Goal: Contribute content: Contribute content

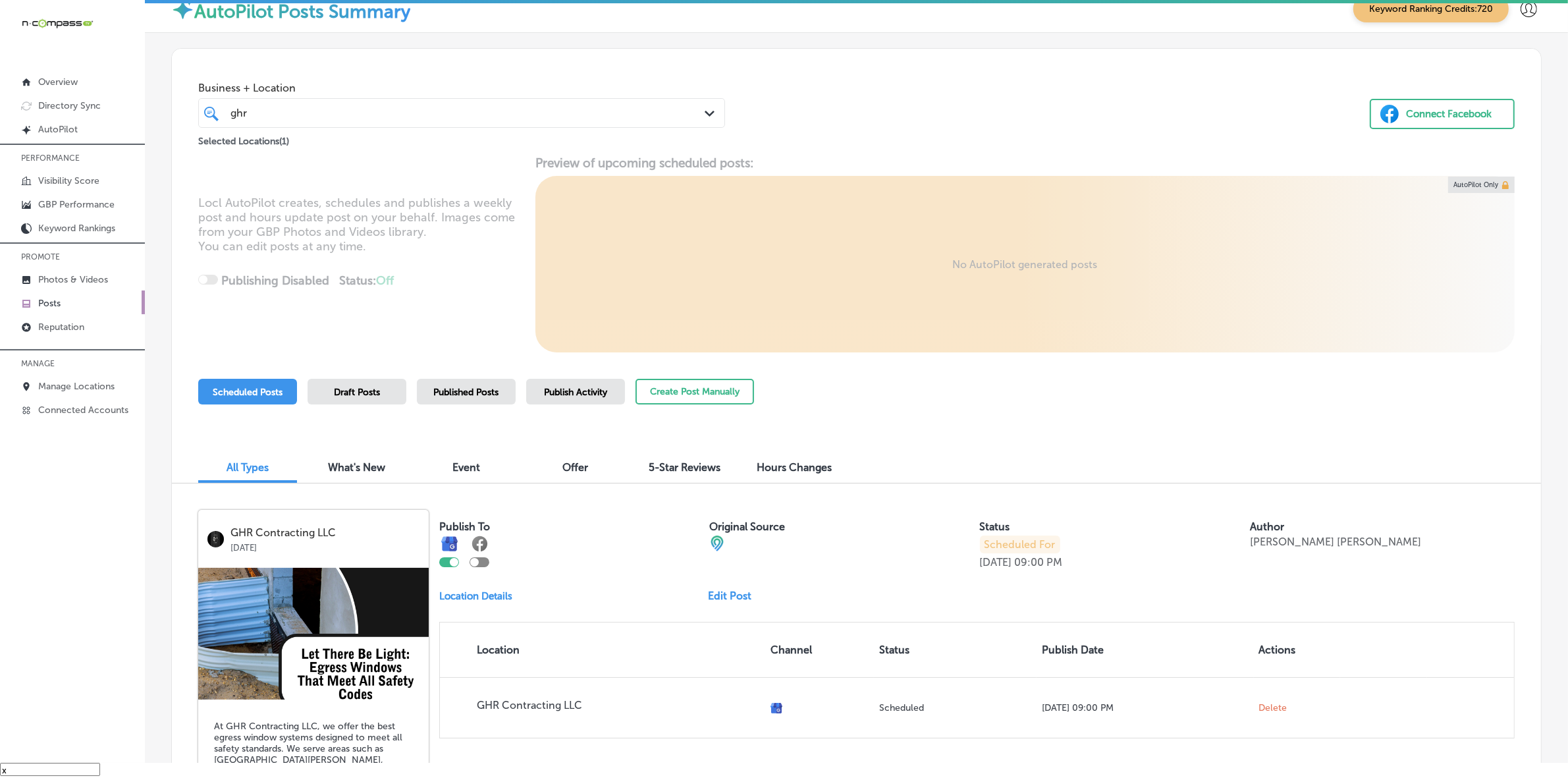
scroll to position [2737, 0]
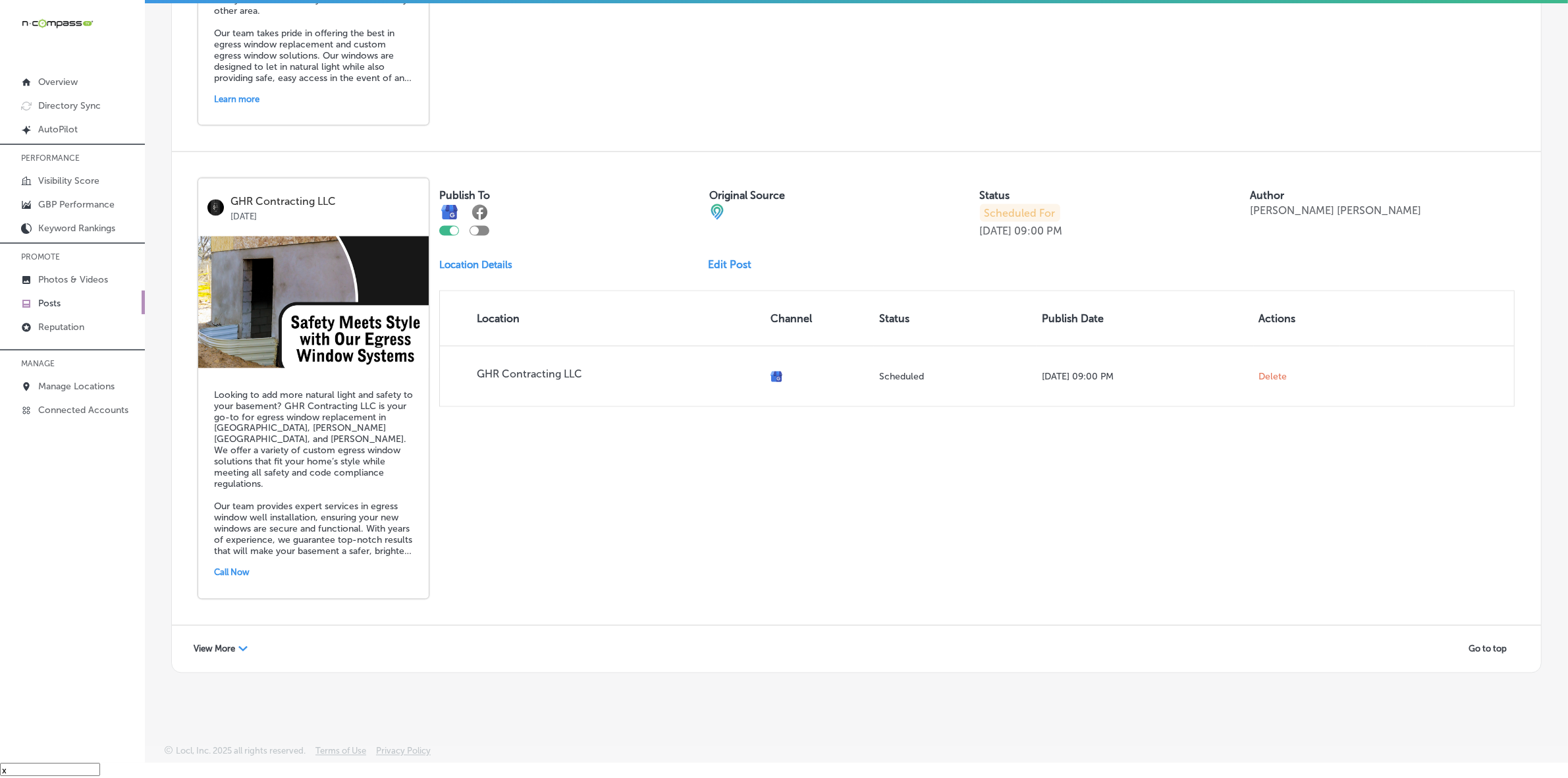
click at [683, 558] on div "GHR Contracting LLC [DATE] Looking to add more natural light and safety to your…" at bounding box center [856, 388] width 1369 height 473
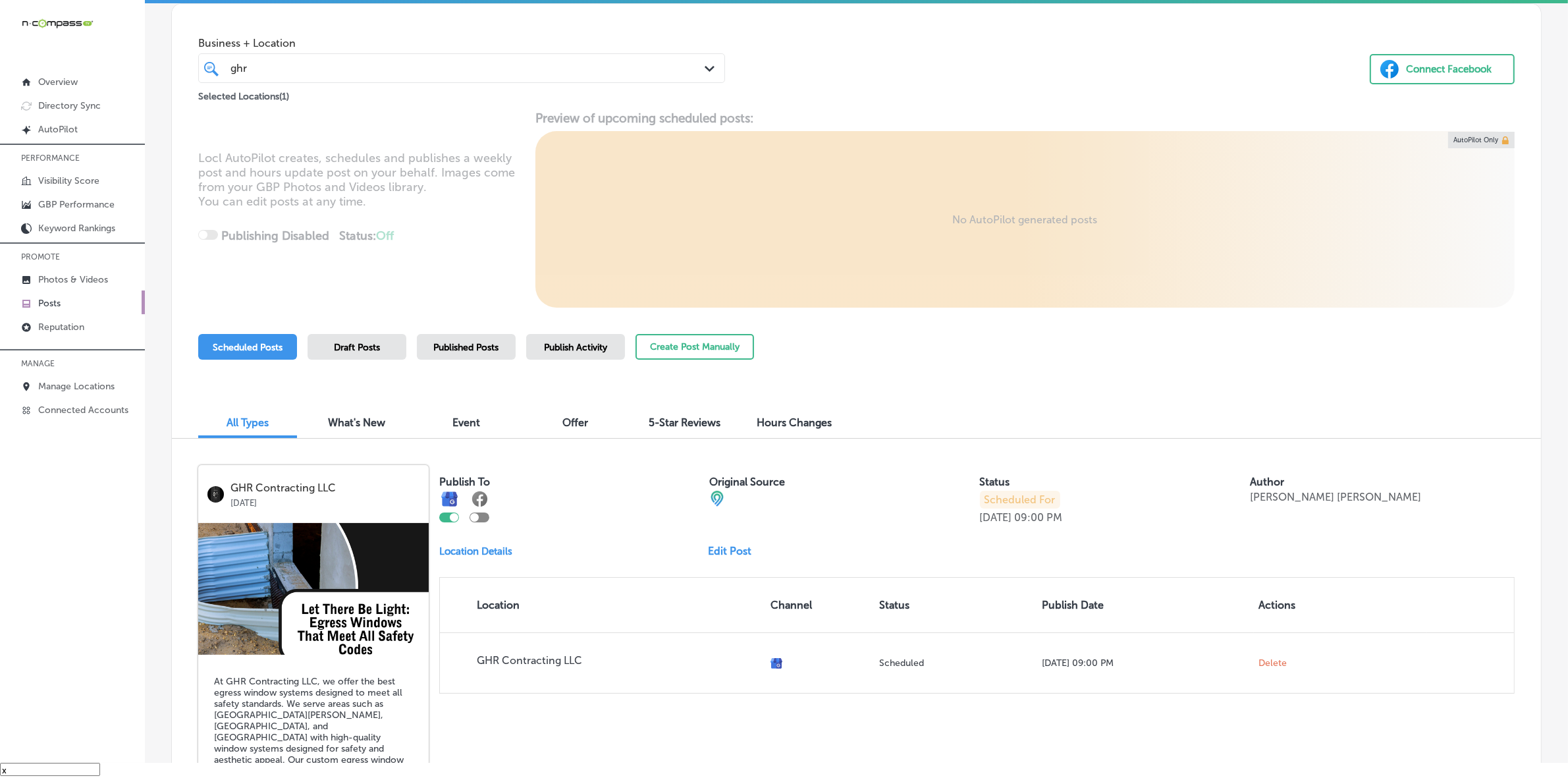
scroll to position [0, 0]
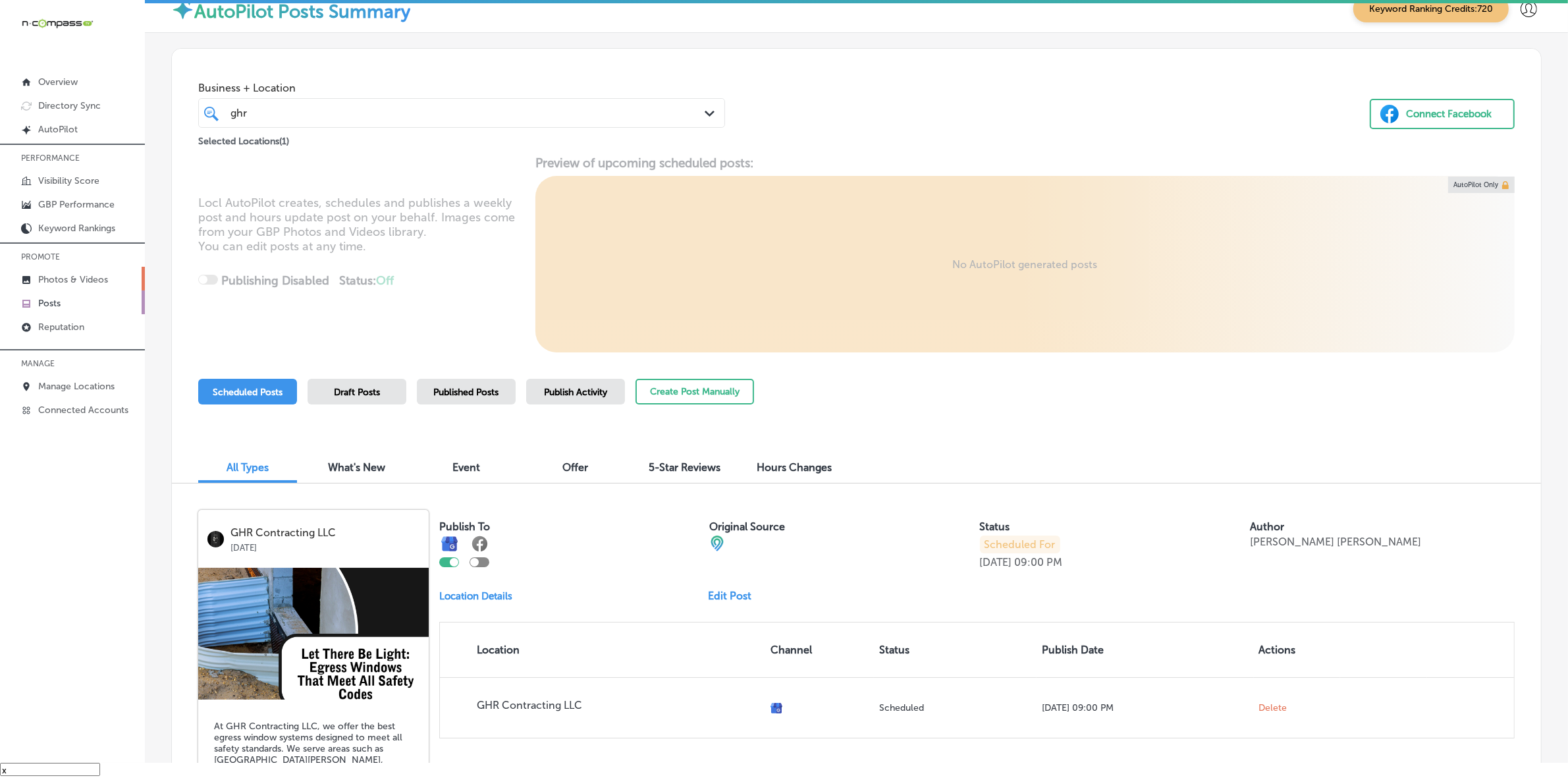
click at [99, 274] on link "Photos & Videos" at bounding box center [73, 279] width 145 height 23
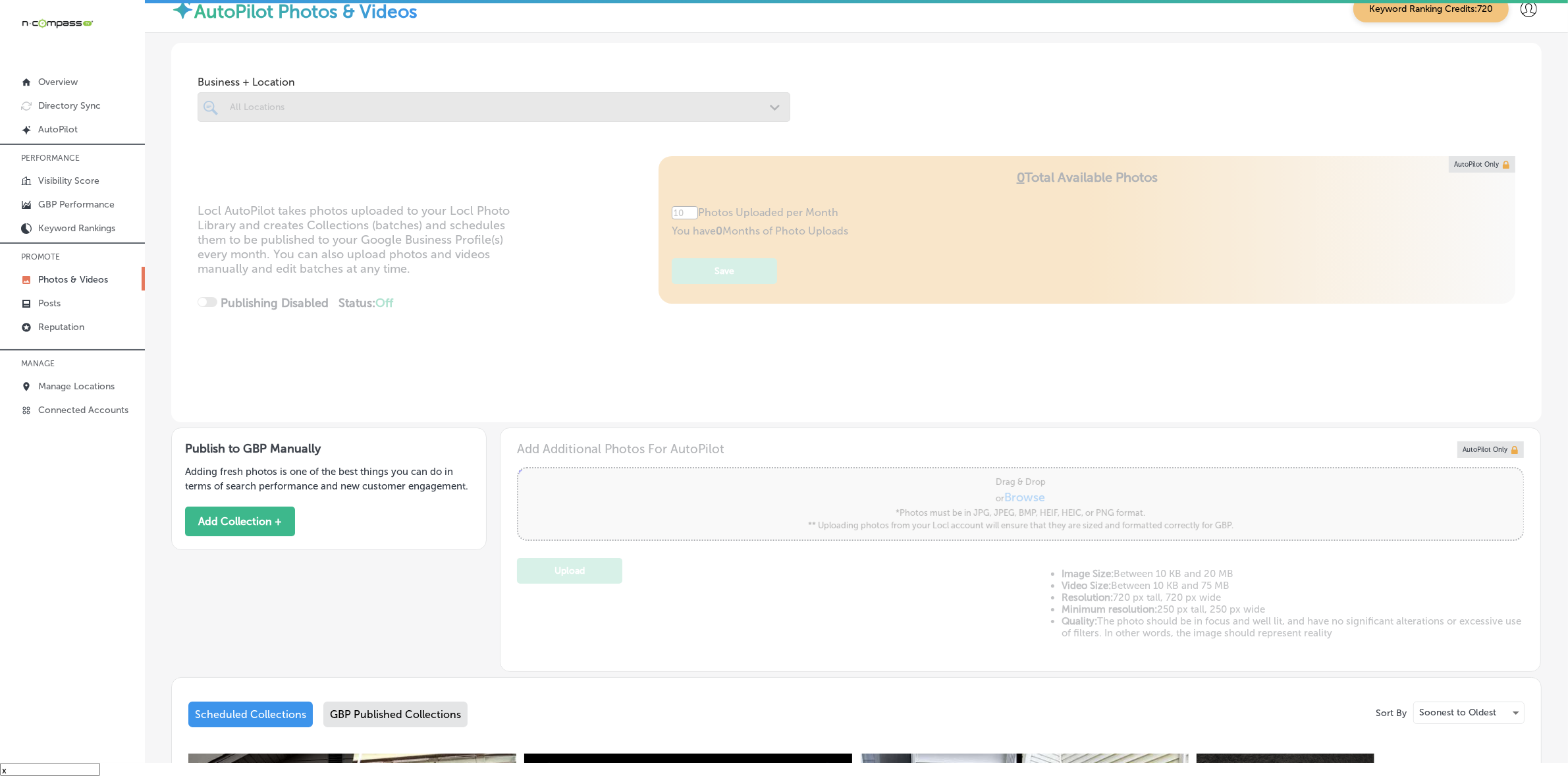
type input "5"
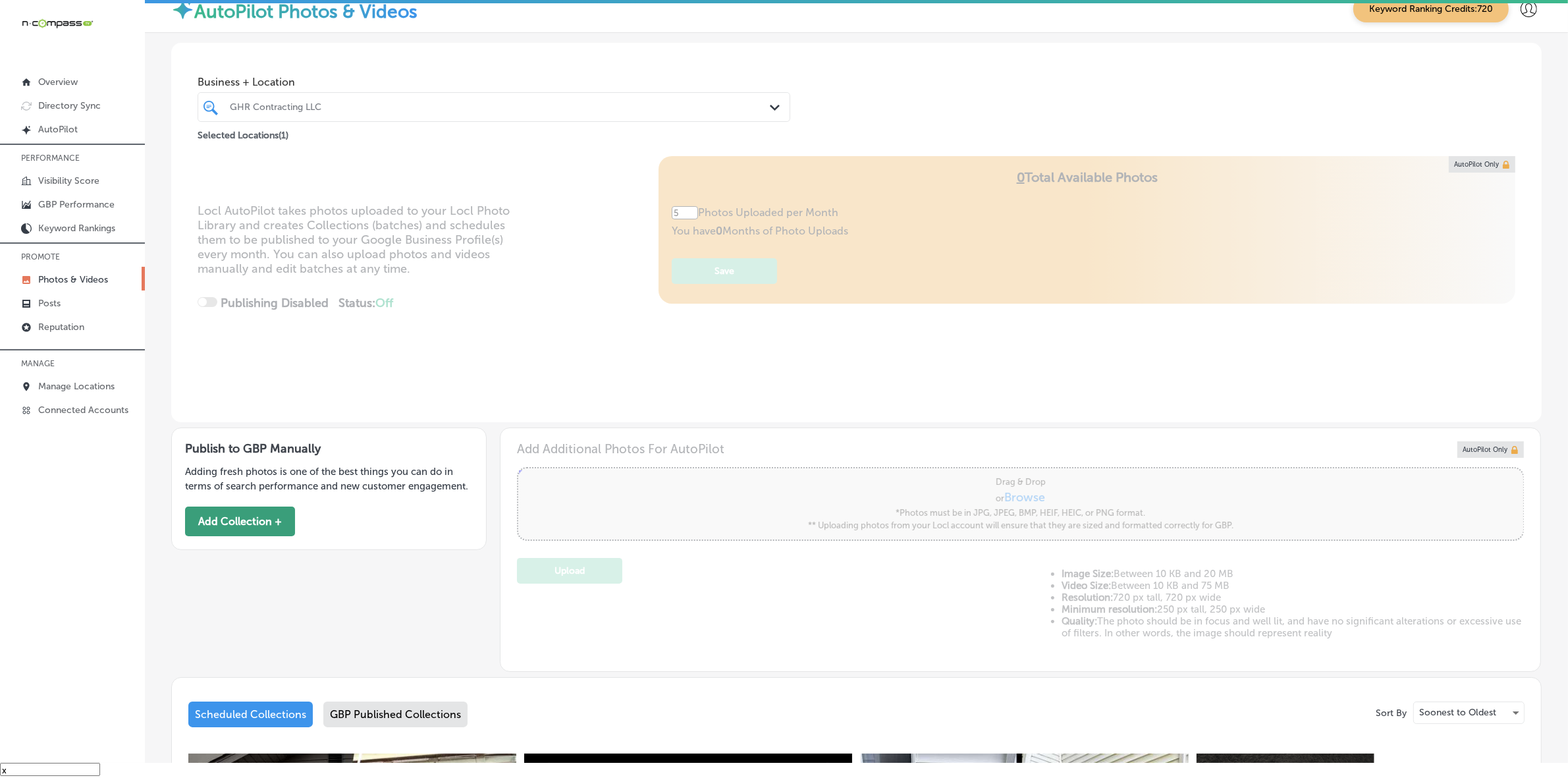
click at [262, 518] on button "Add Collection +" at bounding box center [240, 521] width 110 height 30
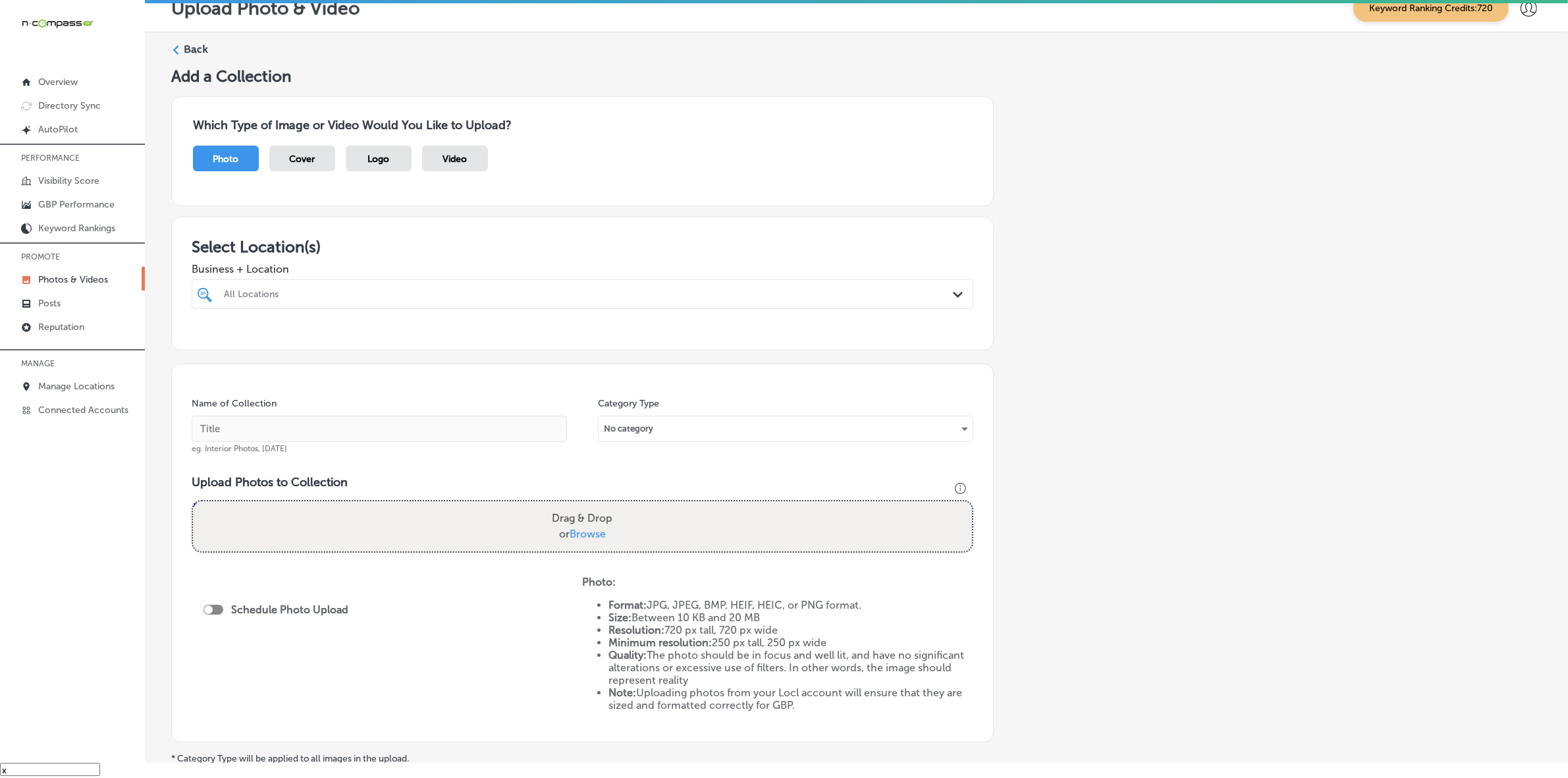
click at [517, 288] on div at bounding box center [546, 294] width 647 height 18
click at [553, 380] on label "Cheyenne, [GEOGRAPHIC_DATA], [GEOGRAPHIC_DATA] | [PERSON_NAME], WY 82050, [GEOG…" at bounding box center [581, 375] width 231 height 8
type input "wil"
click at [1059, 351] on div "Add a Collection Which Type of Image or Video Would You Like to Upload? Photo C…" at bounding box center [856, 445] width 1371 height 757
click at [508, 424] on input "text" at bounding box center [379, 428] width 375 height 26
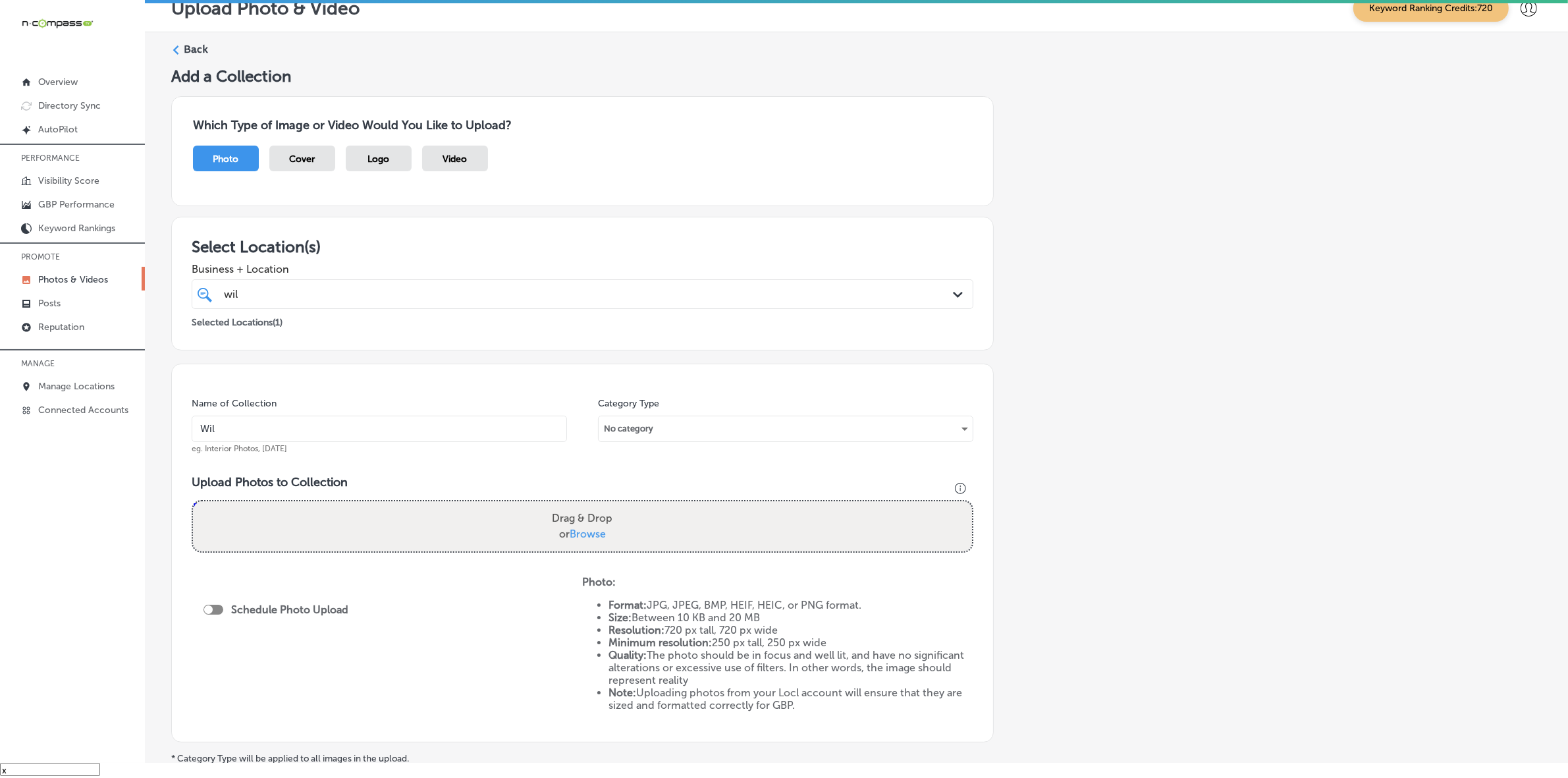
type input "Wild-West-Connect-LLC"
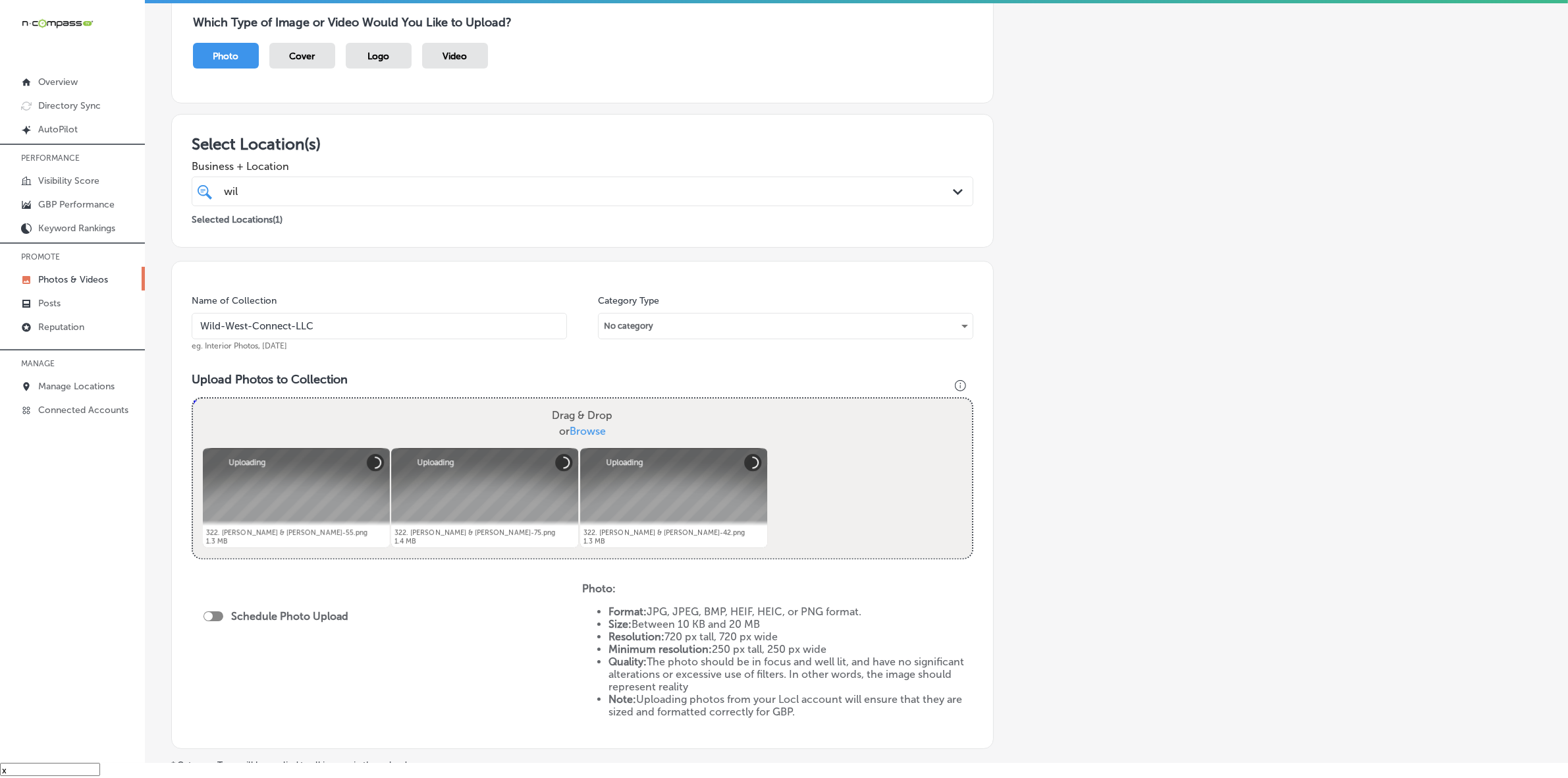
scroll to position [247, 0]
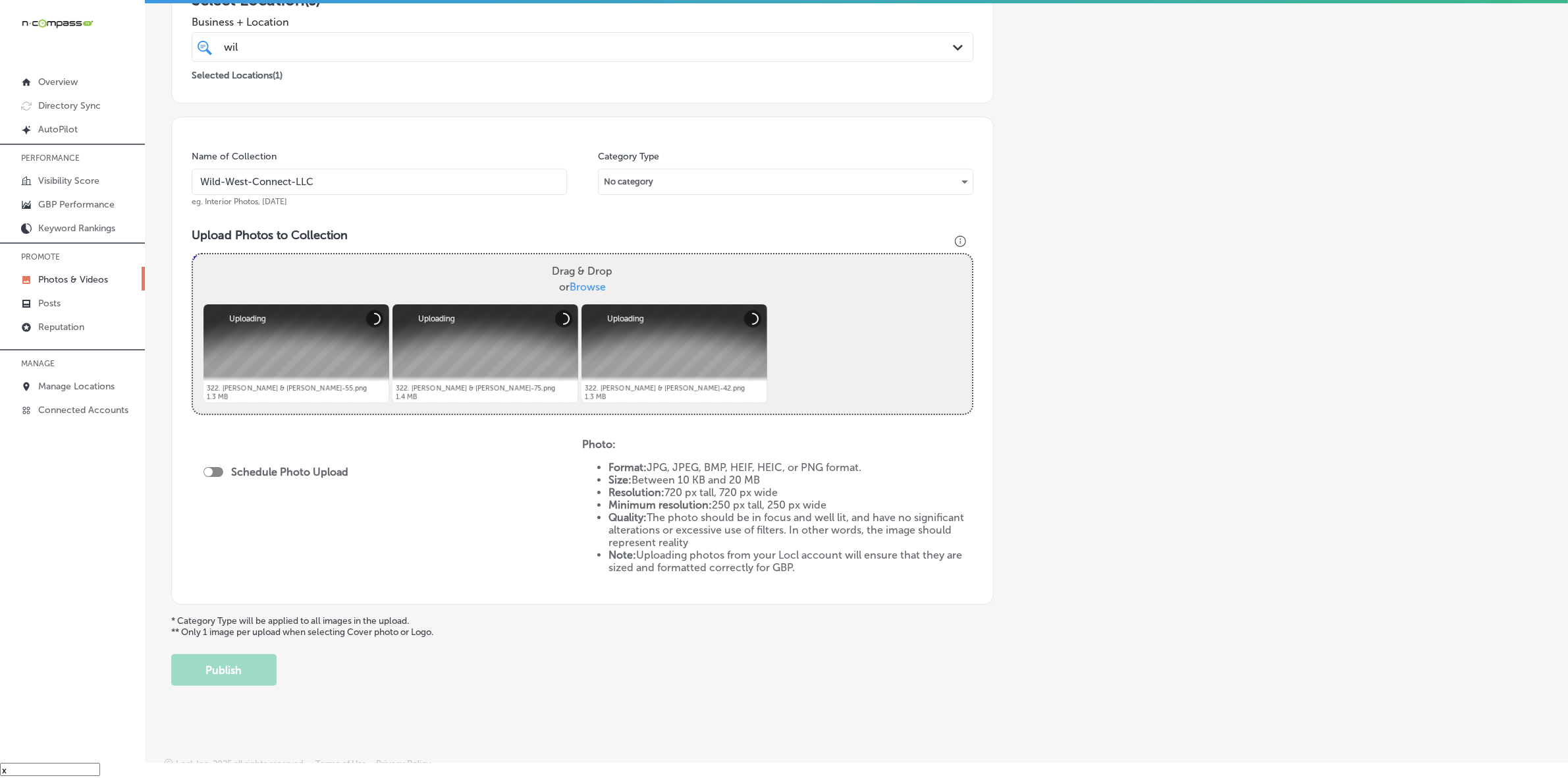
click at [218, 471] on div at bounding box center [213, 471] width 20 height 10
checkbox input "true"
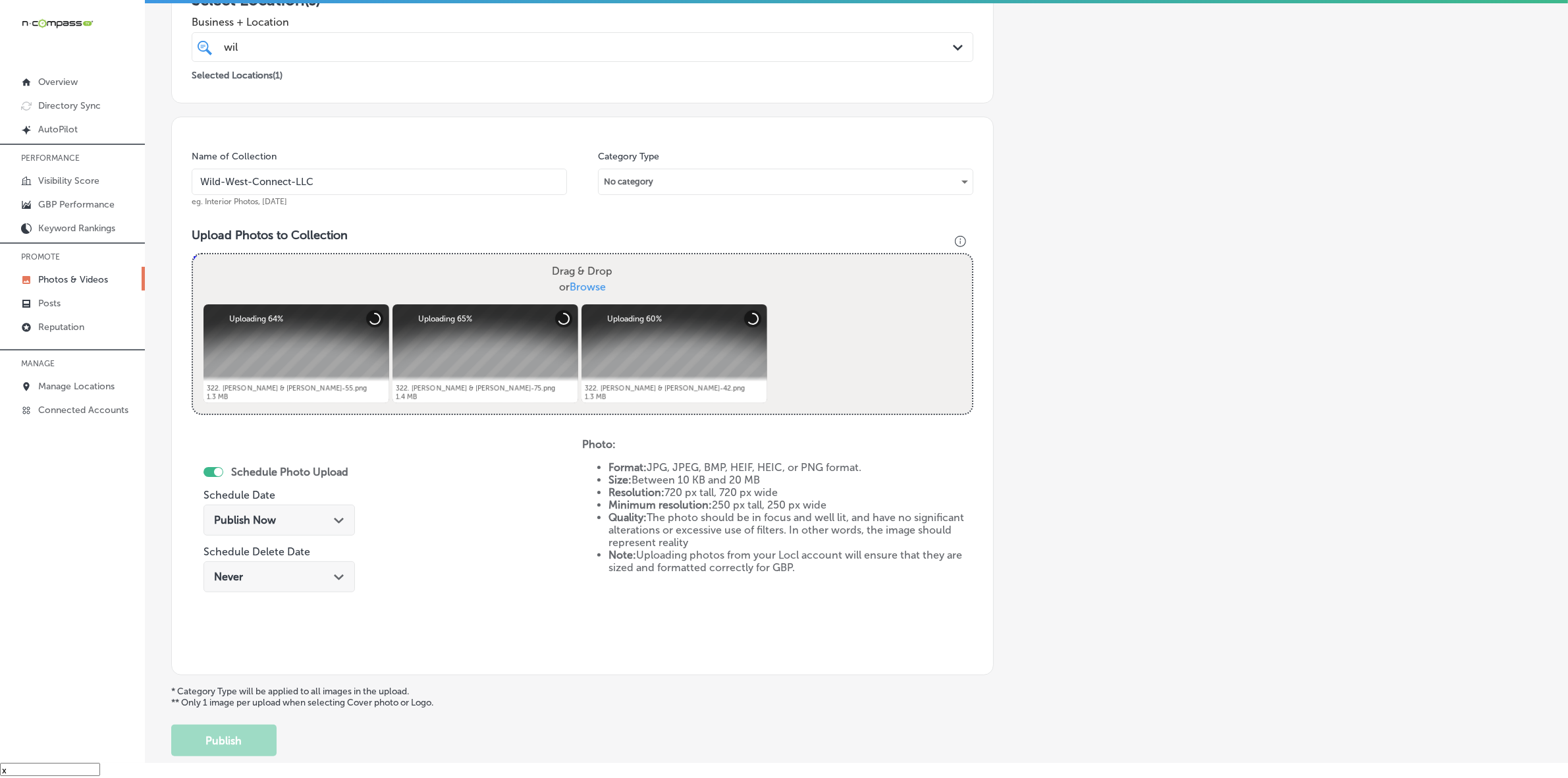
click at [340, 518] on polygon at bounding box center [338, 521] width 10 height 6
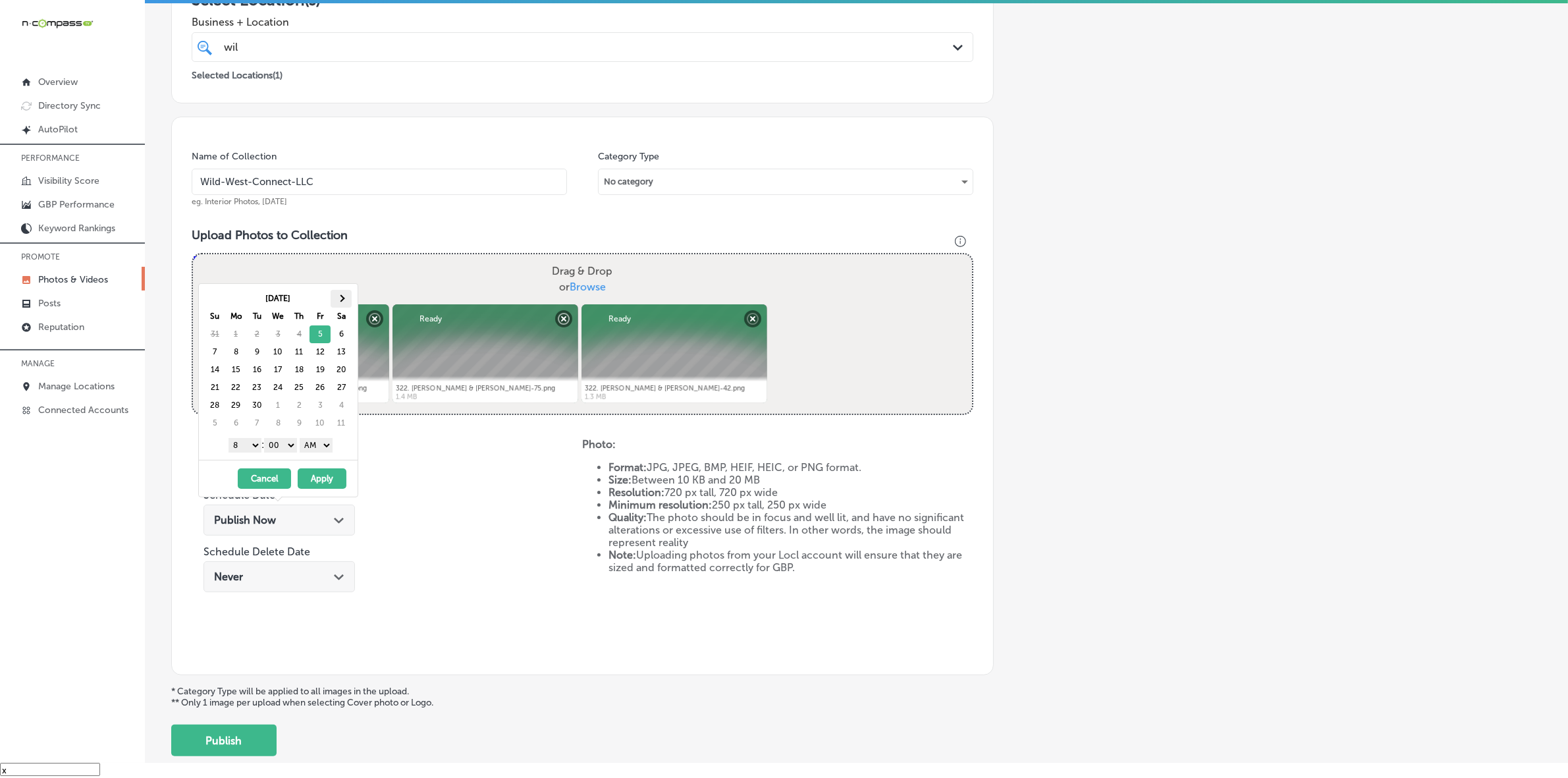
click at [346, 297] on th at bounding box center [341, 299] width 21 height 18
click at [248, 450] on select "1 2 3 4 5 6 7 8 9 10 11 12" at bounding box center [245, 445] width 33 height 14
click at [318, 443] on select "AM PM" at bounding box center [316, 445] width 33 height 14
click at [318, 478] on button "Apply" at bounding box center [322, 478] width 48 height 20
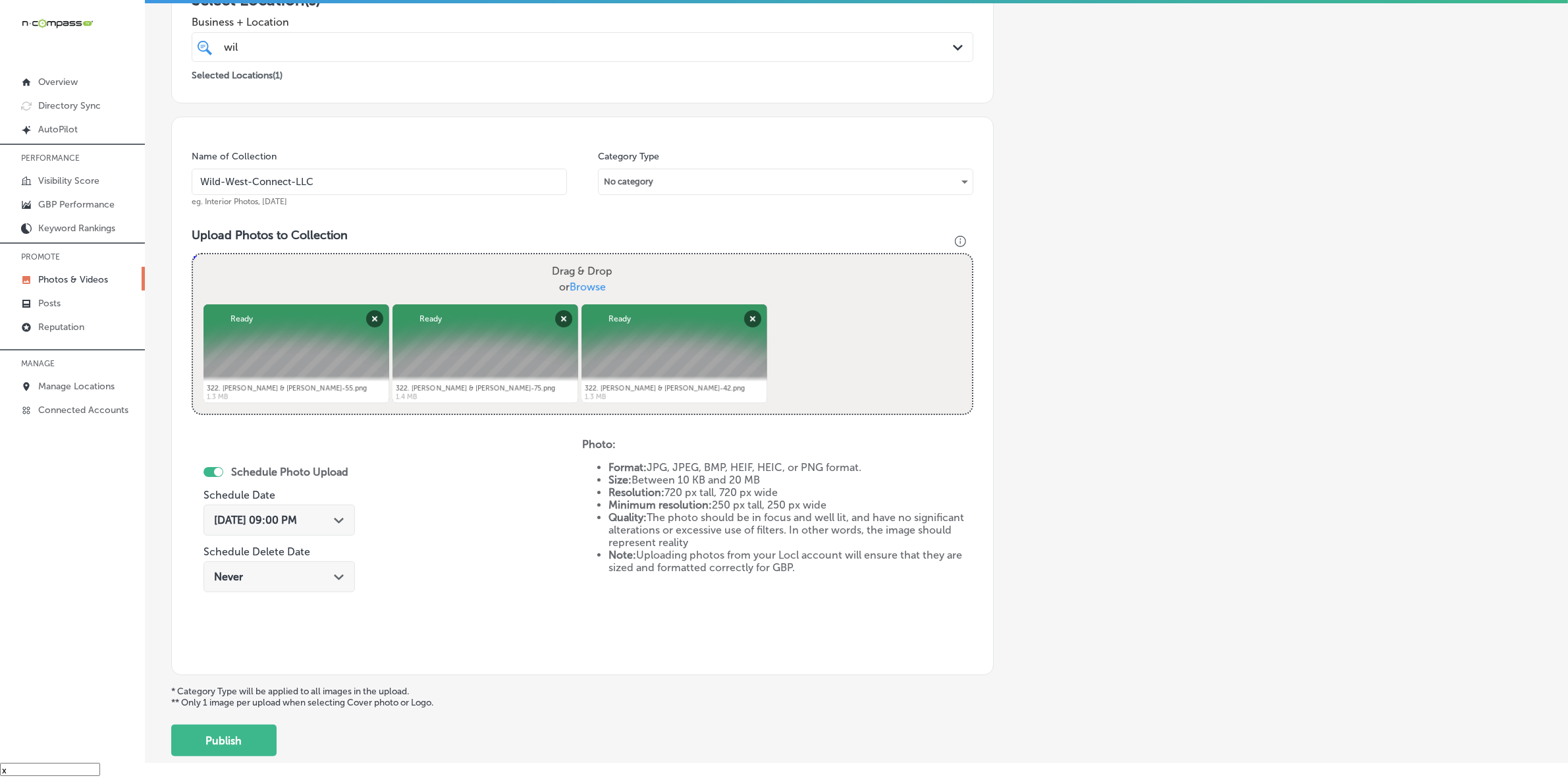
scroll to position [329, 0]
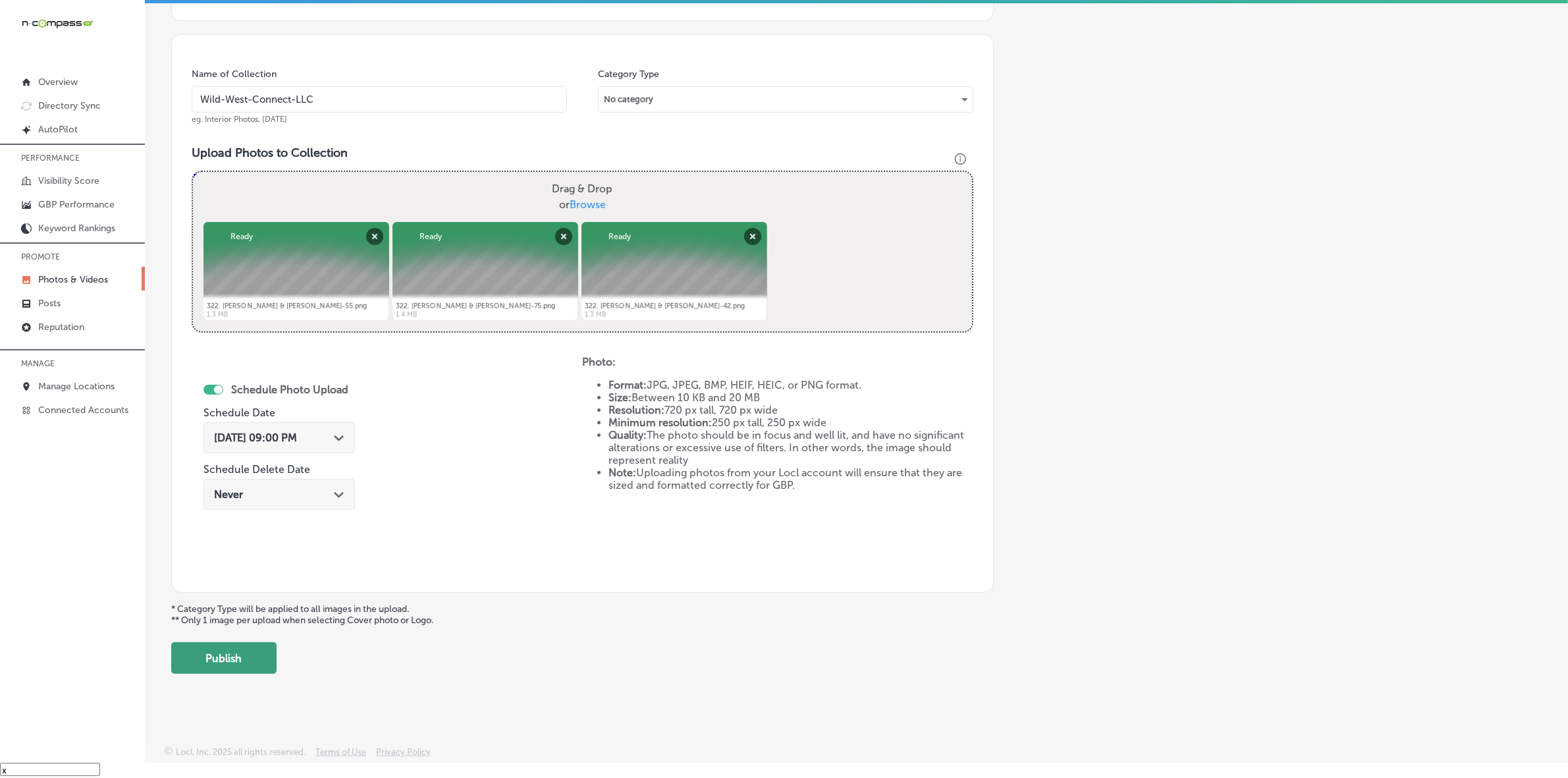
click at [221, 661] on button "Publish" at bounding box center [223, 658] width 105 height 32
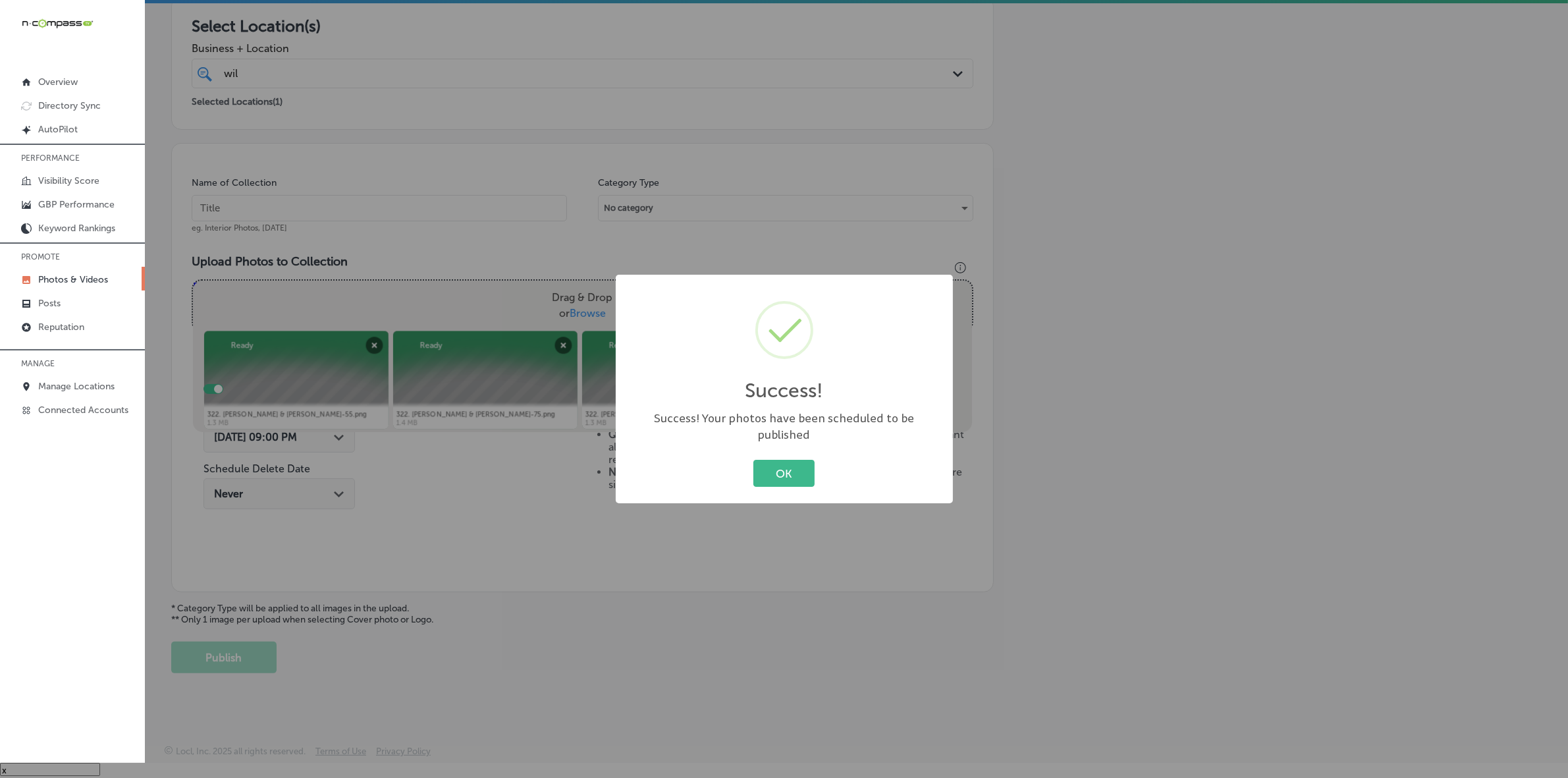
scroll to position [219, 0]
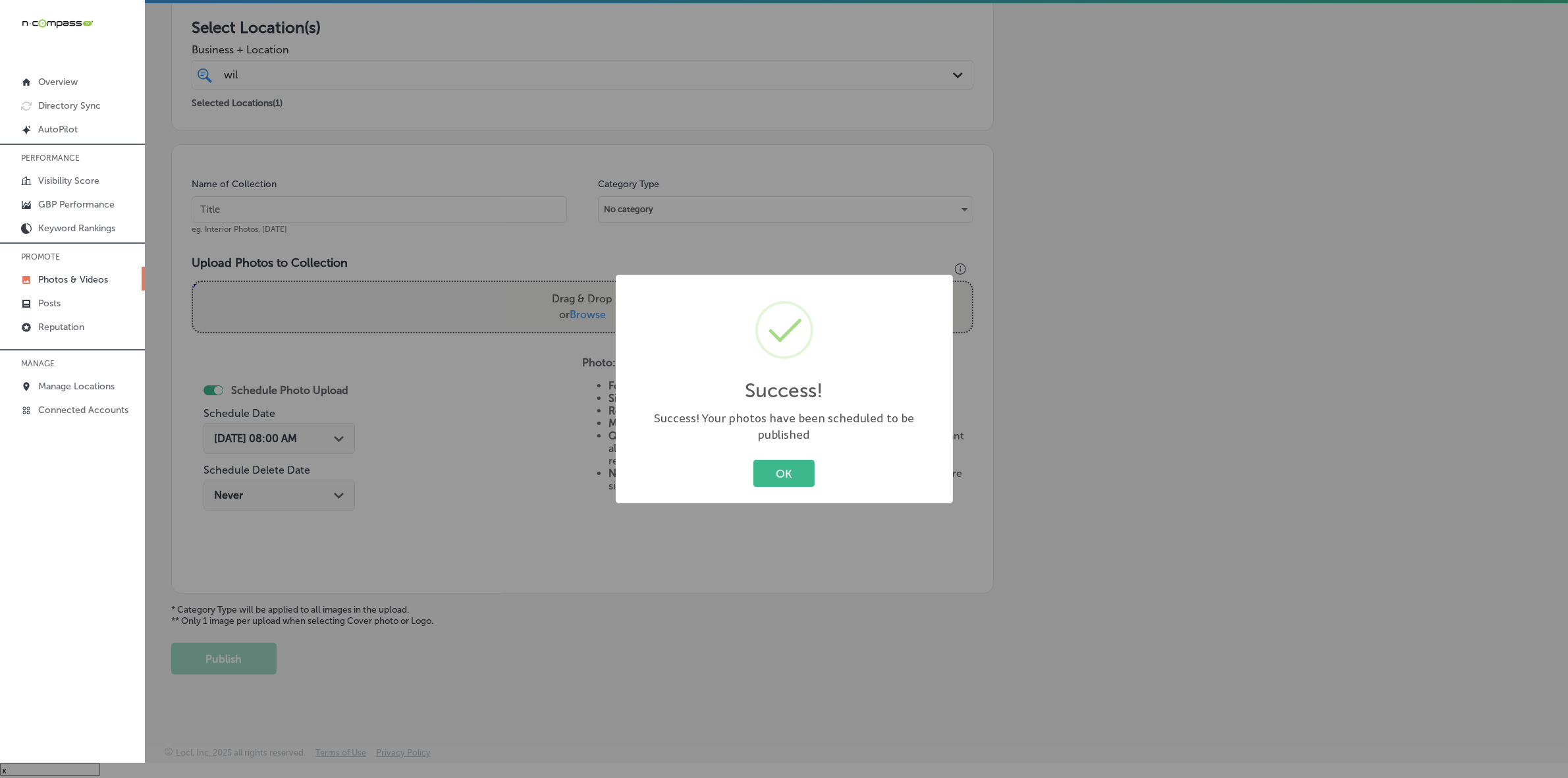
click at [753, 460] on button "OK" at bounding box center [784, 474] width 61 height 27
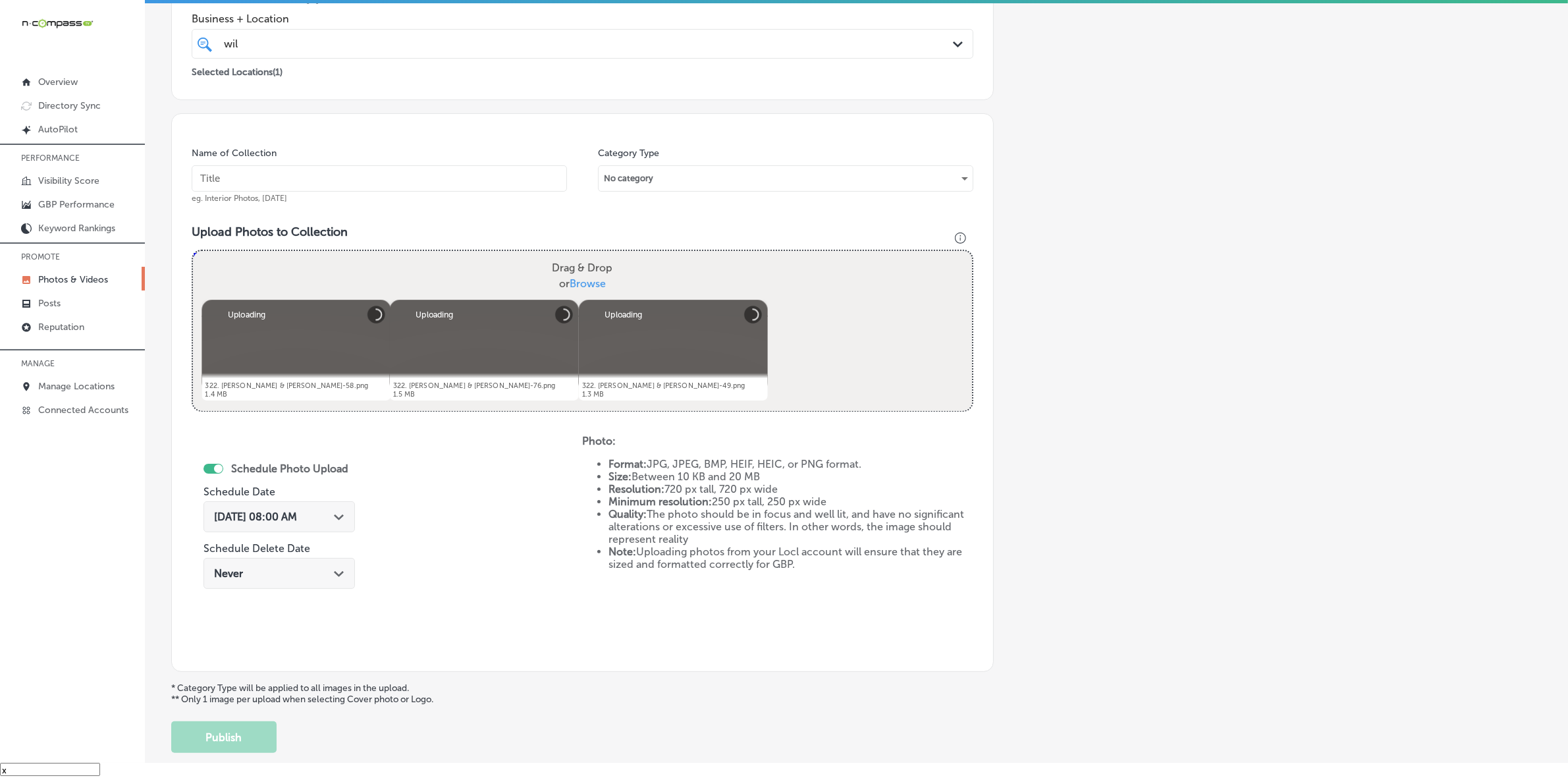
scroll to position [247, 0]
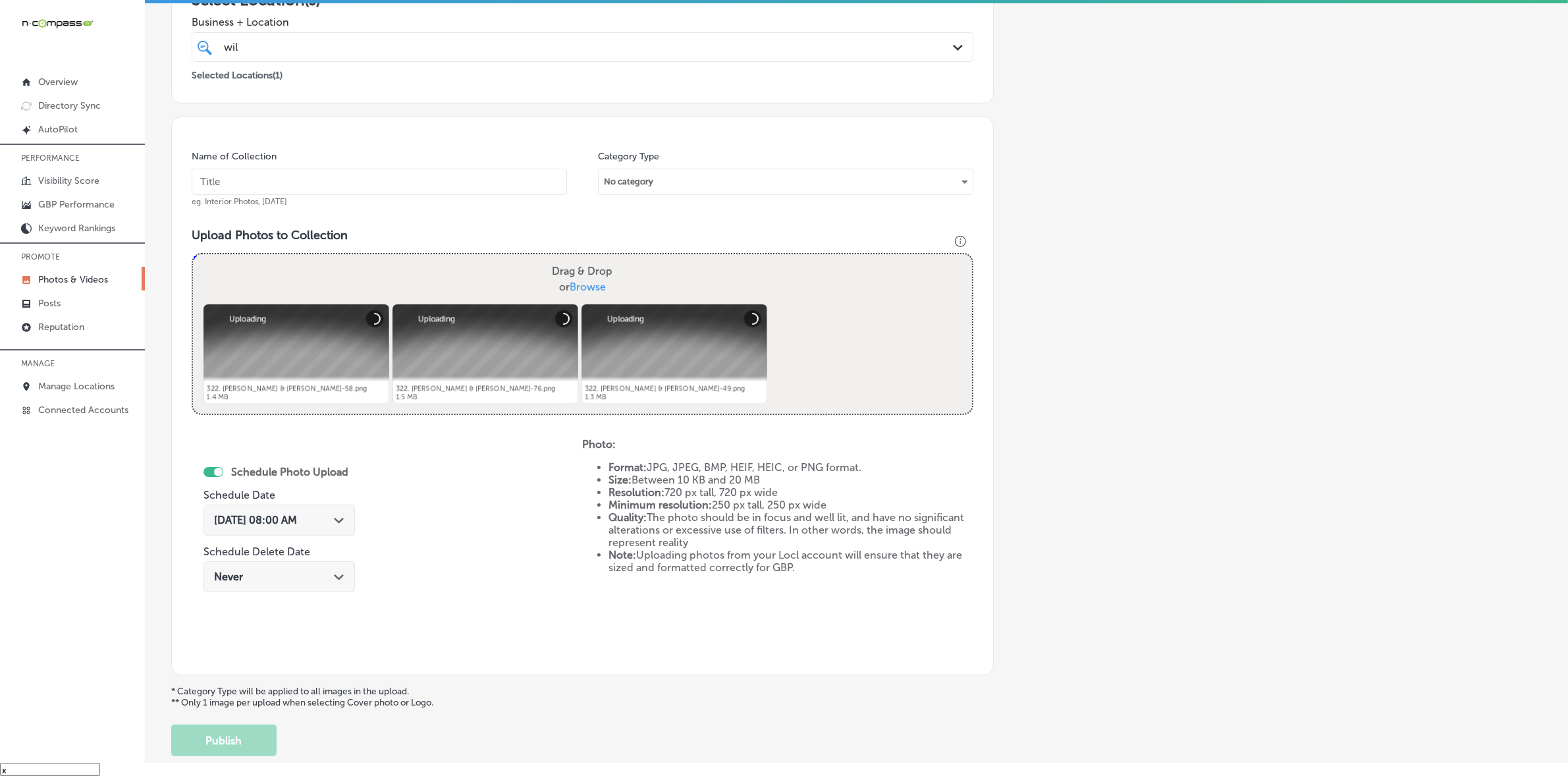
click at [511, 191] on input "text" at bounding box center [379, 182] width 375 height 26
paste input "2D1211"
type input "2D1211"
click at [317, 176] on input "2D1211" at bounding box center [379, 182] width 375 height 26
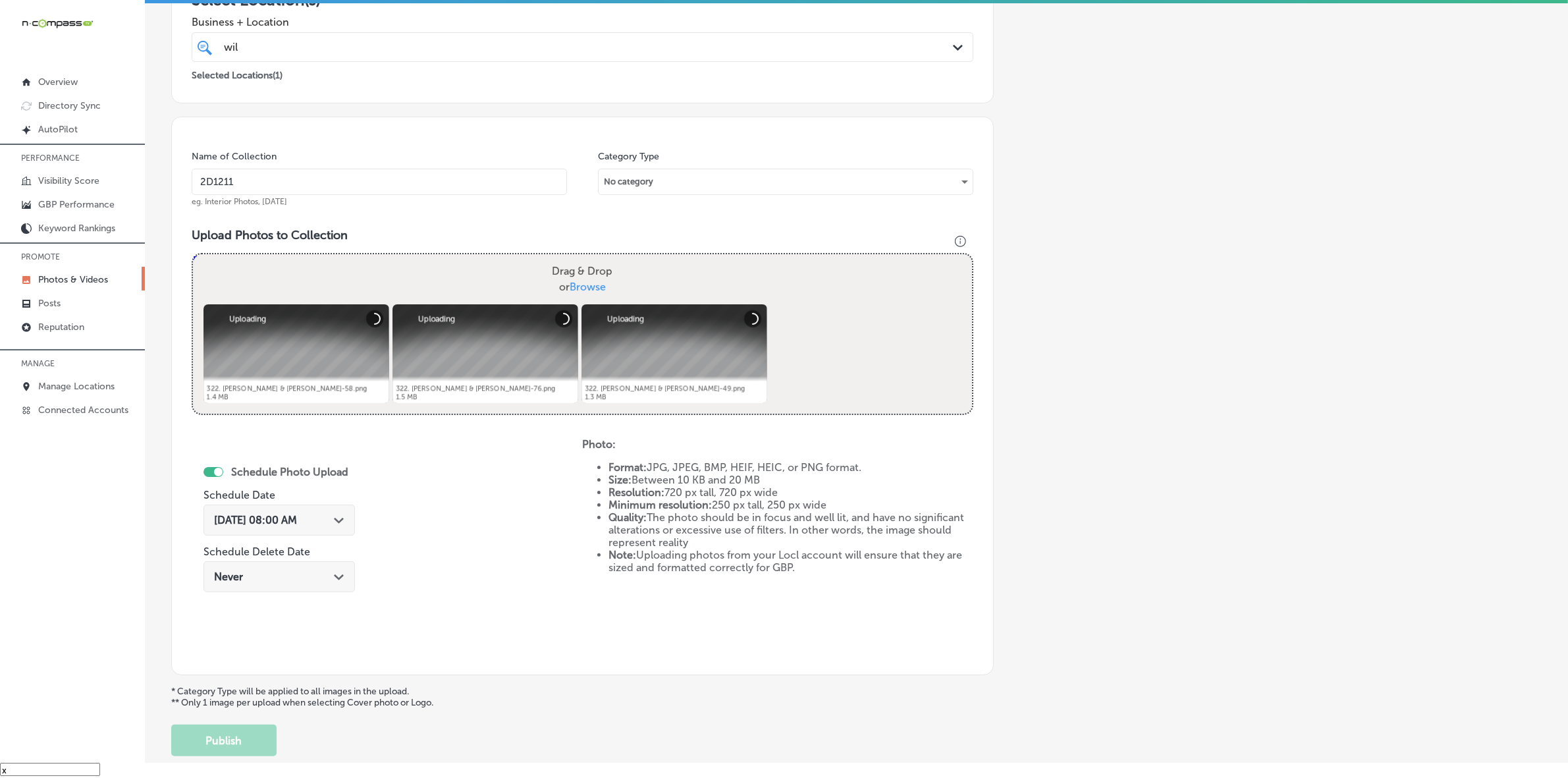
click at [317, 176] on input "2D1211" at bounding box center [379, 182] width 375 height 26
type input "Wild-West-Connect-LLC"
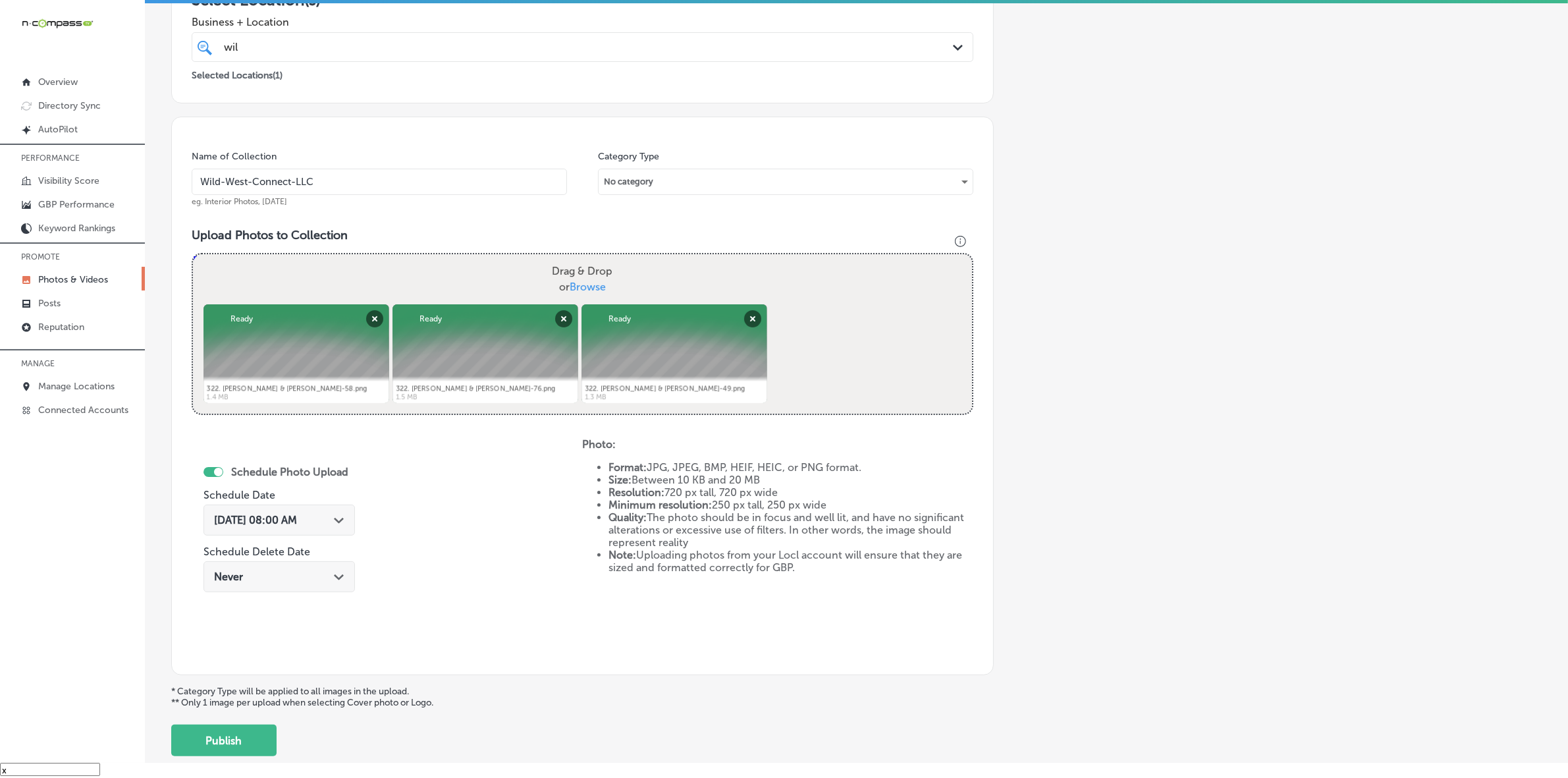
click at [339, 178] on input "Wild-West-Connect-LLC" at bounding box center [379, 182] width 375 height 26
click at [1159, 369] on div "Add a Collection Which Type of Image or Video Would You Like to Upload? Photo C…" at bounding box center [856, 288] width 1371 height 937
click at [337, 515] on div "Path Created with Sketch." at bounding box center [339, 519] width 11 height 11
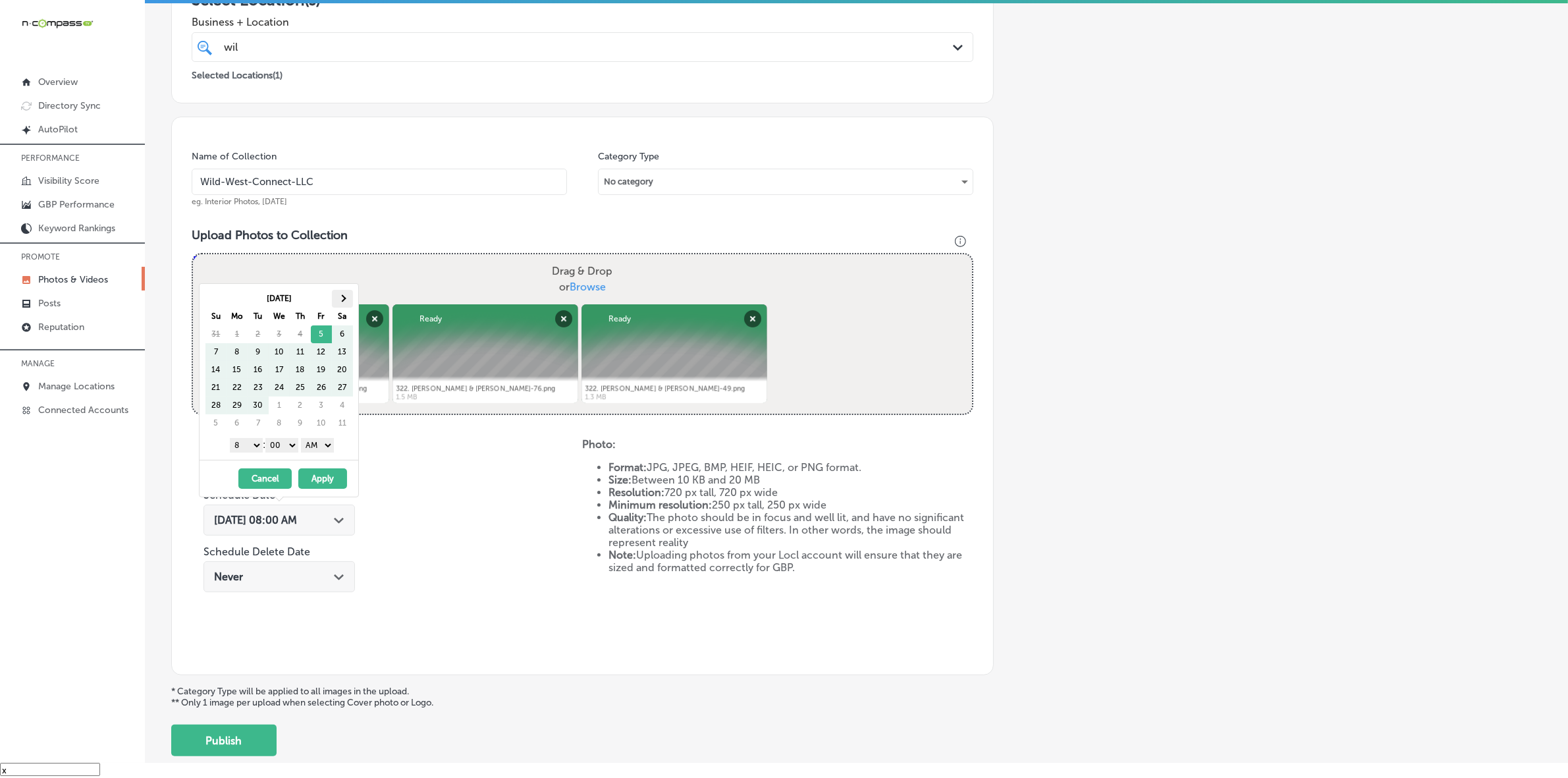
click at [344, 297] on th at bounding box center [343, 299] width 21 height 18
click at [253, 443] on select "1 2 3 4 5 6 7 8 9 10 11 12" at bounding box center [247, 445] width 33 height 14
click at [323, 440] on select "AM PM" at bounding box center [318, 445] width 33 height 14
click at [317, 478] on button "Apply" at bounding box center [322, 478] width 48 height 20
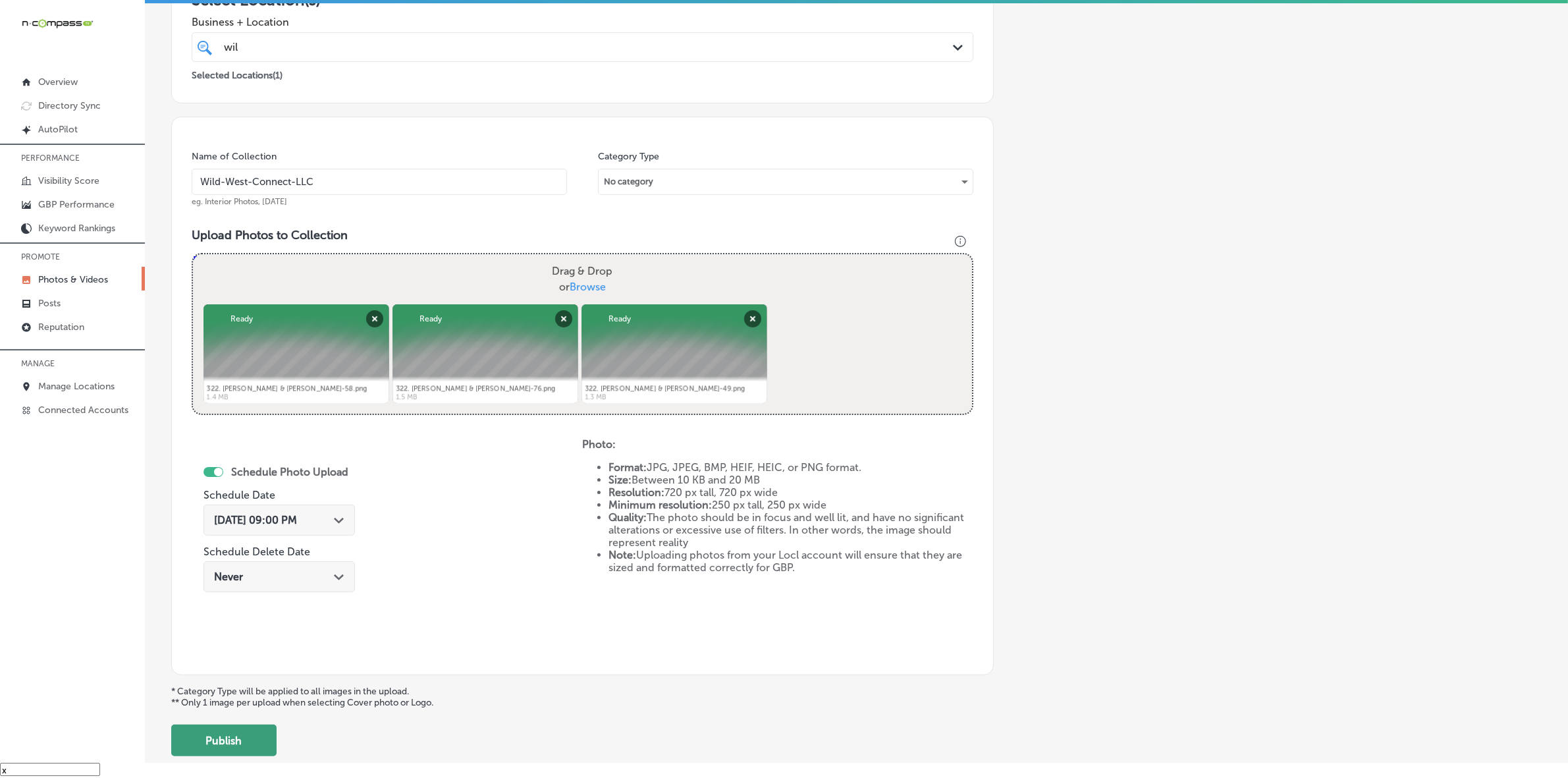
click at [259, 745] on button "Publish" at bounding box center [223, 741] width 105 height 32
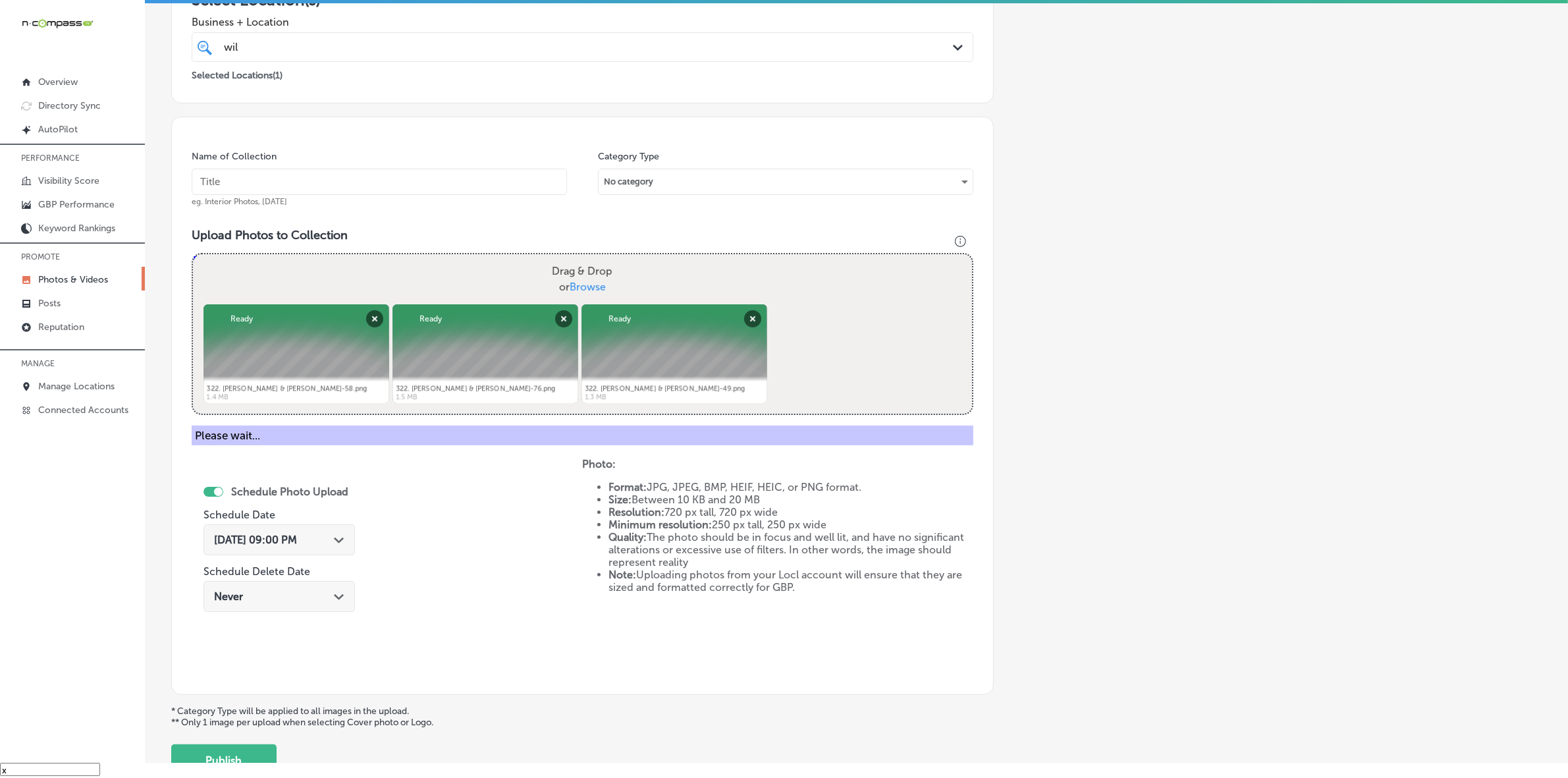
scroll to position [219, 0]
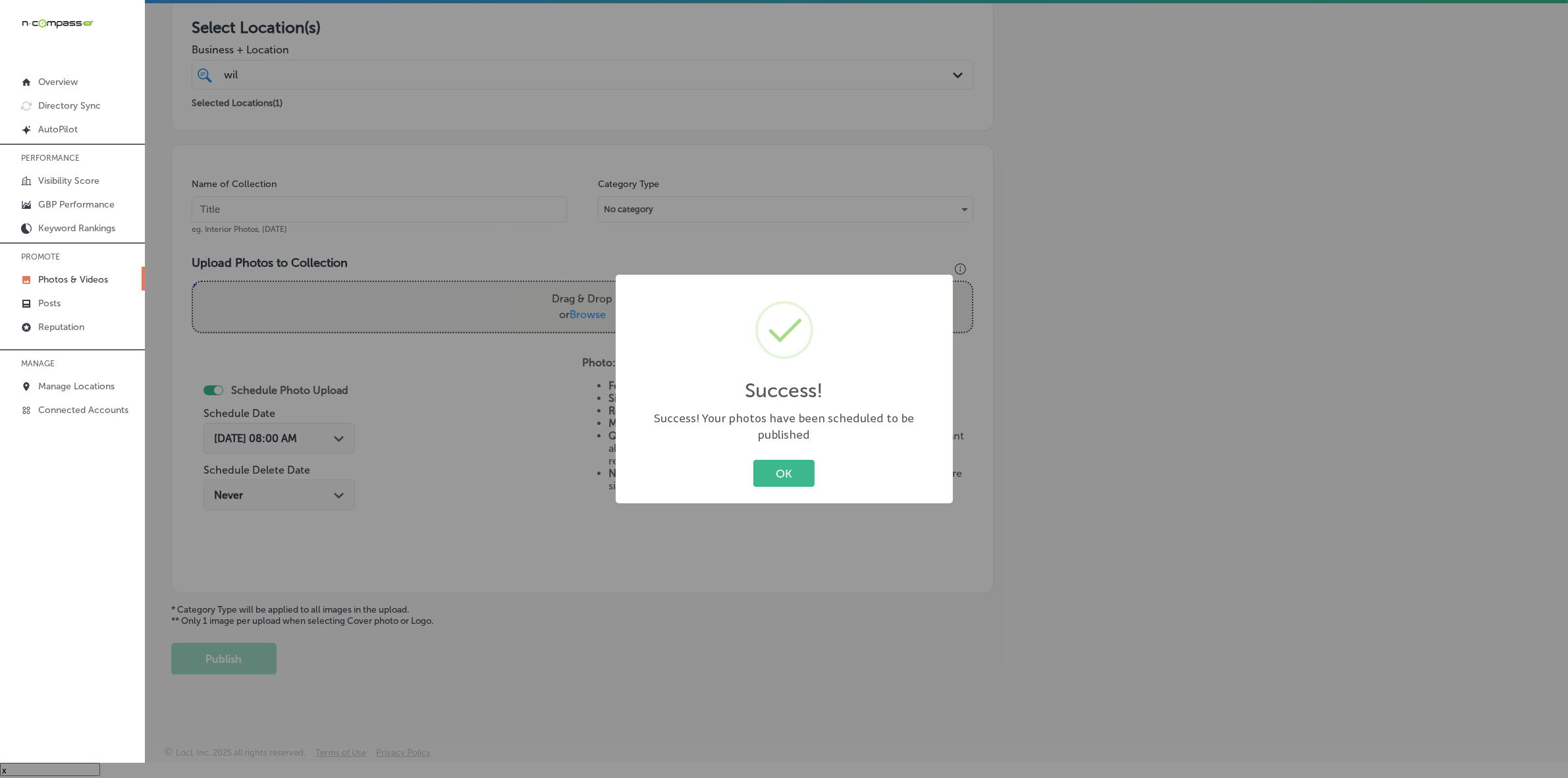
click at [753, 460] on button "OK" at bounding box center [784, 474] width 61 height 27
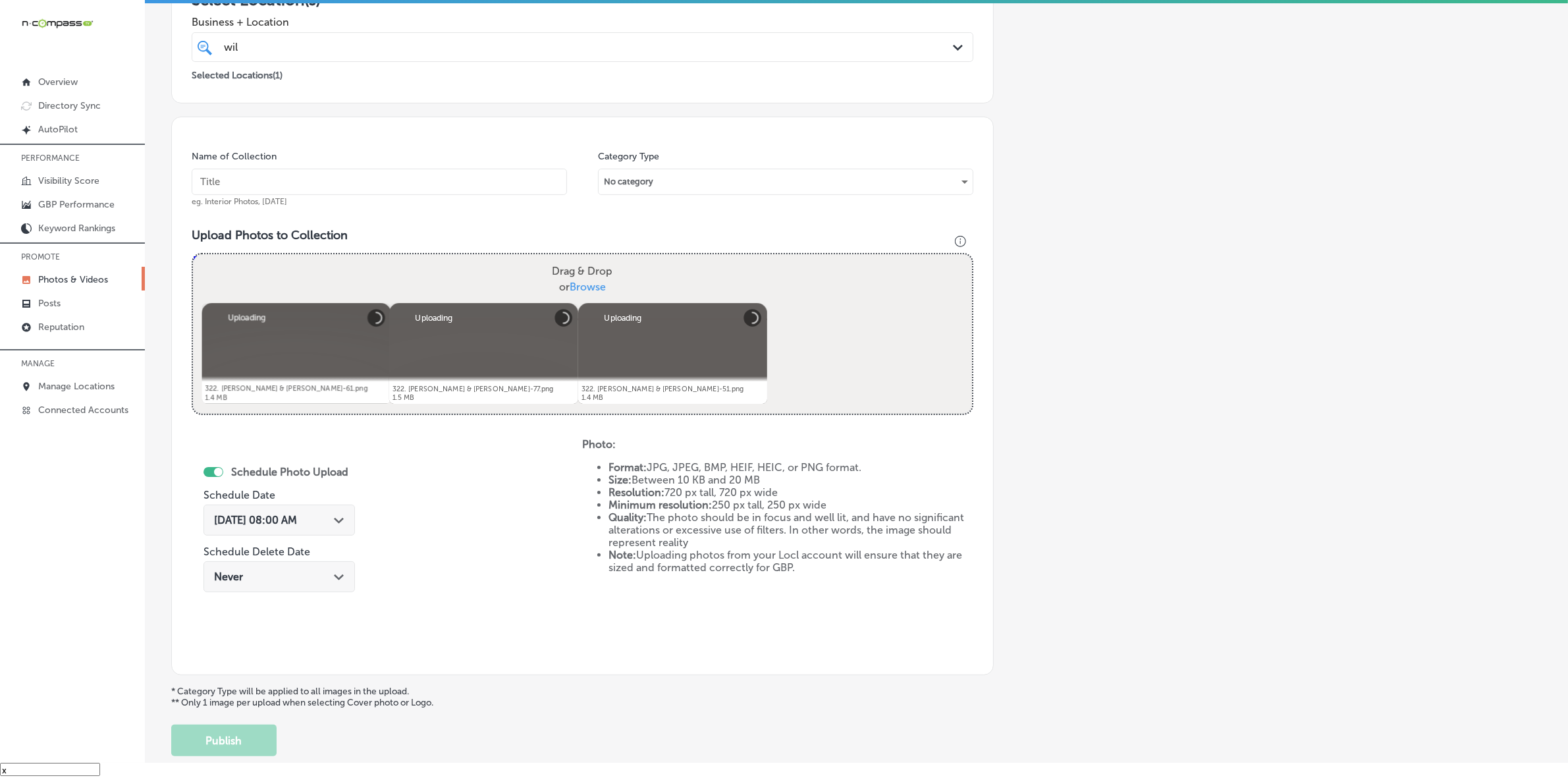
scroll to position [165, 0]
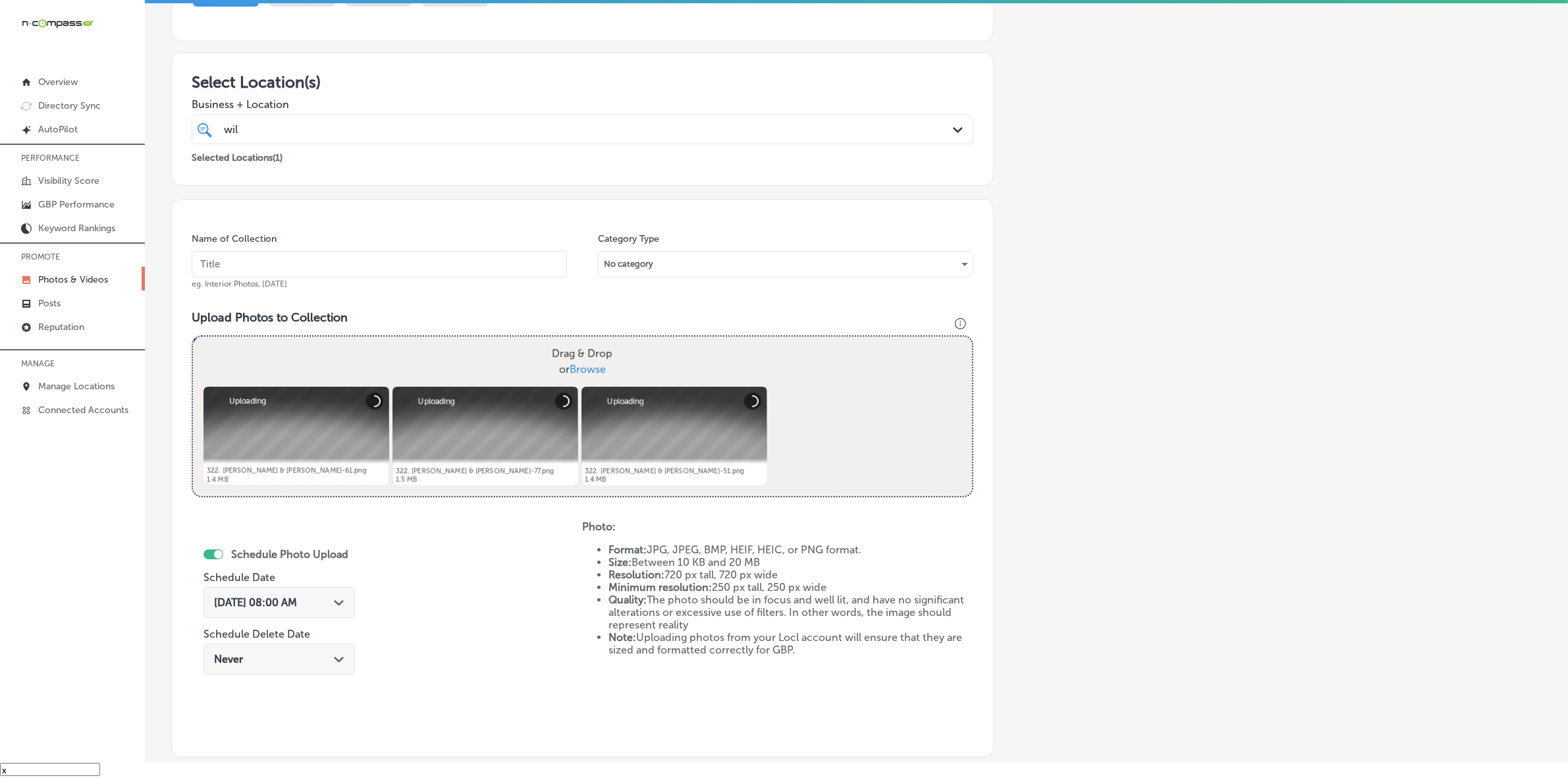
click at [455, 257] on input "text" at bounding box center [379, 264] width 375 height 26
paste input "Wild-West-Connect-LLC"
type input "Wild-West-Connect-LLC"
click at [333, 603] on div "[DATE] 08:00 AM Path Created with Sketch." at bounding box center [279, 602] width 130 height 13
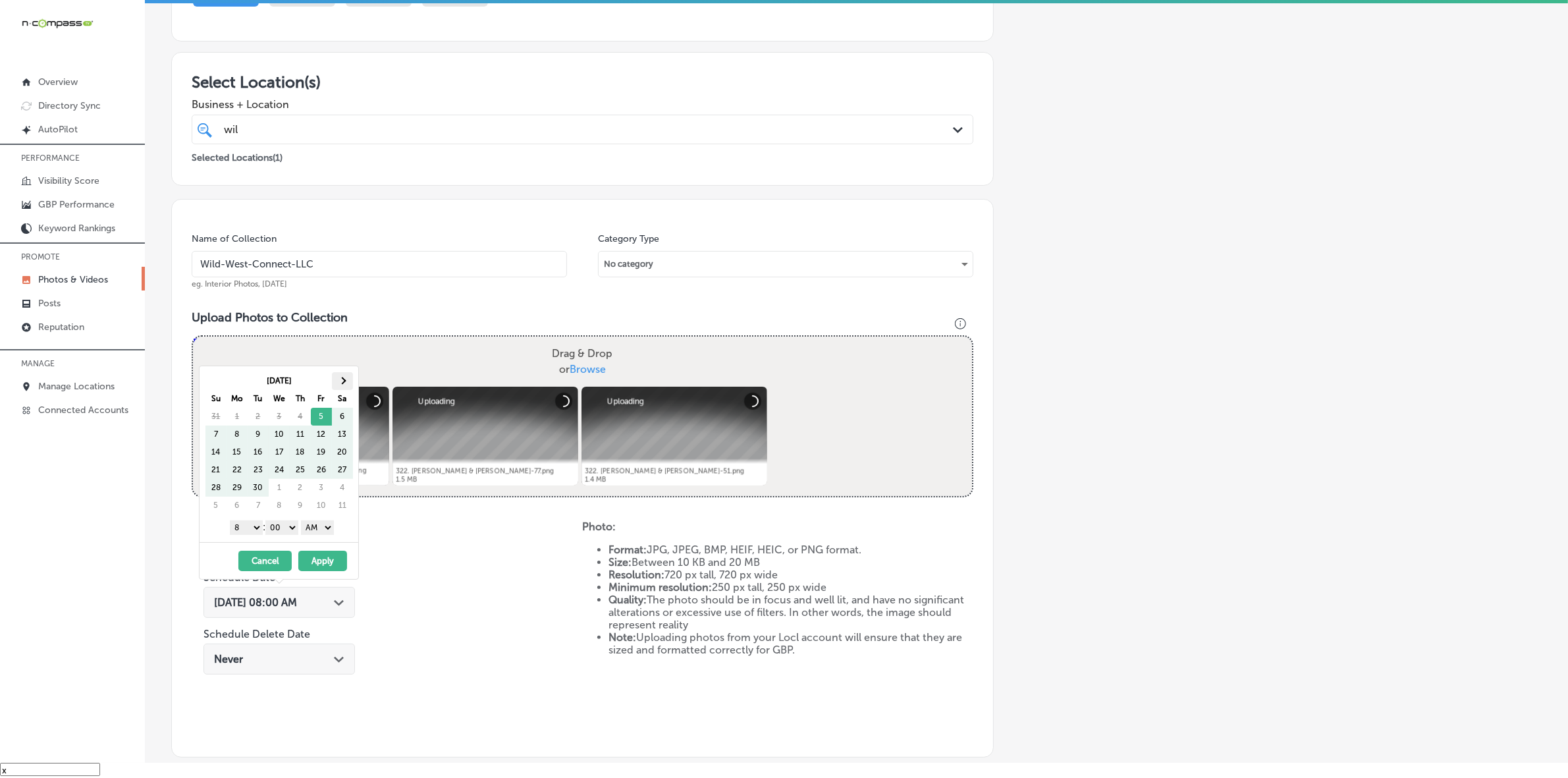
click at [343, 372] on th at bounding box center [343, 381] width 21 height 18
click at [213, 377] on th at bounding box center [216, 381] width 21 height 18
click at [252, 528] on select "1 2 3 4 5 6 7 8 9 10 11 12" at bounding box center [247, 527] width 33 height 14
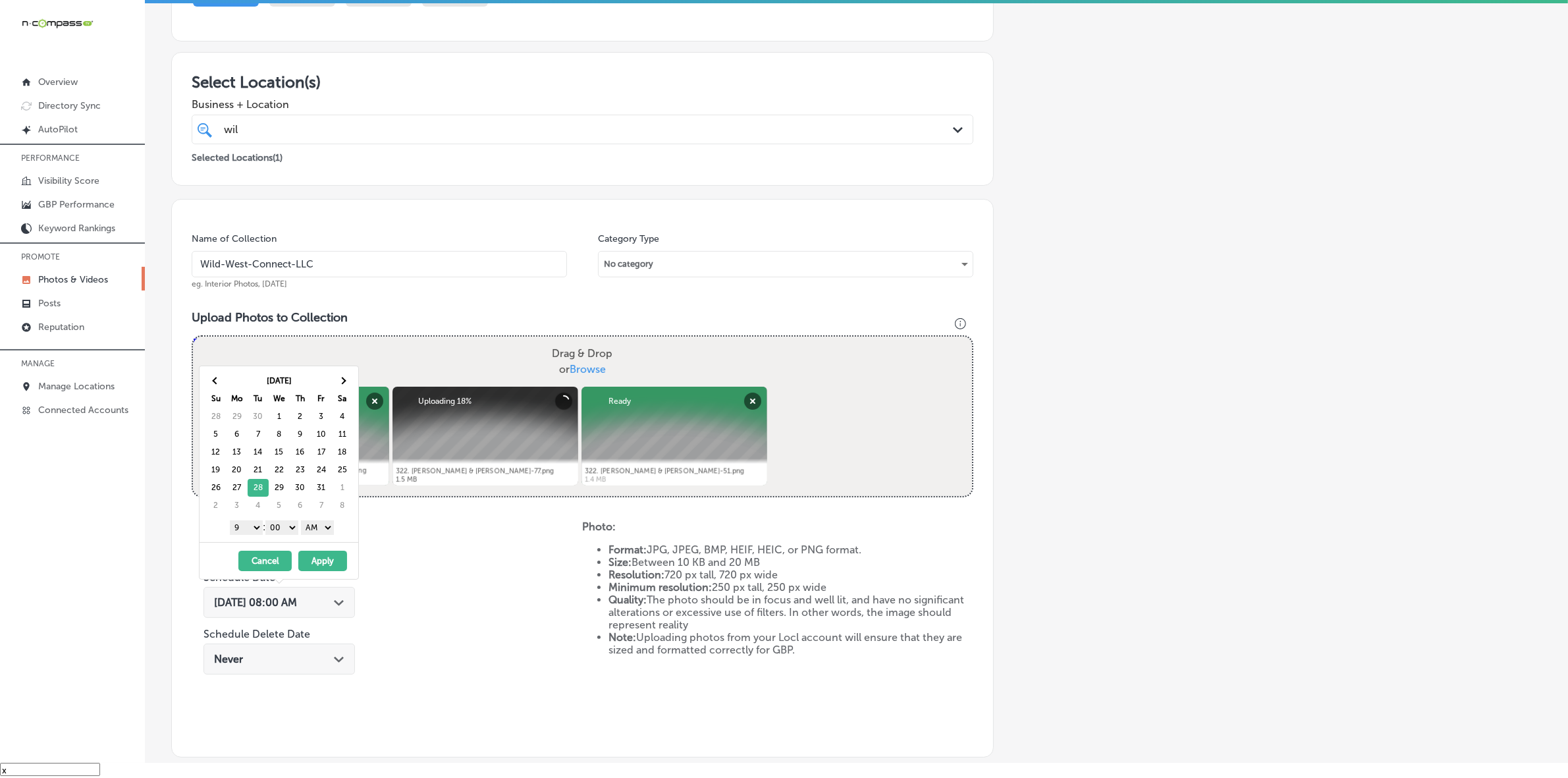
click at [328, 531] on select "AM PM" at bounding box center [318, 527] width 33 height 14
click at [319, 561] on button "Apply" at bounding box center [322, 561] width 48 height 20
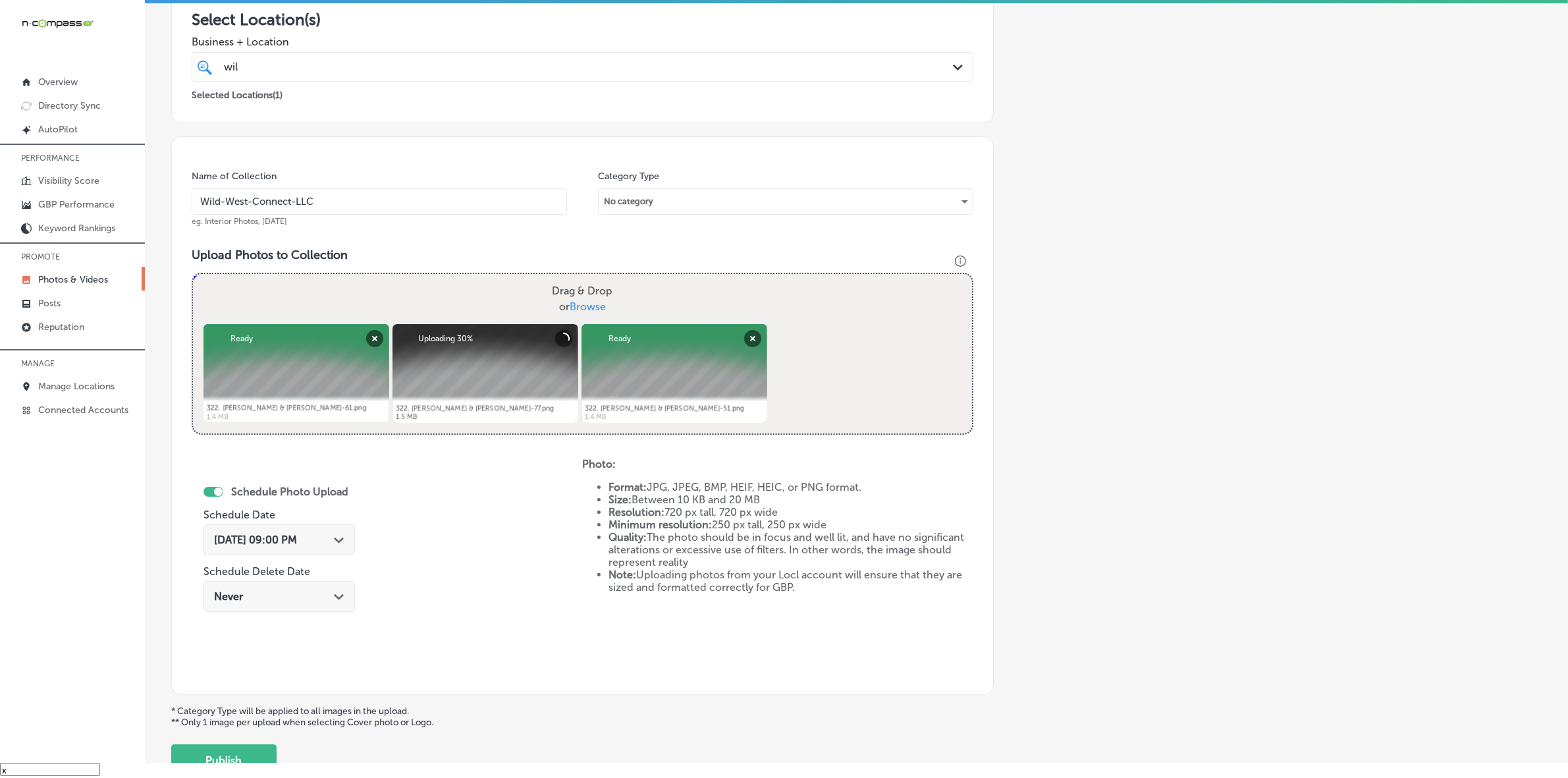
scroll to position [329, 0]
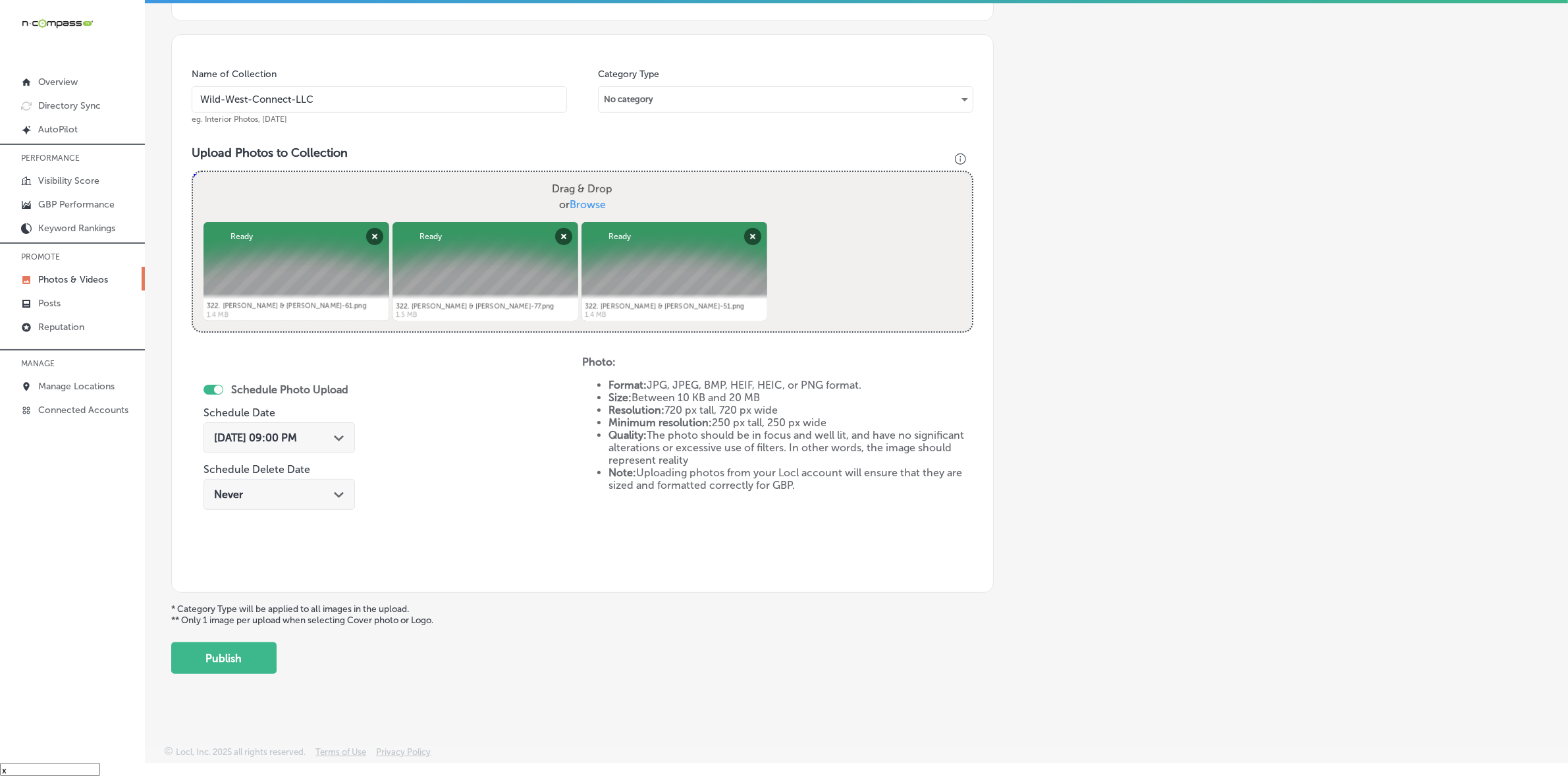
click at [228, 656] on button "Publish" at bounding box center [223, 658] width 105 height 32
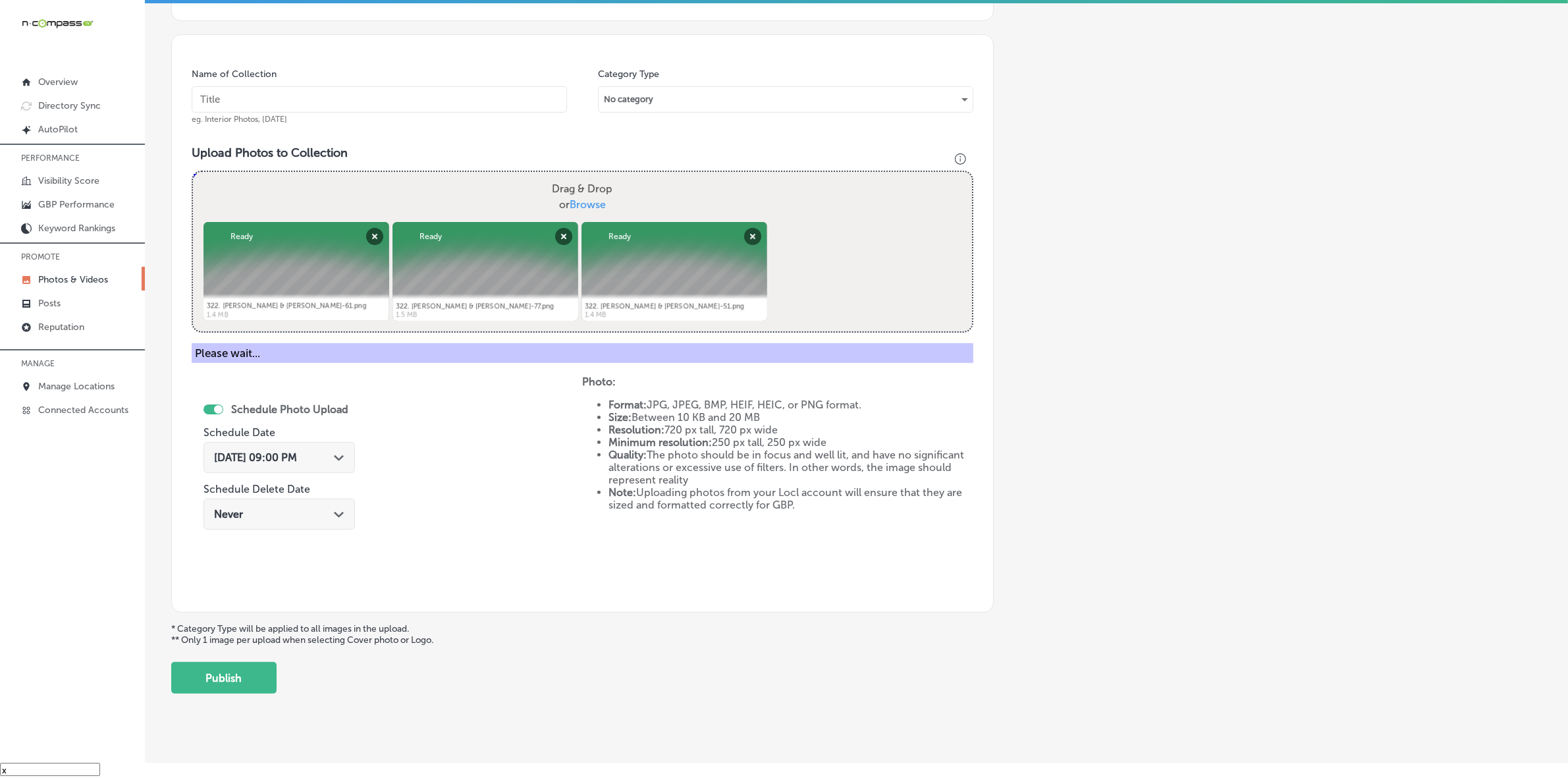
scroll to position [219, 0]
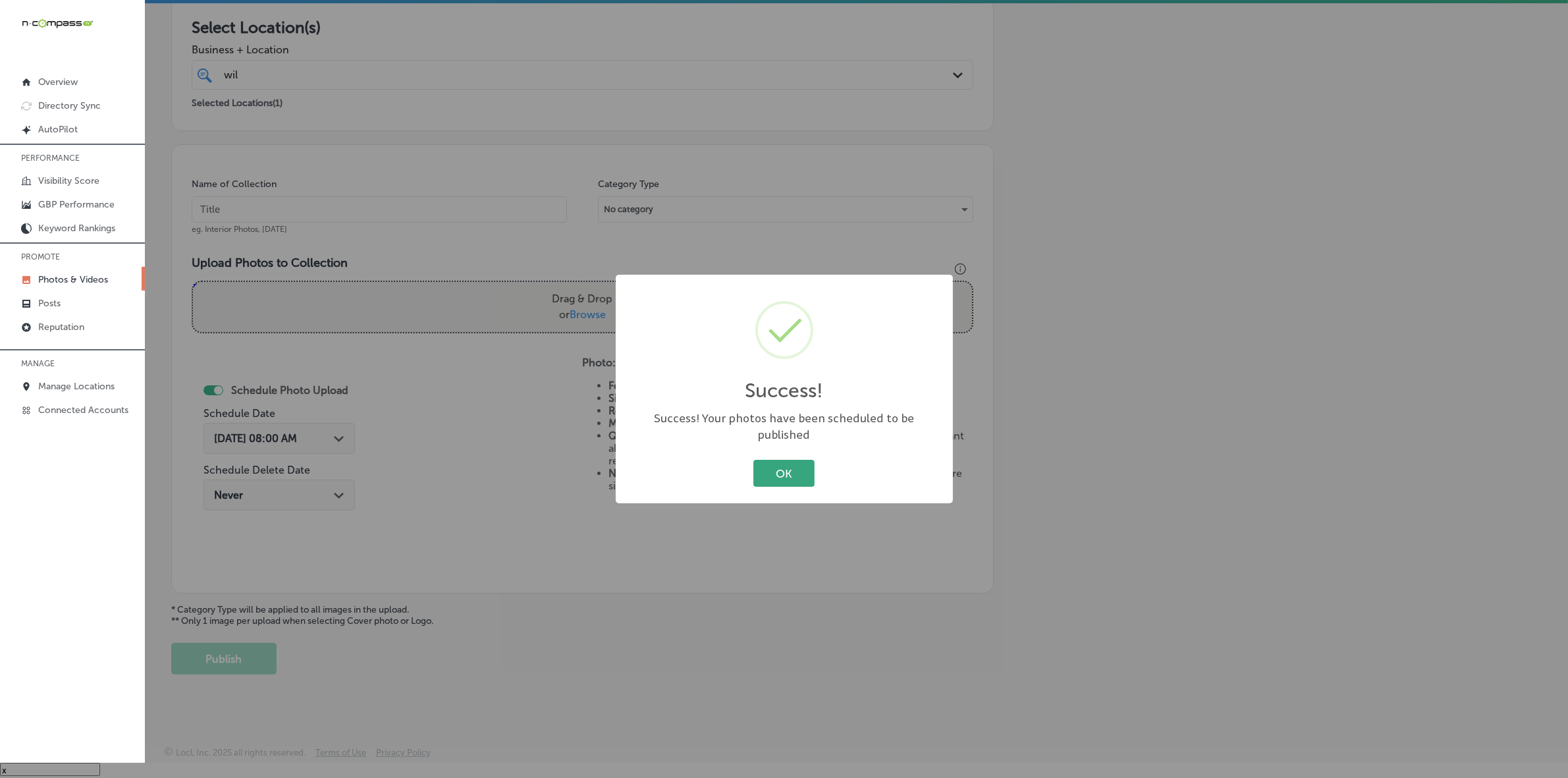
click at [778, 460] on button "OK" at bounding box center [784, 474] width 61 height 27
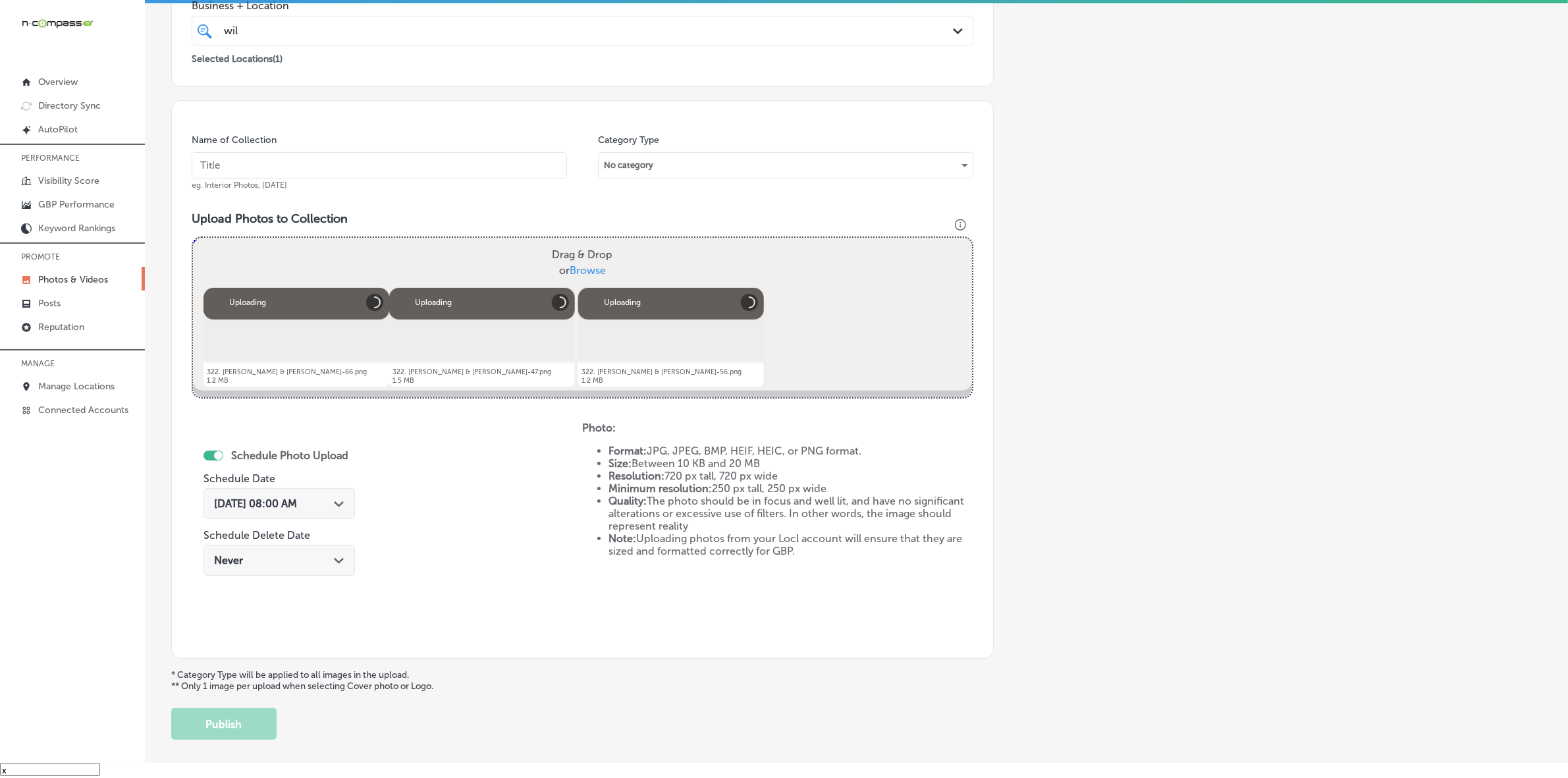
scroll to position [247, 0]
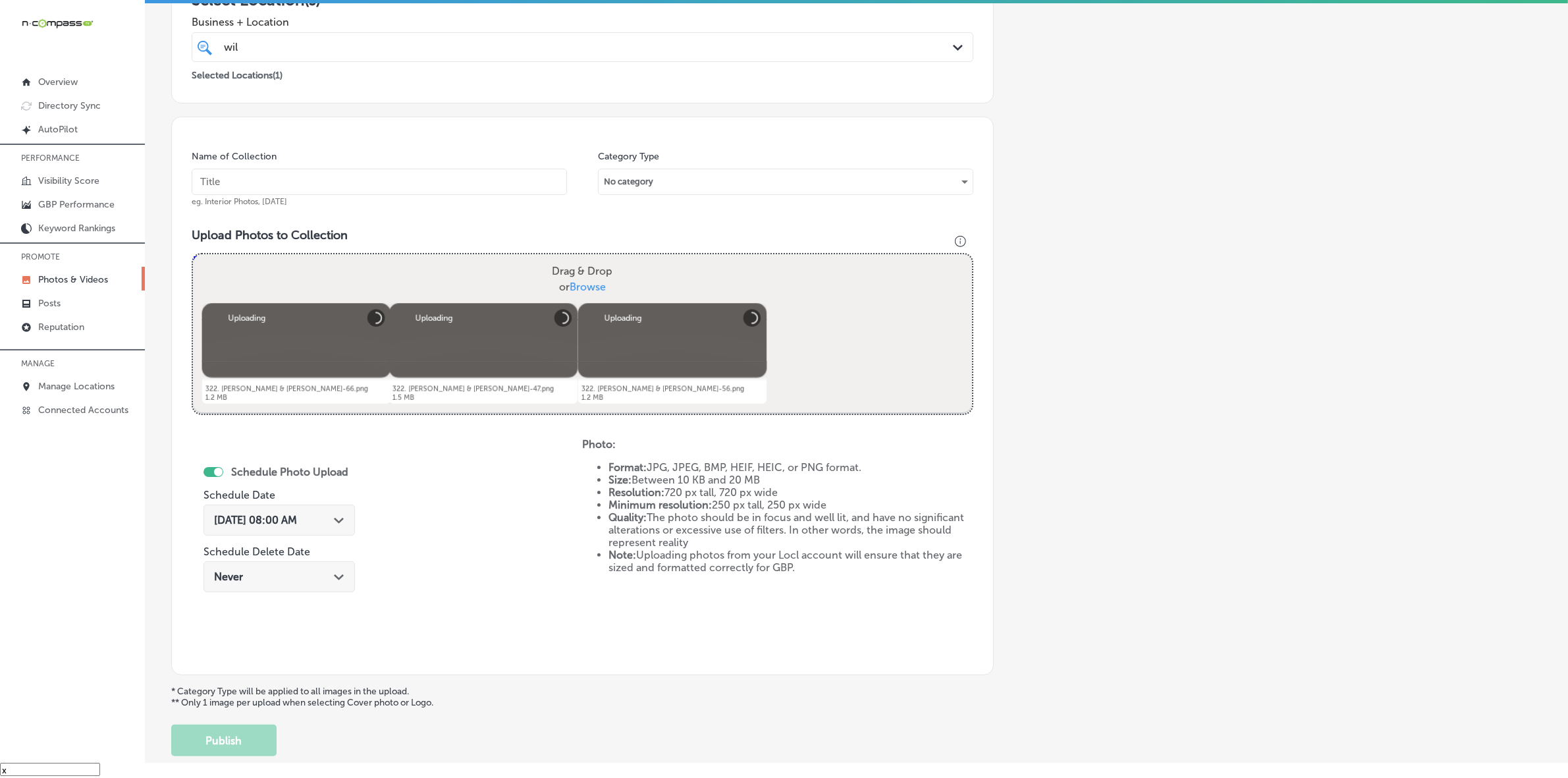
click at [504, 176] on input "text" at bounding box center [379, 182] width 375 height 26
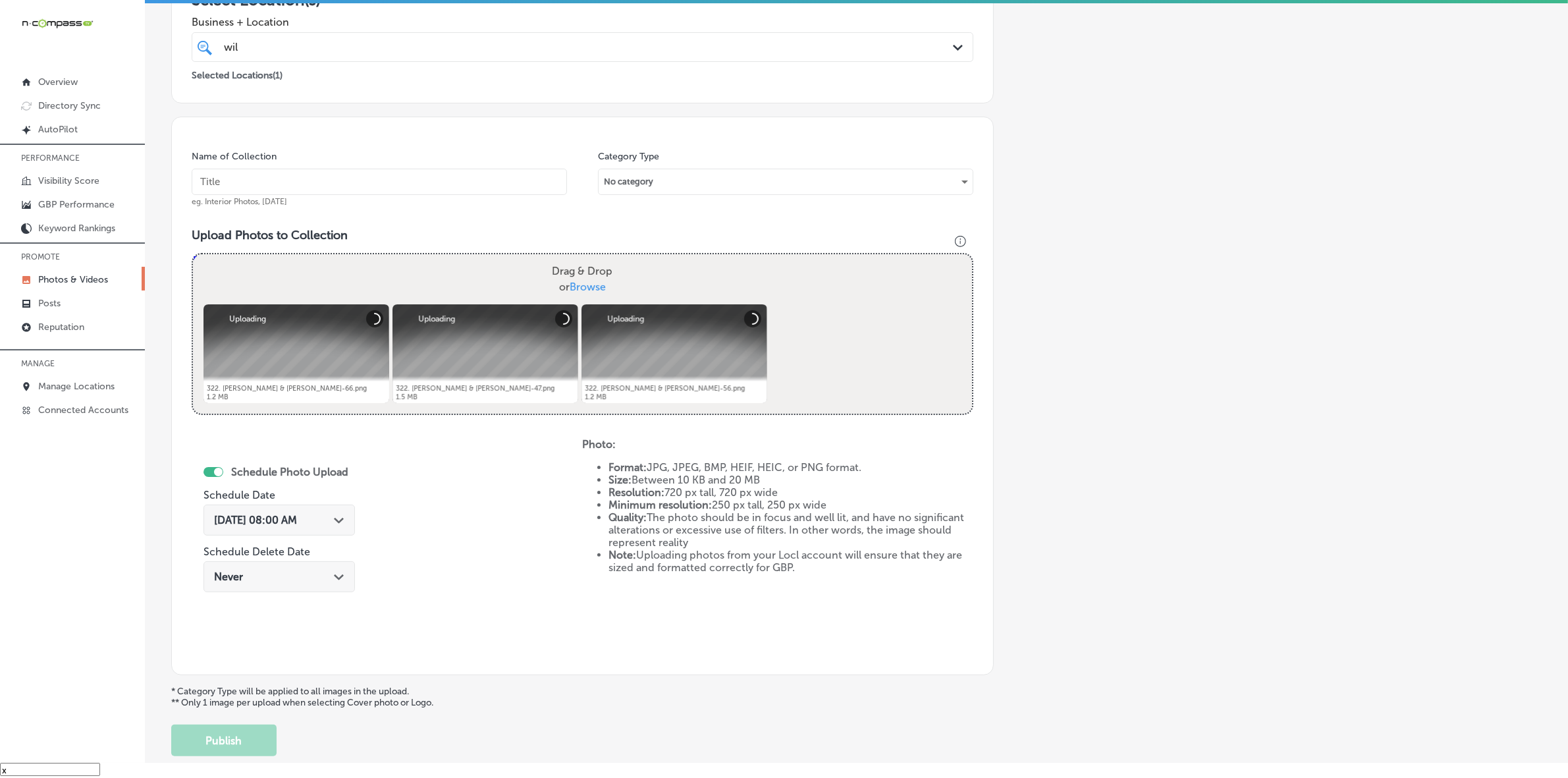
paste input "Wild-West-Connect-LLC"
type input "Wild-West-Connect-LLC"
click at [331, 517] on div "[DATE] 08:00 AM Path Created with Sketch." at bounding box center [279, 520] width 130 height 13
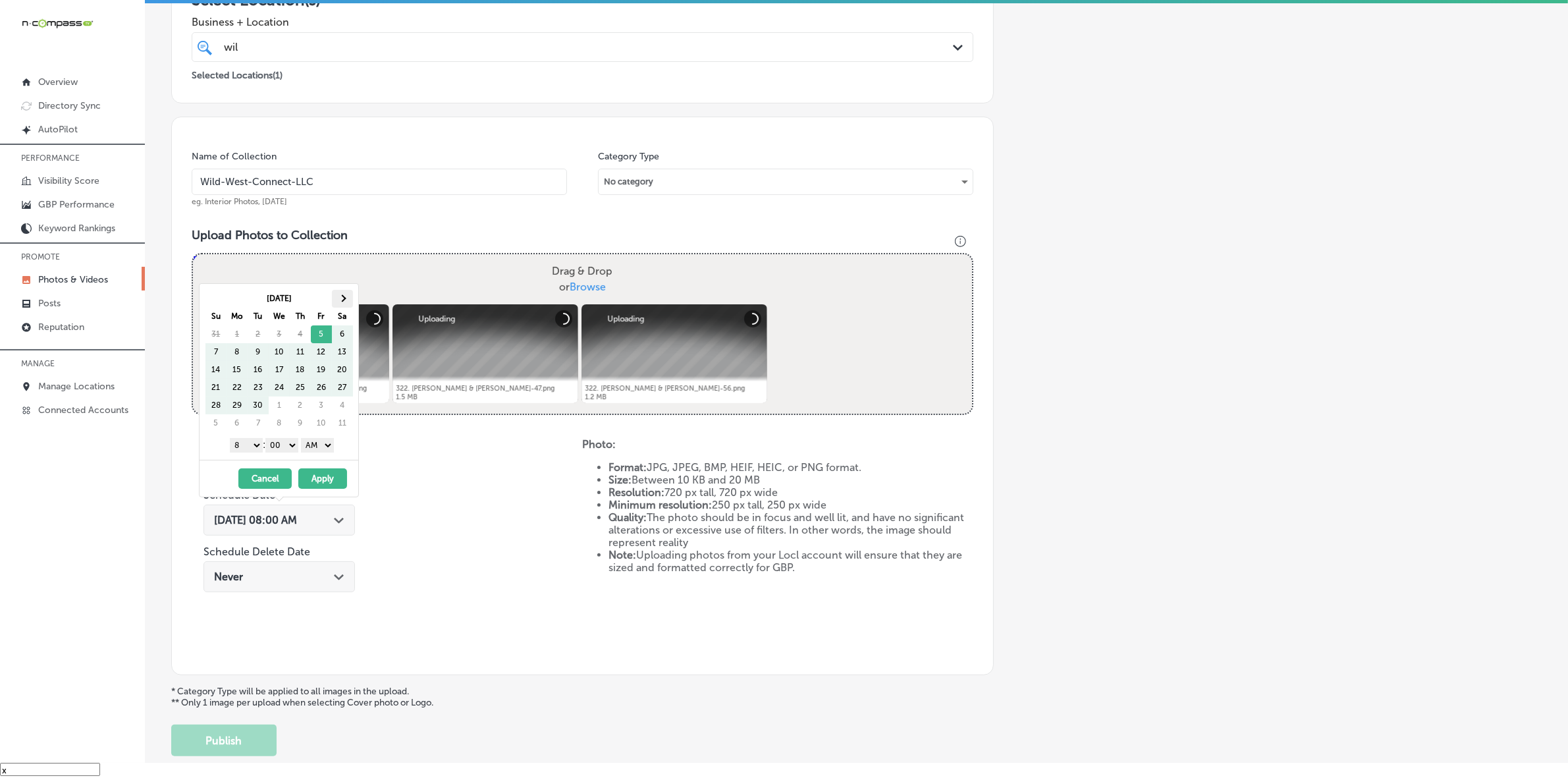
click at [346, 293] on th at bounding box center [343, 299] width 21 height 18
click at [248, 448] on select "1 2 3 4 5 6 7 8 9 10 11 12" at bounding box center [247, 445] width 33 height 14
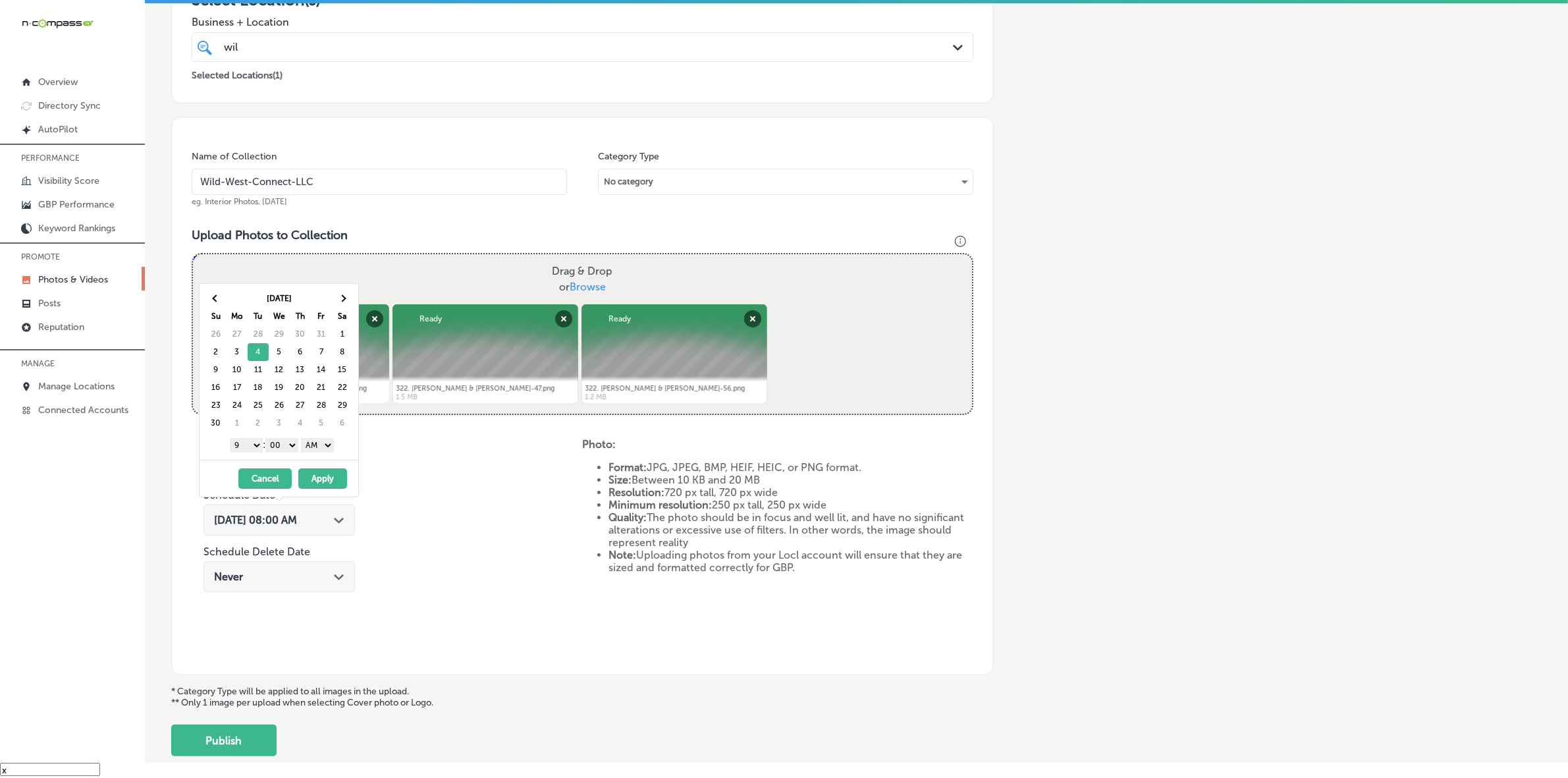
click at [318, 448] on select "AM PM" at bounding box center [318, 445] width 33 height 14
click at [321, 476] on button "Apply" at bounding box center [322, 478] width 48 height 20
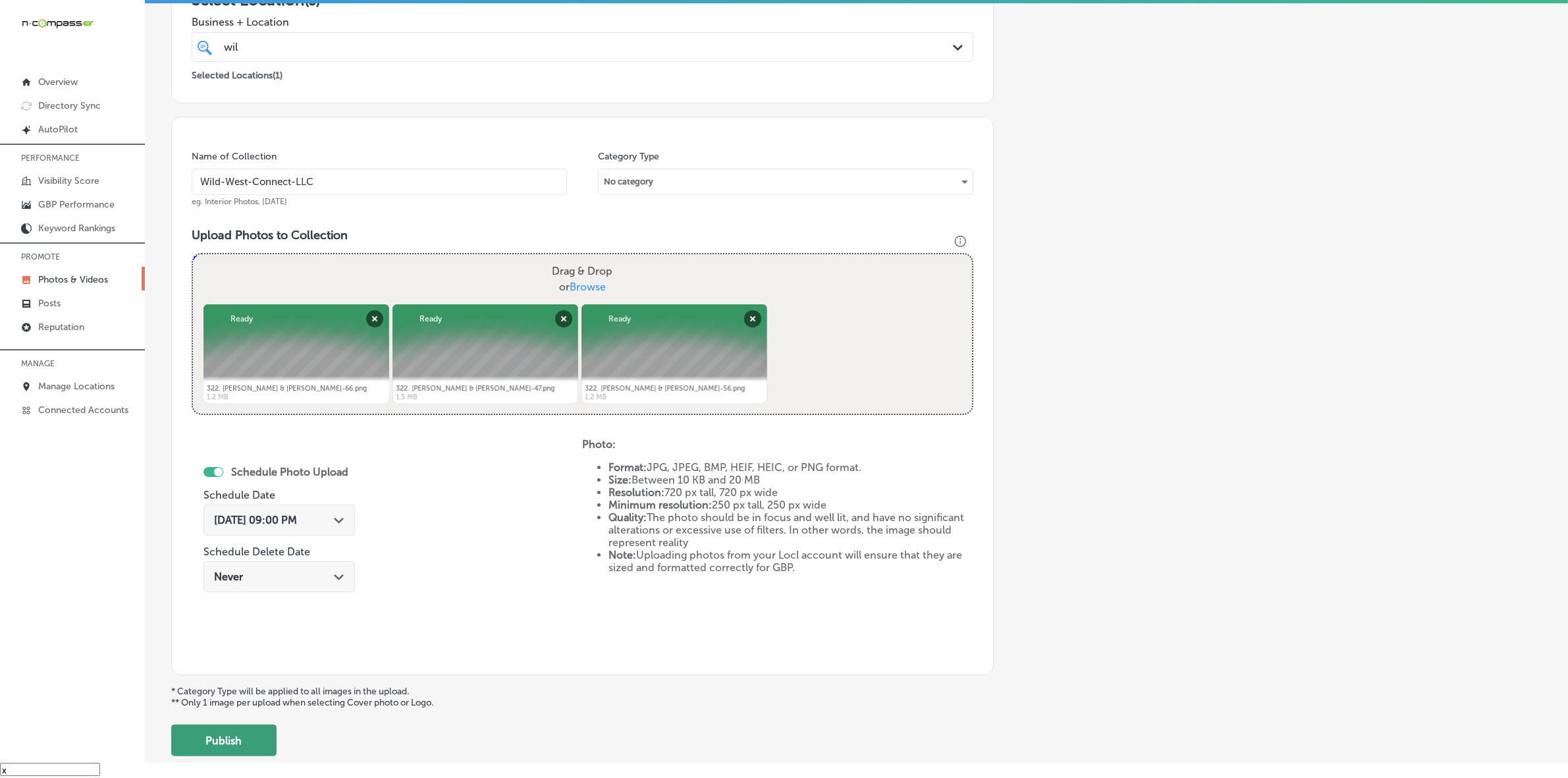
click at [255, 739] on button "Publish" at bounding box center [223, 741] width 105 height 32
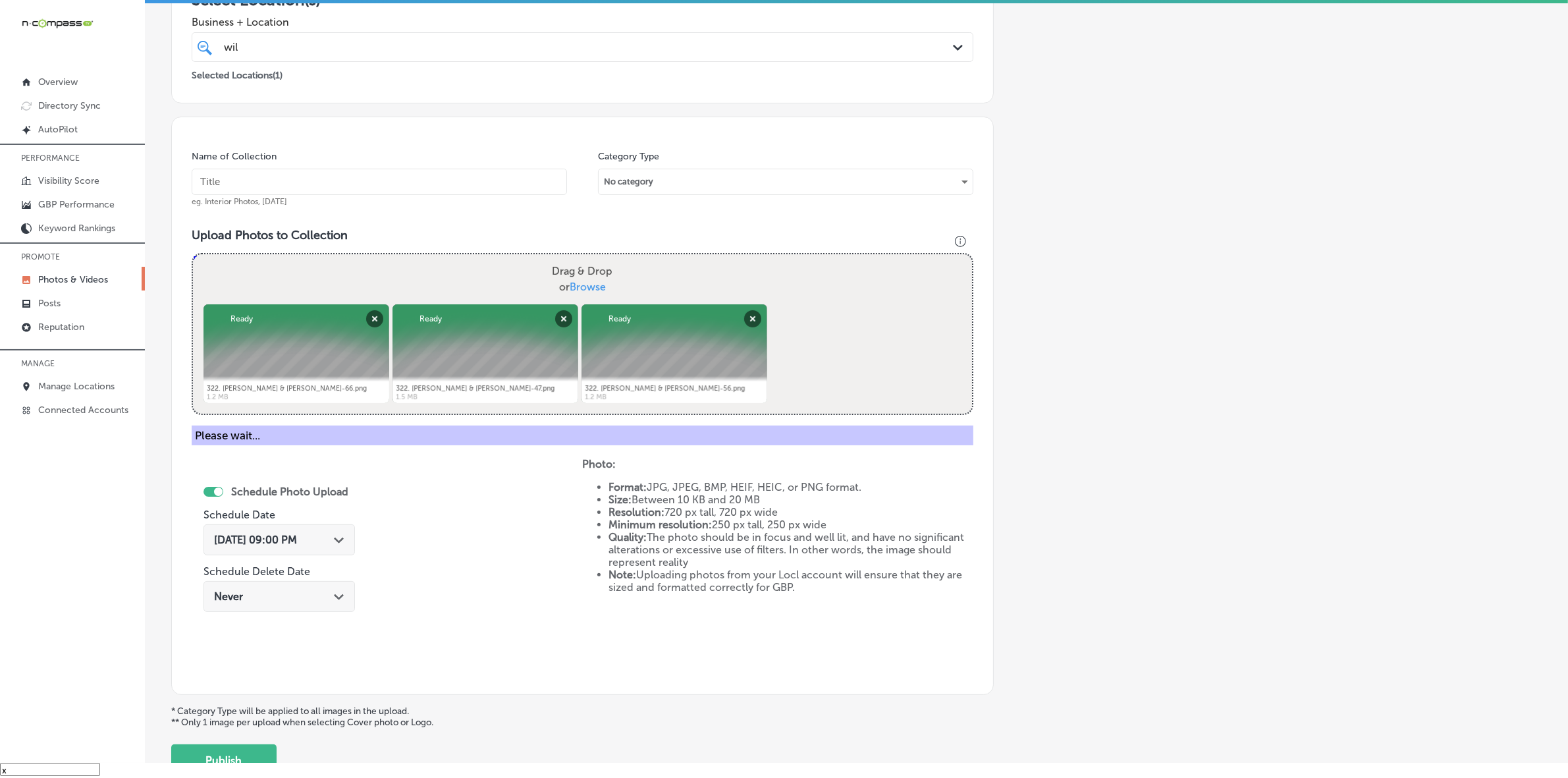
scroll to position [219, 0]
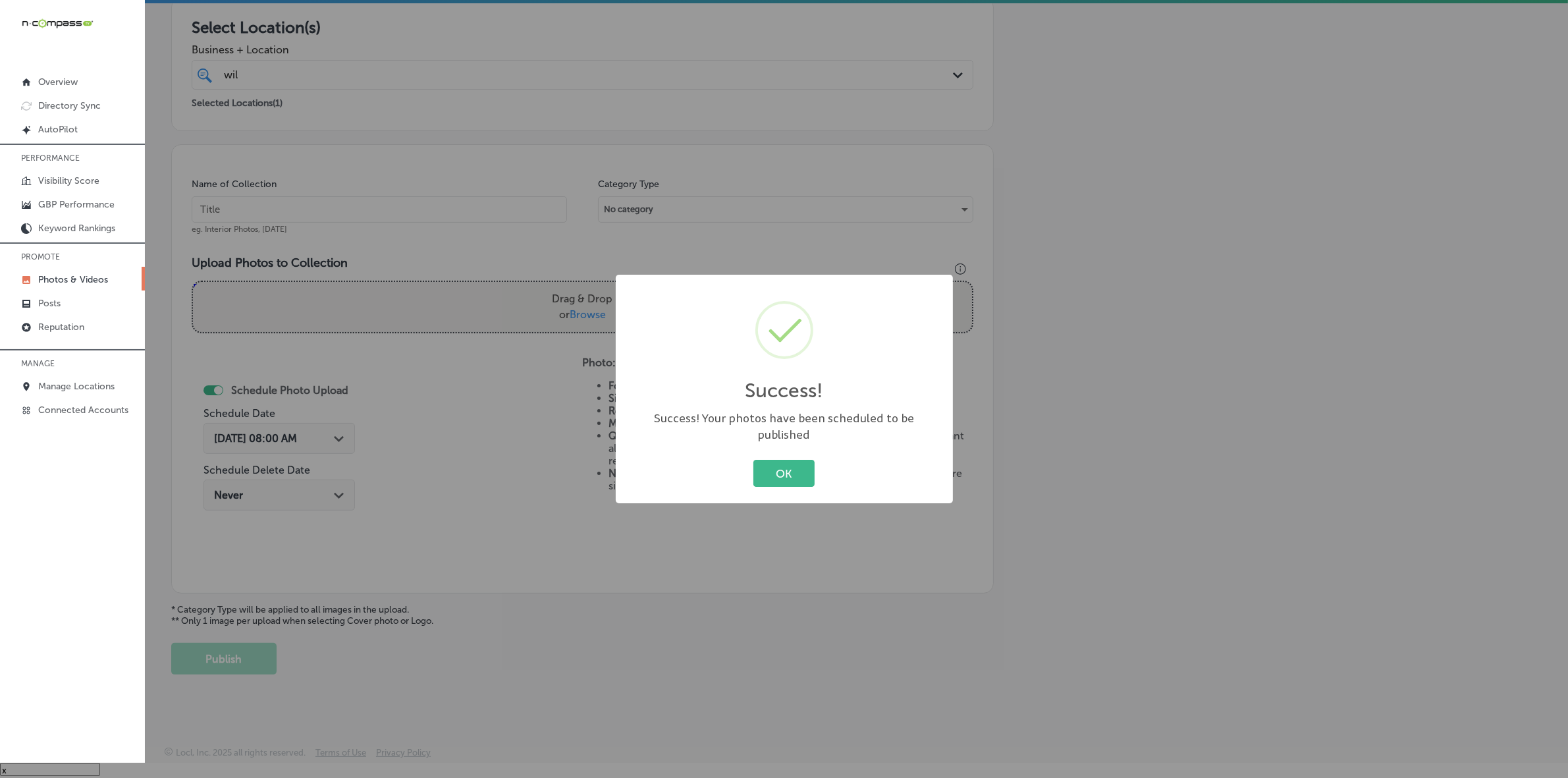
click at [753, 460] on button "OK" at bounding box center [784, 474] width 61 height 27
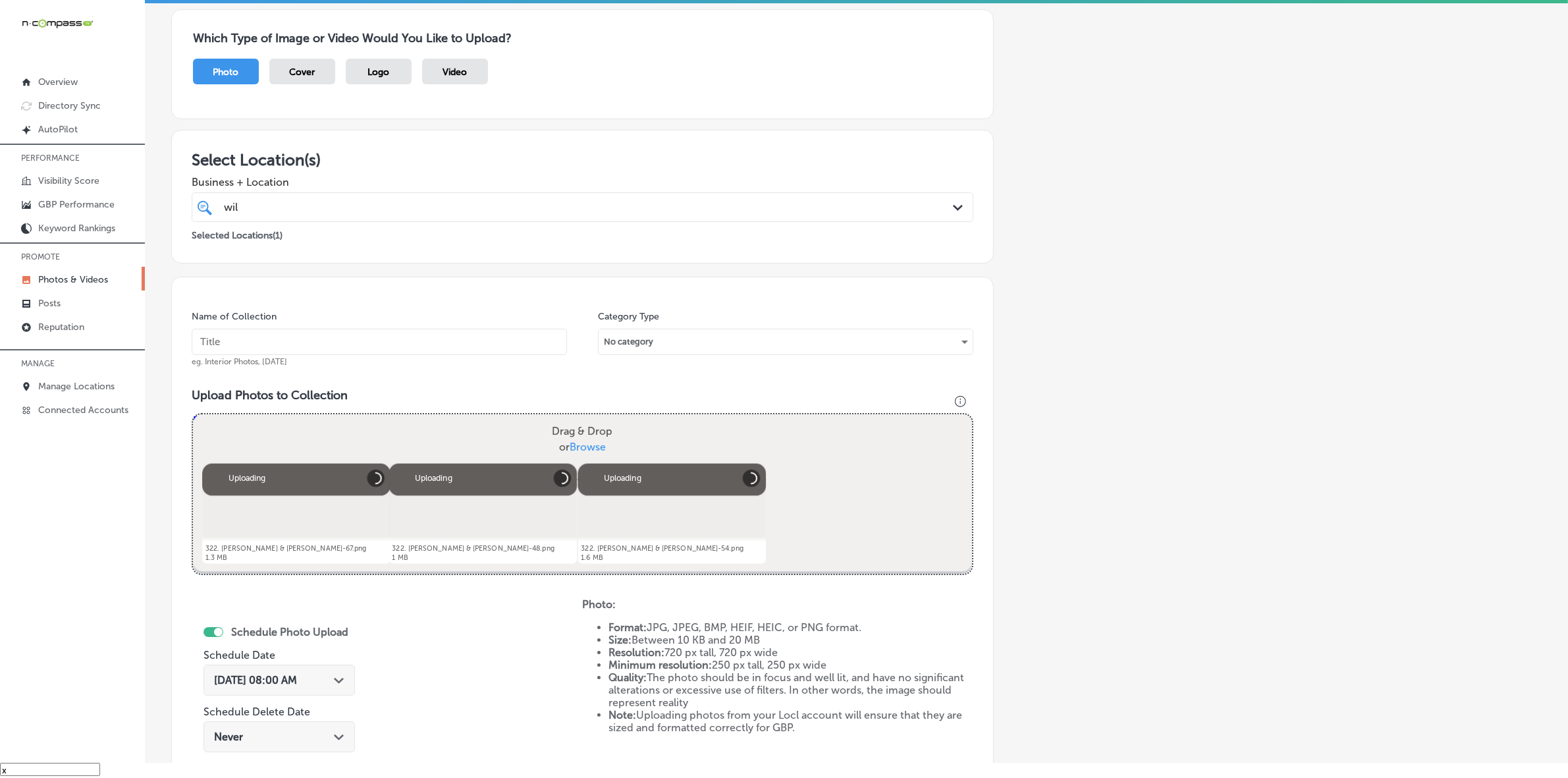
scroll to position [82, 0]
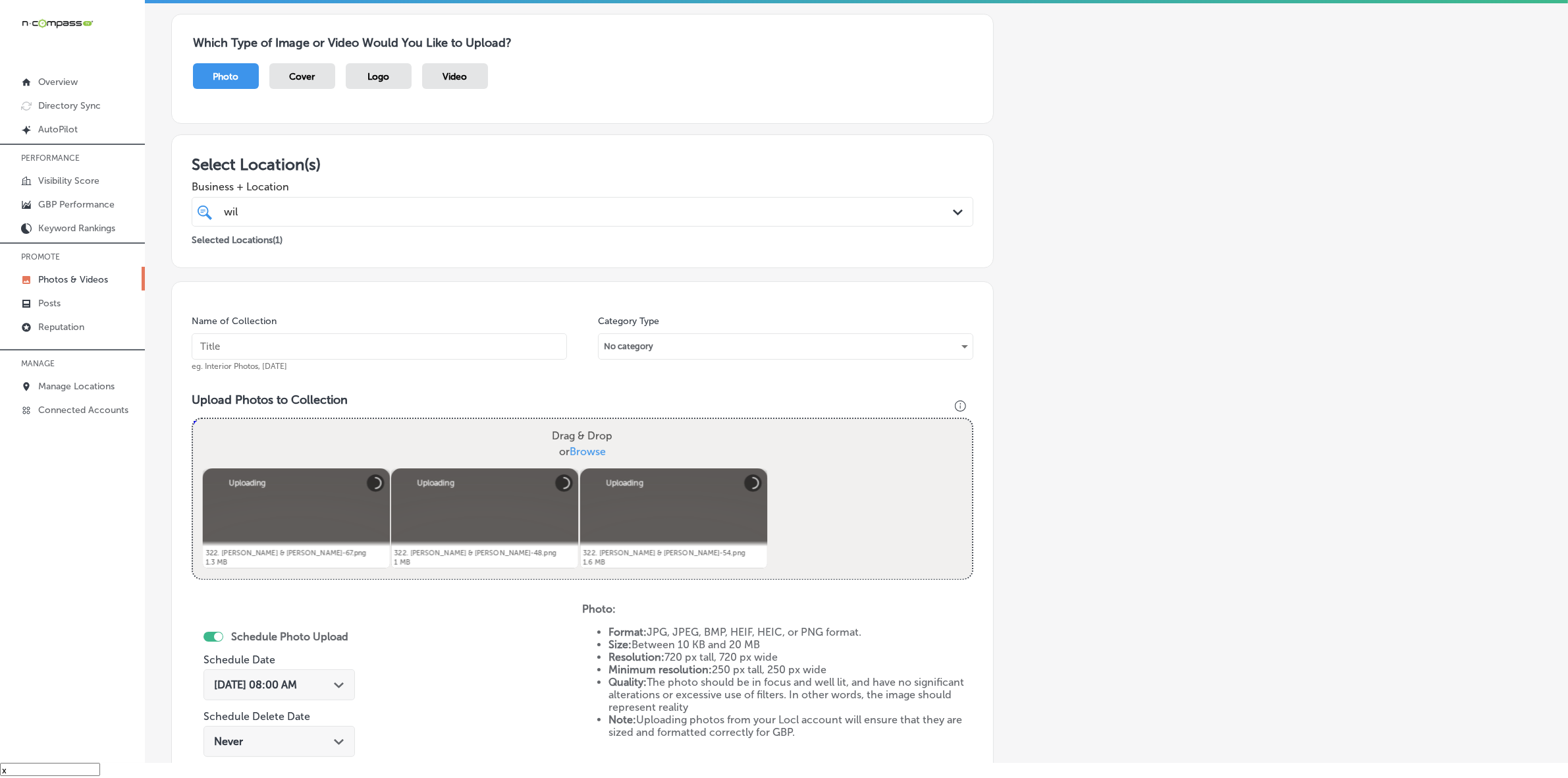
click at [479, 347] on input "text" at bounding box center [379, 347] width 375 height 26
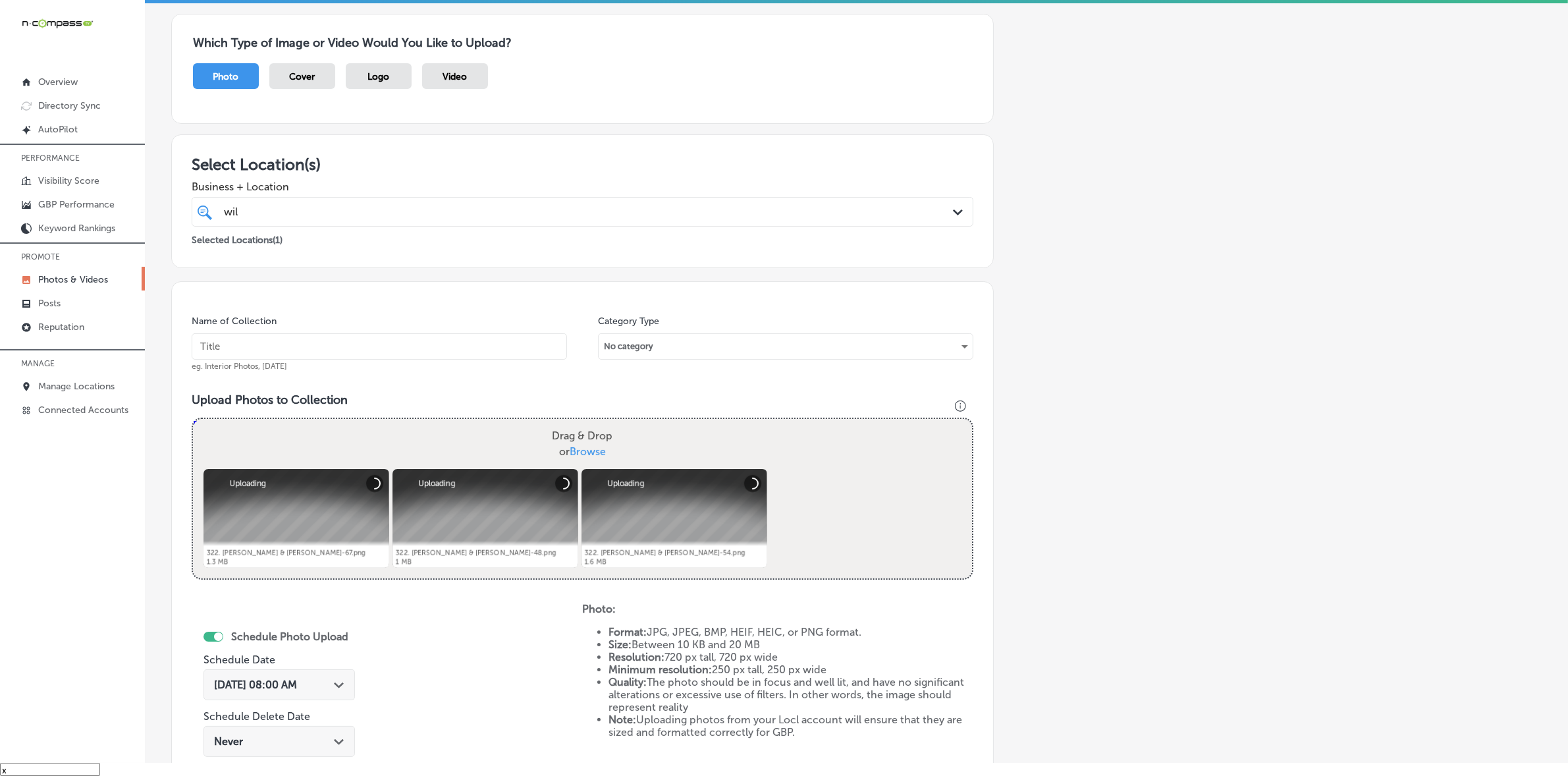
paste input "Wild-West-Connect-LLC"
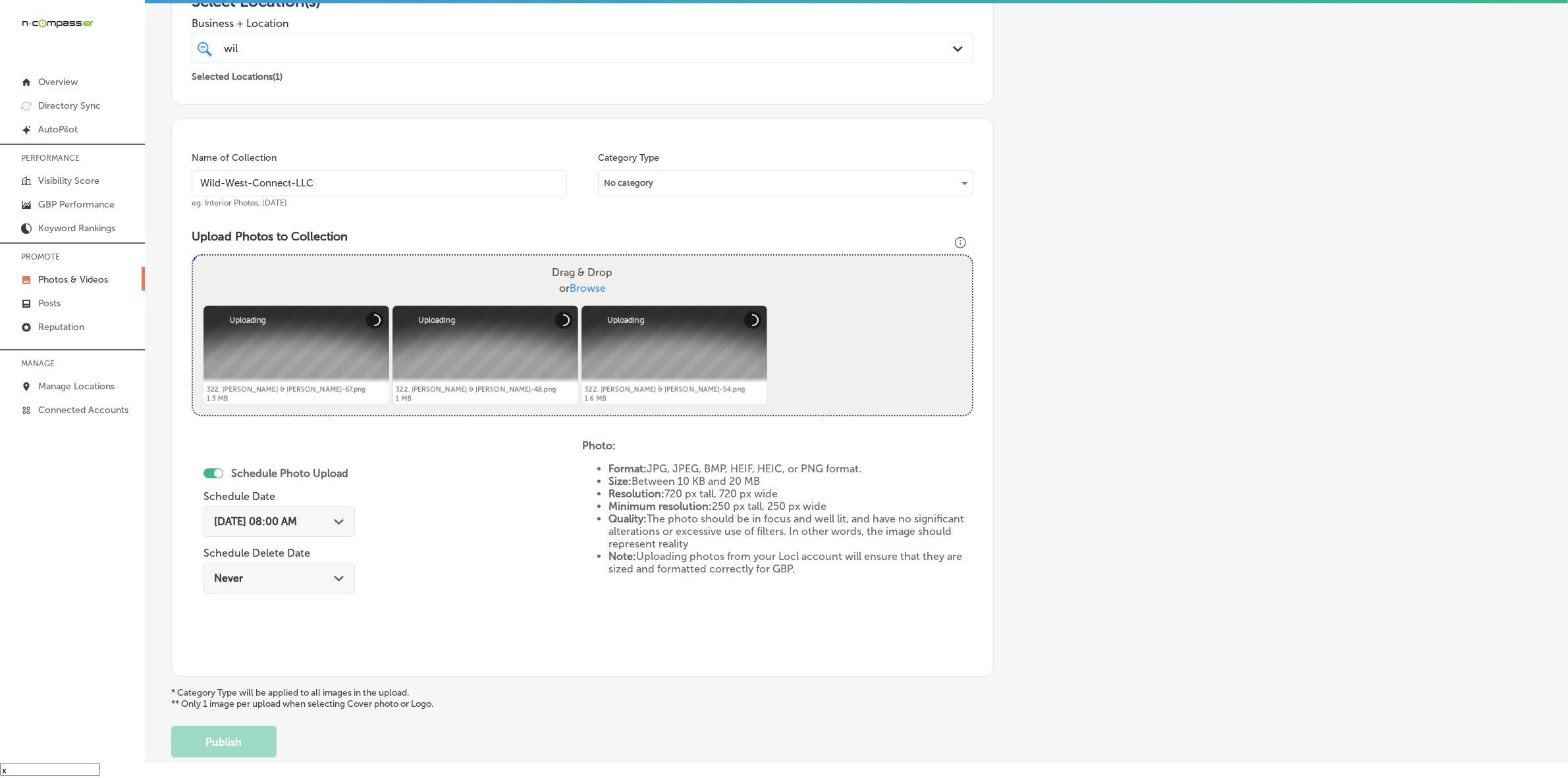
scroll to position [247, 0]
type input "Wild-West-Connect-LLC"
click at [337, 522] on div "Path Created with Sketch." at bounding box center [339, 519] width 11 height 11
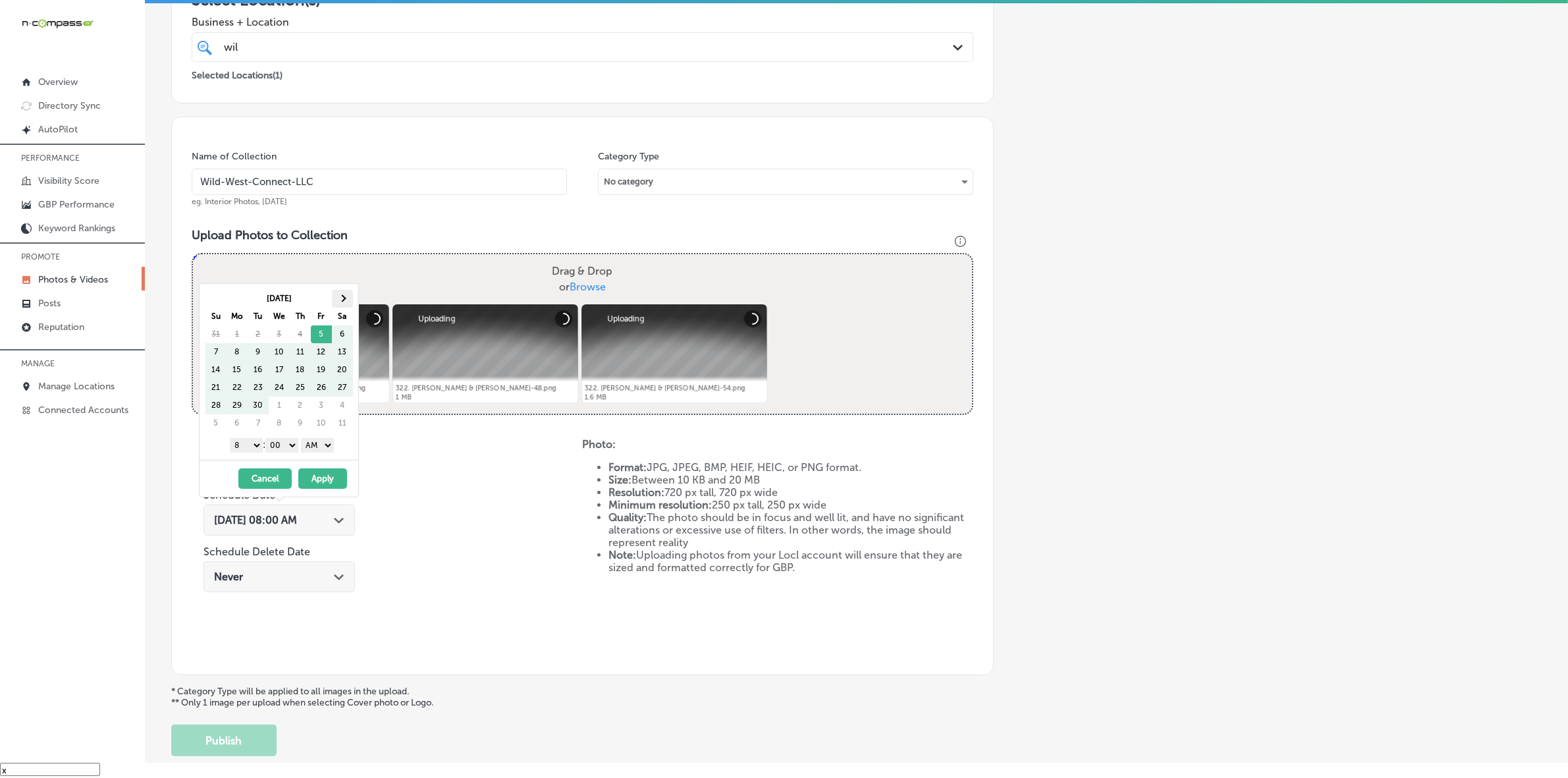
click at [346, 298] on th at bounding box center [343, 299] width 21 height 18
click at [253, 446] on select "1 2 3 4 5 6 7 8 9 10 11 12" at bounding box center [247, 445] width 33 height 14
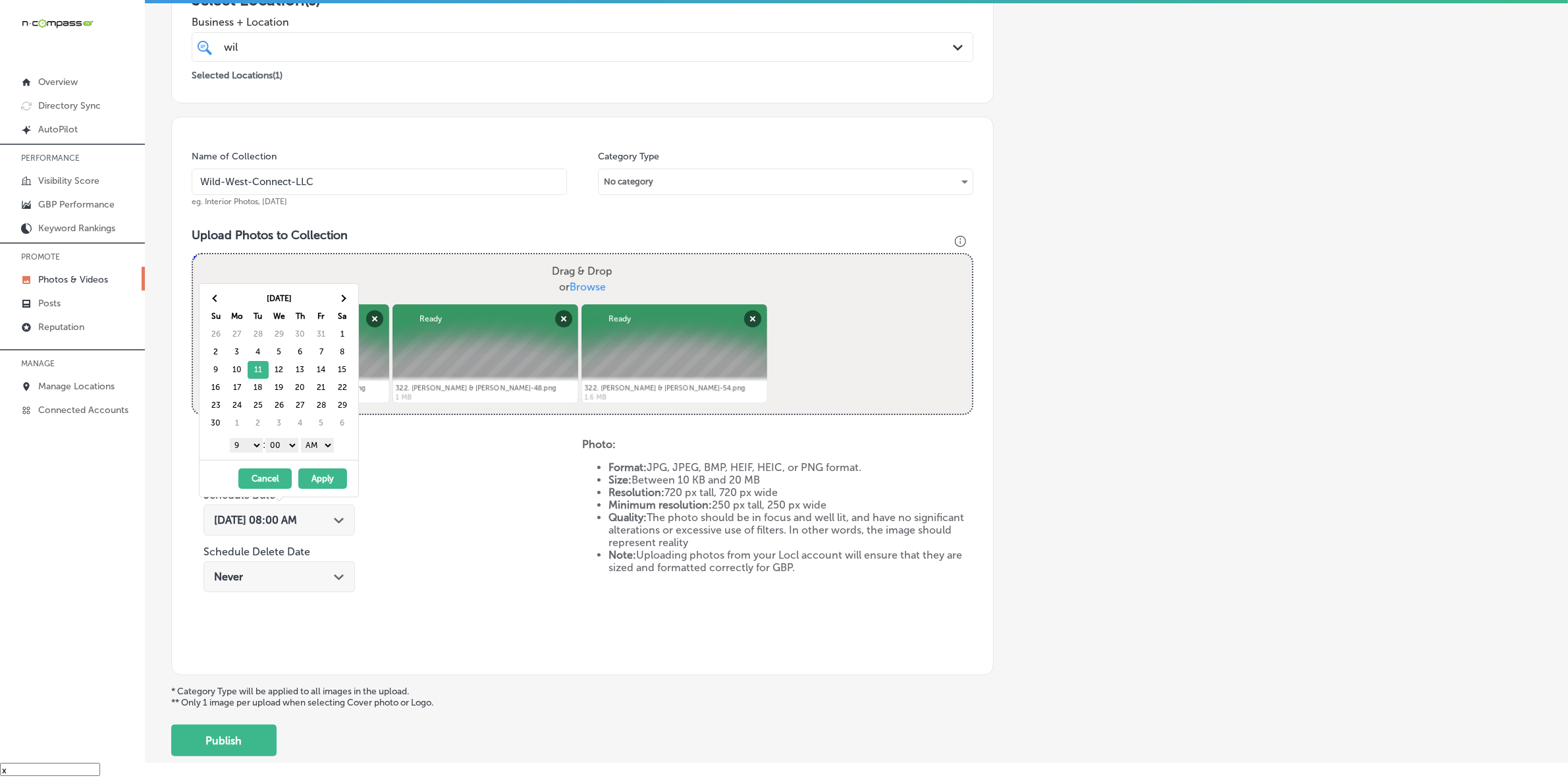
click at [319, 446] on select "AM PM" at bounding box center [318, 445] width 33 height 14
click at [321, 482] on button "Apply" at bounding box center [322, 478] width 48 height 20
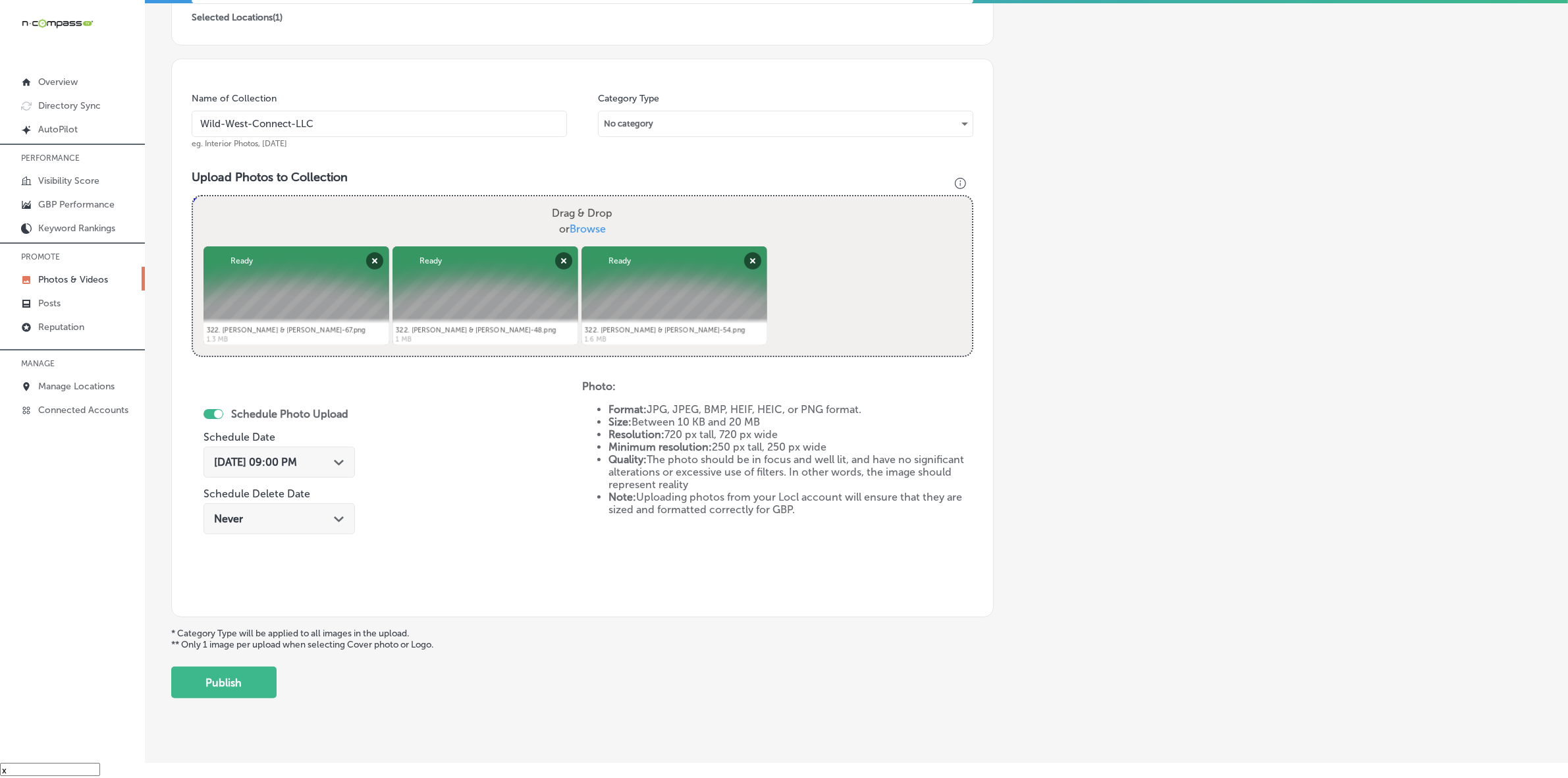
scroll to position [329, 0]
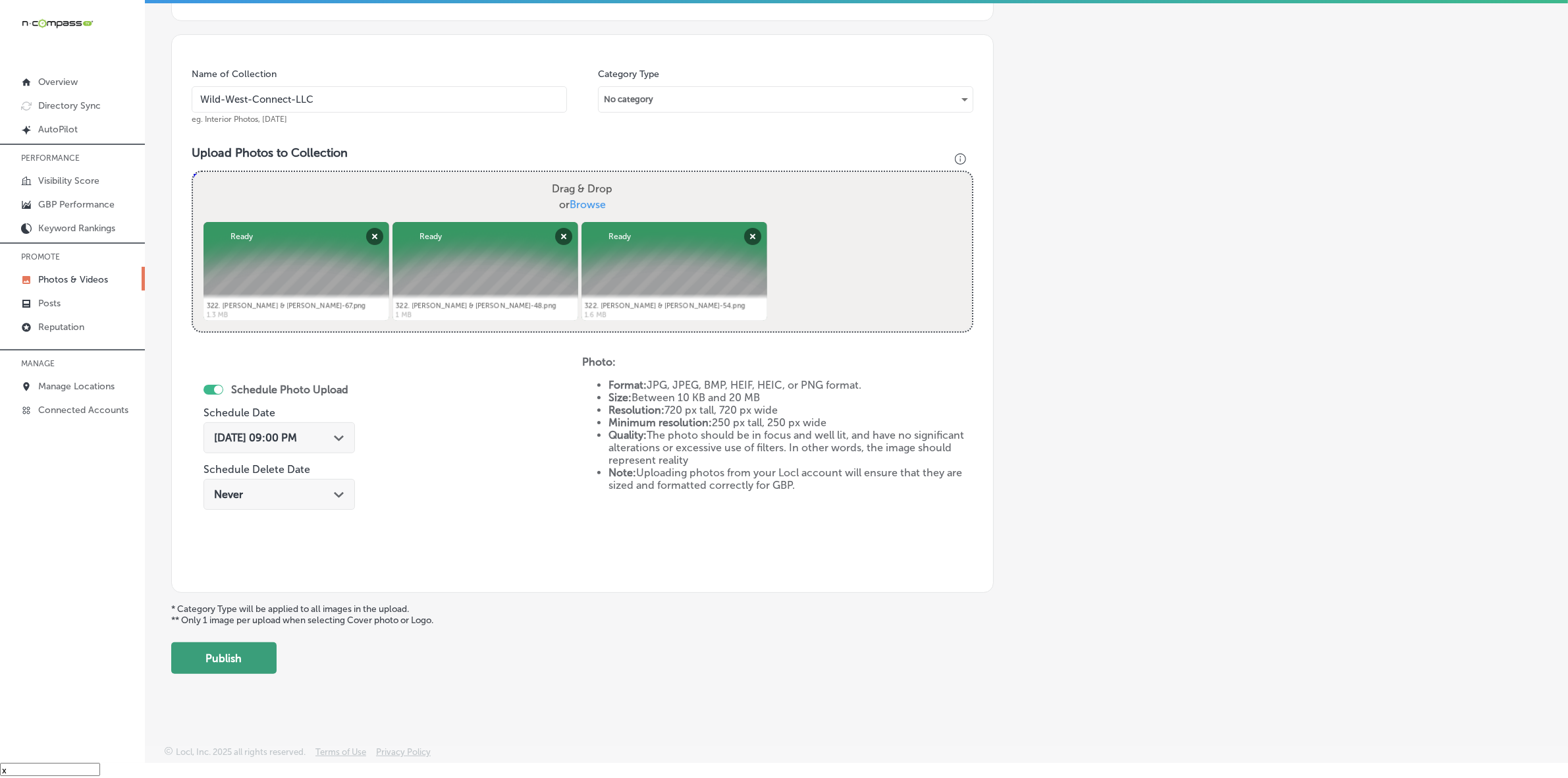
click at [231, 655] on button "Publish" at bounding box center [223, 658] width 105 height 32
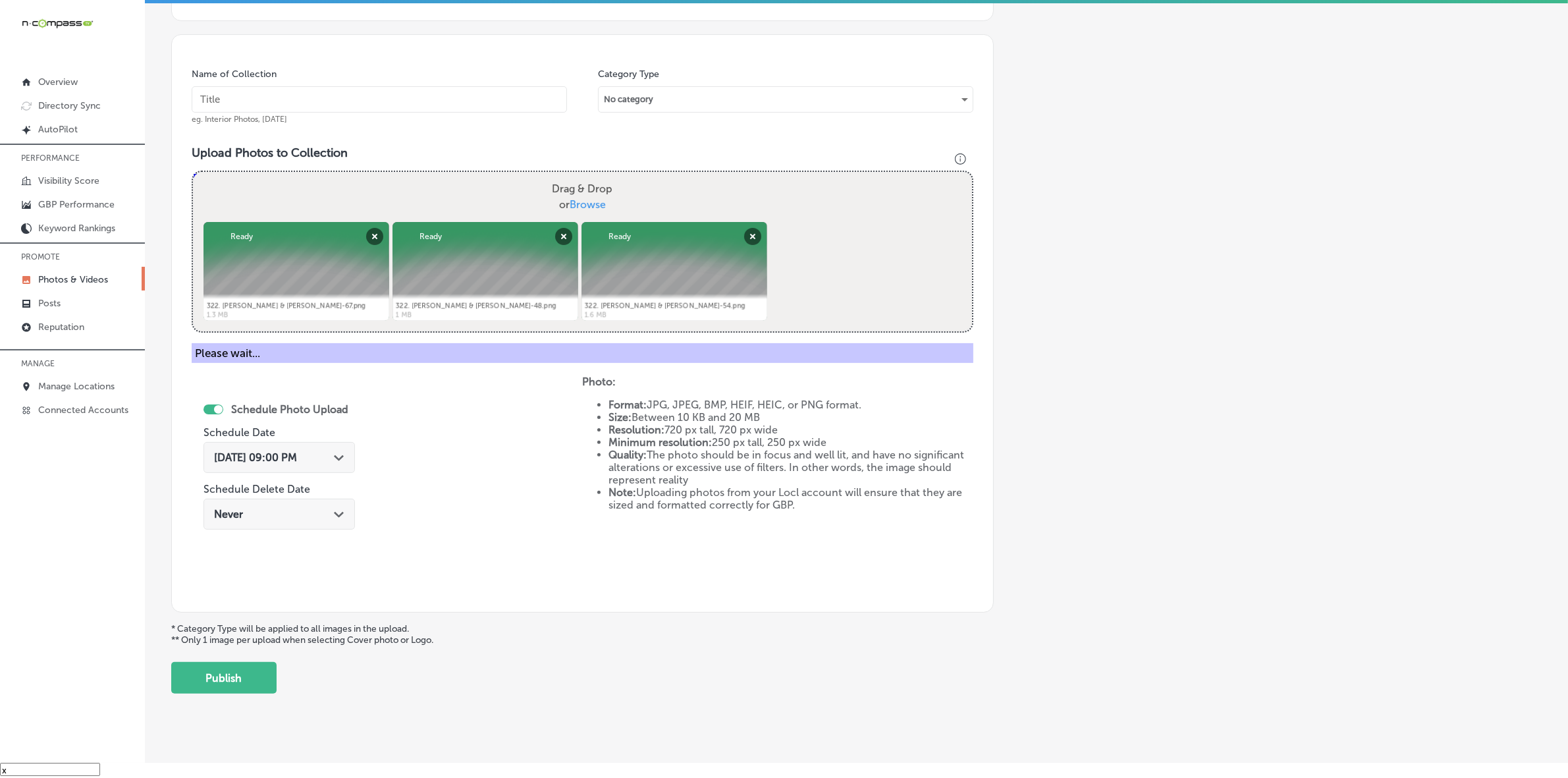
scroll to position [219, 0]
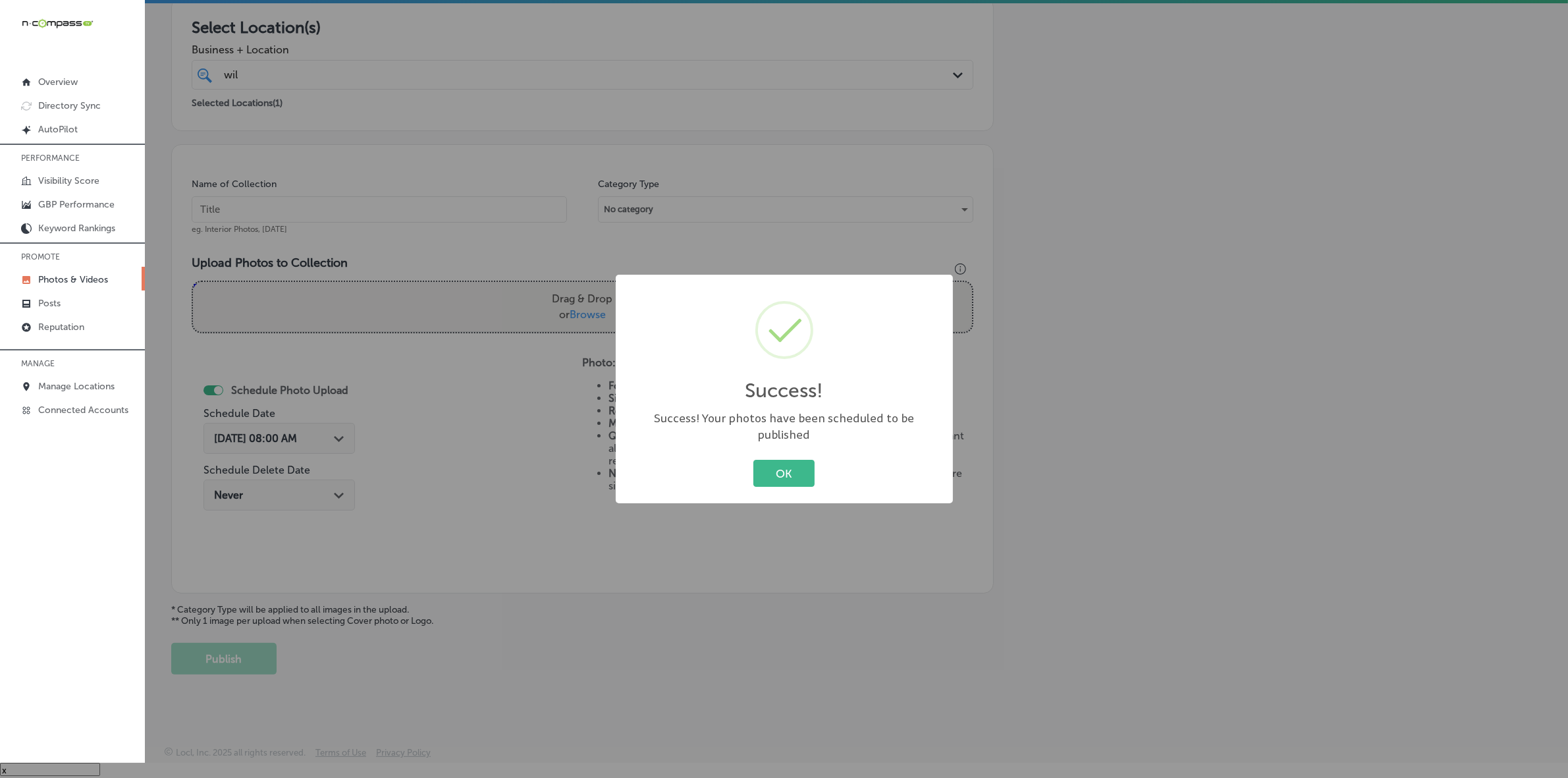
click at [753, 460] on button "OK" at bounding box center [784, 474] width 61 height 27
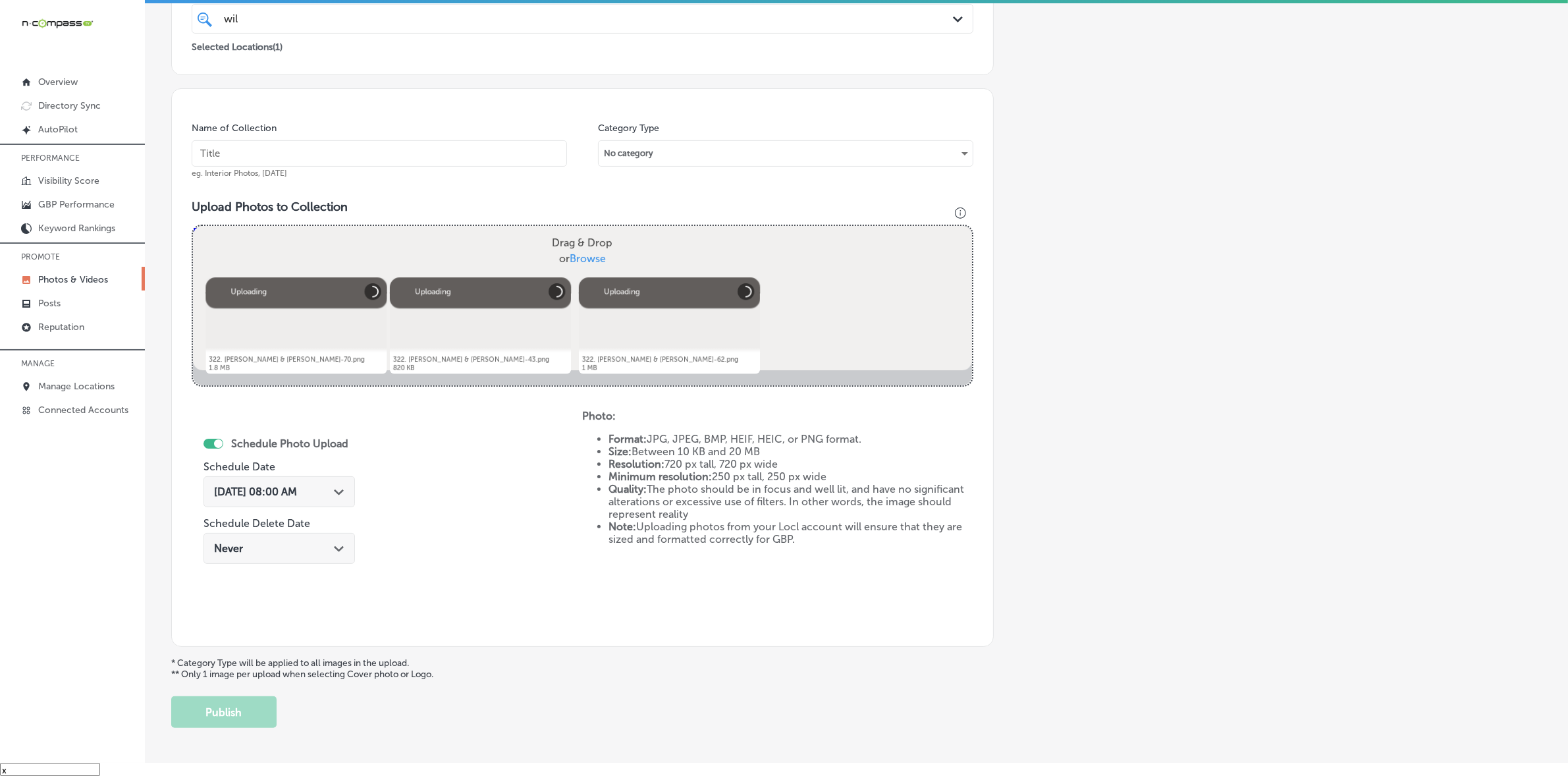
scroll to position [247, 0]
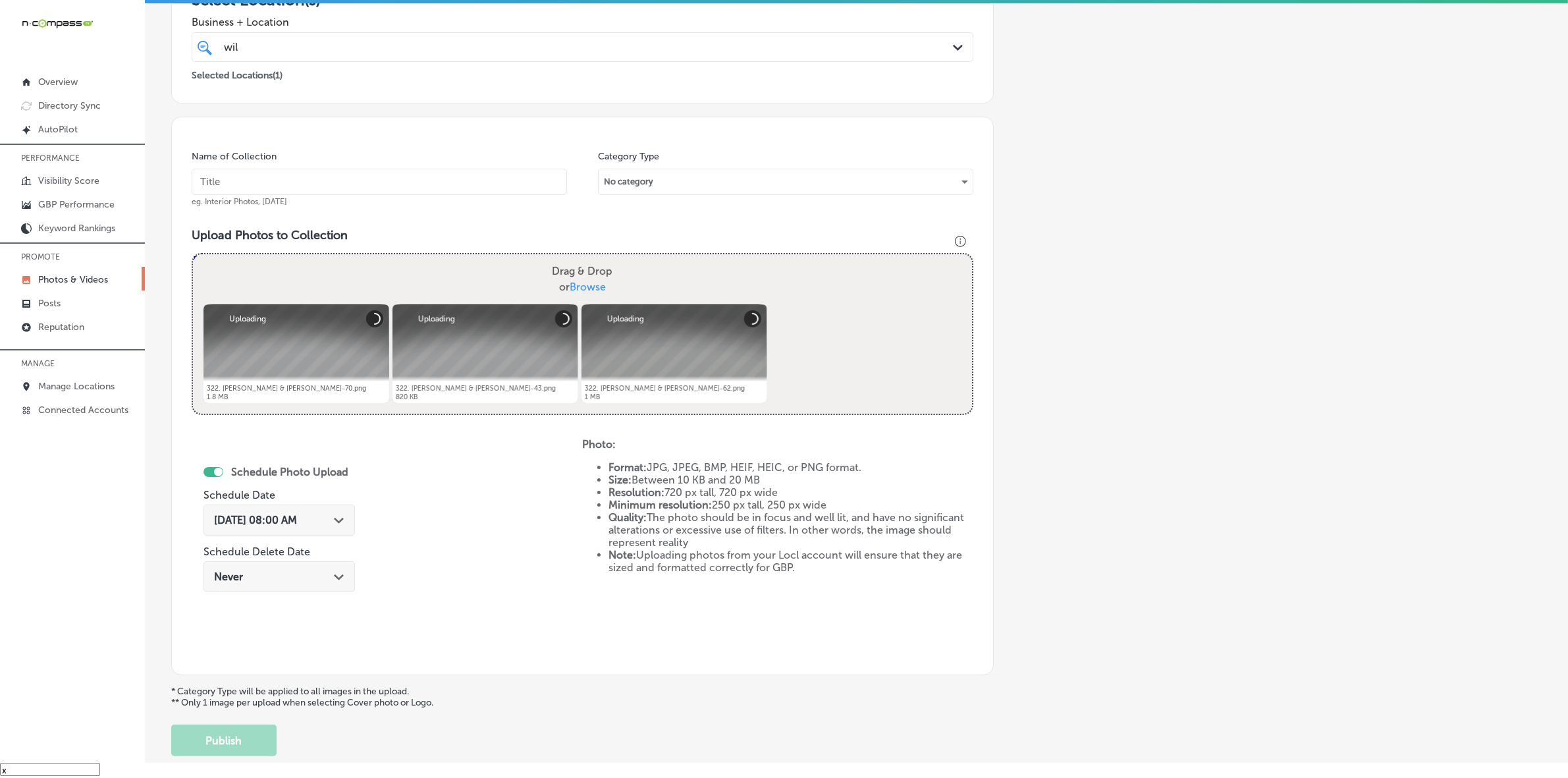
click at [516, 188] on input "text" at bounding box center [379, 182] width 375 height 26
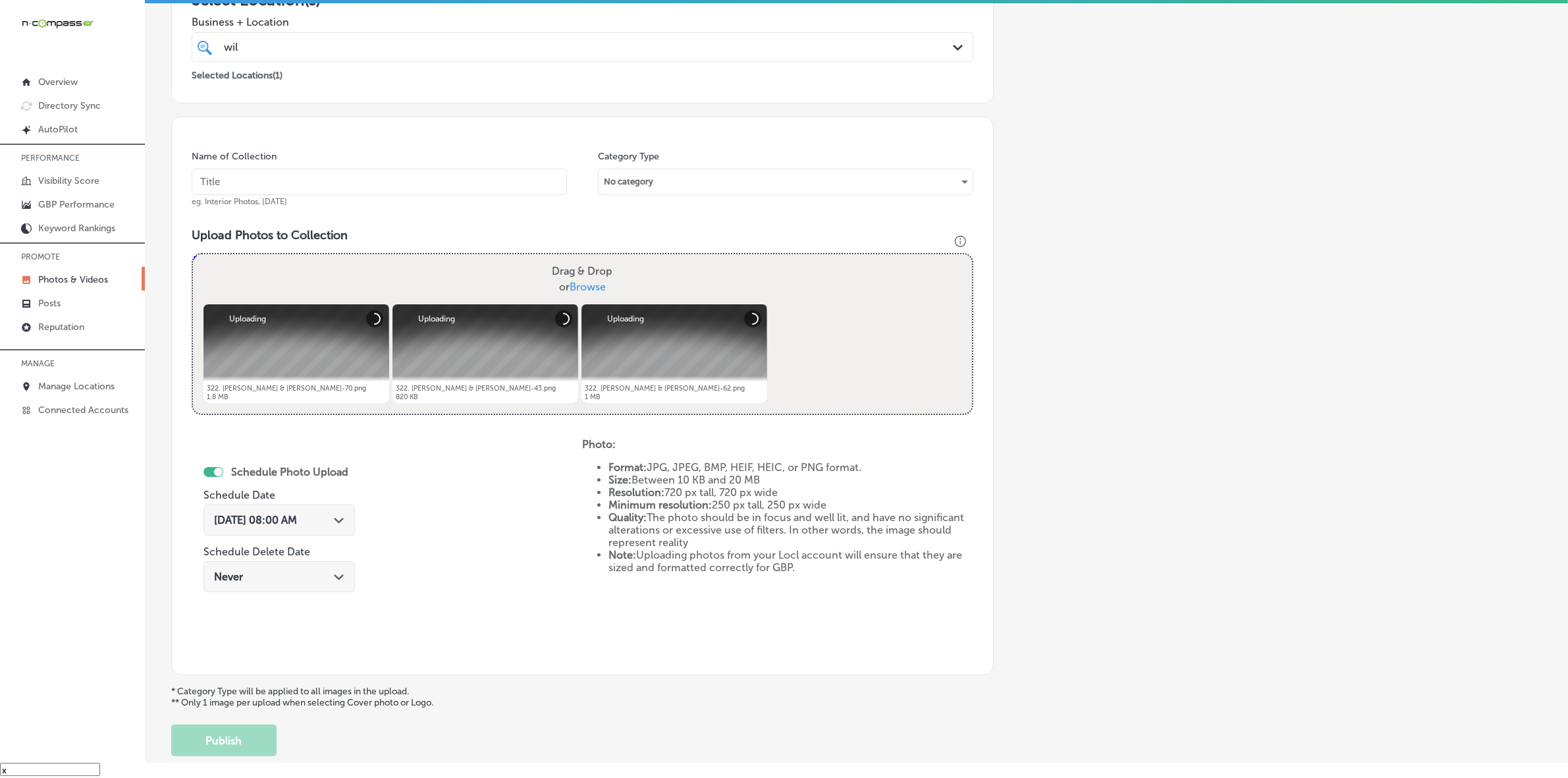
paste input "Wild-West-Connect-LLC"
type input "Wild-West-Connect-LLC"
click at [327, 525] on div "[DATE] 08:00 AM Path Created with Sketch." at bounding box center [279, 520] width 151 height 31
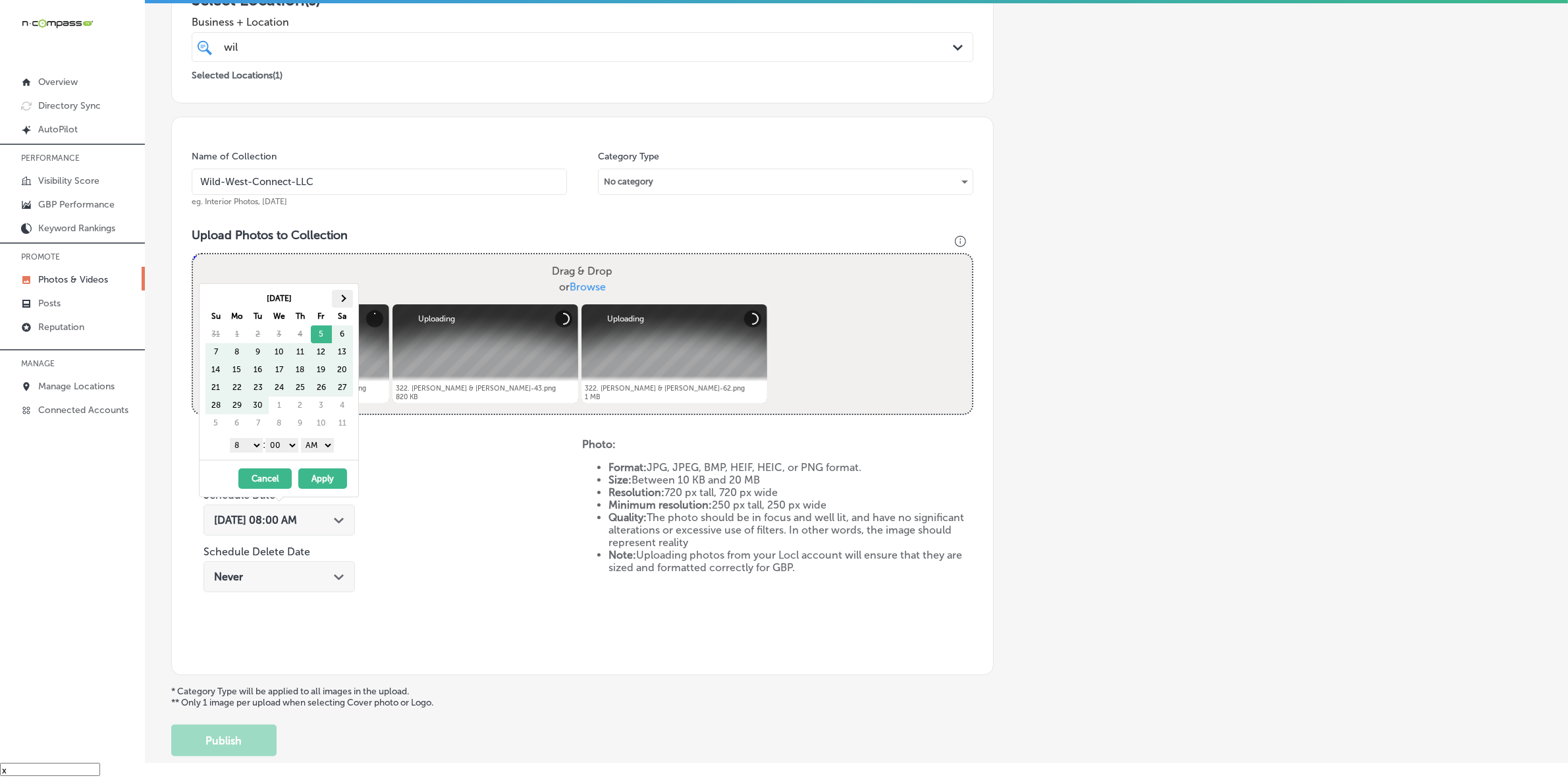
click at [346, 291] on th at bounding box center [343, 299] width 21 height 18
click at [254, 445] on select "1 2 3 4 5 6 7 8 9 10 11 12" at bounding box center [247, 445] width 33 height 14
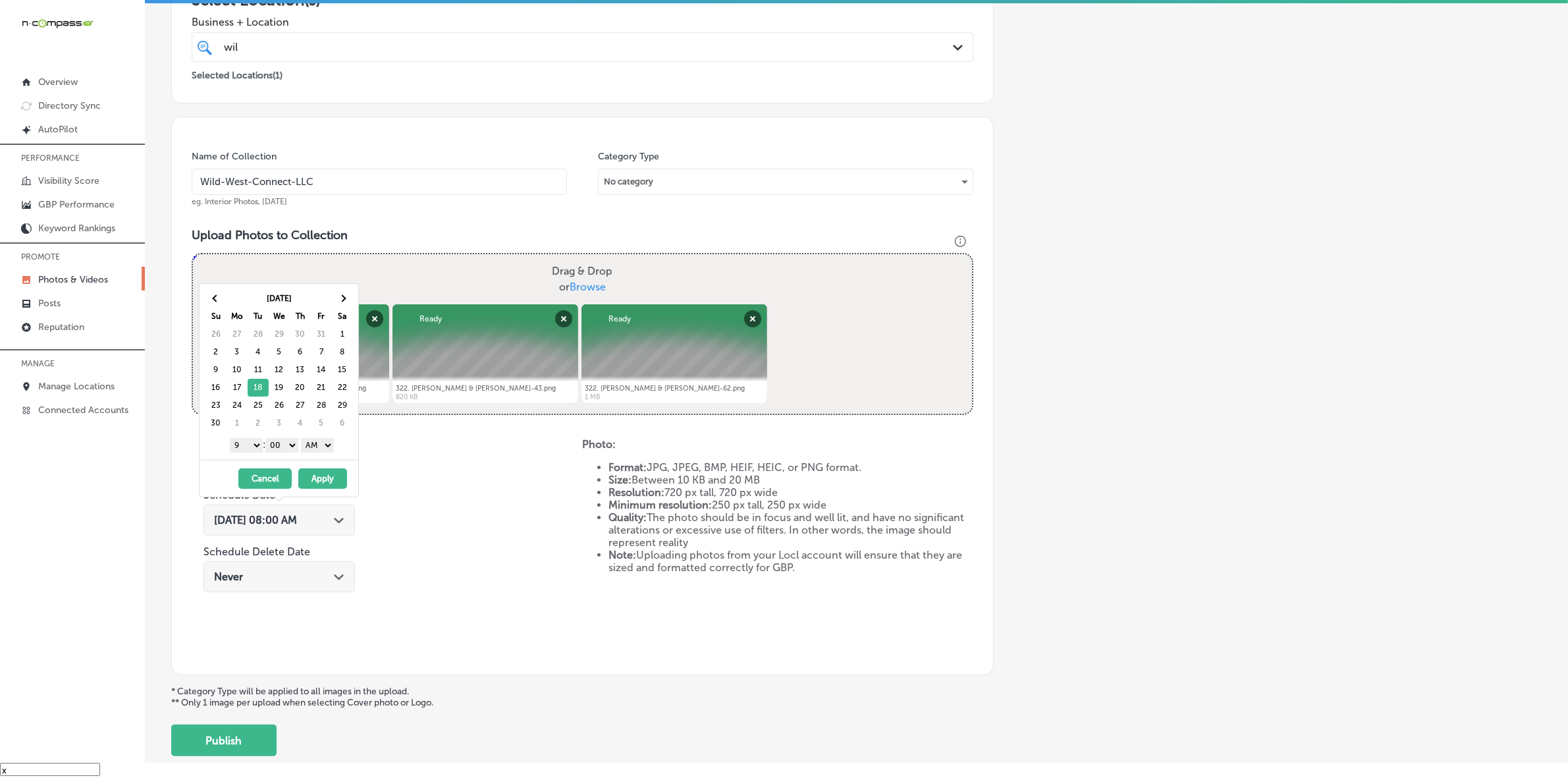
click at [323, 442] on select "AM PM" at bounding box center [318, 445] width 33 height 14
click at [320, 480] on button "Apply" at bounding box center [322, 478] width 48 height 20
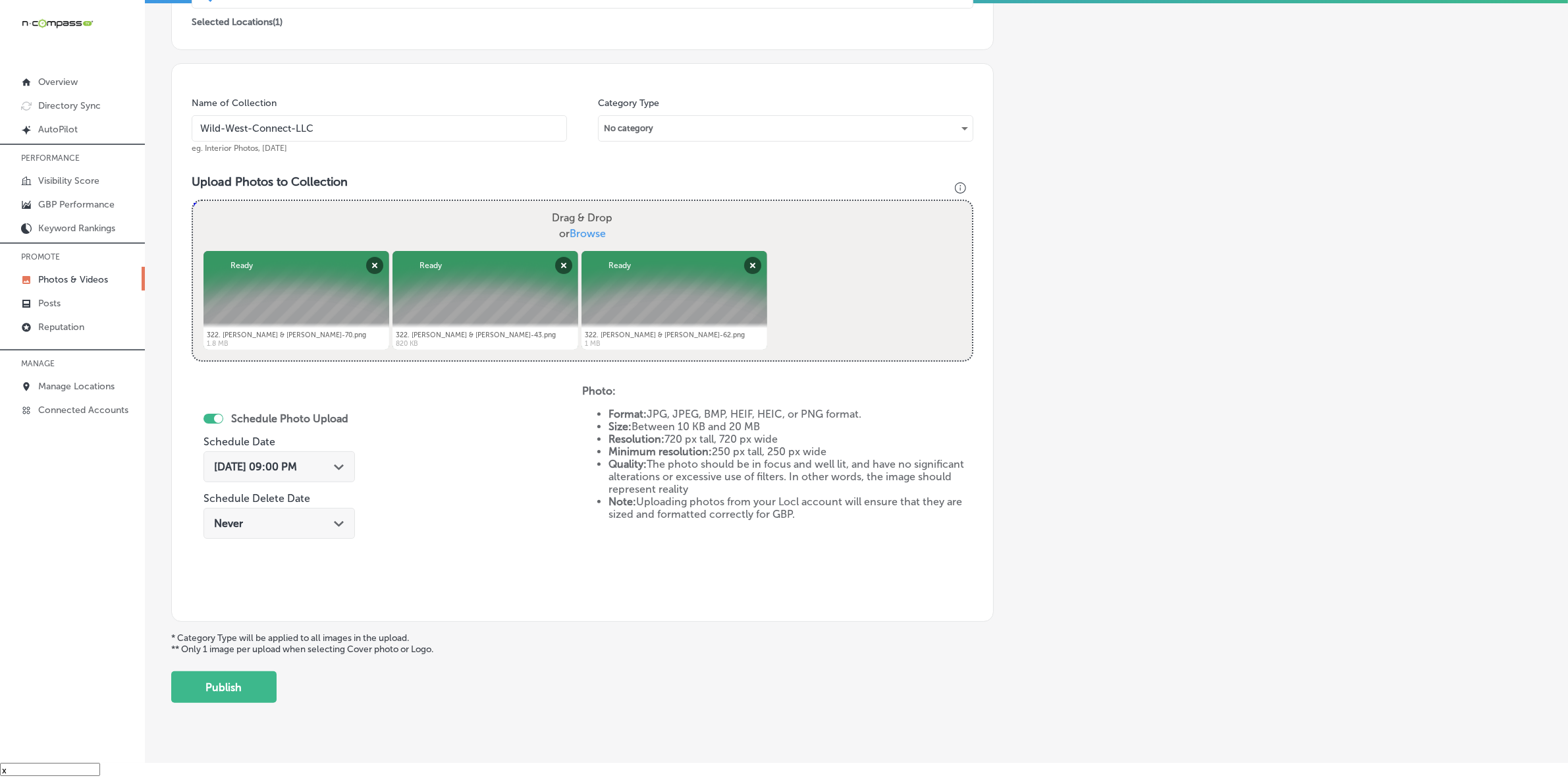
scroll to position [329, 0]
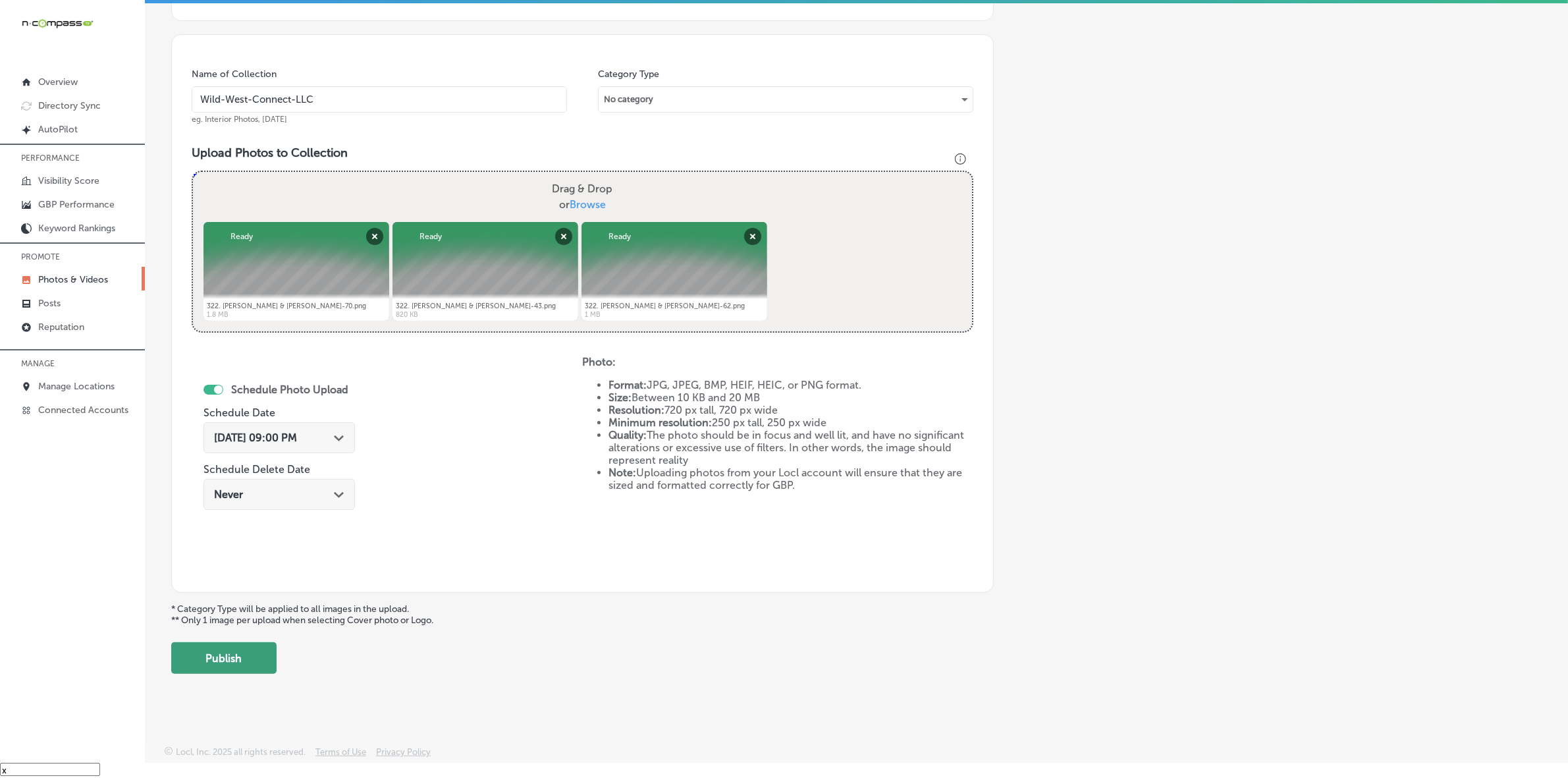
click at [250, 658] on button "Publish" at bounding box center [223, 658] width 105 height 32
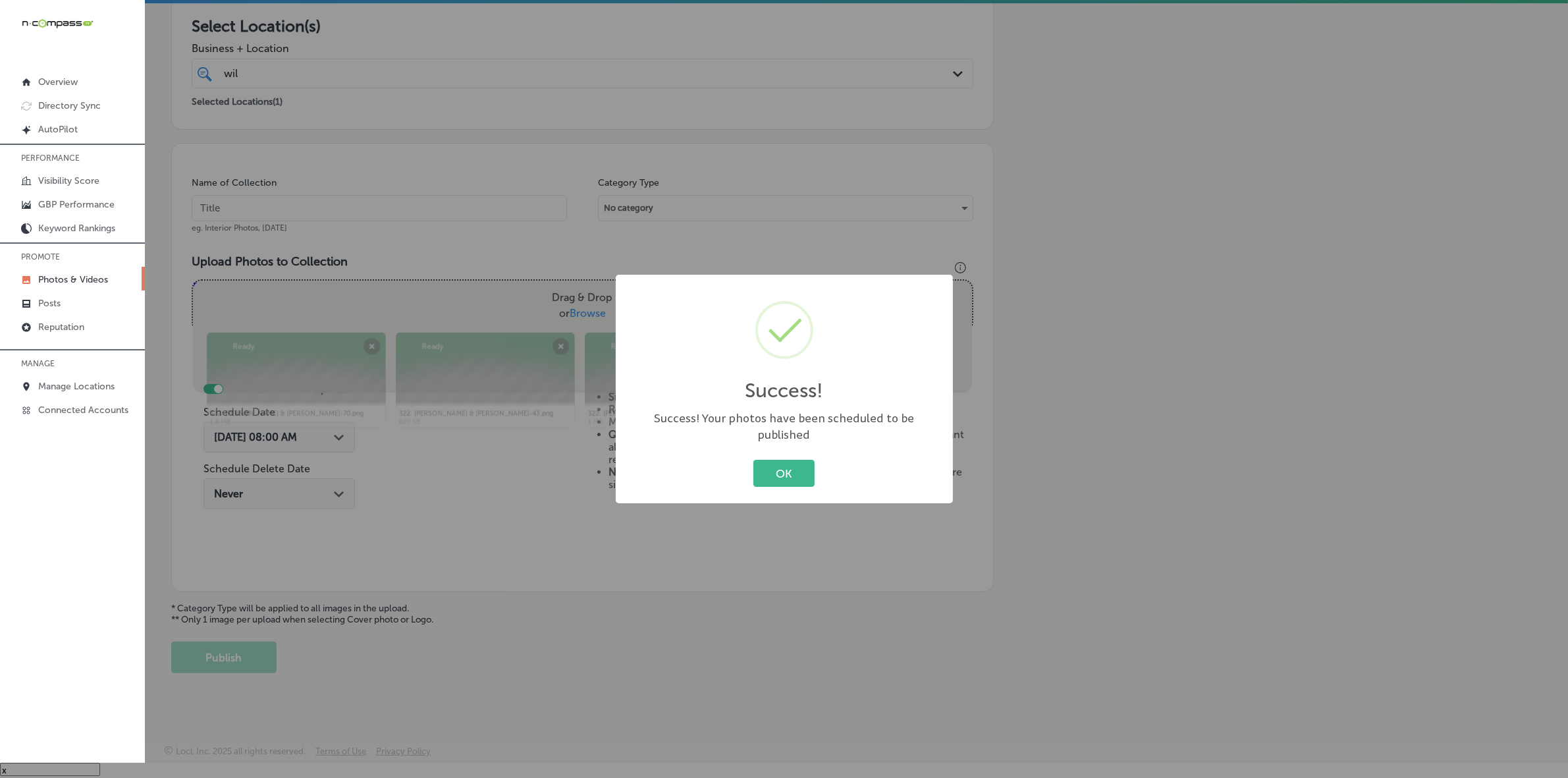
scroll to position [219, 0]
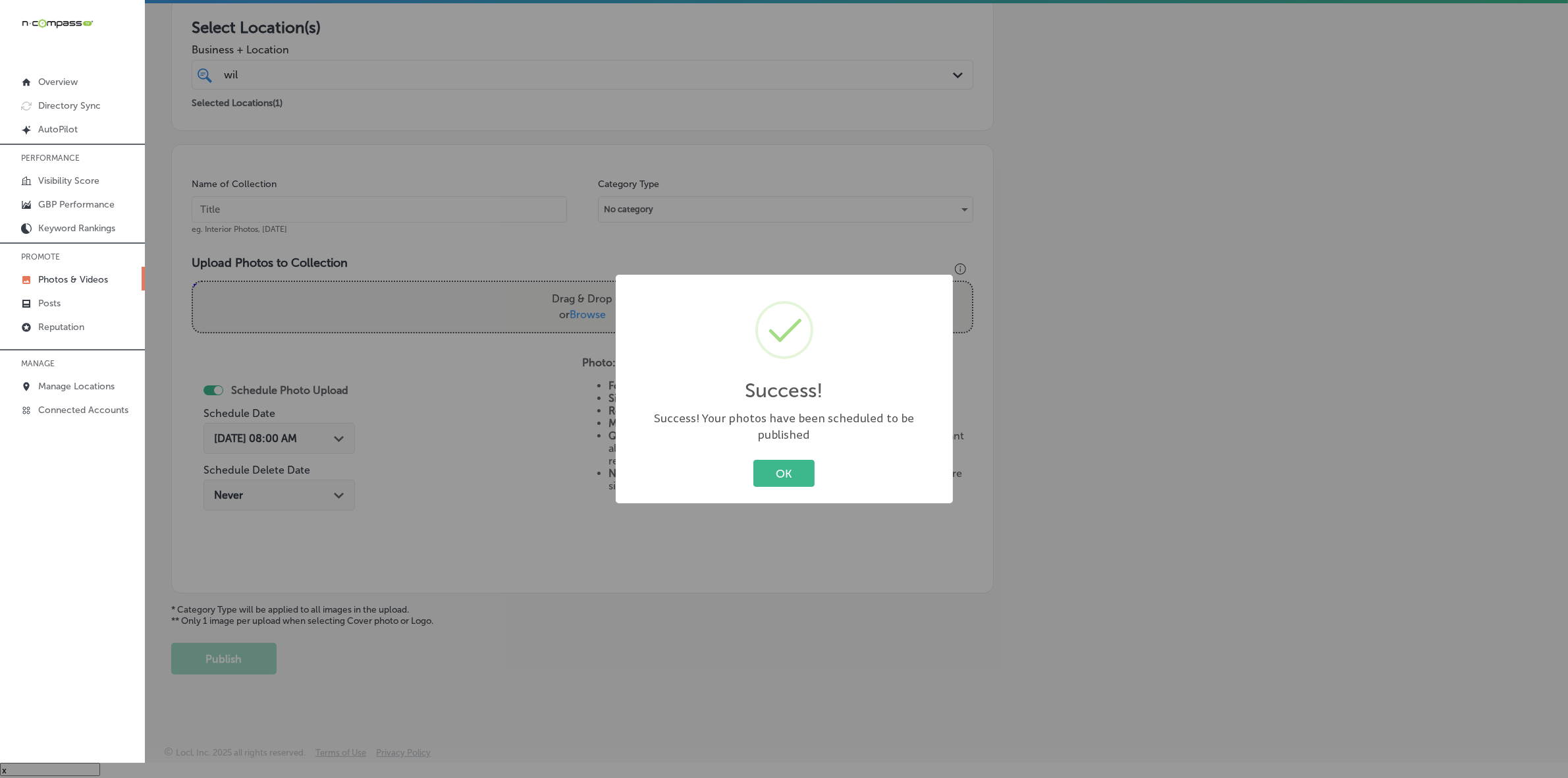
click at [753, 460] on button "OK" at bounding box center [784, 474] width 61 height 27
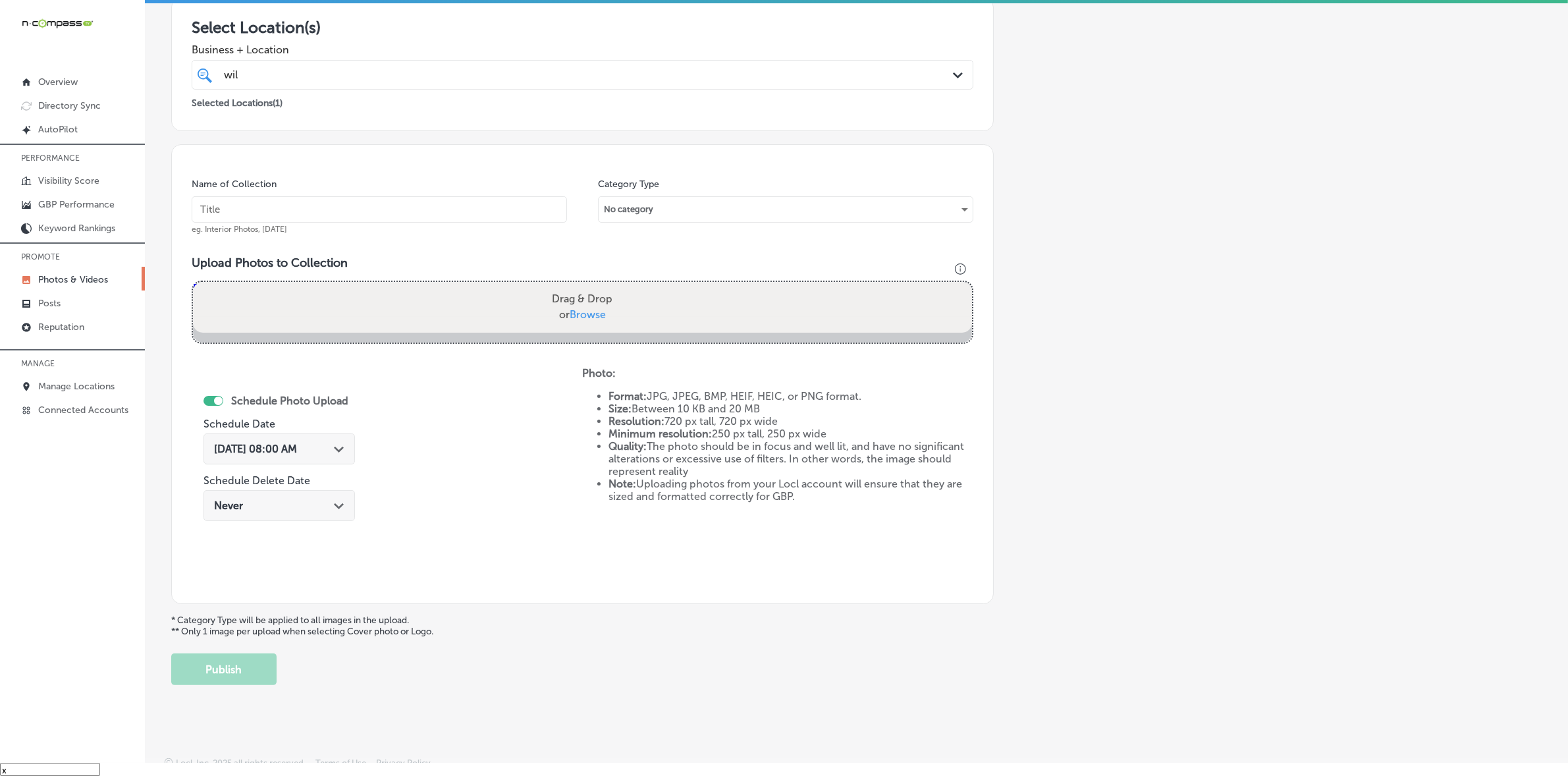
scroll to position [66, 0]
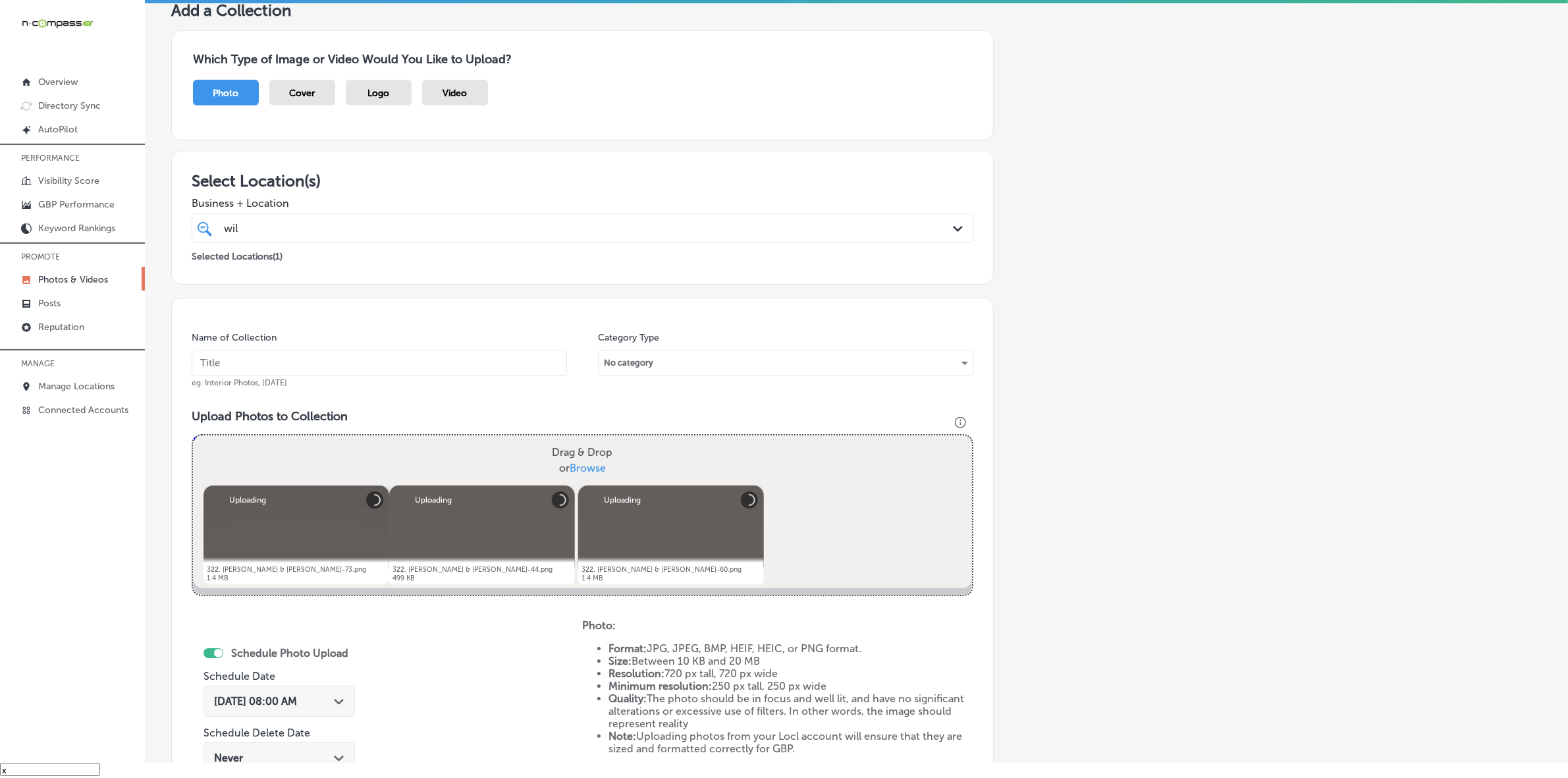
click at [514, 374] on input "text" at bounding box center [379, 363] width 375 height 26
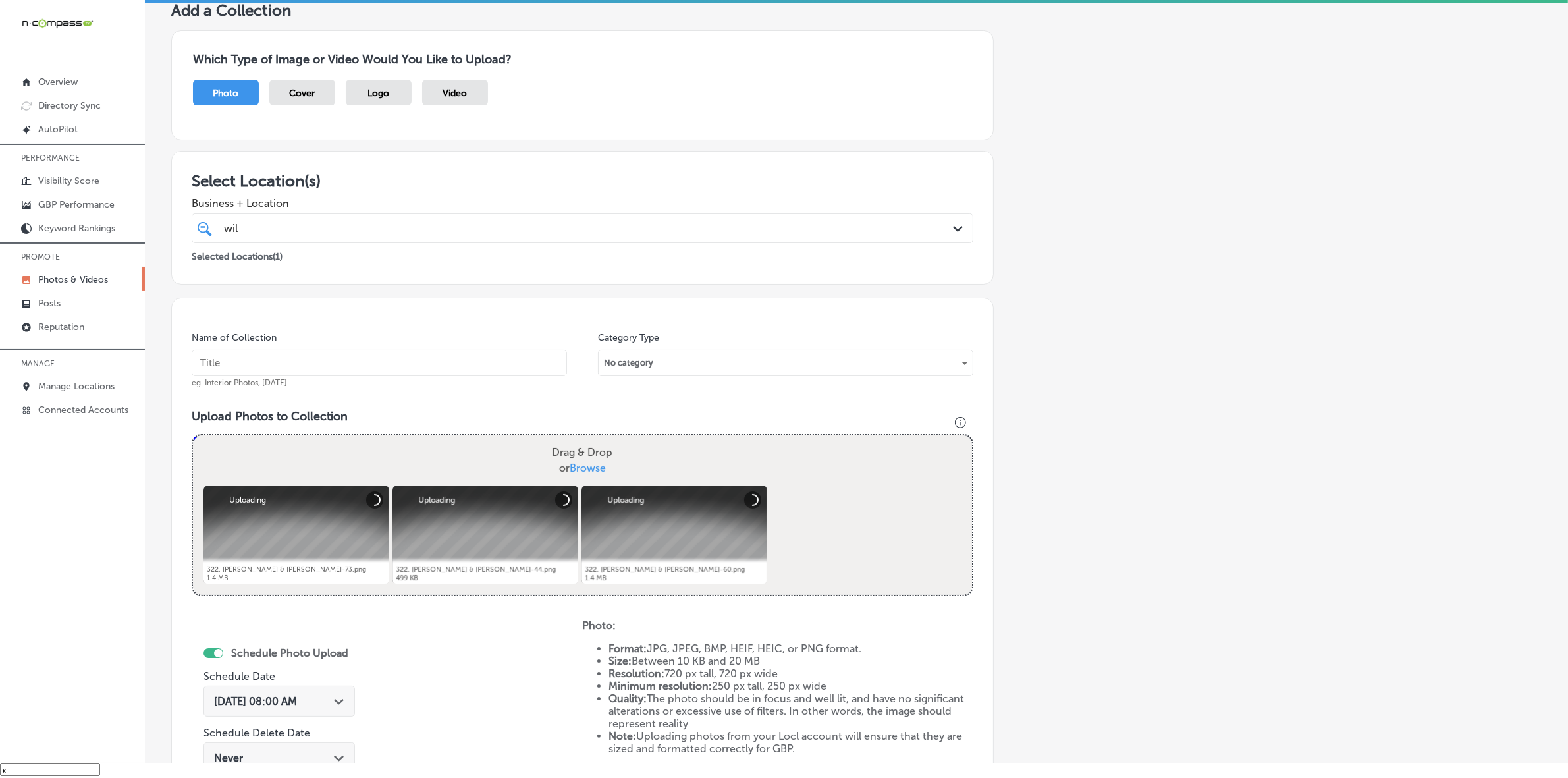
paste input "Wild-West-Connect-LLC"
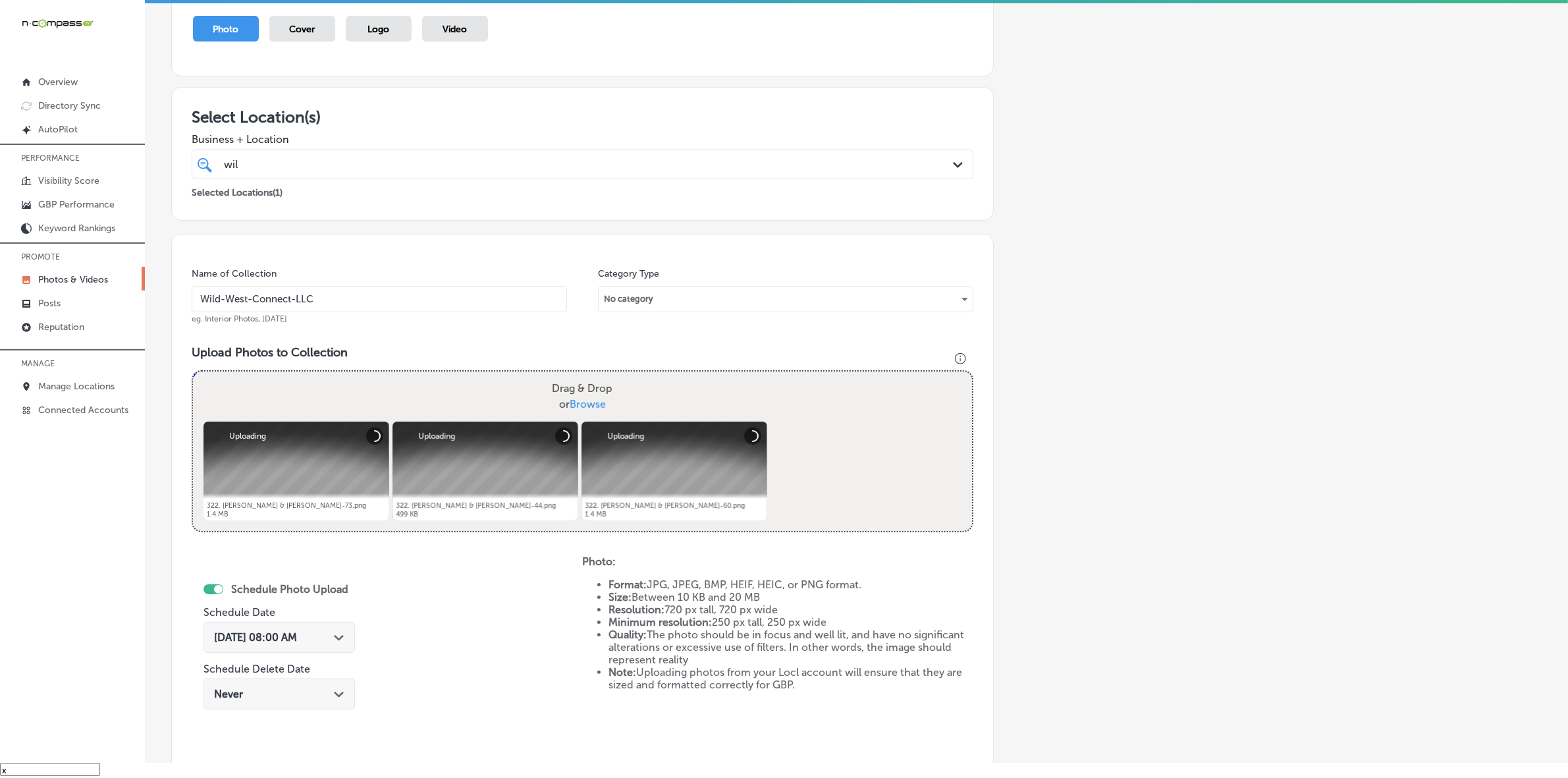
scroll to position [231, 0]
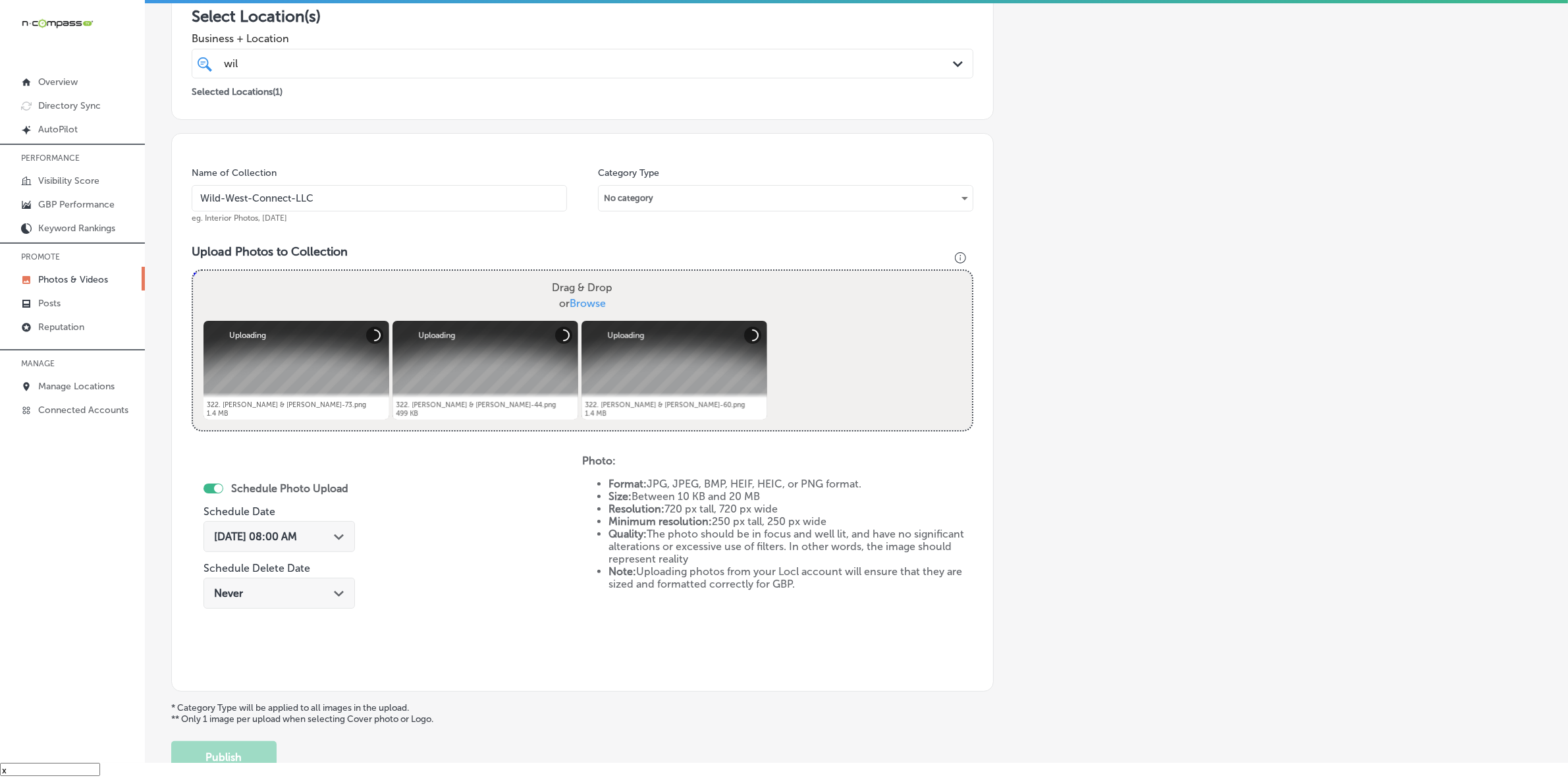
type input "Wild-West-Connect-LLC"
click at [338, 534] on icon "Path Created with Sketch." at bounding box center [338, 537] width 10 height 6
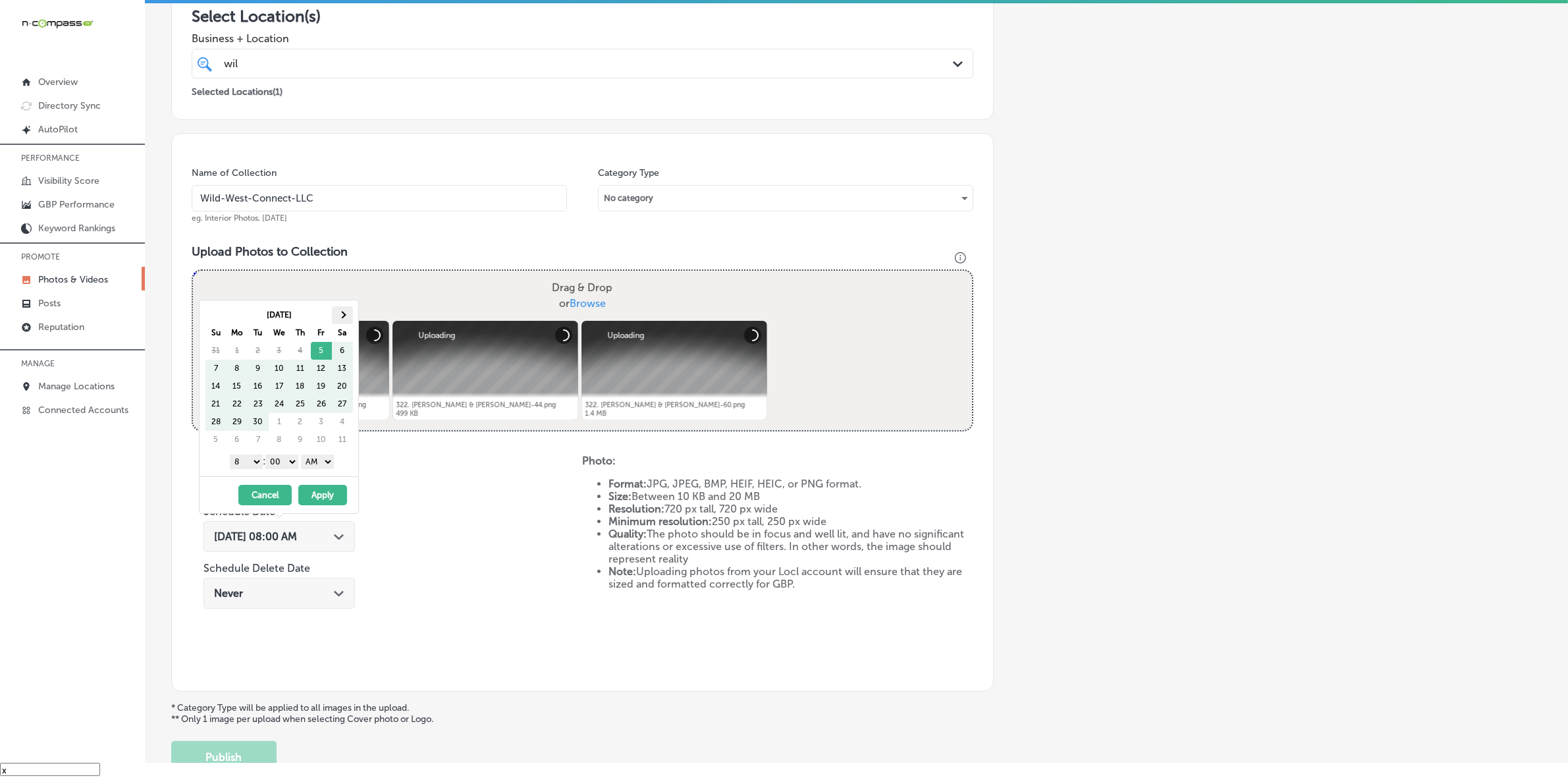
click at [348, 322] on th at bounding box center [343, 316] width 21 height 18
click at [347, 322] on th at bounding box center [343, 316] width 21 height 18
click at [224, 319] on th at bounding box center [216, 316] width 21 height 18
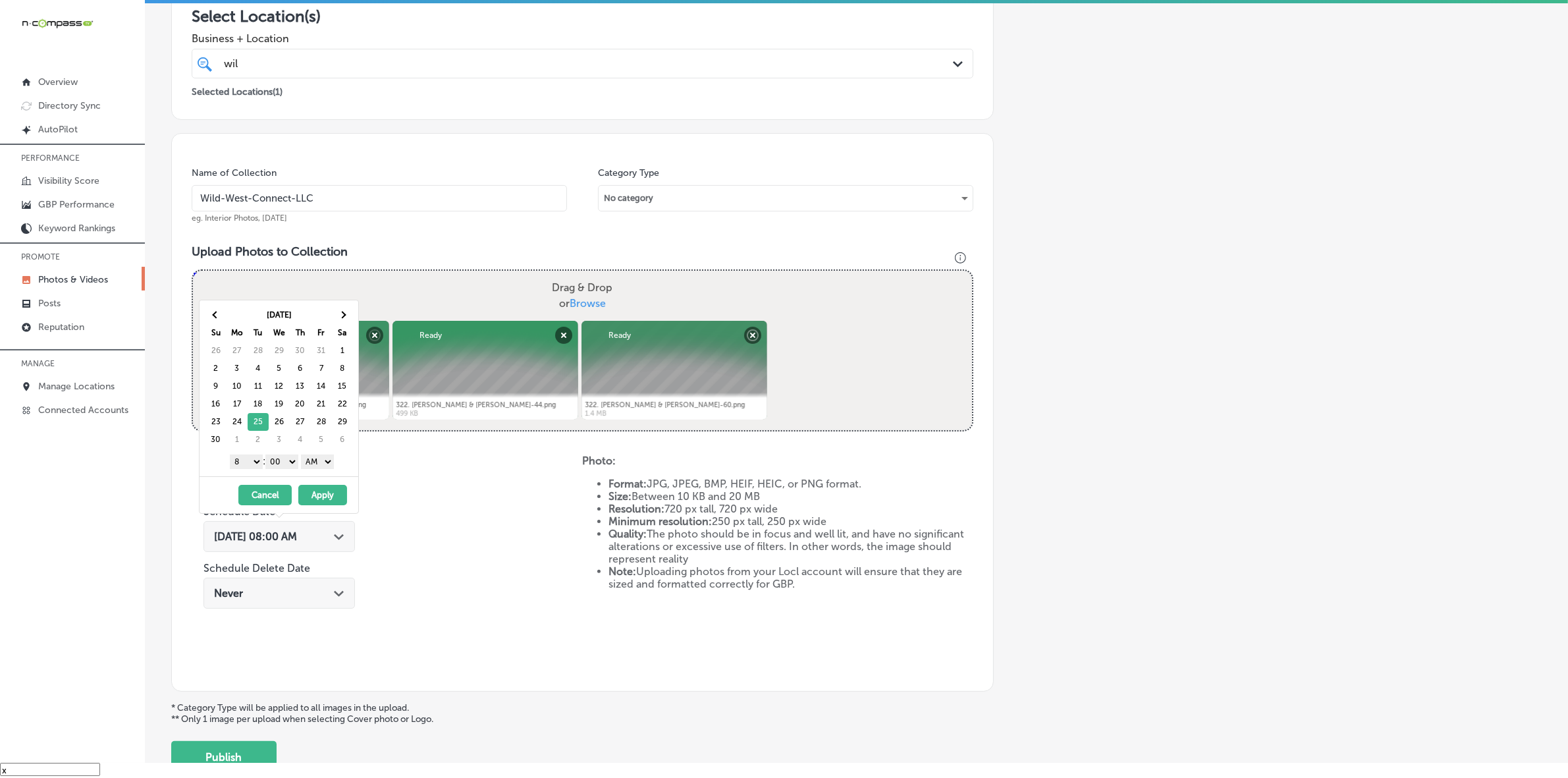
click at [249, 462] on select "1 2 3 4 5 6 7 8 9 10 11 12" at bounding box center [247, 462] width 33 height 14
click at [315, 460] on select "AM PM" at bounding box center [318, 462] width 33 height 14
click at [313, 492] on button "Apply" at bounding box center [322, 495] width 48 height 20
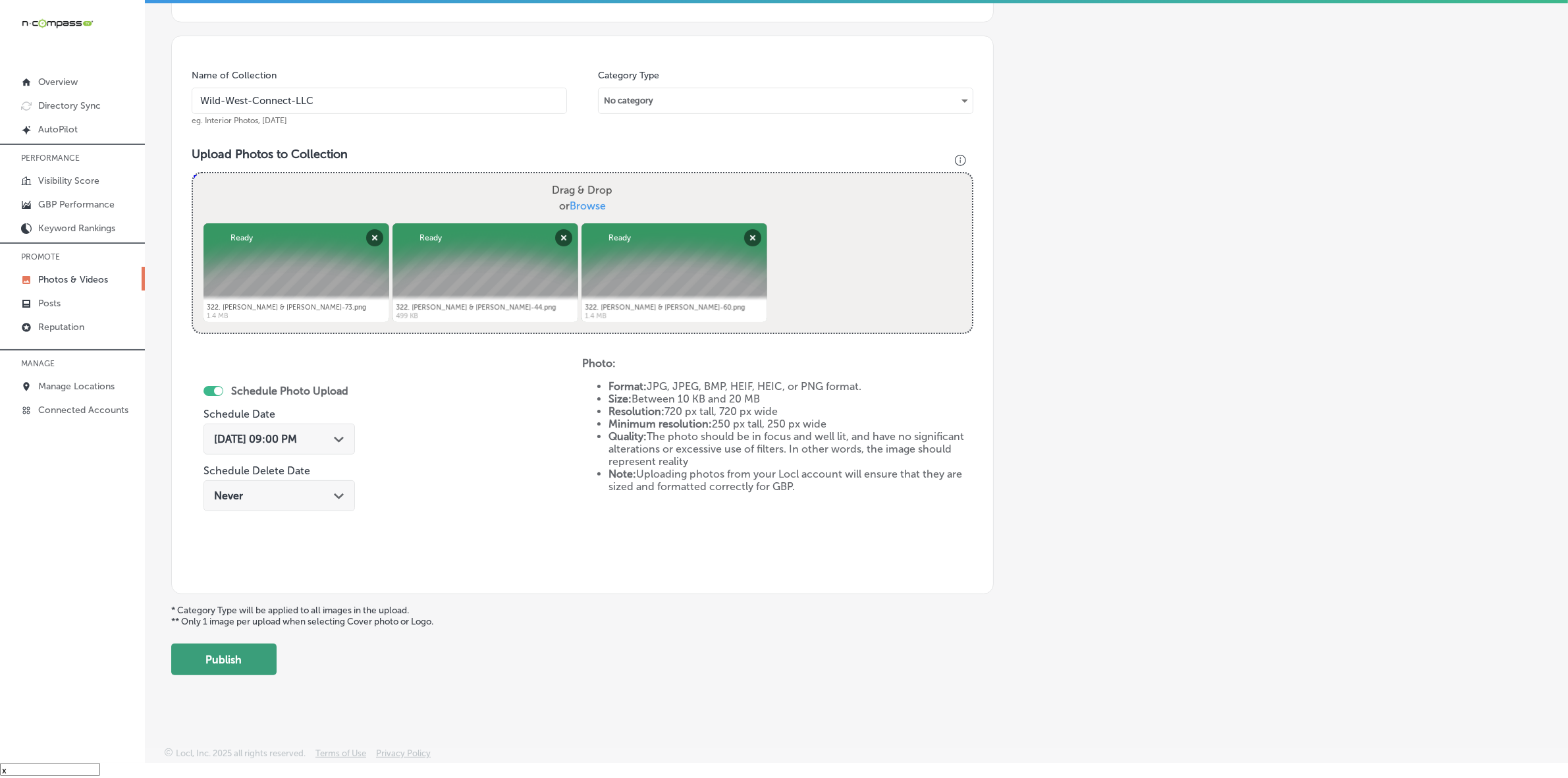
scroll to position [329, 0]
click at [248, 664] on button "Publish" at bounding box center [223, 658] width 105 height 32
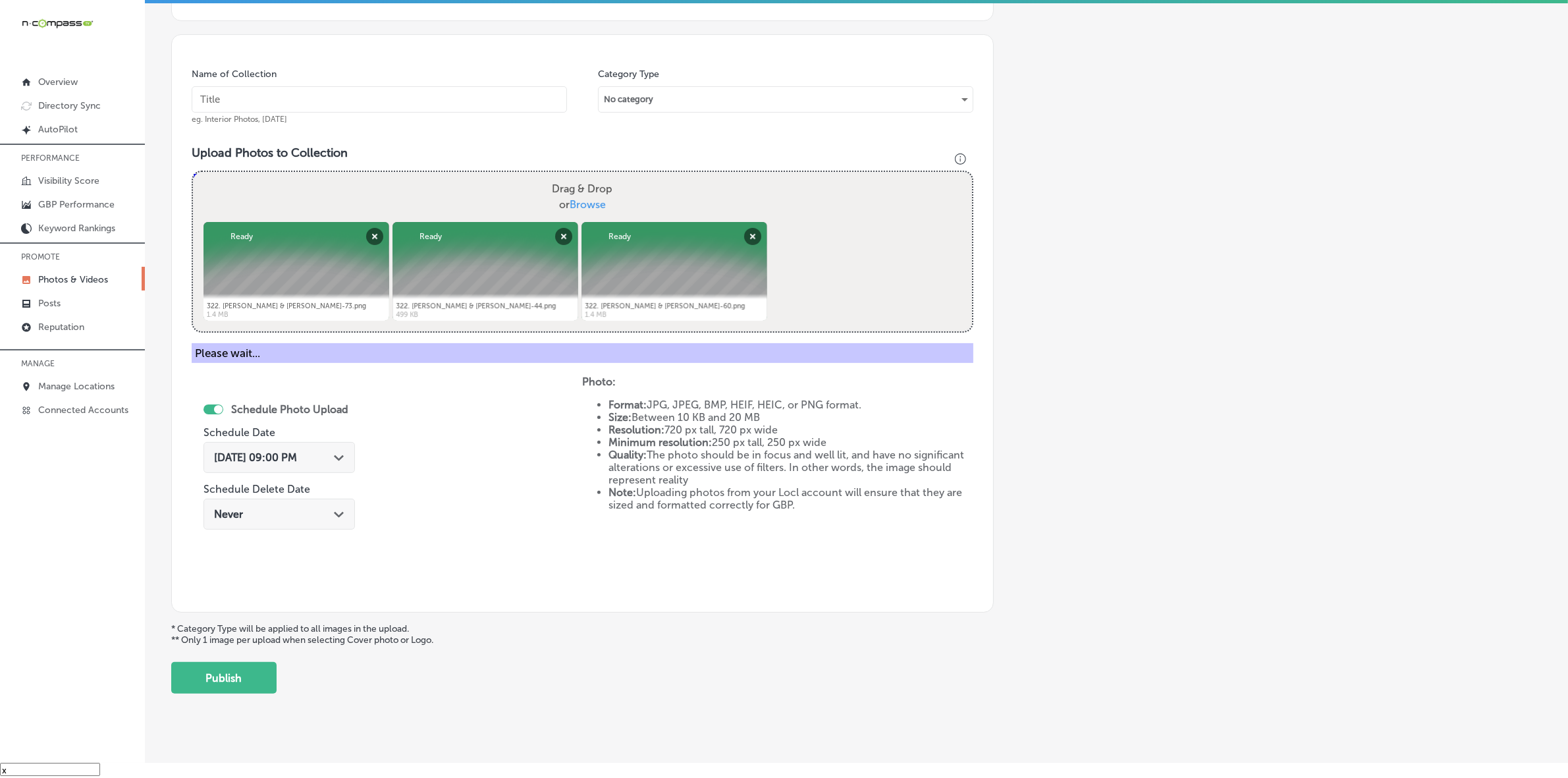
scroll to position [219, 0]
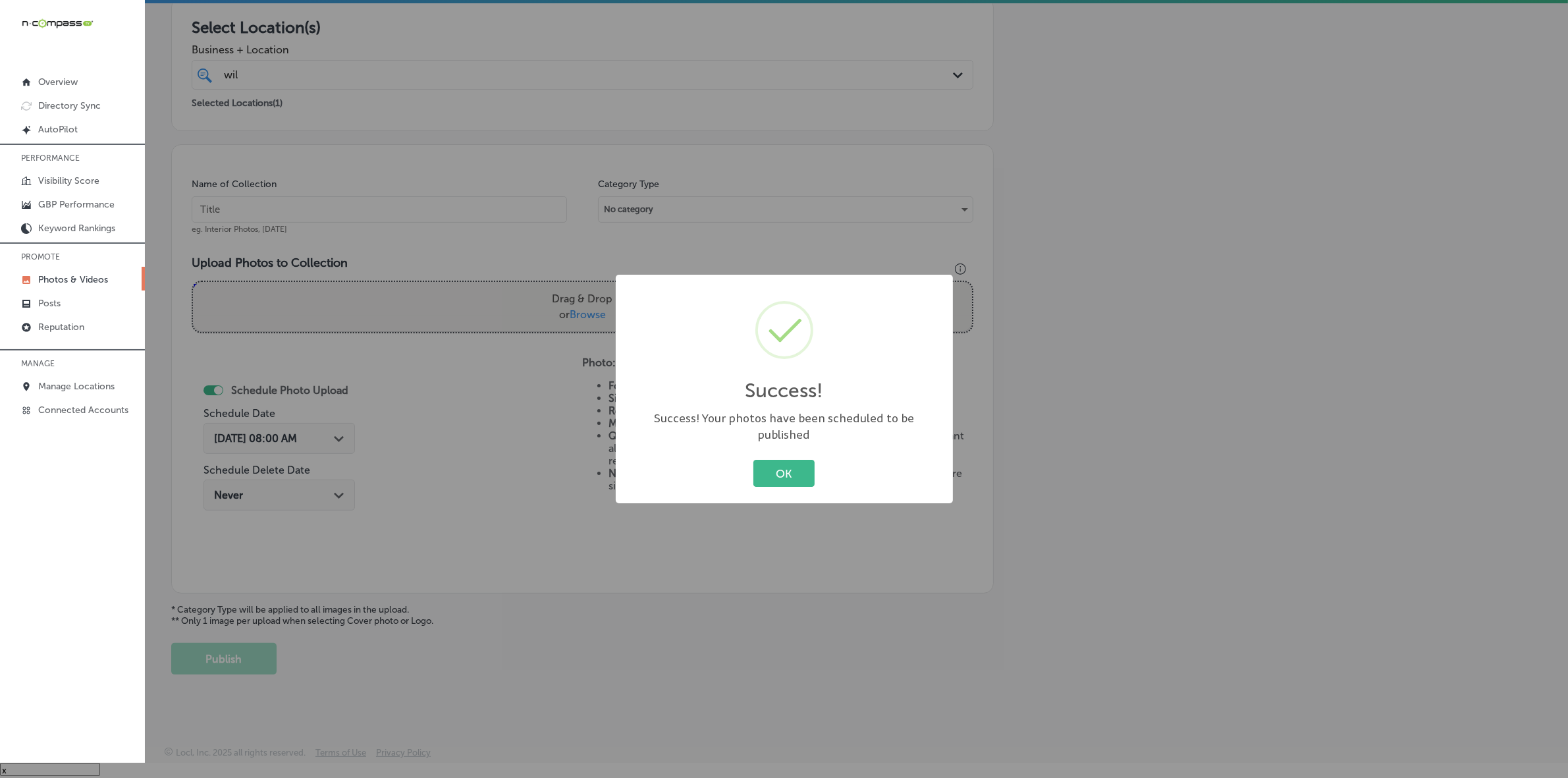
click at [753, 460] on button "OK" at bounding box center [784, 474] width 61 height 27
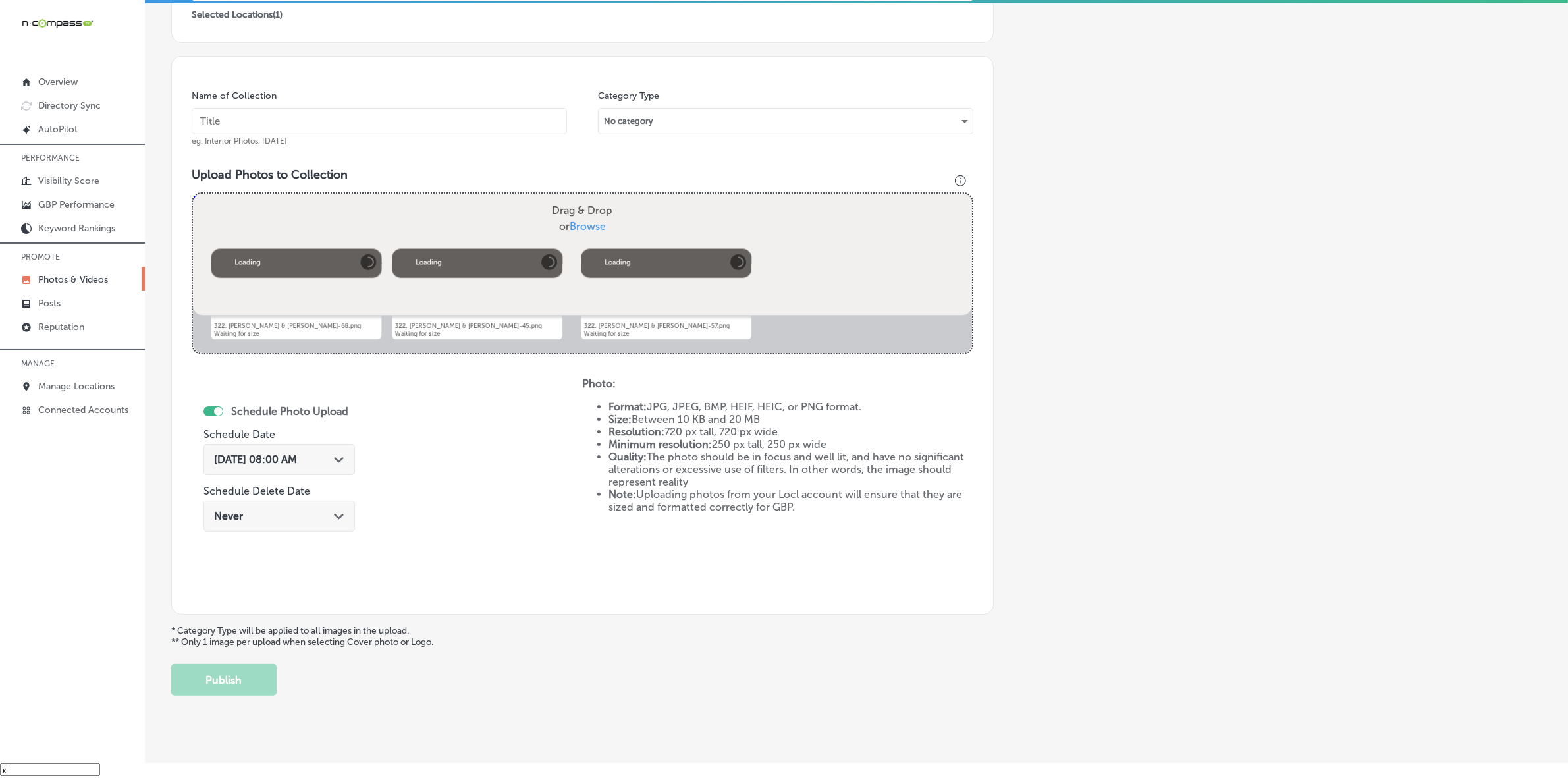
scroll to position [247, 0]
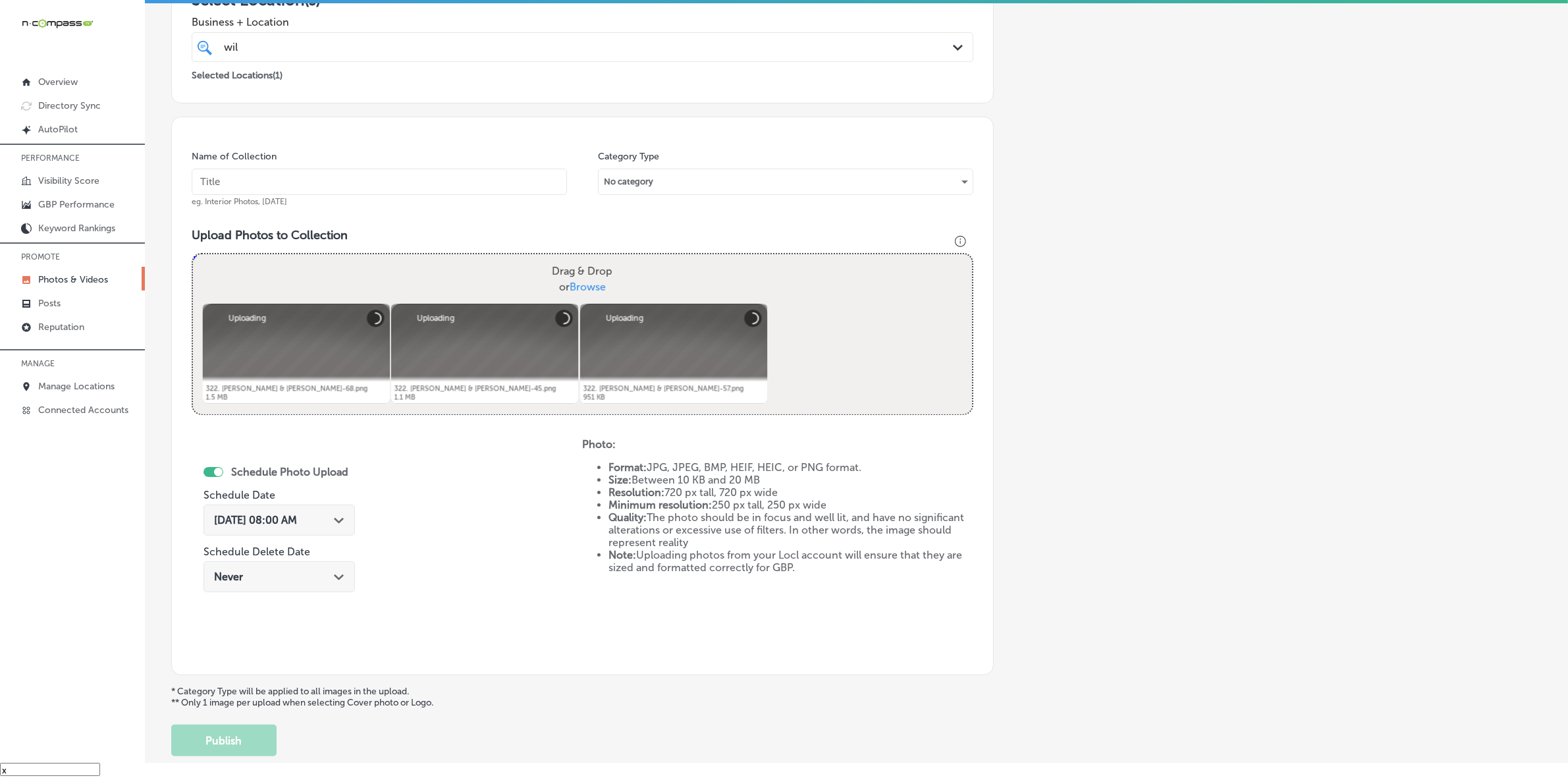
click at [479, 182] on input "text" at bounding box center [379, 182] width 375 height 26
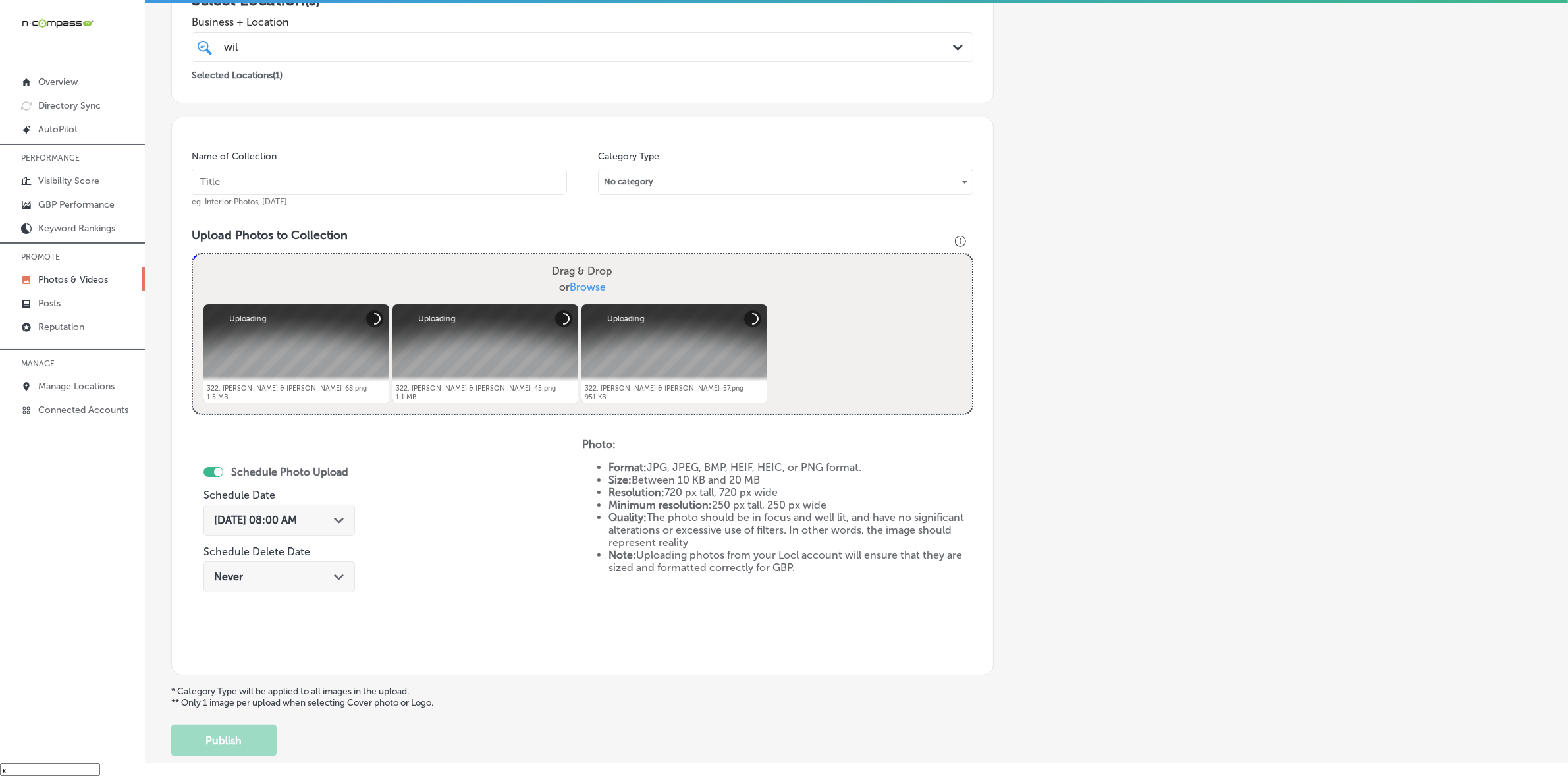
paste input "Wild-West-Connect-LLC"
type input "Wild-West-Connect-LLC"
click at [328, 531] on div "[DATE] 08:00 AM Path Created with Sketch." at bounding box center [279, 520] width 151 height 31
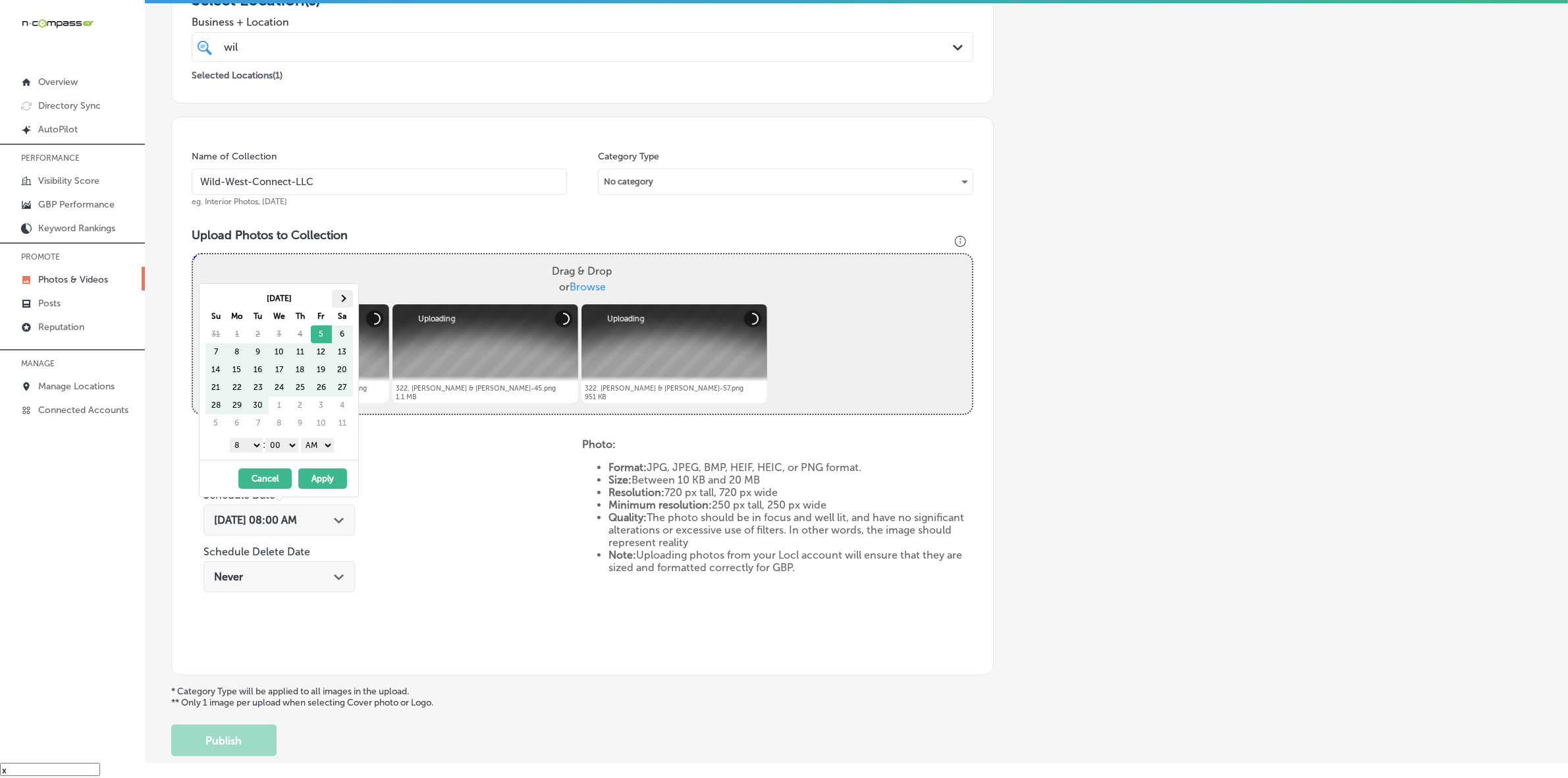
click at [346, 293] on th at bounding box center [343, 299] width 21 height 18
click at [218, 300] on span at bounding box center [216, 299] width 8 height 8
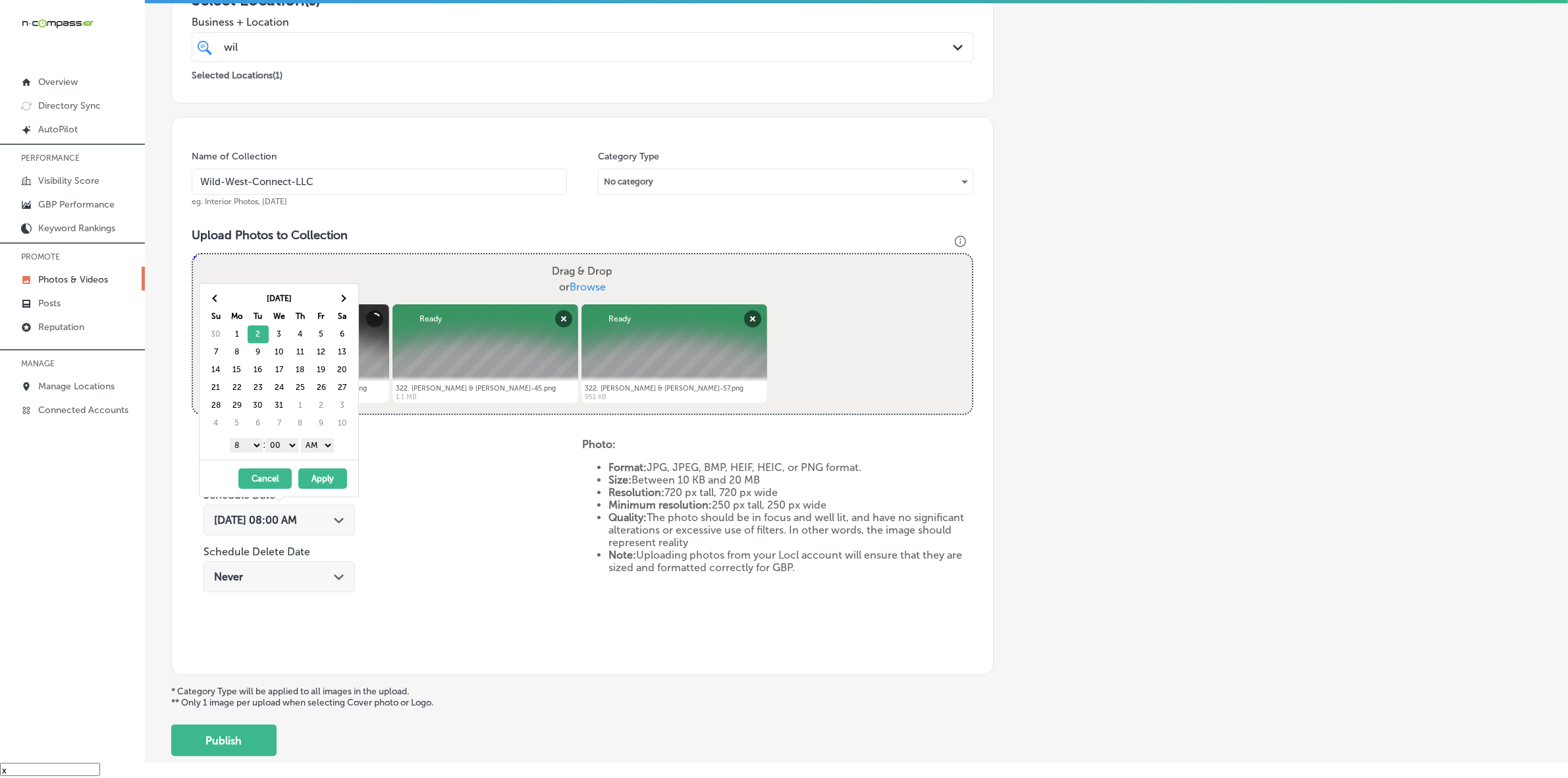
click at [248, 446] on select "1 2 3 4 5 6 7 8 9 10 11 12" at bounding box center [247, 445] width 33 height 14
click at [320, 448] on select "AM PM" at bounding box center [318, 445] width 33 height 14
click at [319, 484] on button "Apply" at bounding box center [322, 478] width 48 height 20
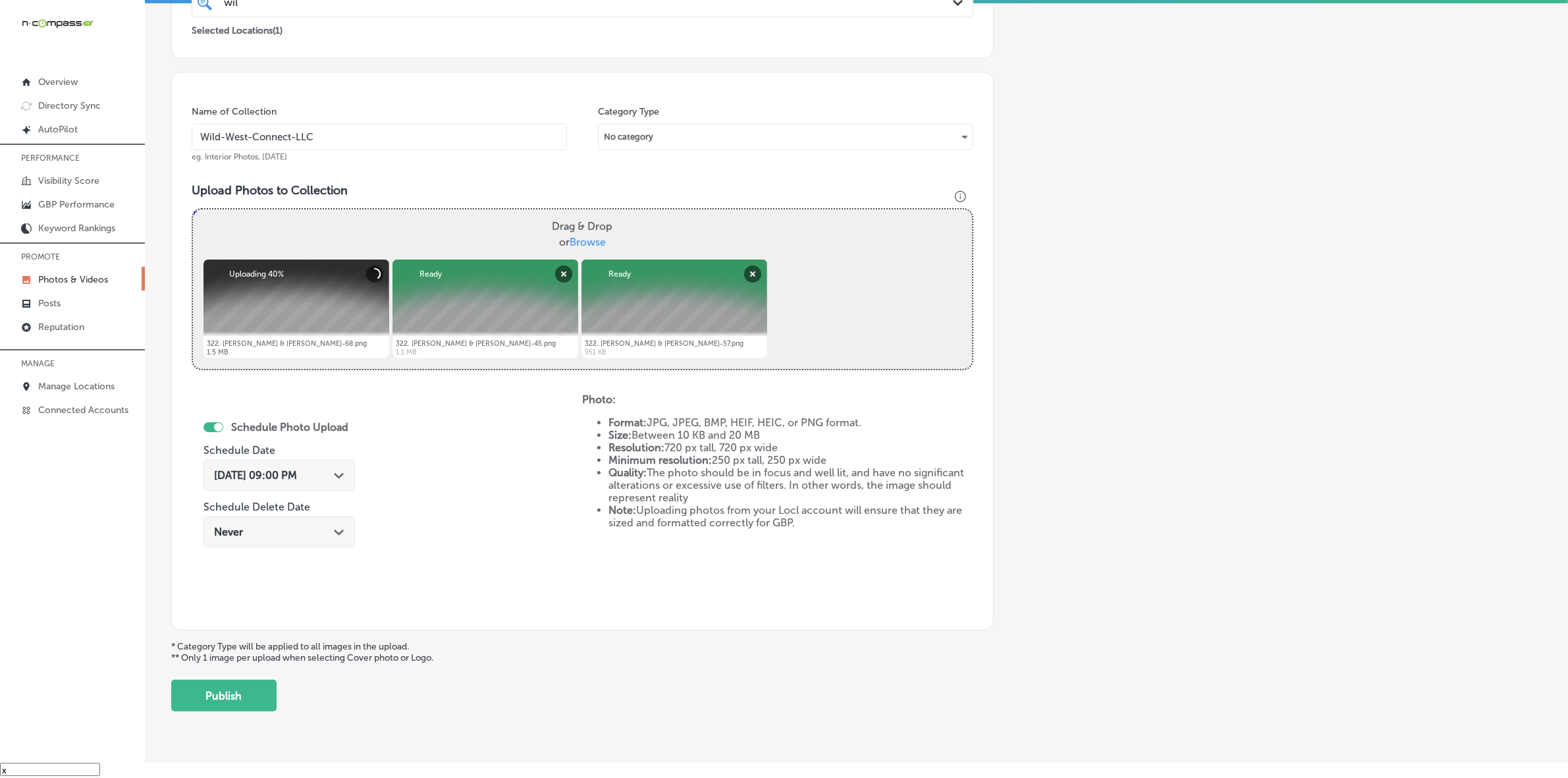
scroll to position [329, 0]
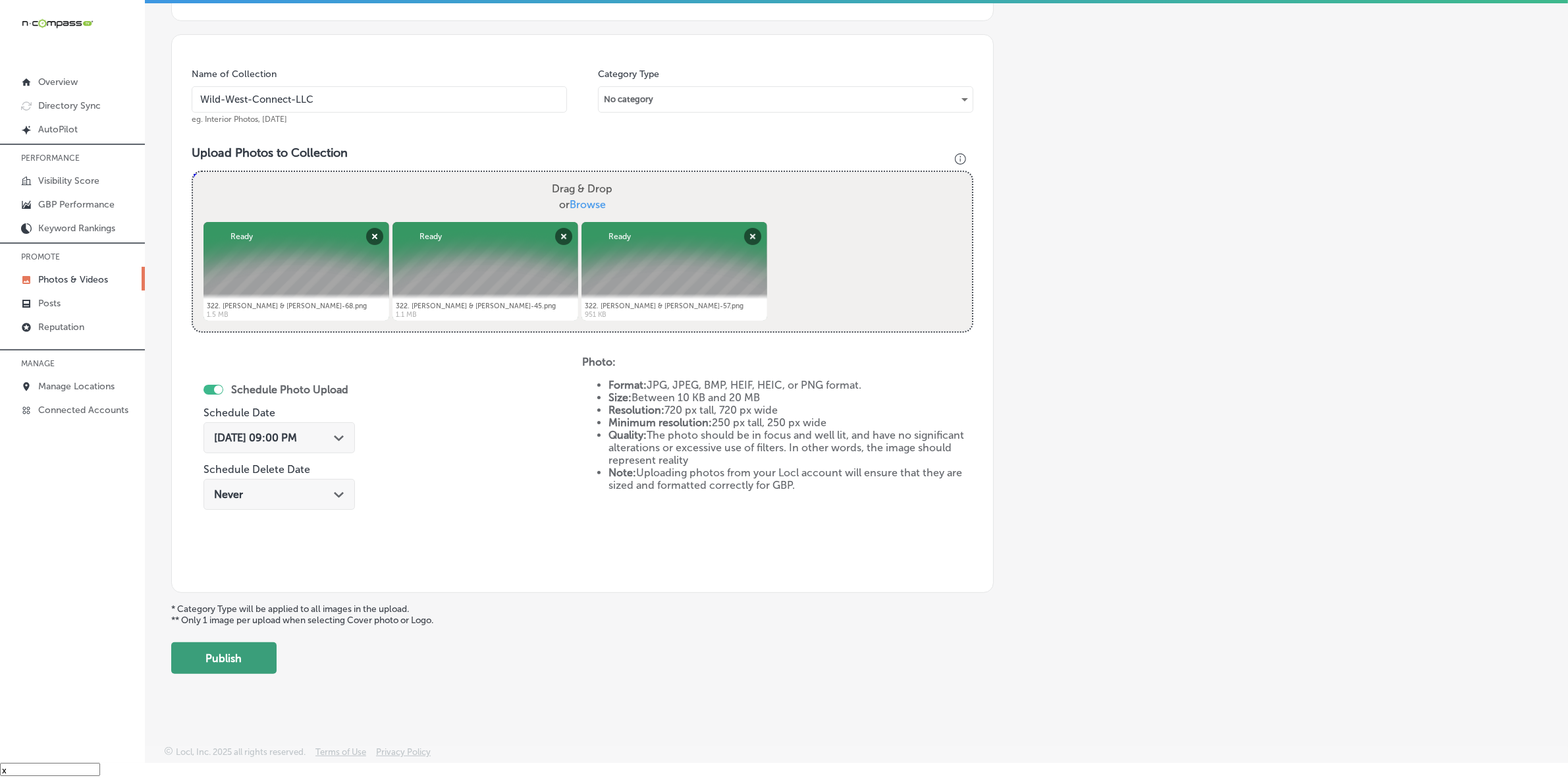
click at [234, 667] on button "Publish" at bounding box center [223, 658] width 105 height 32
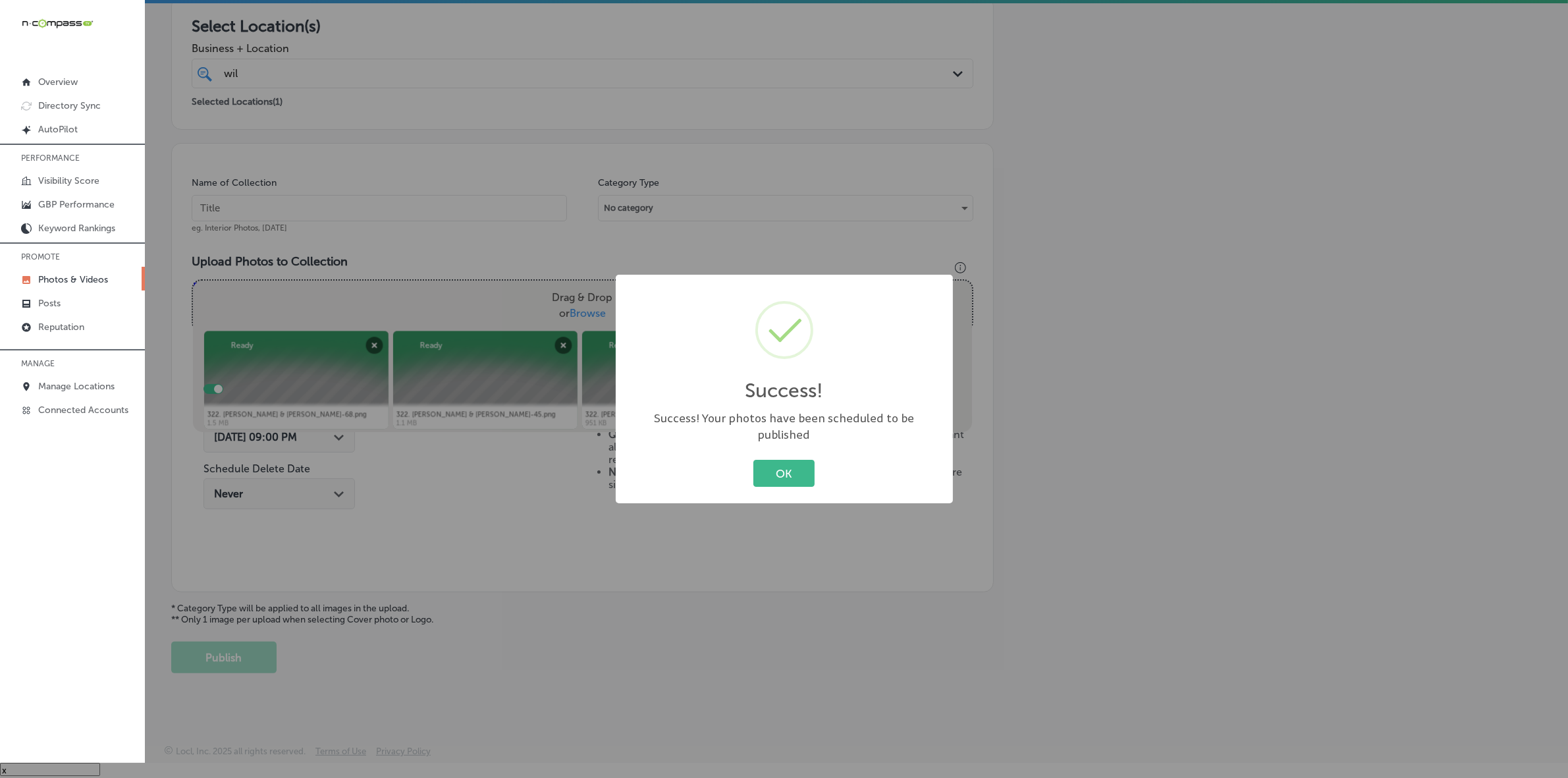
scroll to position [219, 0]
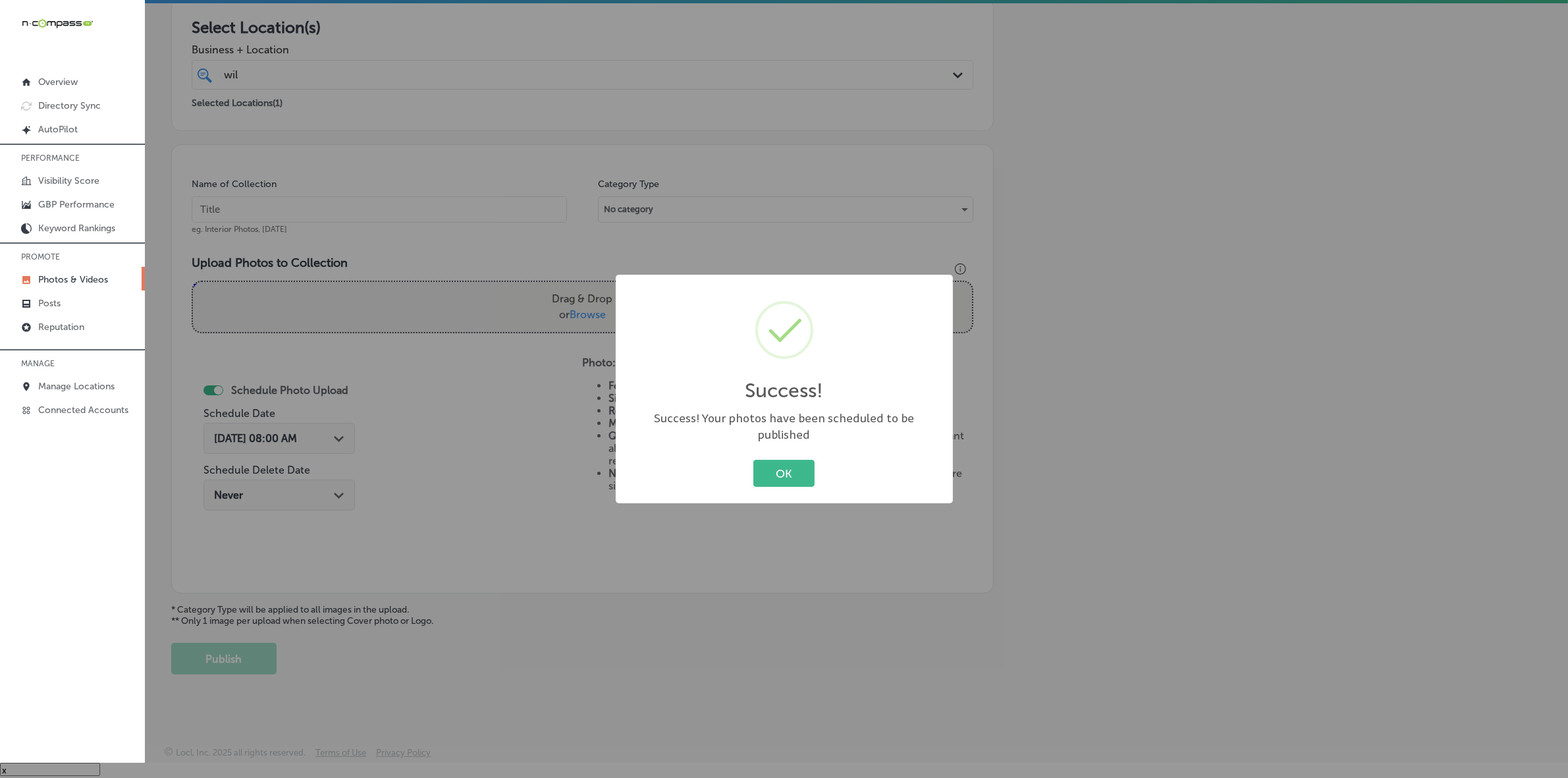
click at [753, 460] on button "OK" at bounding box center [784, 474] width 61 height 27
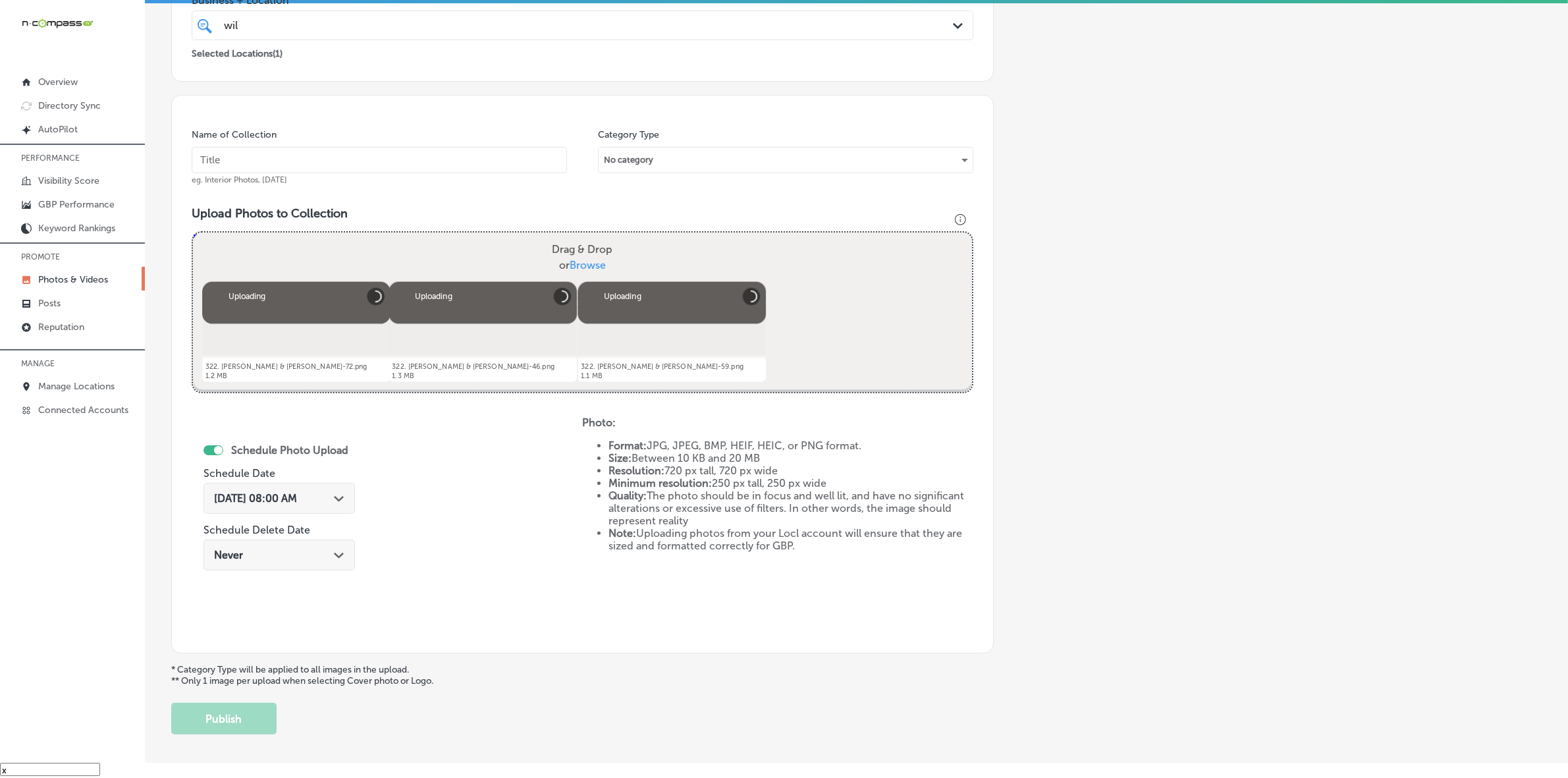
scroll to position [247, 0]
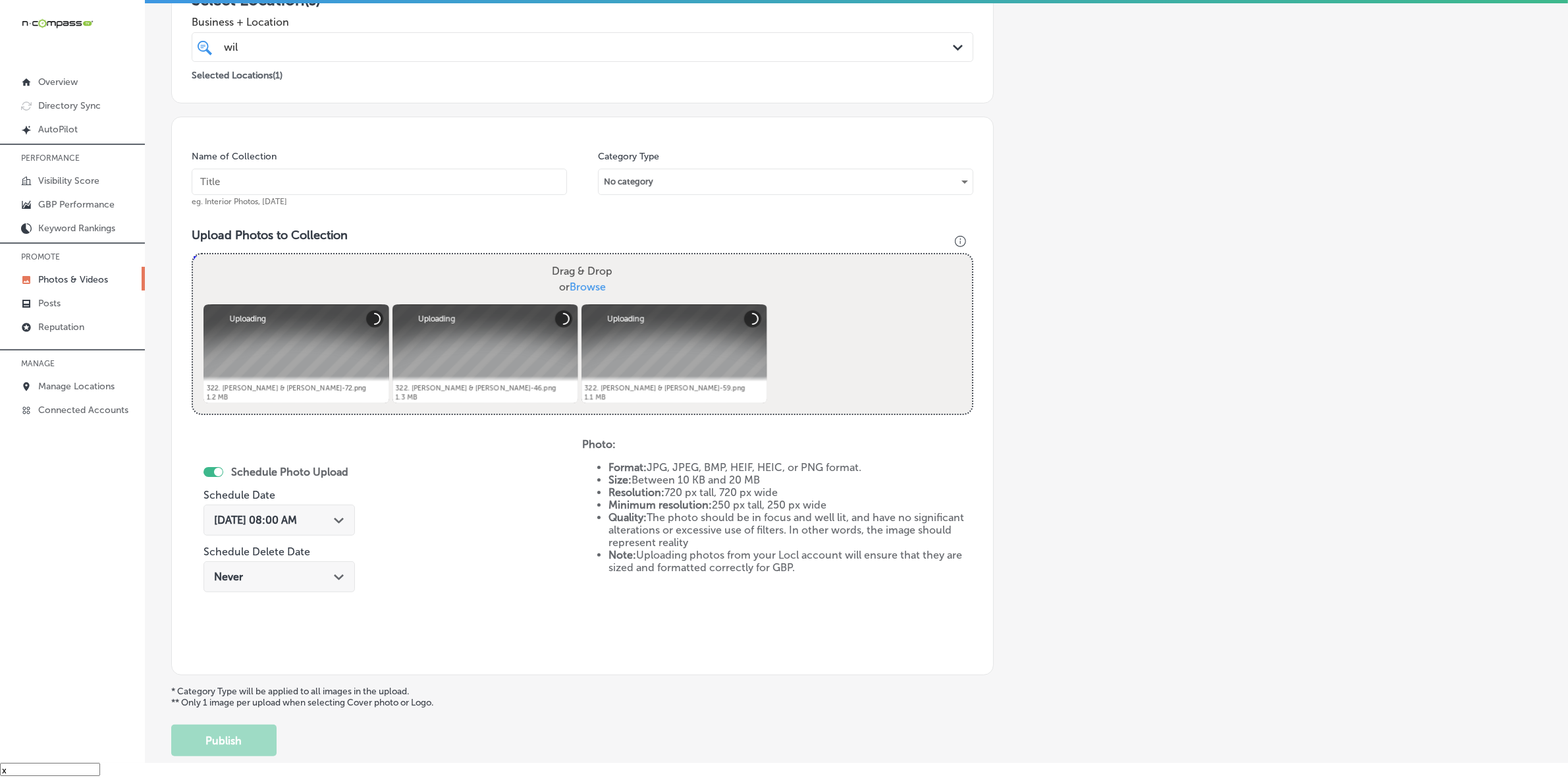
click at [511, 178] on input "text" at bounding box center [379, 182] width 375 height 26
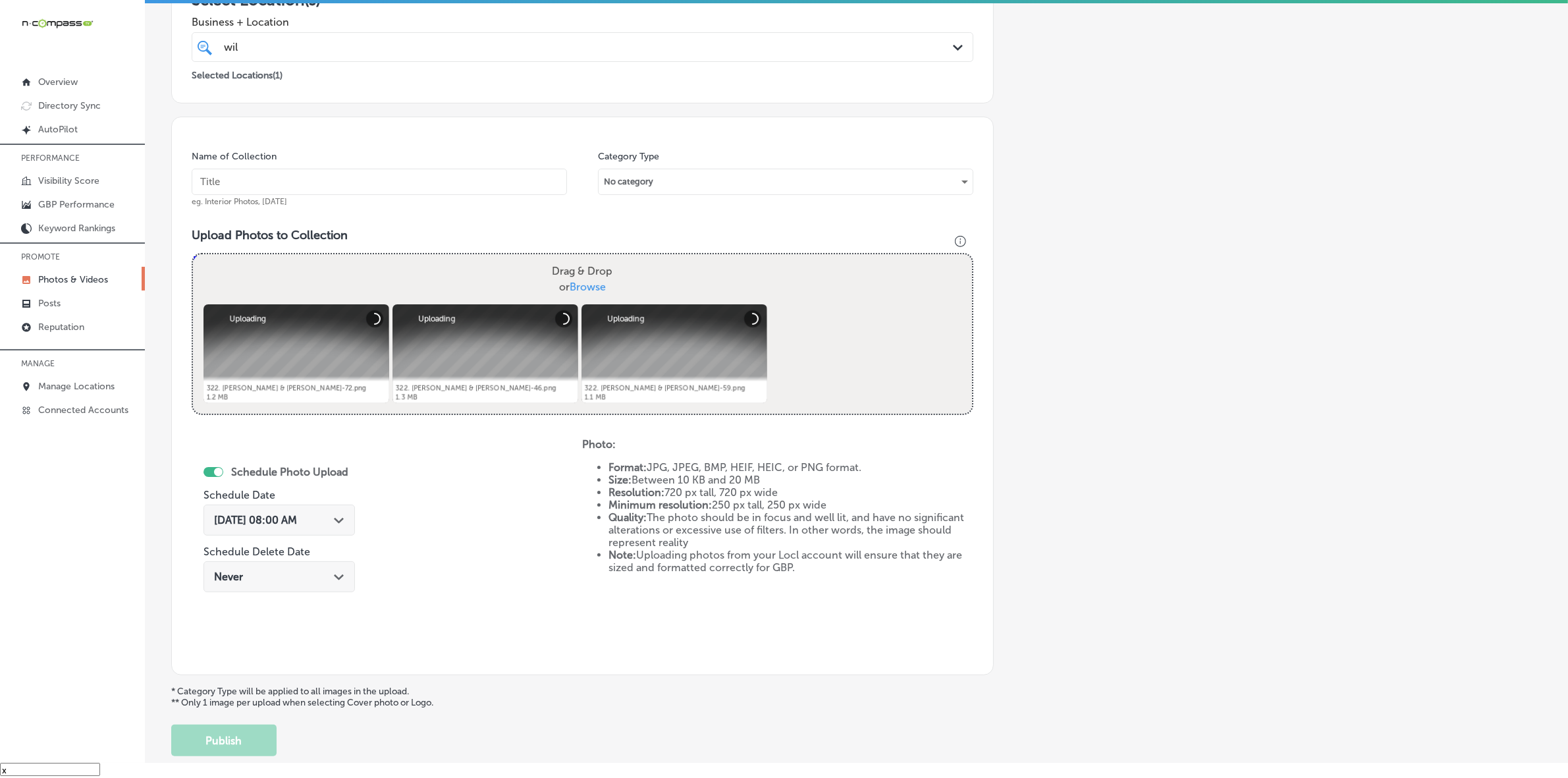
paste input "Wild-West-Connect-LLC"
type input "Wild-West-Connect-LLC"
click at [331, 521] on div "[DATE] 08:00 AM Path Created with Sketch." at bounding box center [279, 520] width 130 height 13
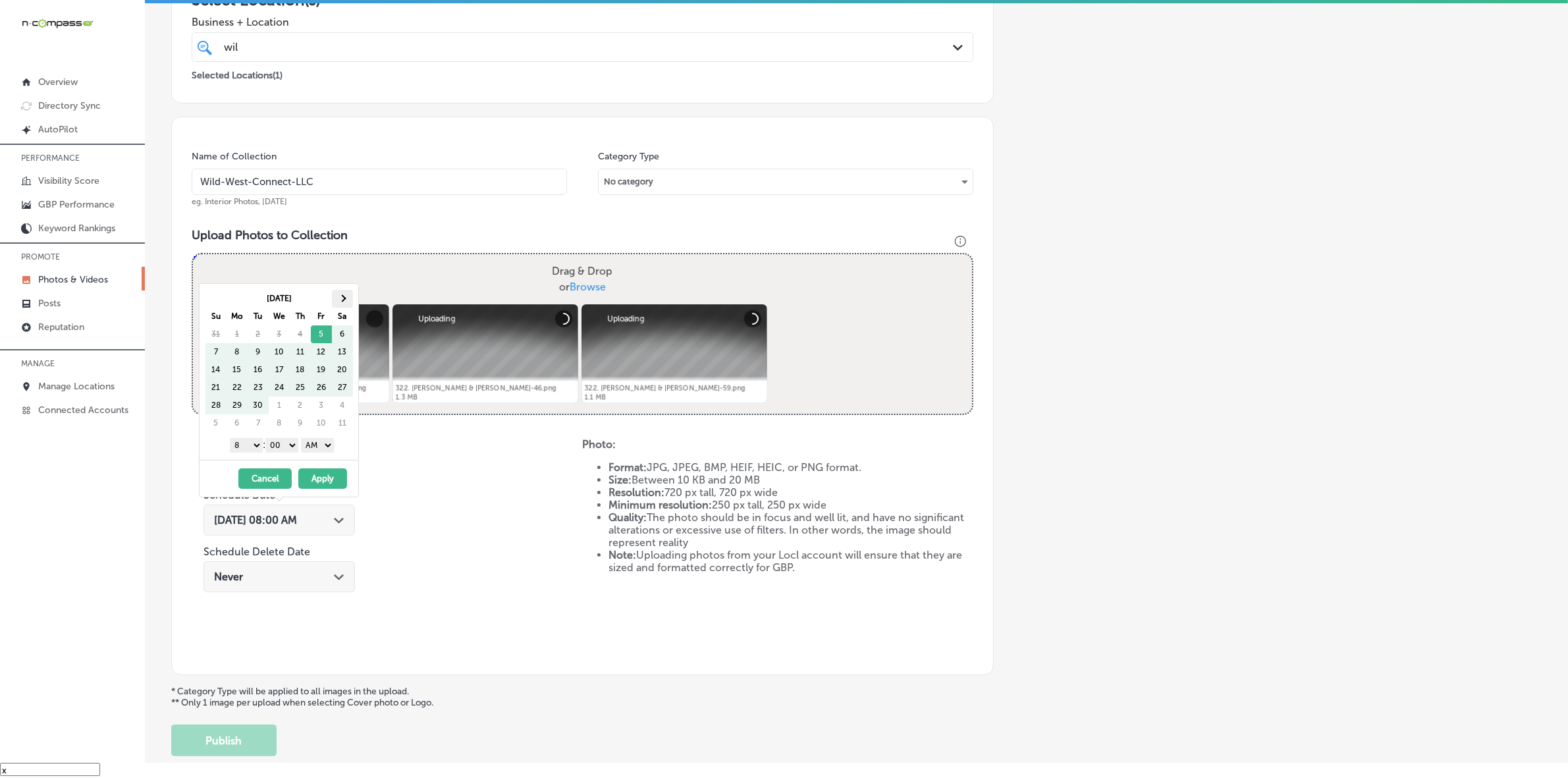
click at [337, 298] on th at bounding box center [343, 299] width 21 height 18
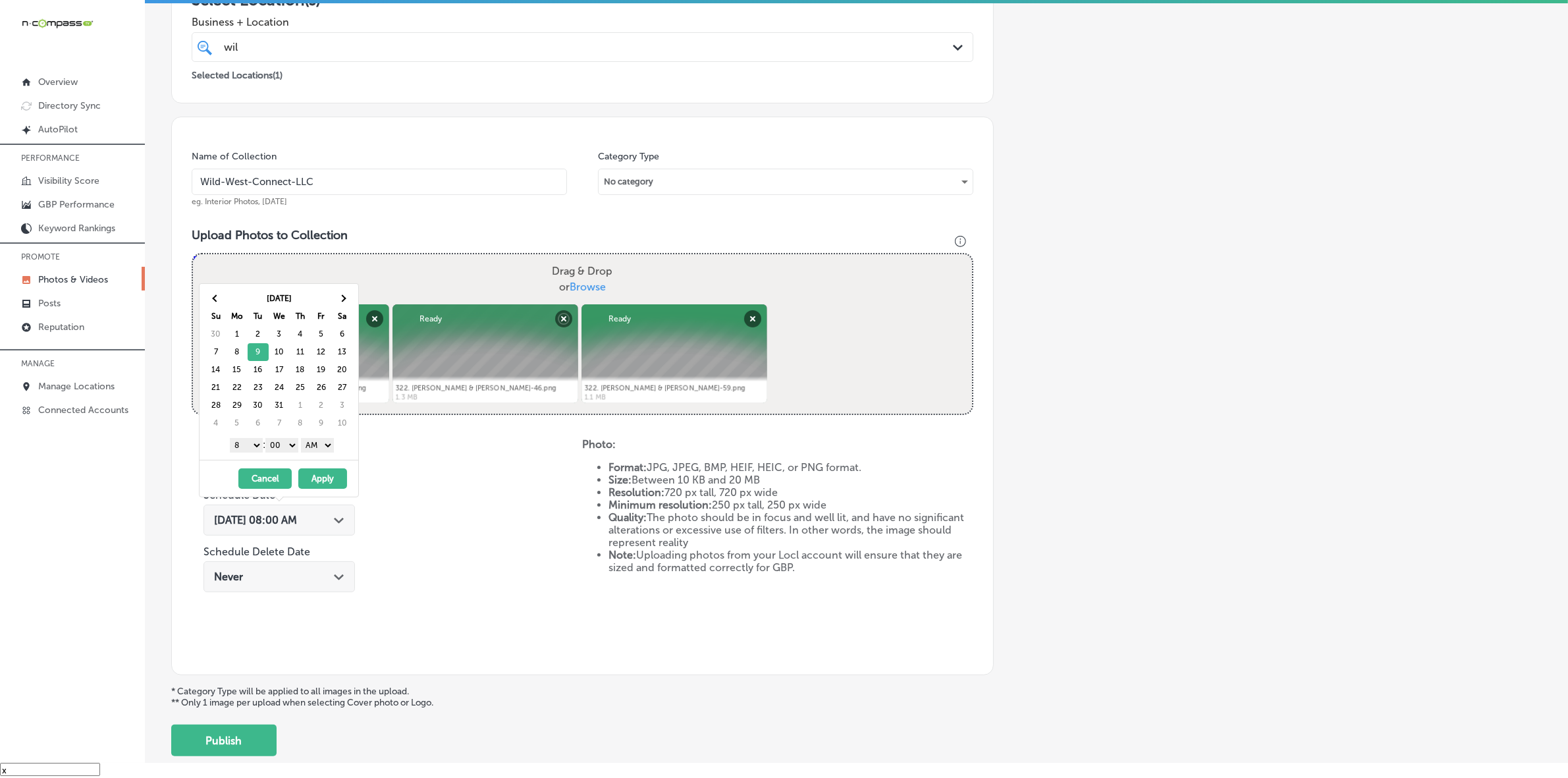
click at [244, 442] on select "1 2 3 4 5 6 7 8 9 10 11 12" at bounding box center [247, 445] width 33 height 14
click at [328, 448] on select "AM PM" at bounding box center [318, 445] width 33 height 14
click at [326, 481] on button "Apply" at bounding box center [322, 478] width 48 height 20
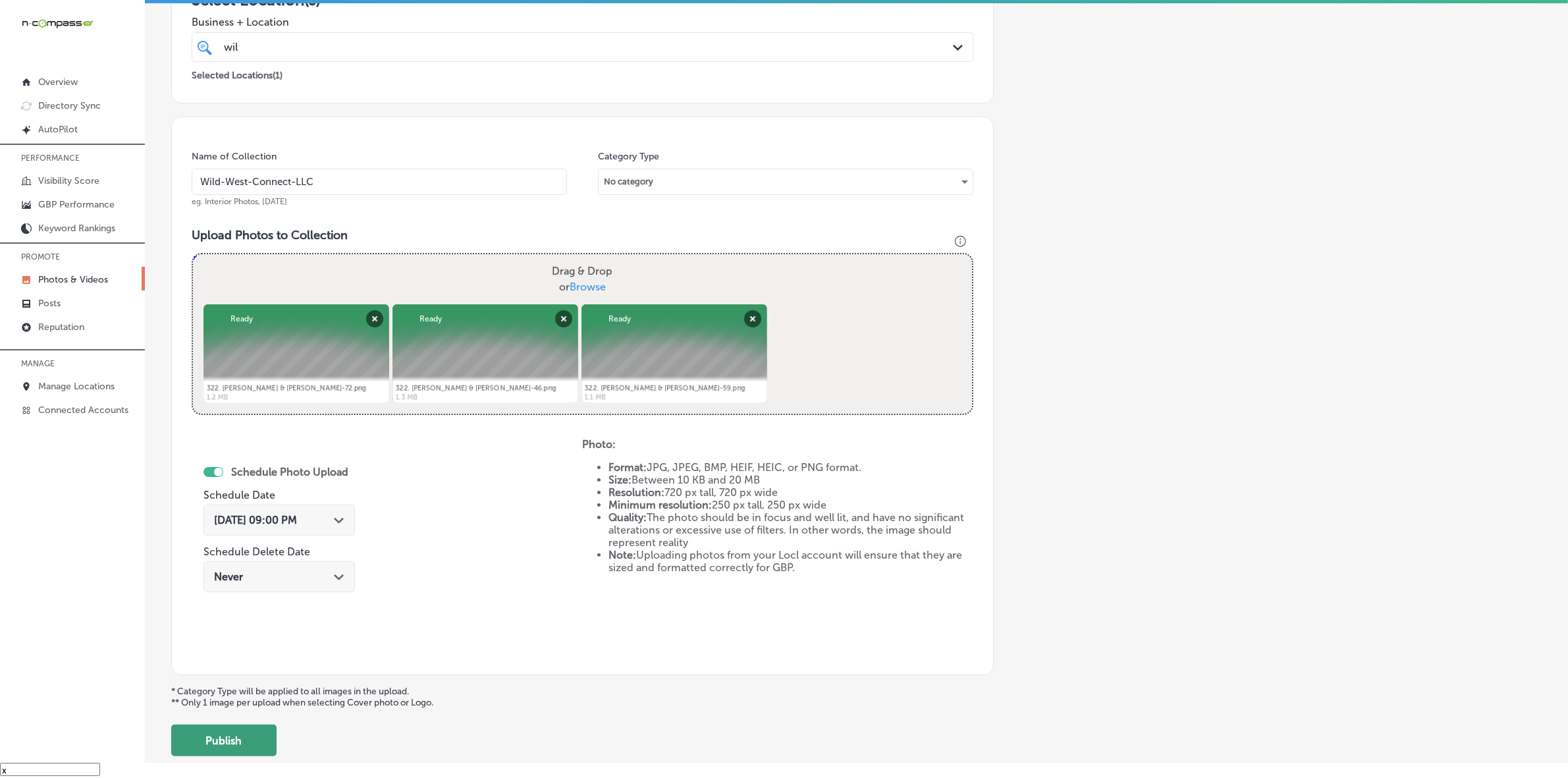
click at [245, 745] on button "Publish" at bounding box center [223, 741] width 105 height 32
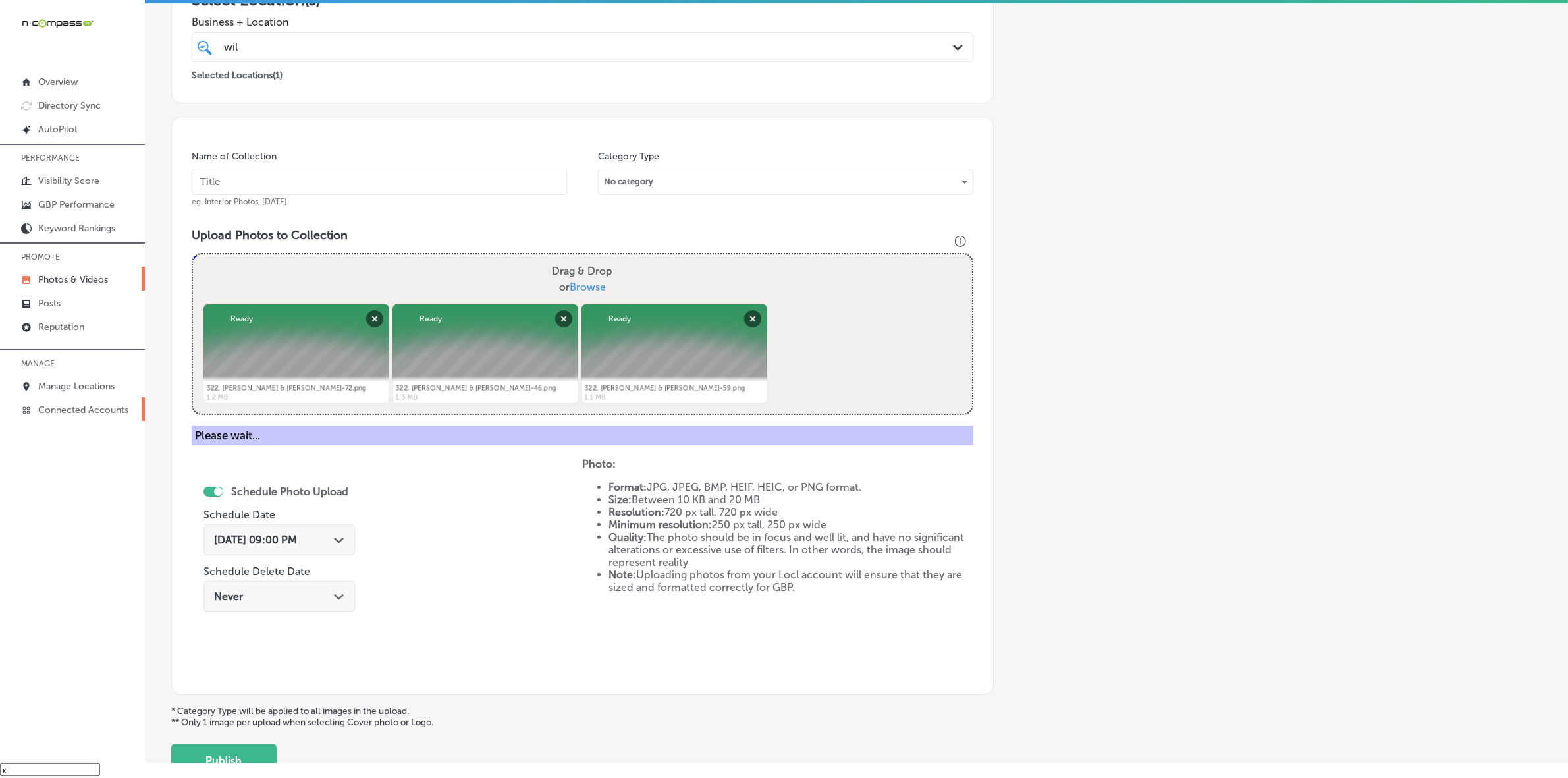
scroll to position [219, 0]
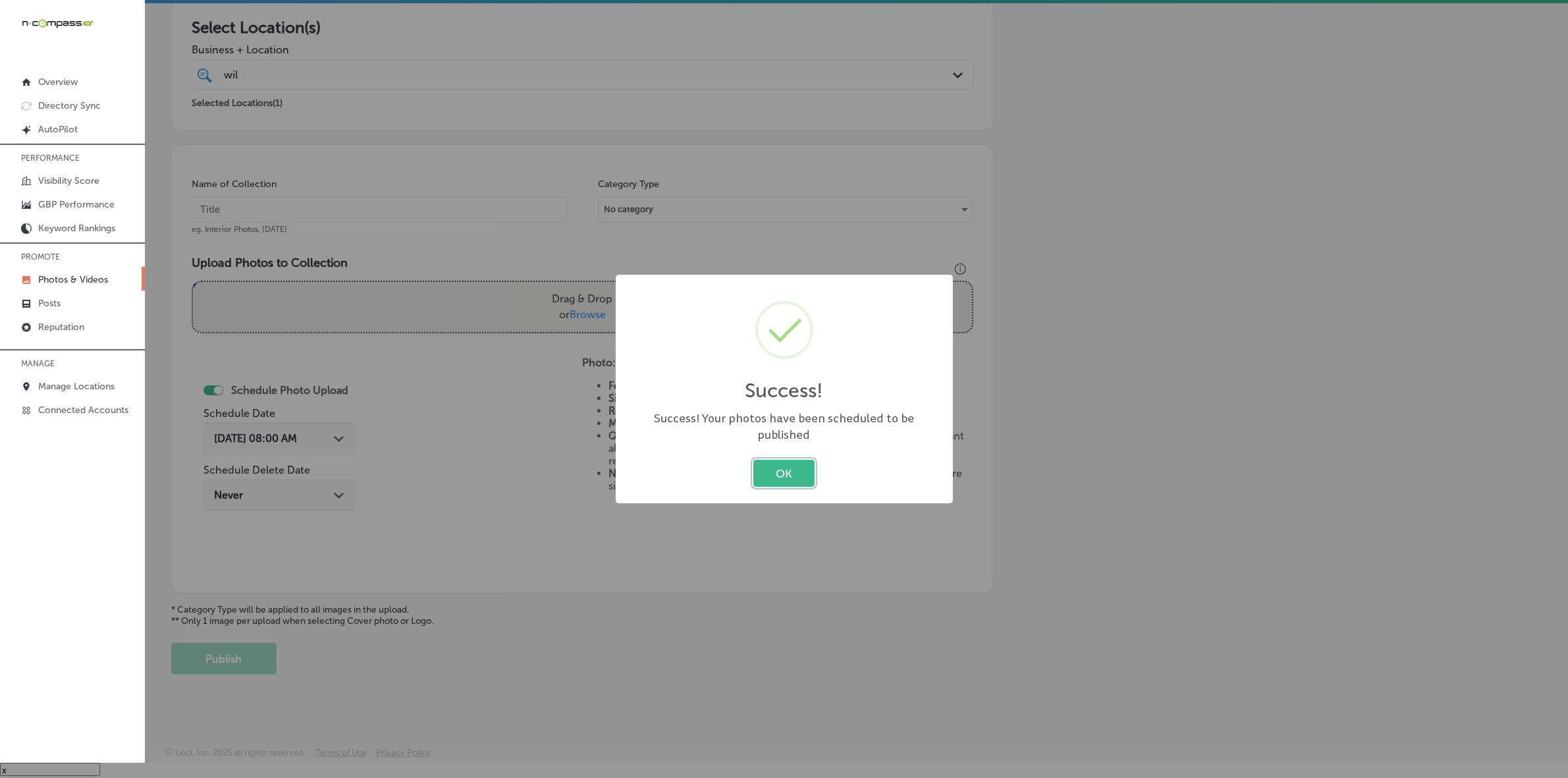
drag, startPoint x: 765, startPoint y: 463, endPoint x: 552, endPoint y: 439, distance: 214.3
click at [765, 463] on button "OK" at bounding box center [784, 474] width 61 height 27
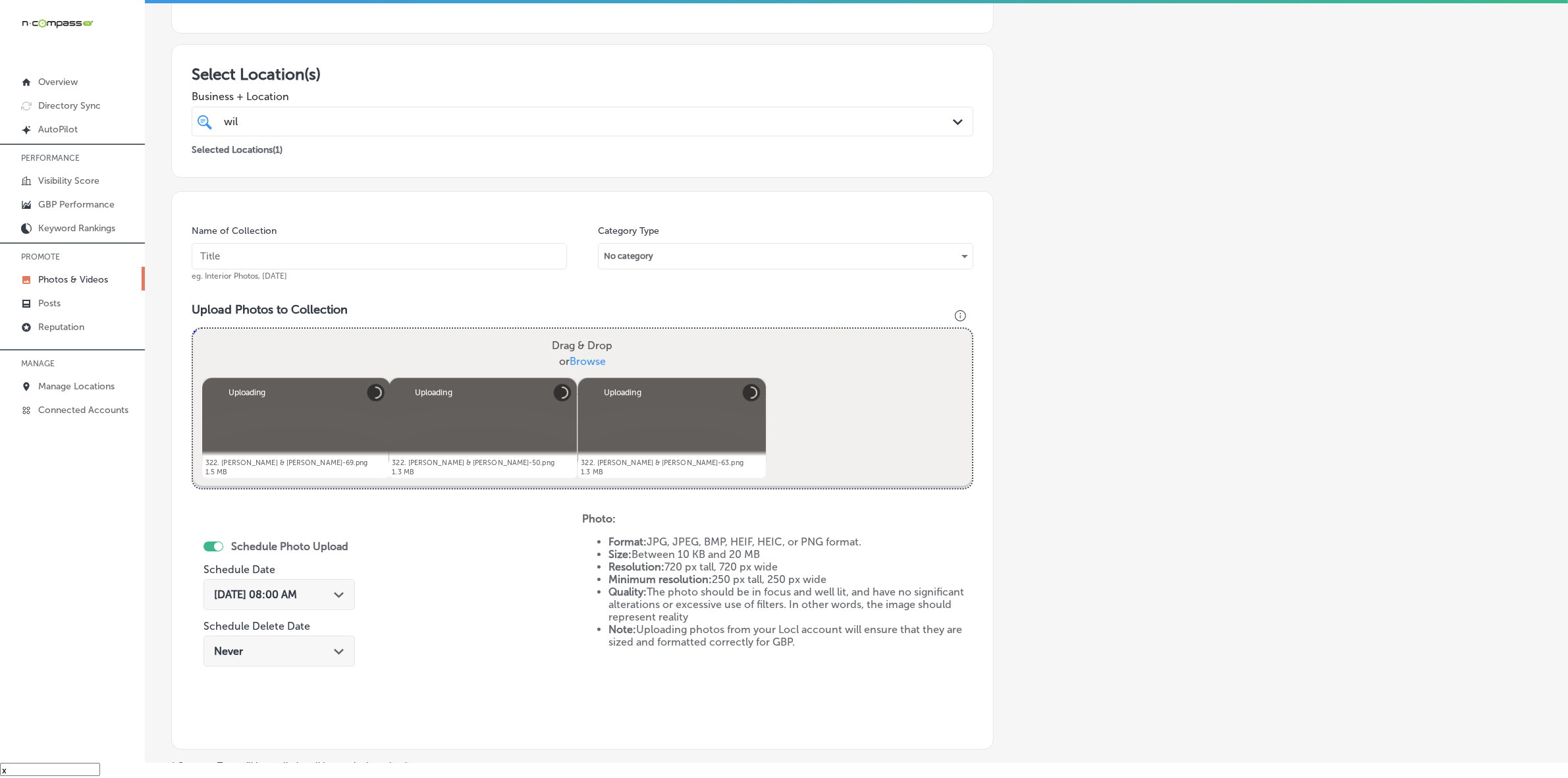
scroll to position [165, 0]
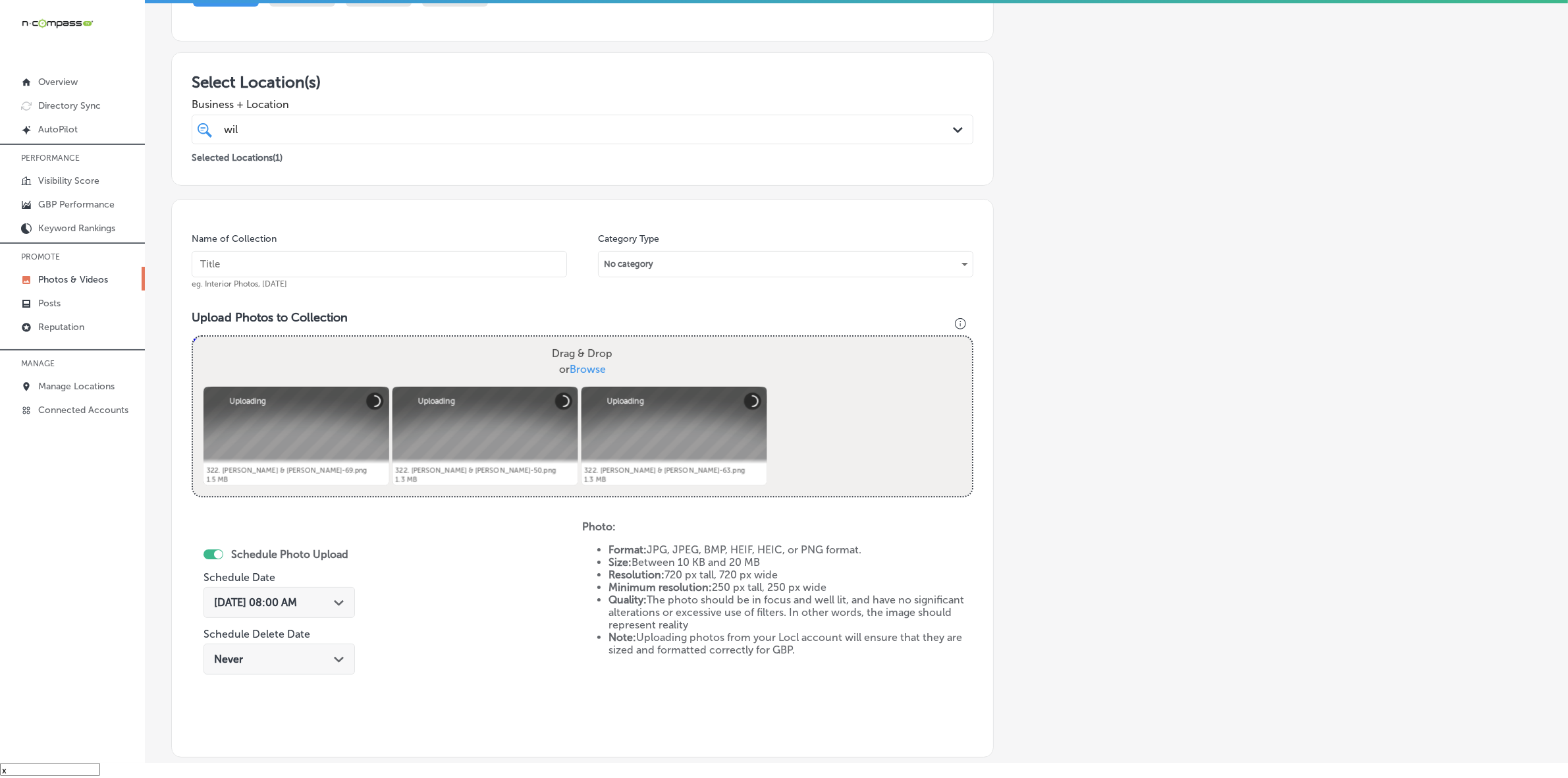
click at [416, 244] on div "Name of Collection eg. Interior Photos, [DATE]" at bounding box center [379, 260] width 375 height 57
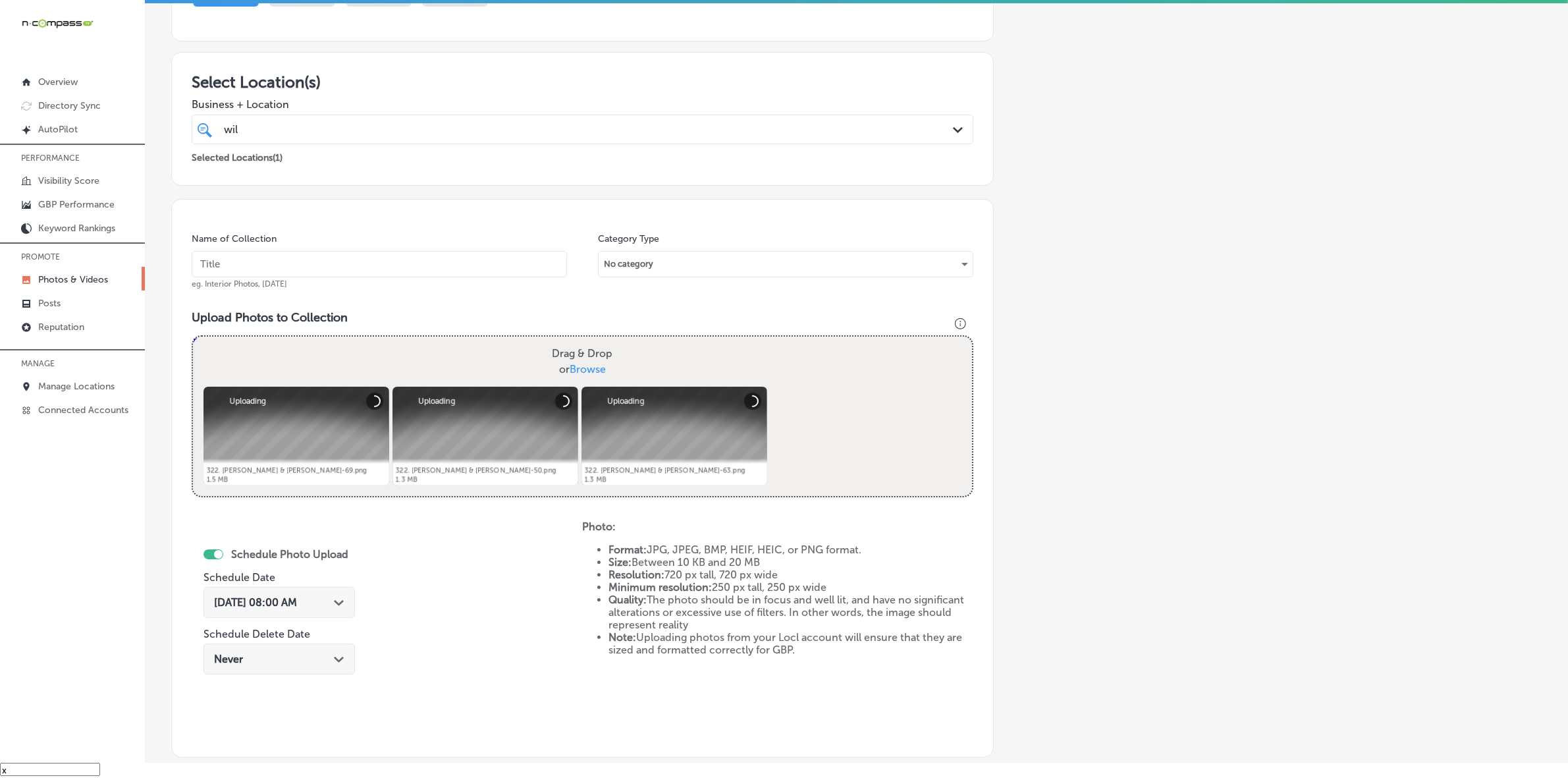
click at [419, 256] on input "text" at bounding box center [379, 264] width 375 height 26
paste input "Wild-West-Connect-LLC"
type input "Wild-West-Connect-LLC"
click at [334, 604] on icon "Path Created with Sketch." at bounding box center [338, 603] width 10 height 6
click at [343, 363] on div "Drag & Drop or Browse" at bounding box center [582, 362] width 779 height 50
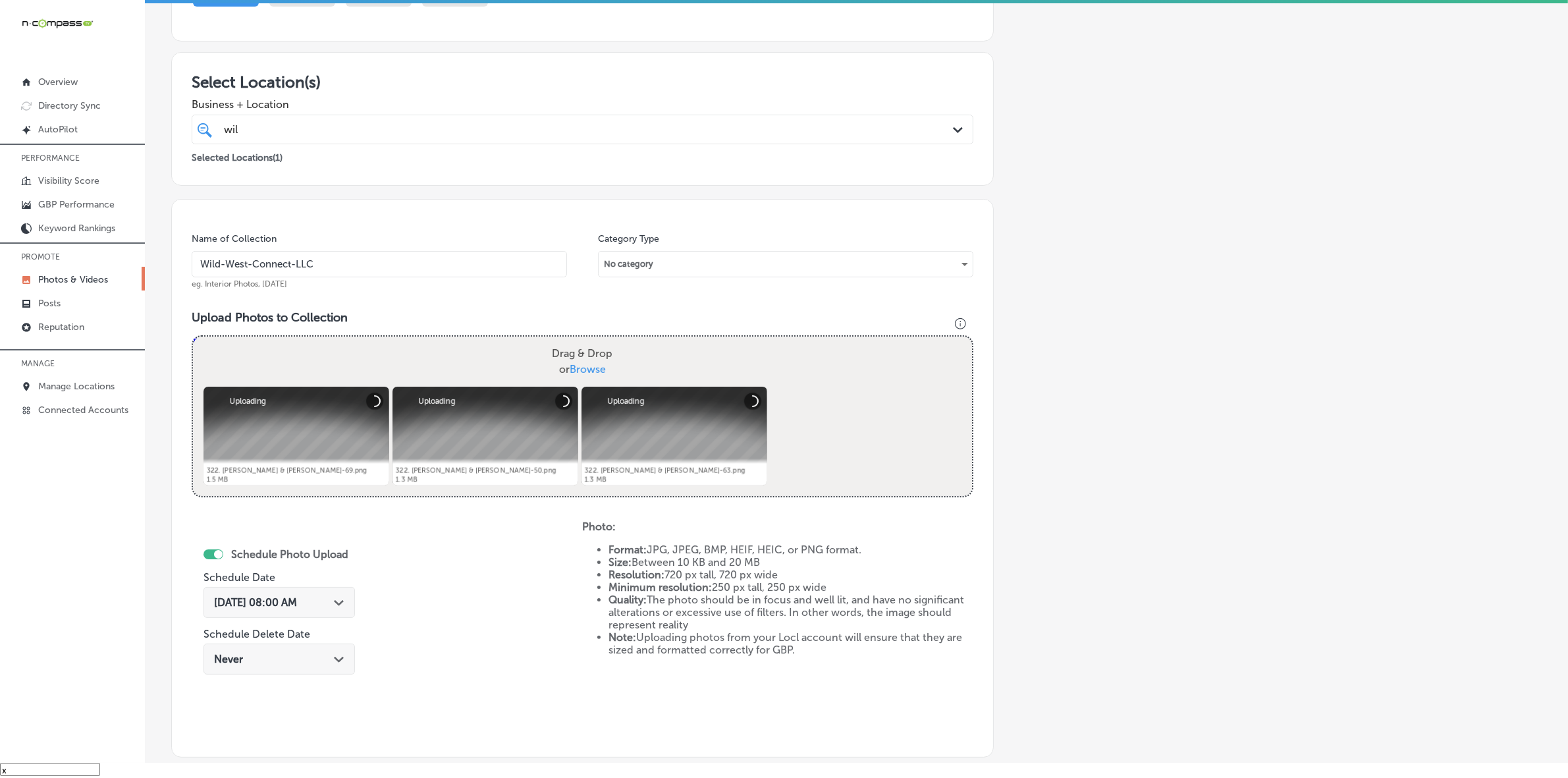
click at [193, 337] on input "Drag & Drop or Browse" at bounding box center [582, 338] width 779 height 4
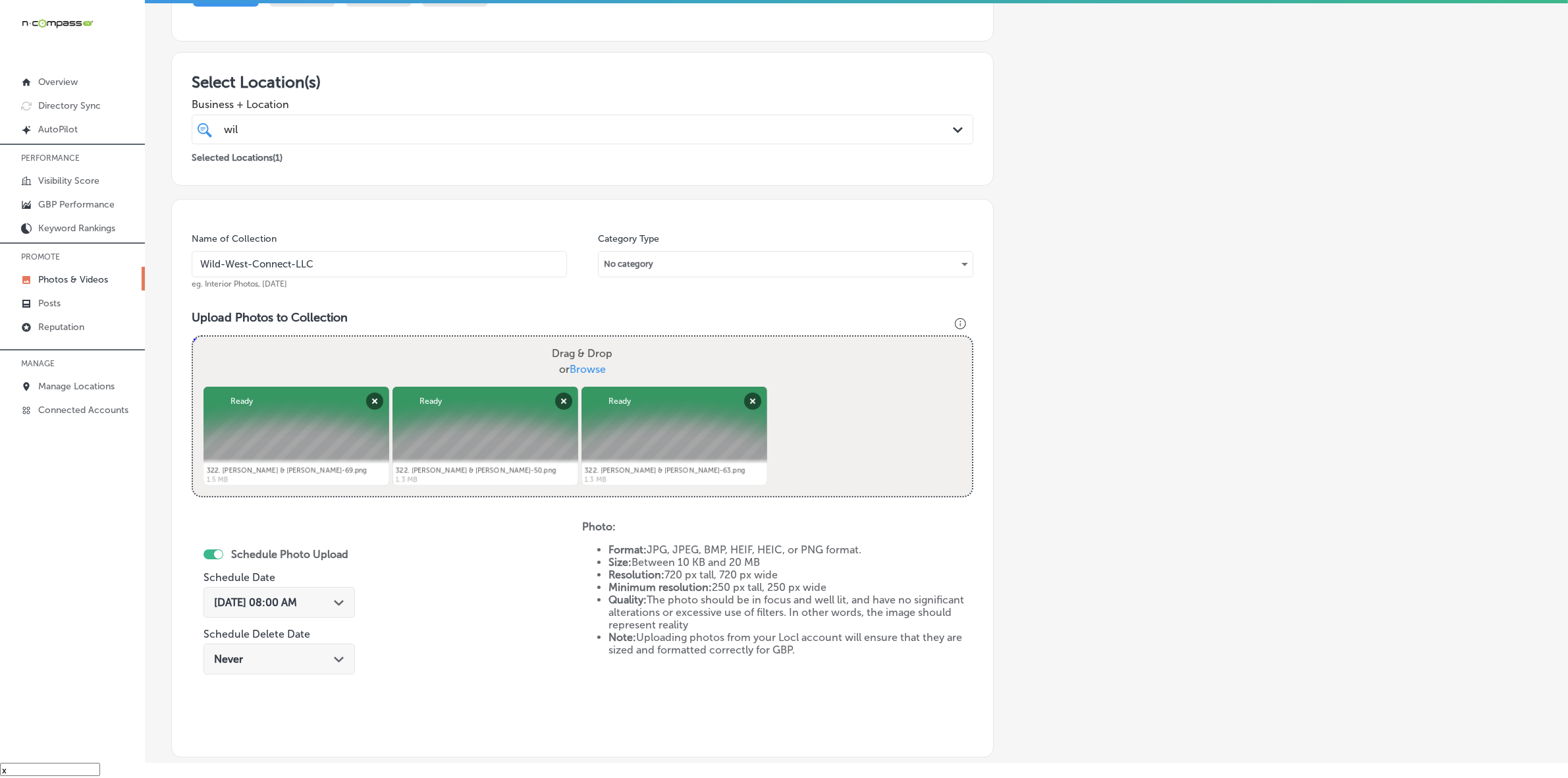
click at [297, 596] on span "[DATE] 08:00 AM" at bounding box center [256, 602] width 83 height 13
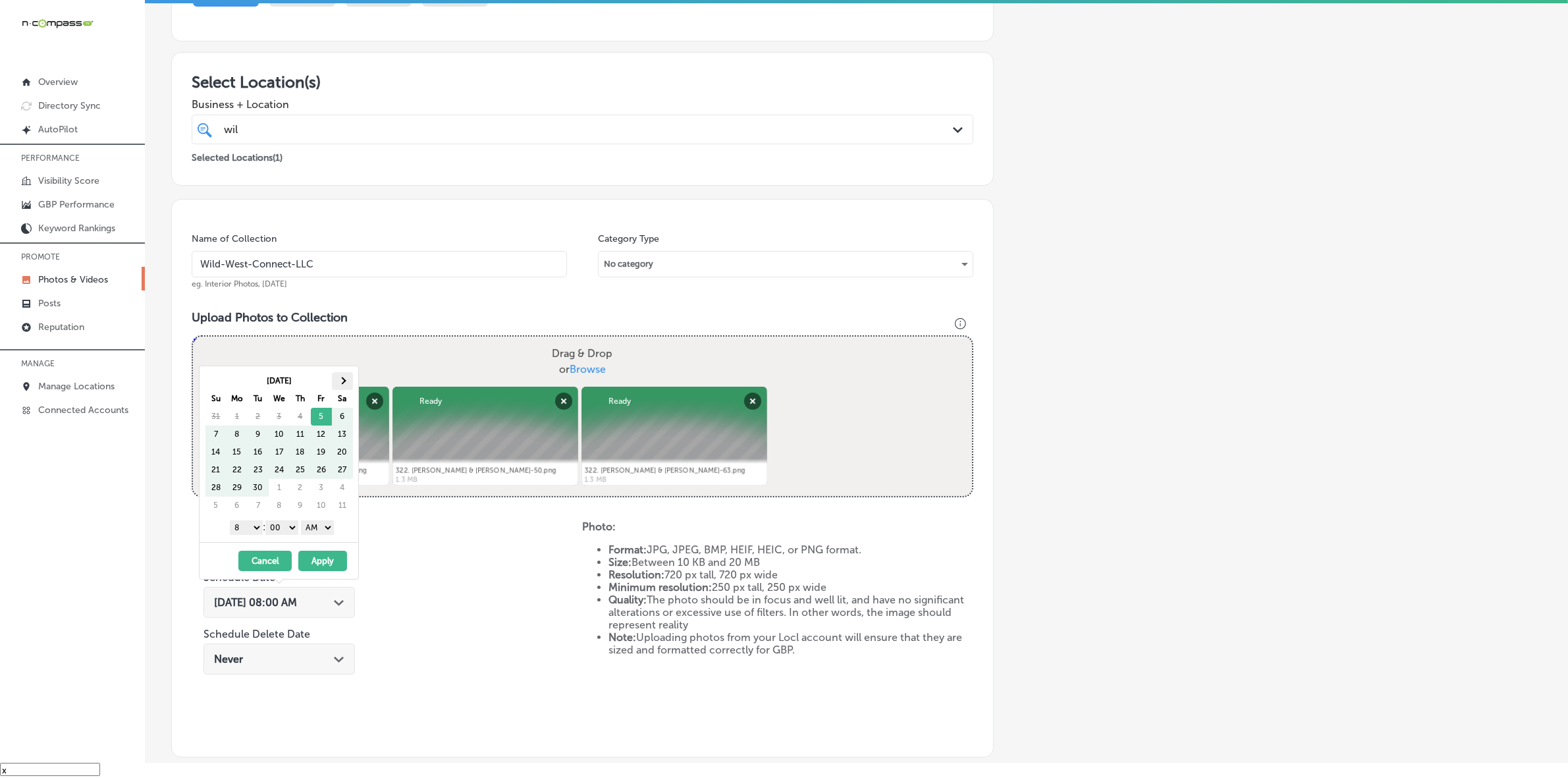
click at [349, 372] on th at bounding box center [343, 381] width 21 height 18
click at [252, 531] on select "1 2 3 4 5 6 7 8 9 10 11 12" at bounding box center [247, 527] width 33 height 14
click at [326, 532] on select "AM PM" at bounding box center [318, 527] width 33 height 14
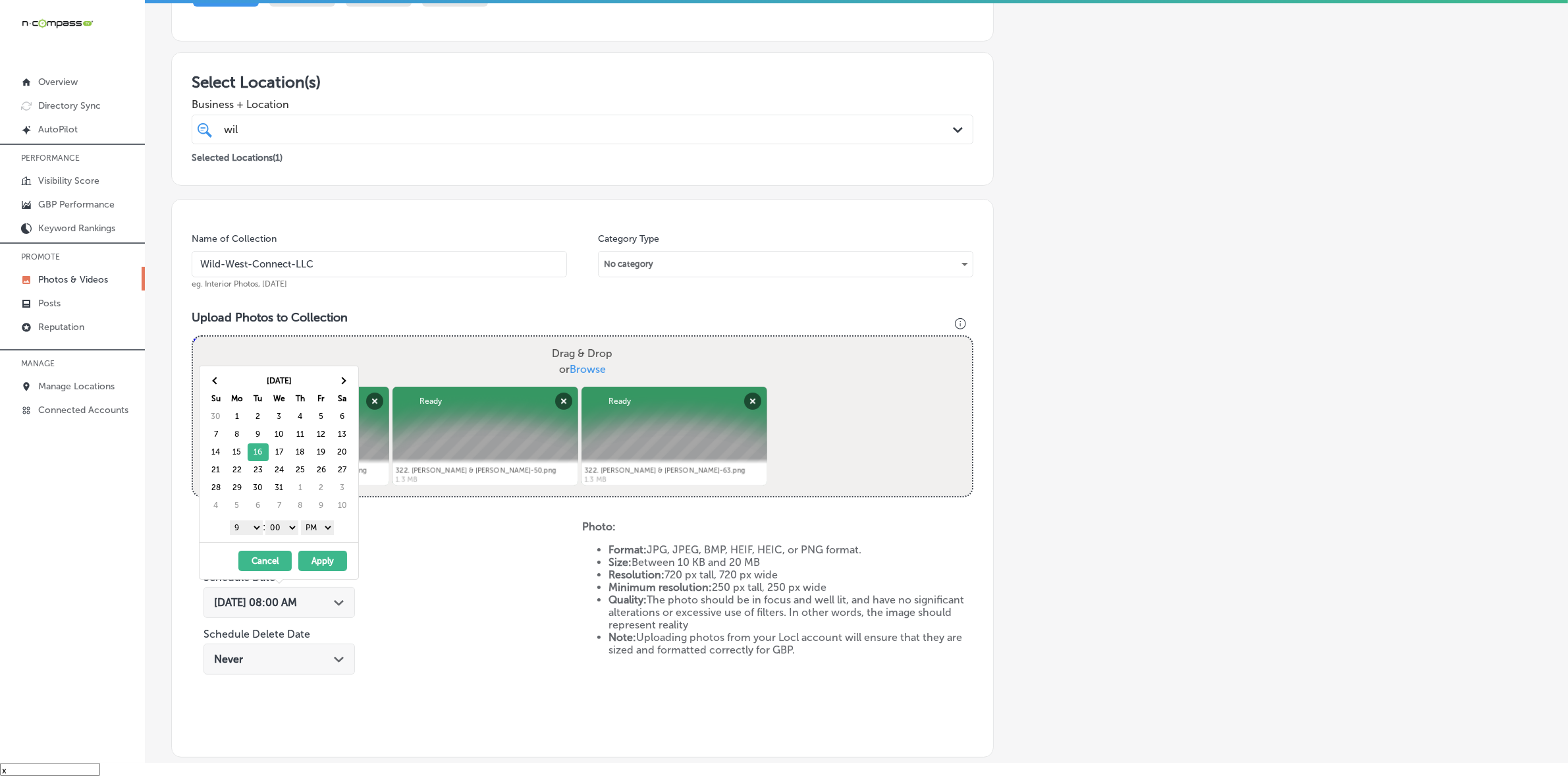
click at [318, 563] on button "Apply" at bounding box center [322, 561] width 48 height 20
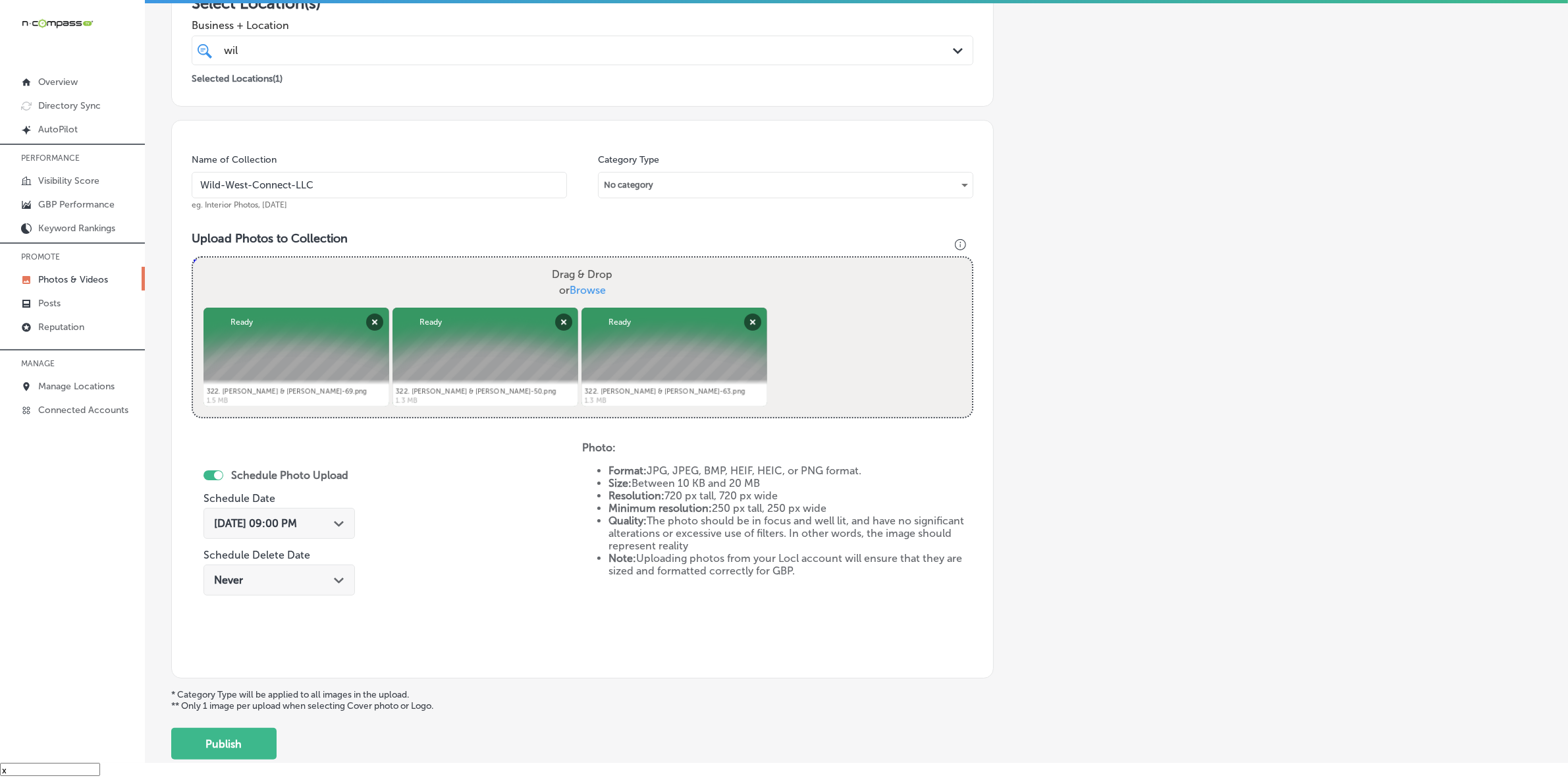
scroll to position [329, 0]
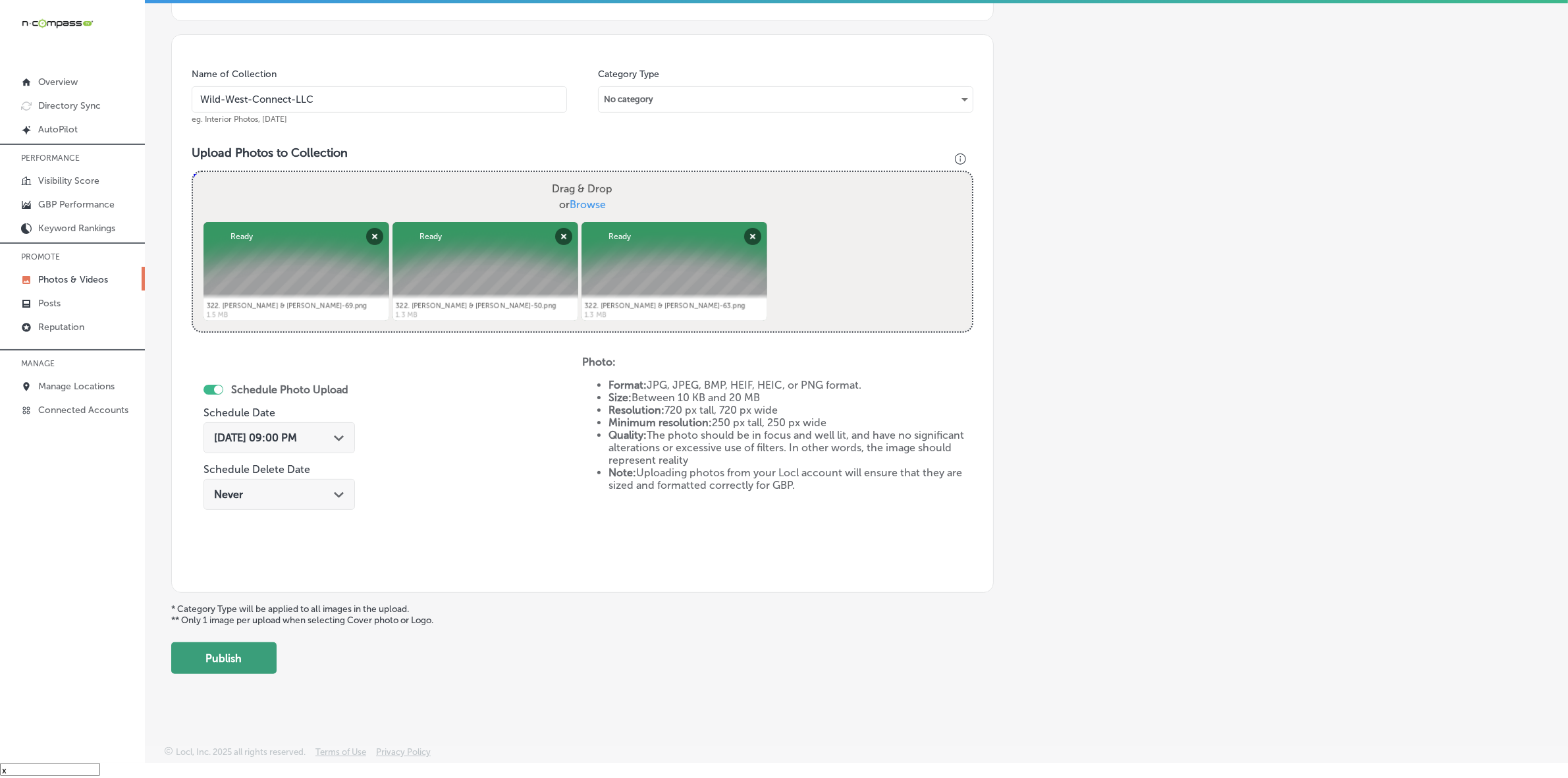
click at [258, 659] on button "Publish" at bounding box center [223, 658] width 105 height 32
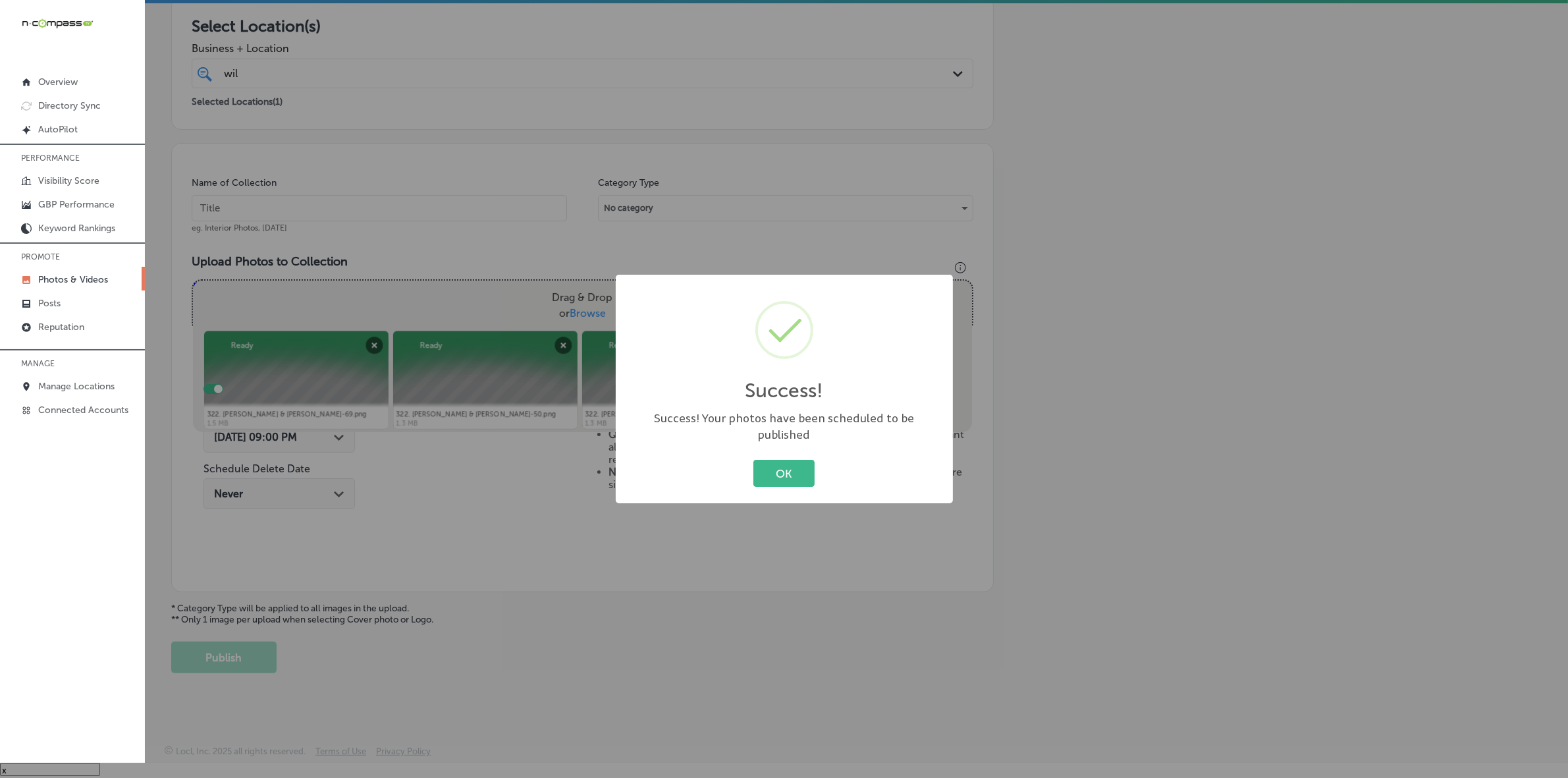
scroll to position [219, 0]
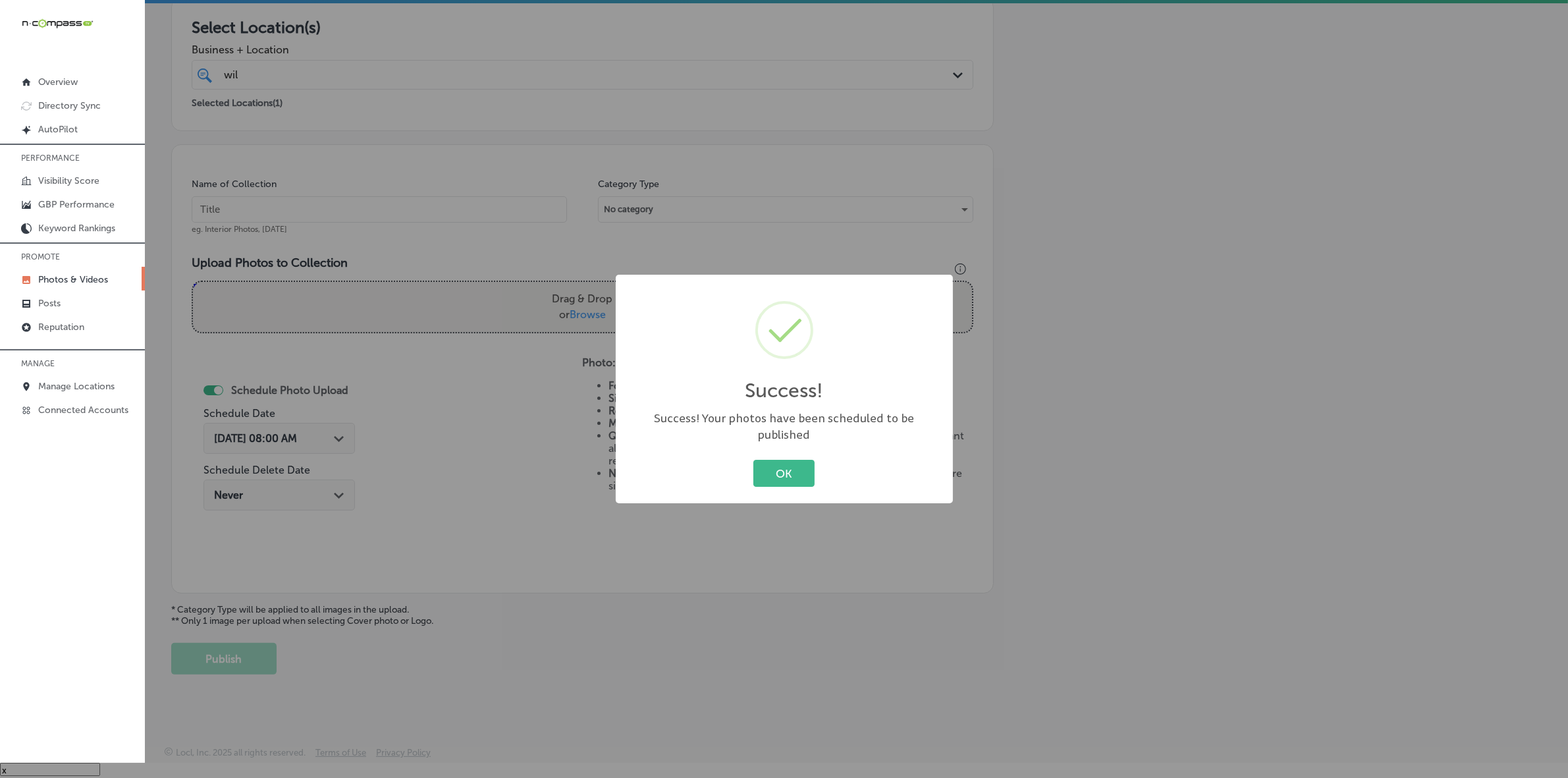
click at [753, 460] on button "OK" at bounding box center [784, 474] width 61 height 27
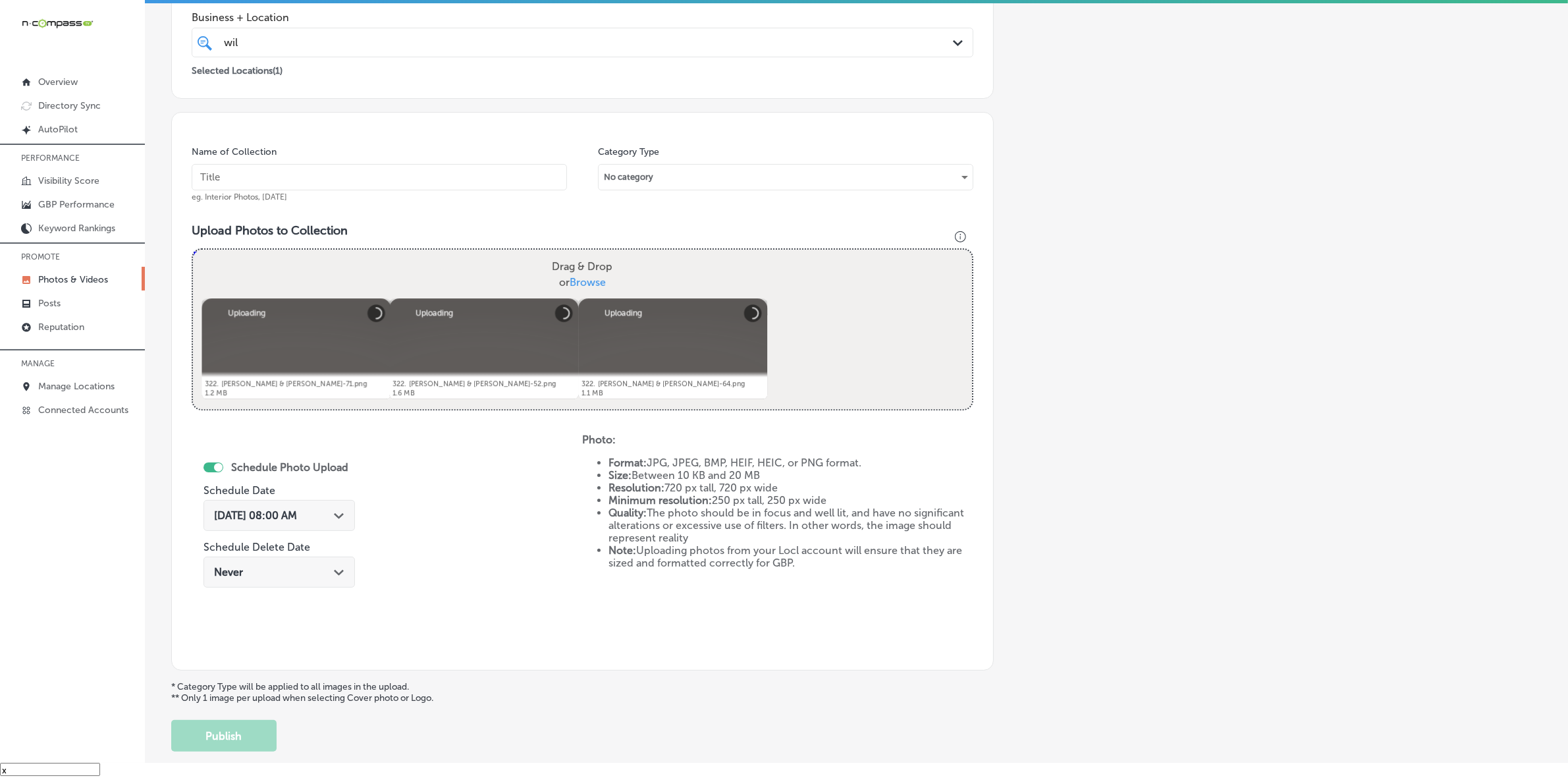
scroll to position [247, 0]
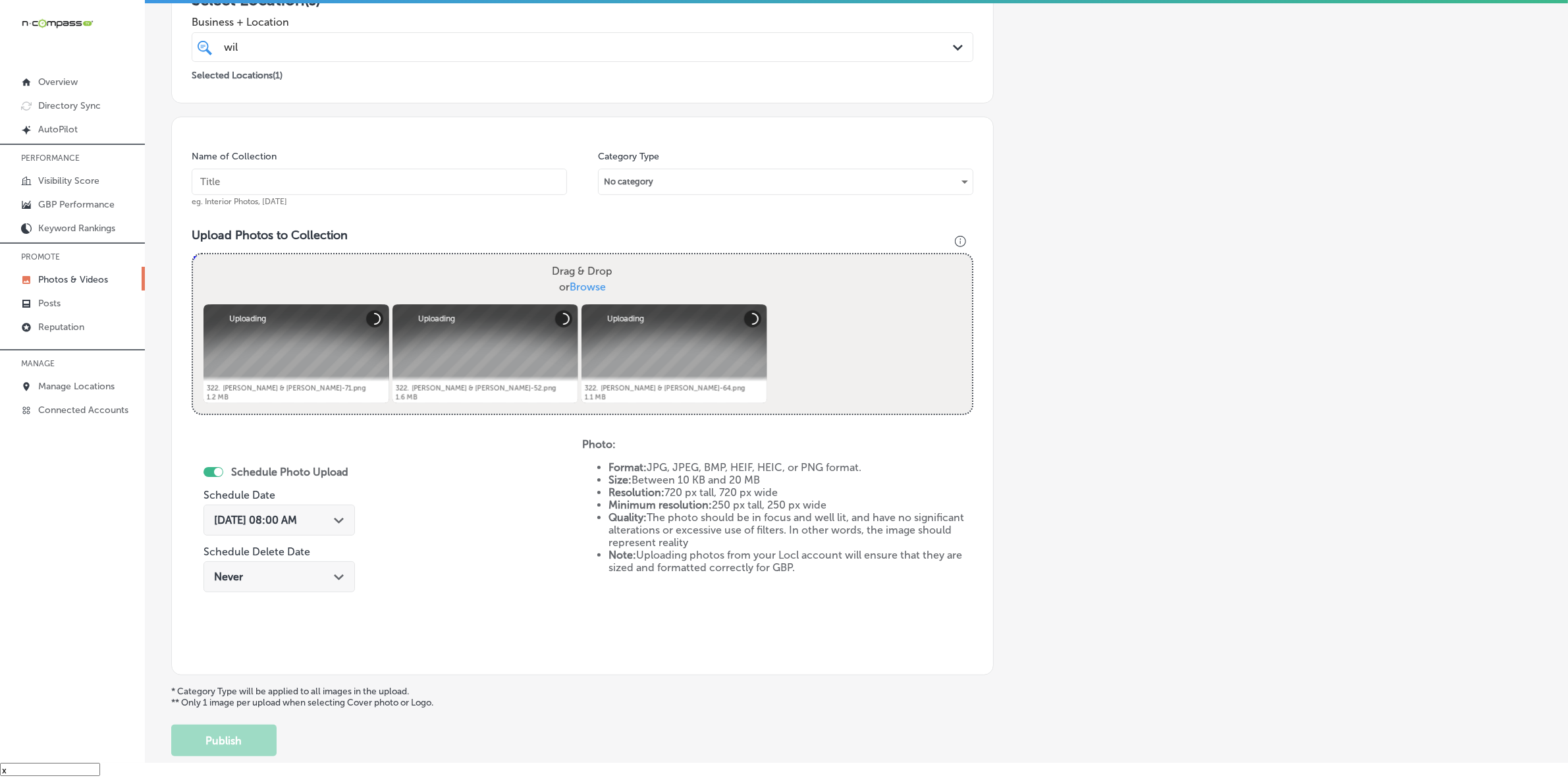
click at [466, 185] on input "text" at bounding box center [379, 182] width 375 height 26
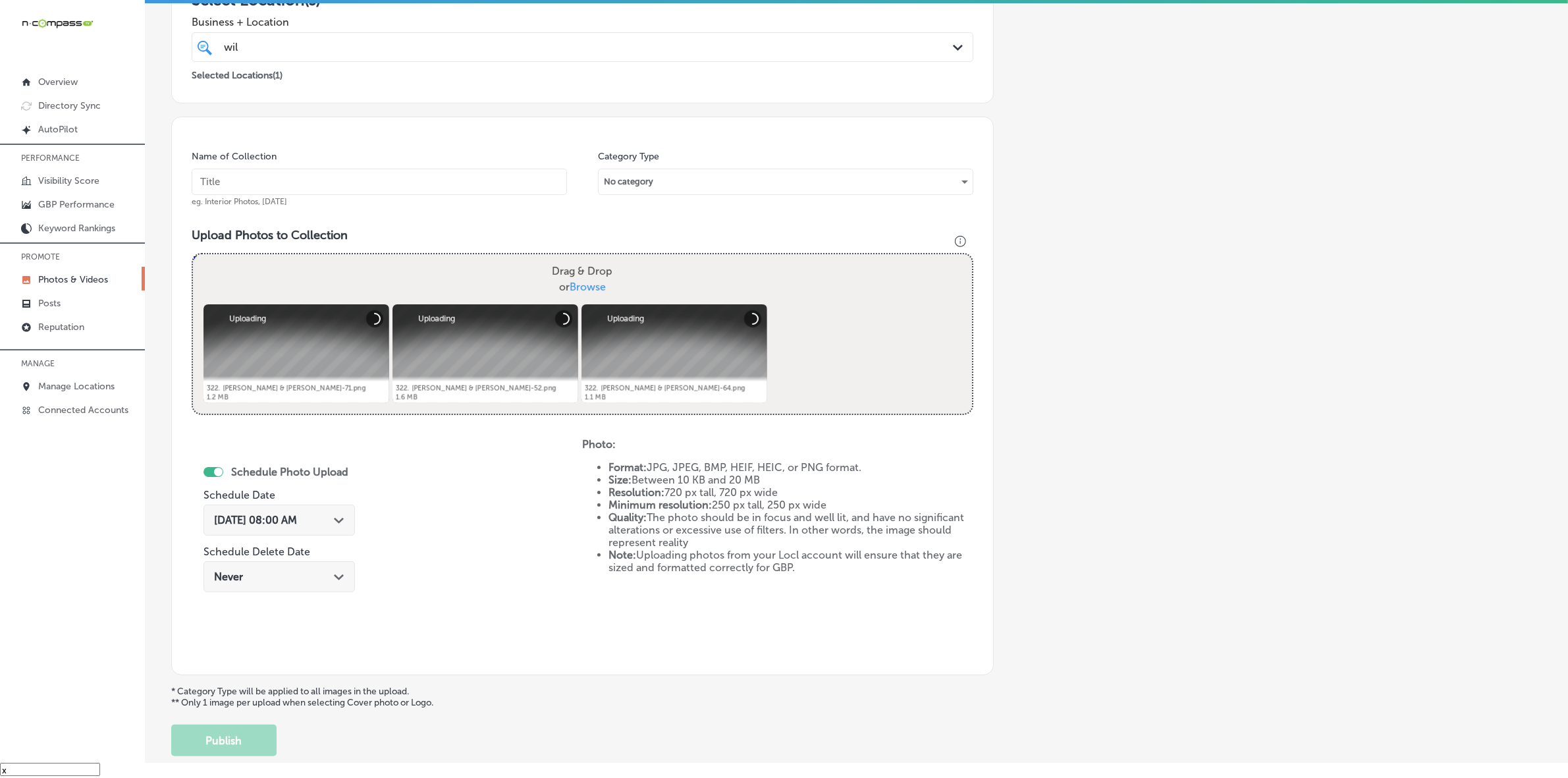
paste input "Wild-West-Connect-LLC"
type input "Wild-West-Connect-LLC"
click at [326, 526] on div "[DATE] 08:00 AM Path Created with Sketch." at bounding box center [279, 520] width 151 height 31
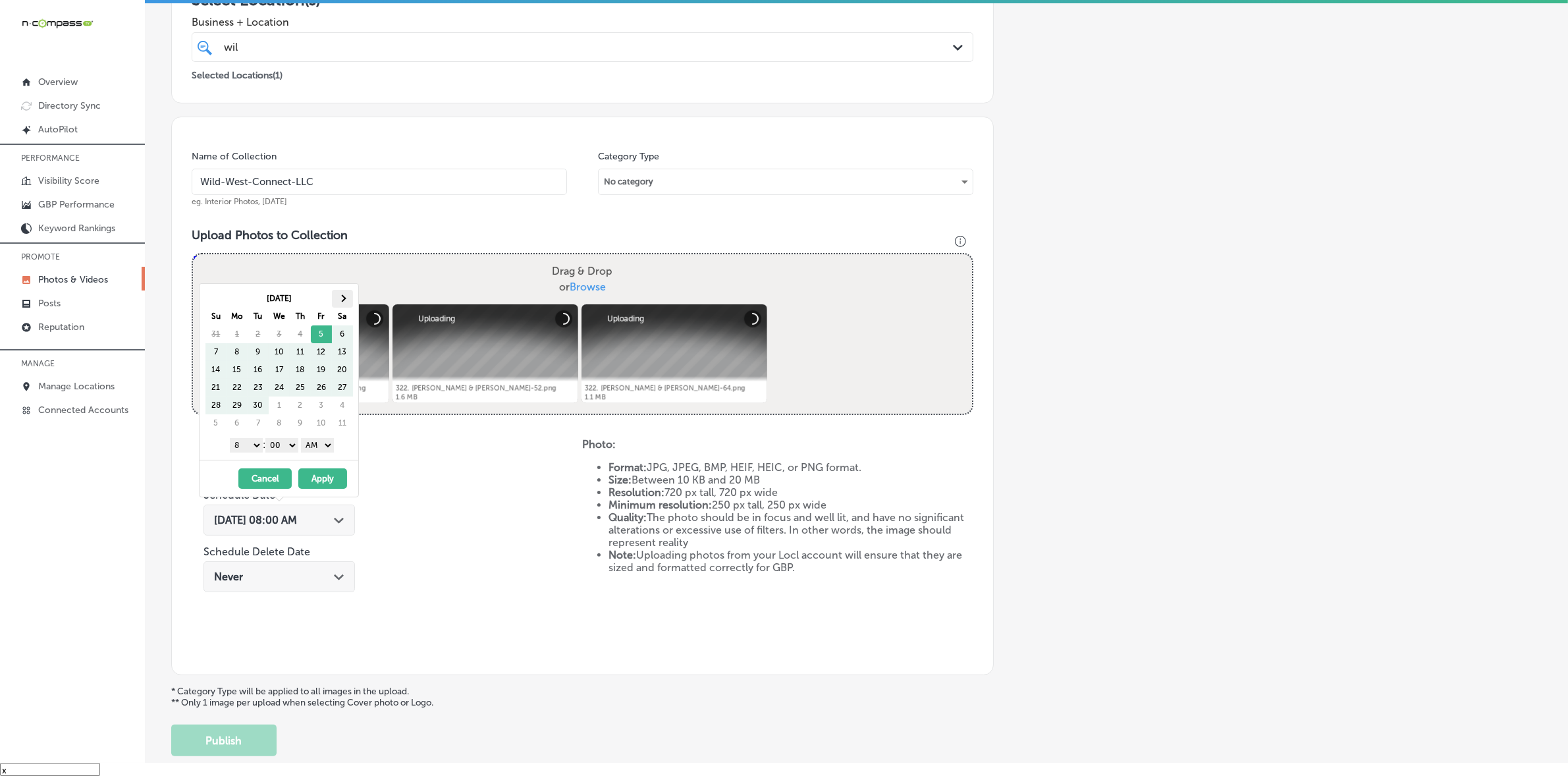
click at [340, 298] on span at bounding box center [342, 299] width 8 height 8
click at [251, 449] on select "1 2 3 4 5 6 7 8 9 10 11 12" at bounding box center [247, 445] width 33 height 14
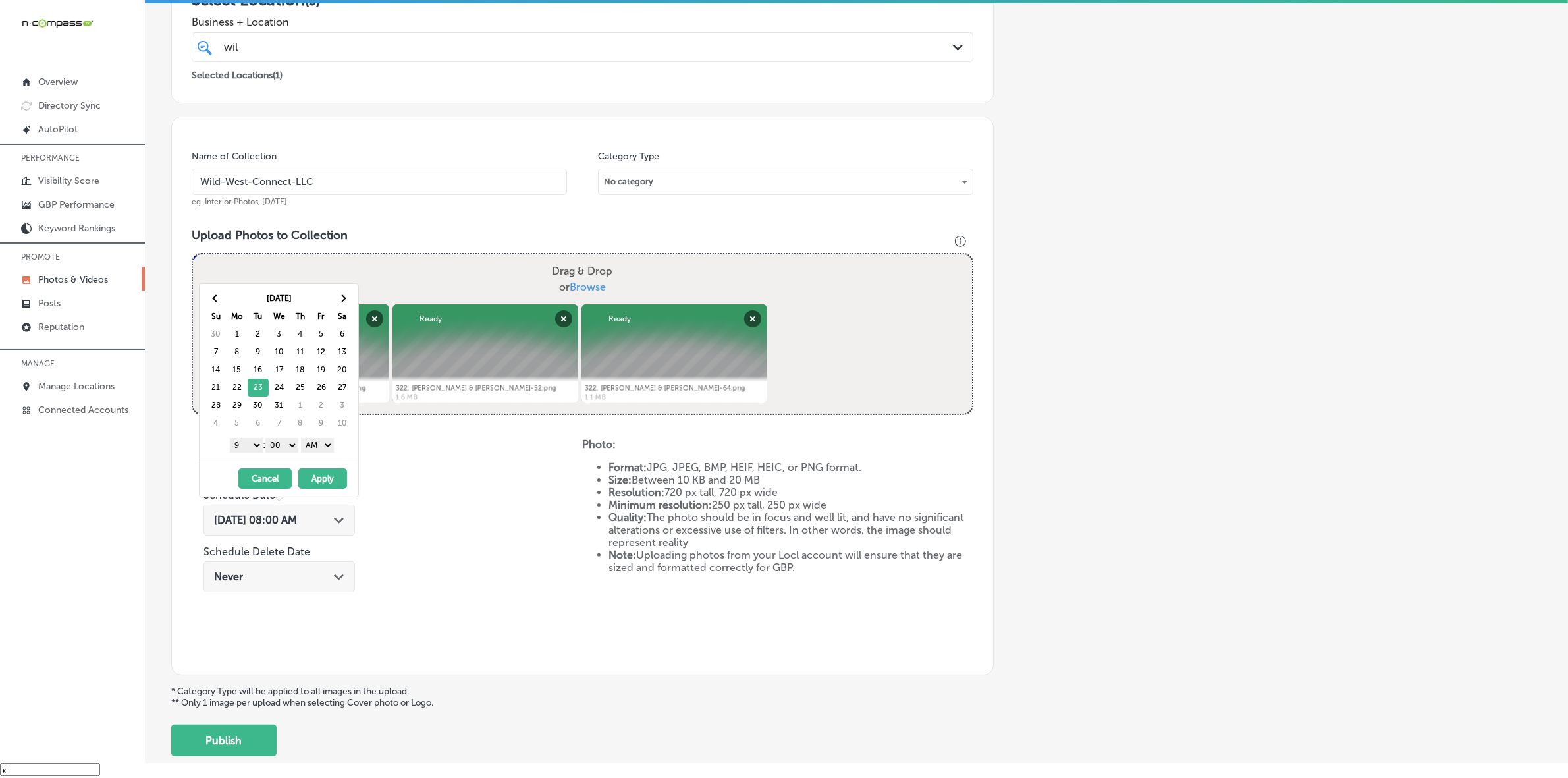
click at [321, 448] on select "AM PM" at bounding box center [318, 445] width 33 height 14
click at [318, 480] on button "Apply" at bounding box center [322, 478] width 48 height 20
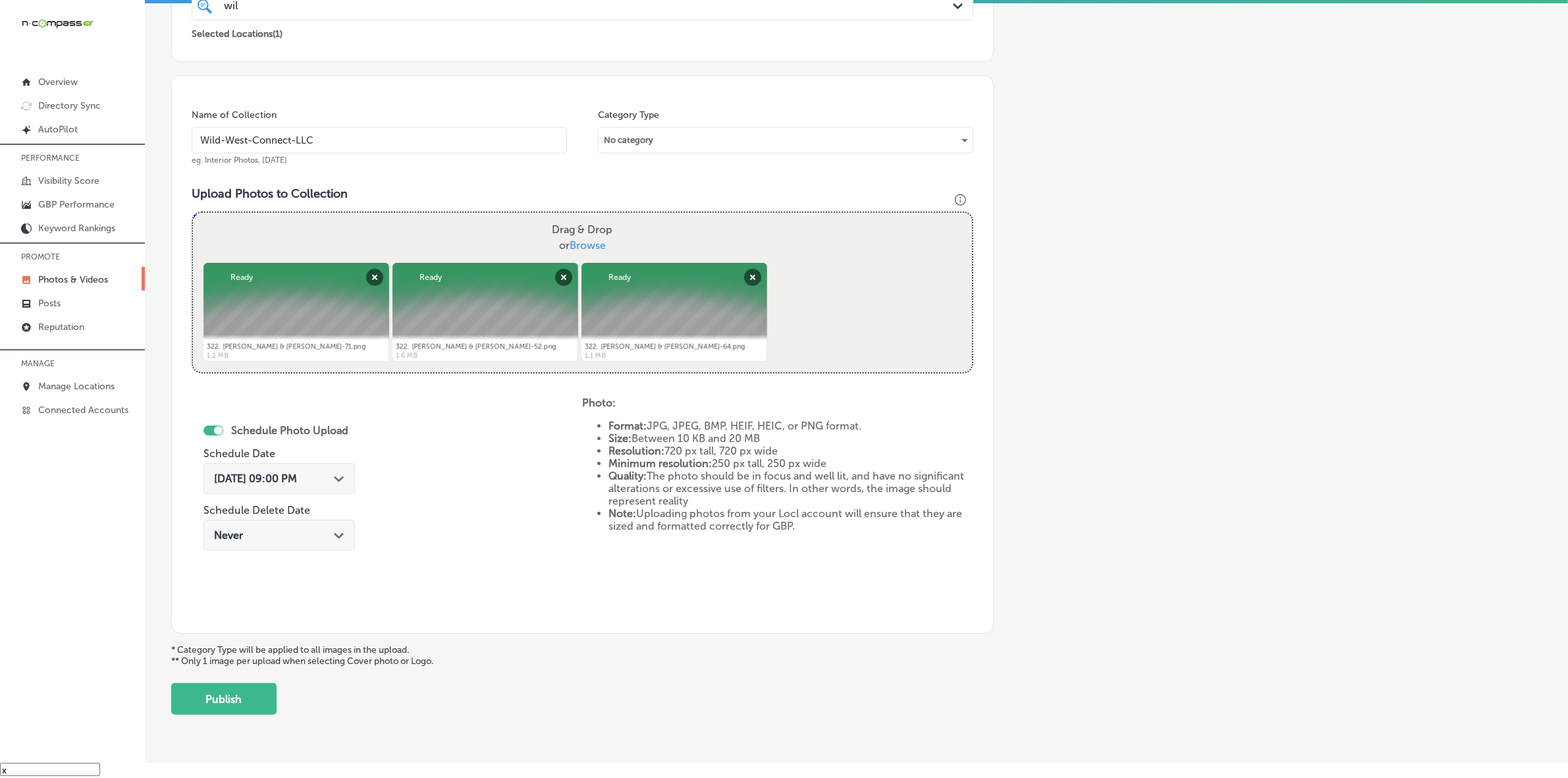
scroll to position [329, 0]
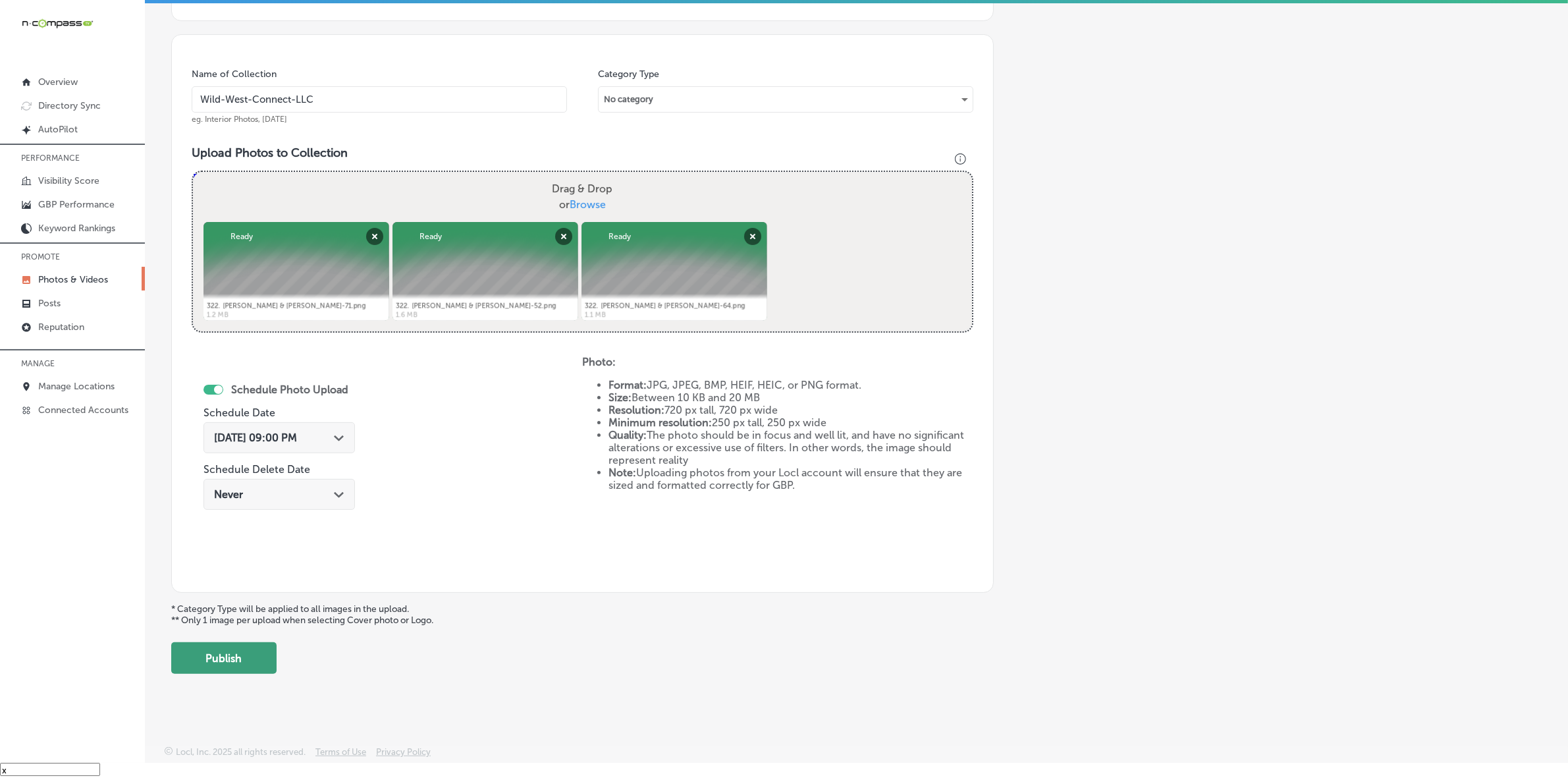
click at [242, 665] on button "Publish" at bounding box center [223, 658] width 105 height 32
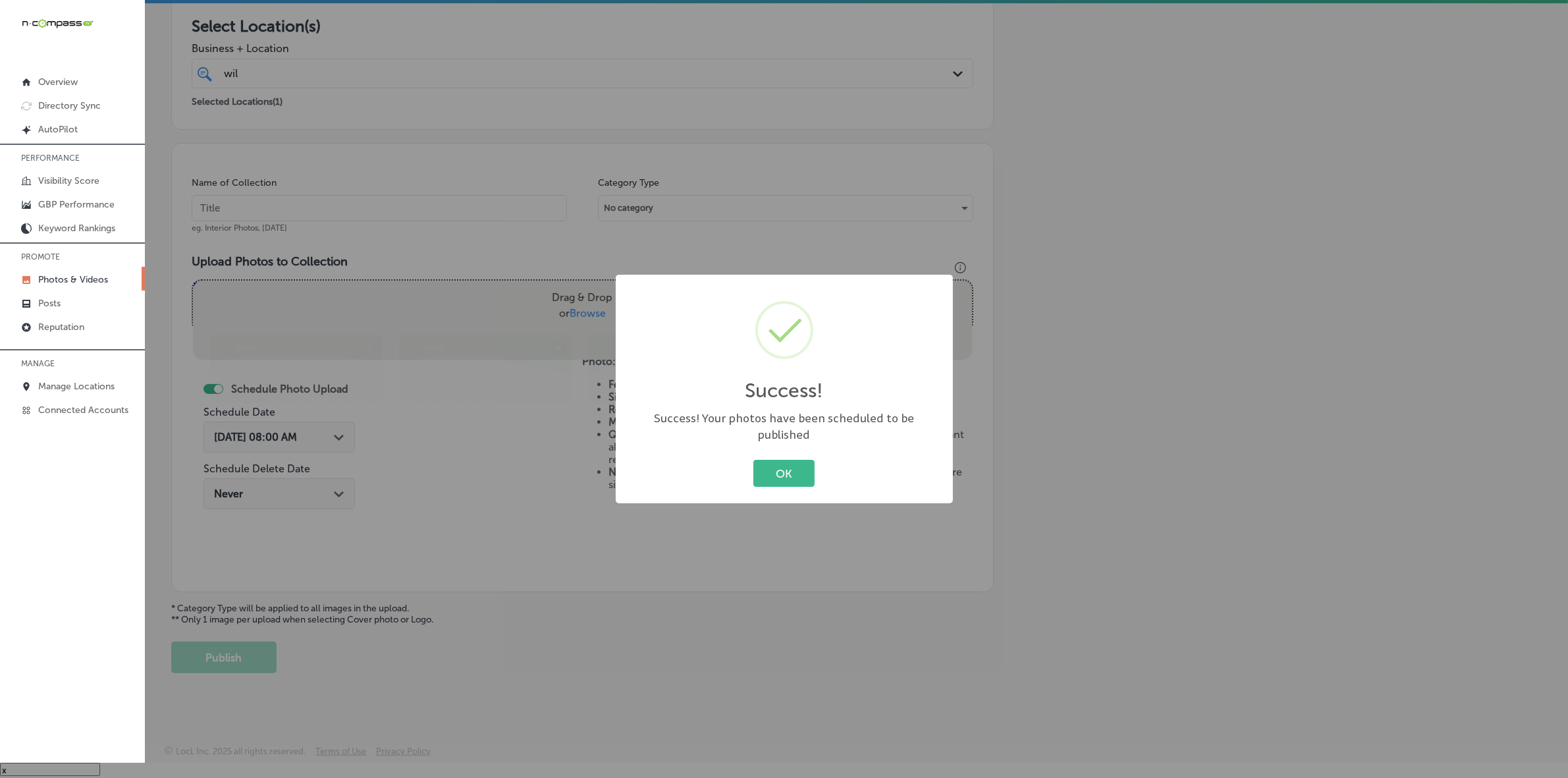
scroll to position [219, 0]
click at [753, 460] on button "OK" at bounding box center [784, 474] width 61 height 27
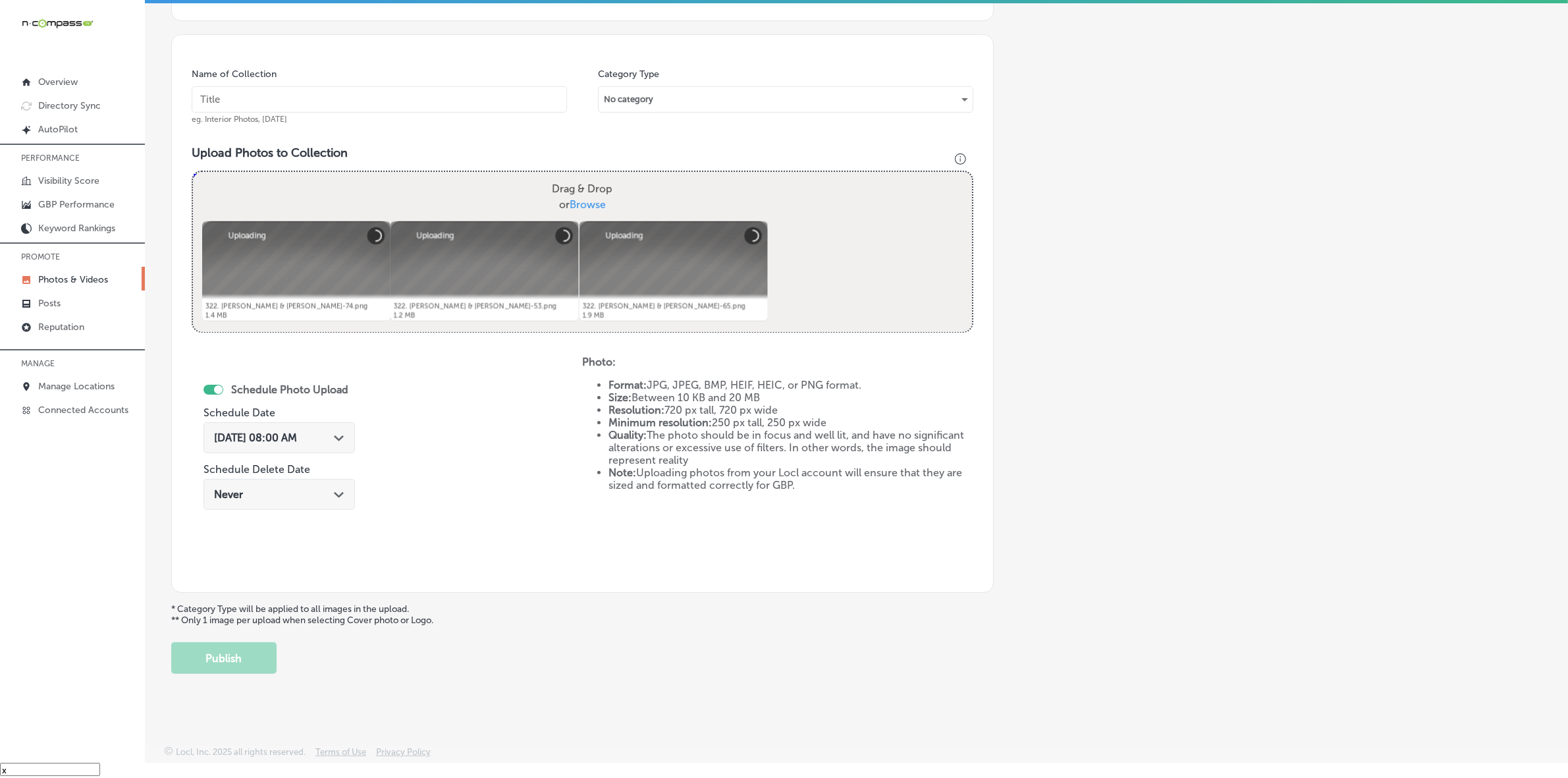
scroll to position [165, 0]
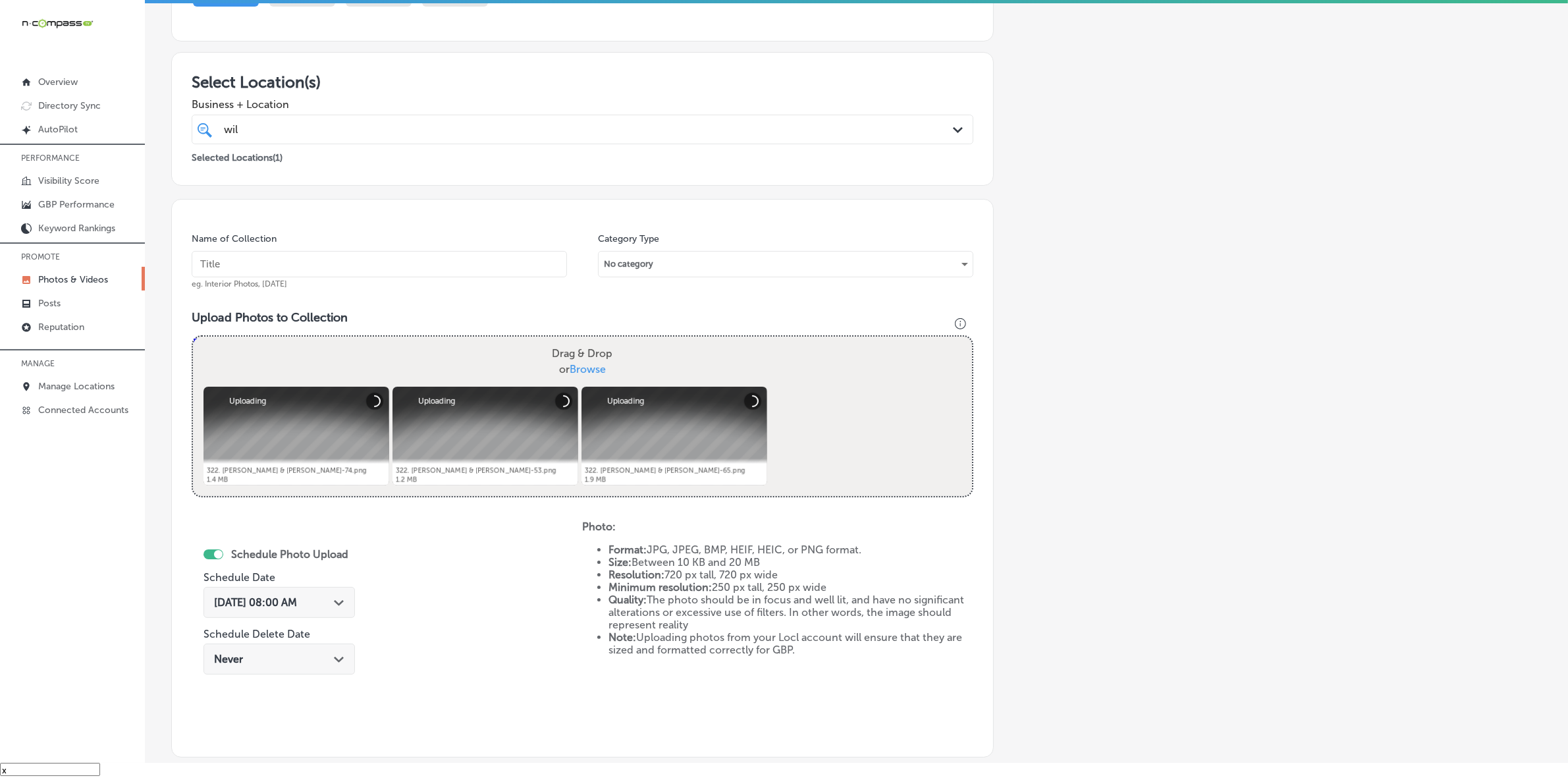
click at [438, 255] on input "text" at bounding box center [379, 264] width 375 height 26
paste input "Wild-West-Connect-LLC"
type input "Wild-West-Connect-LLC"
click at [297, 596] on span "[DATE] 08:00 AM" at bounding box center [256, 602] width 83 height 13
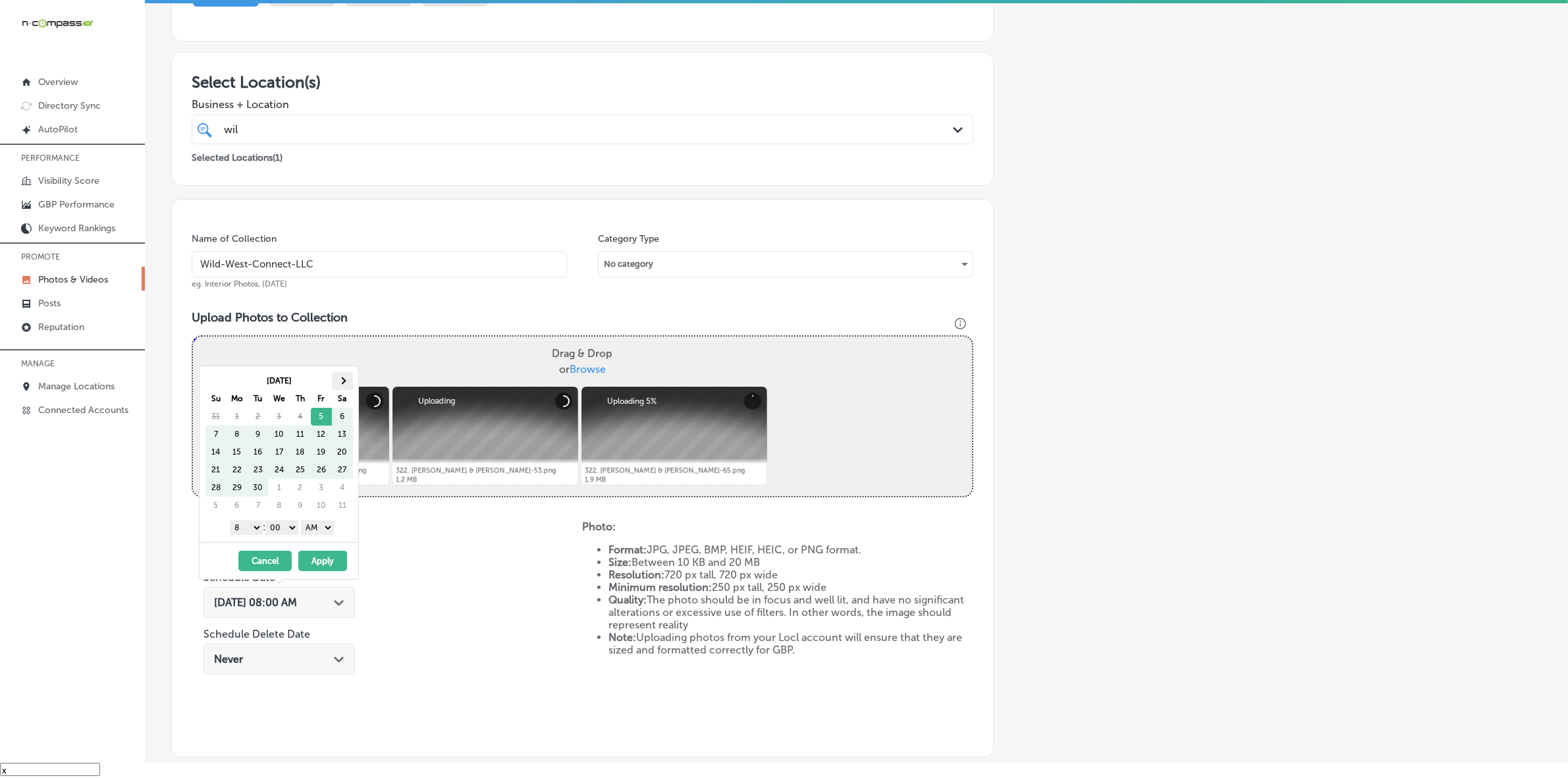
click at [343, 383] on span at bounding box center [342, 381] width 8 height 8
click at [343, 382] on span at bounding box center [342, 381] width 8 height 8
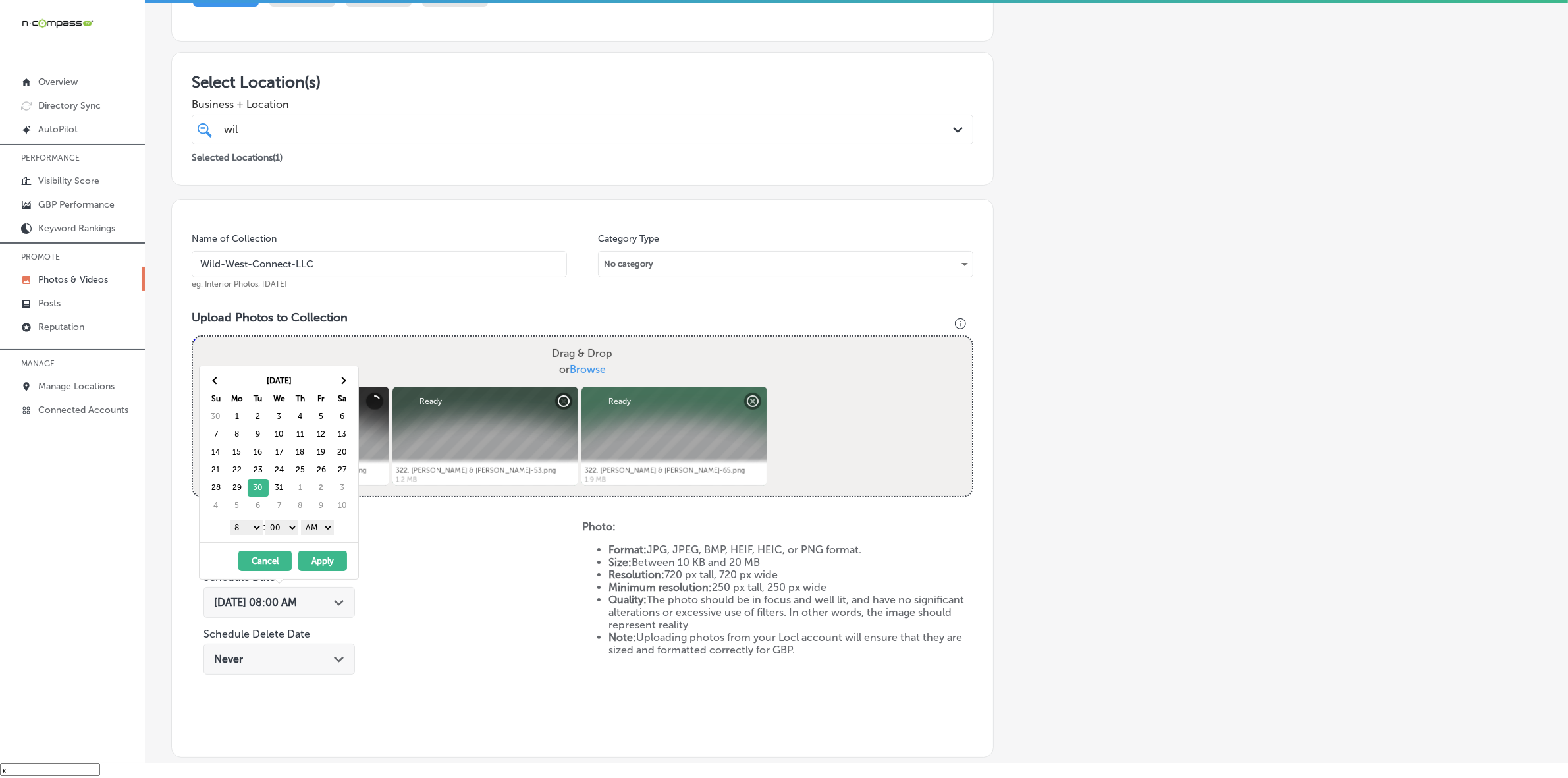
click at [250, 531] on select "1 2 3 4 5 6 7 8 9 10 11 12" at bounding box center [247, 527] width 33 height 14
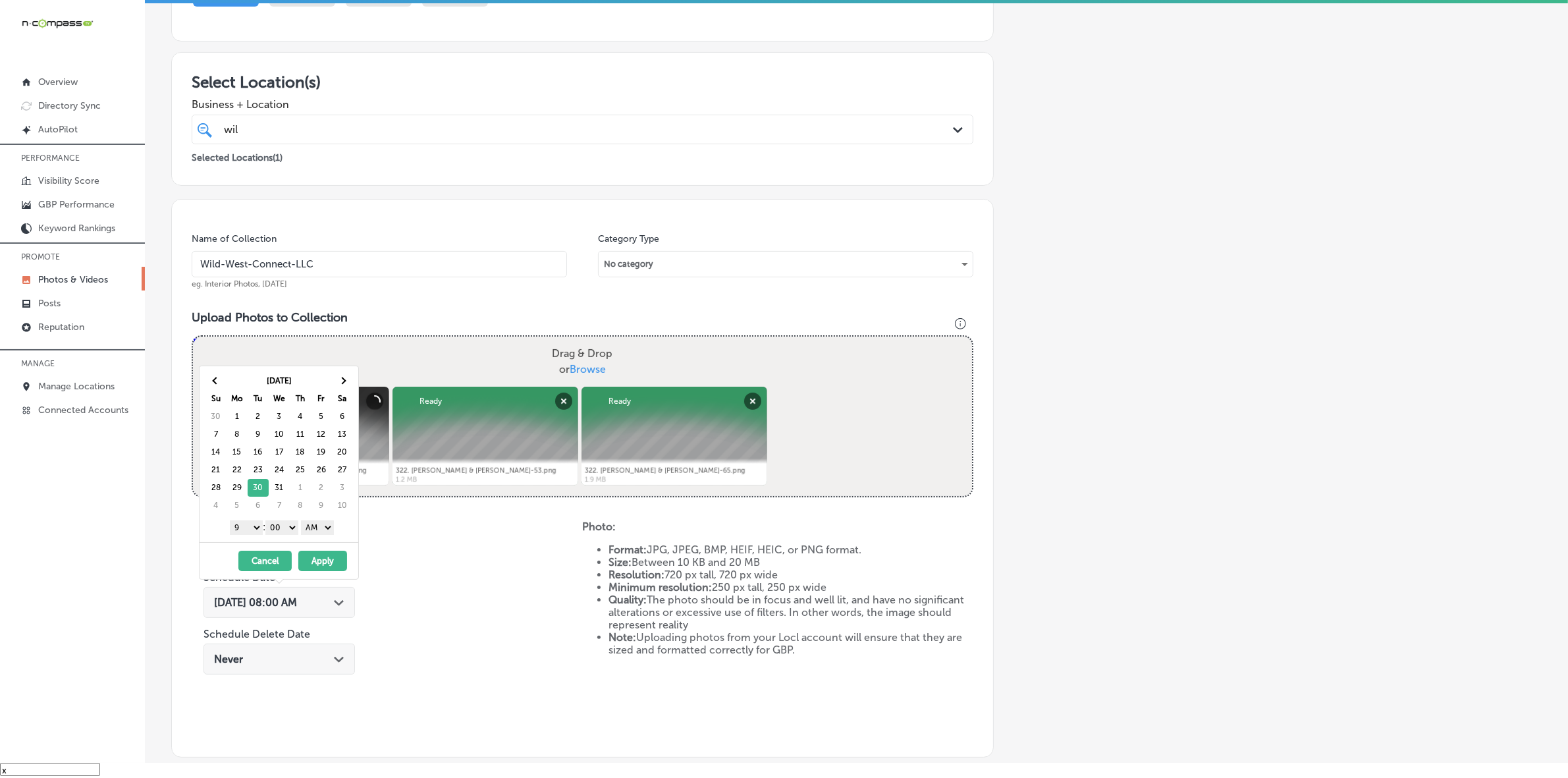
click at [323, 529] on select "AM PM" at bounding box center [318, 527] width 33 height 14
click at [323, 568] on button "Apply" at bounding box center [322, 561] width 48 height 20
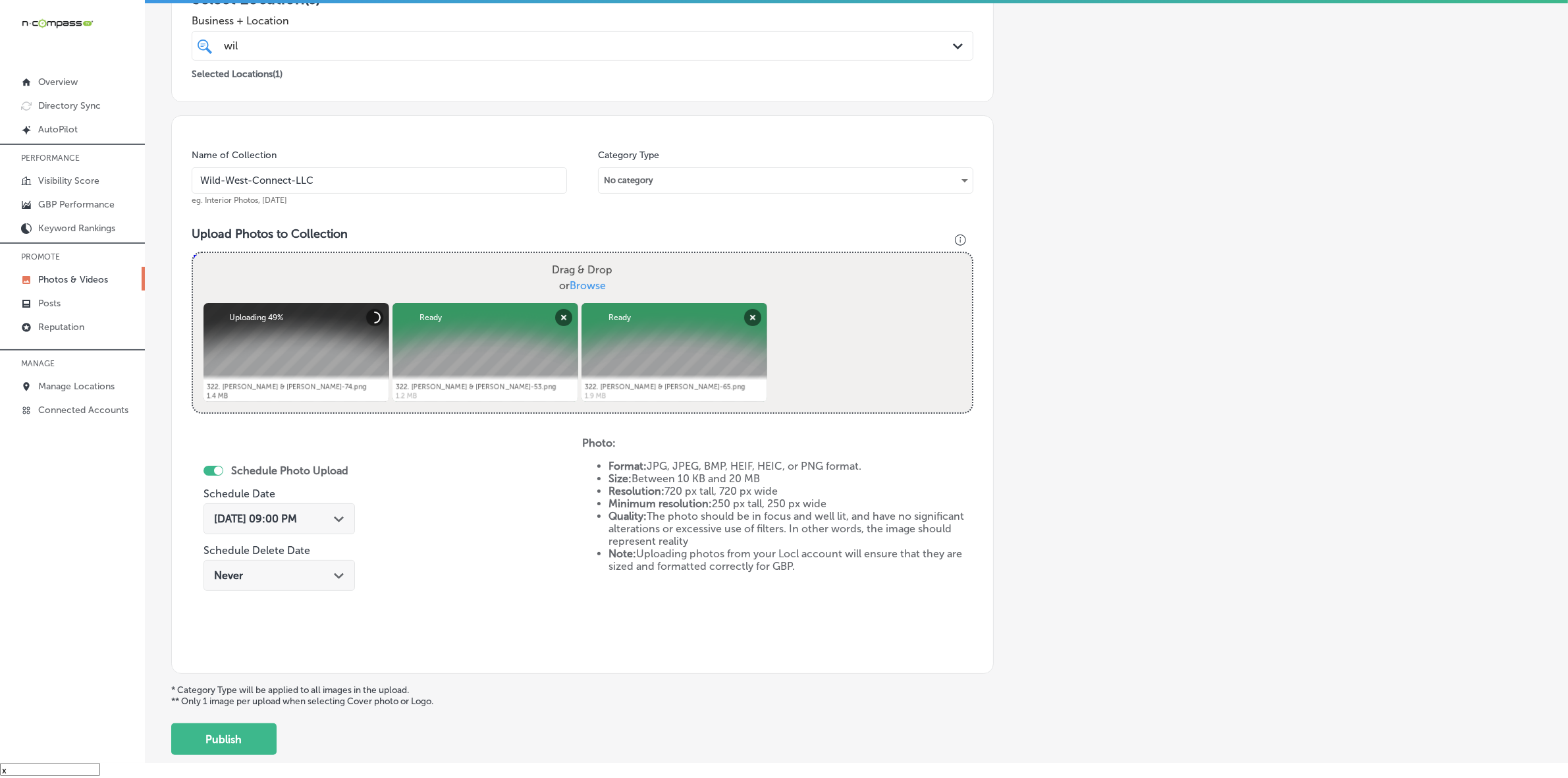
scroll to position [329, 0]
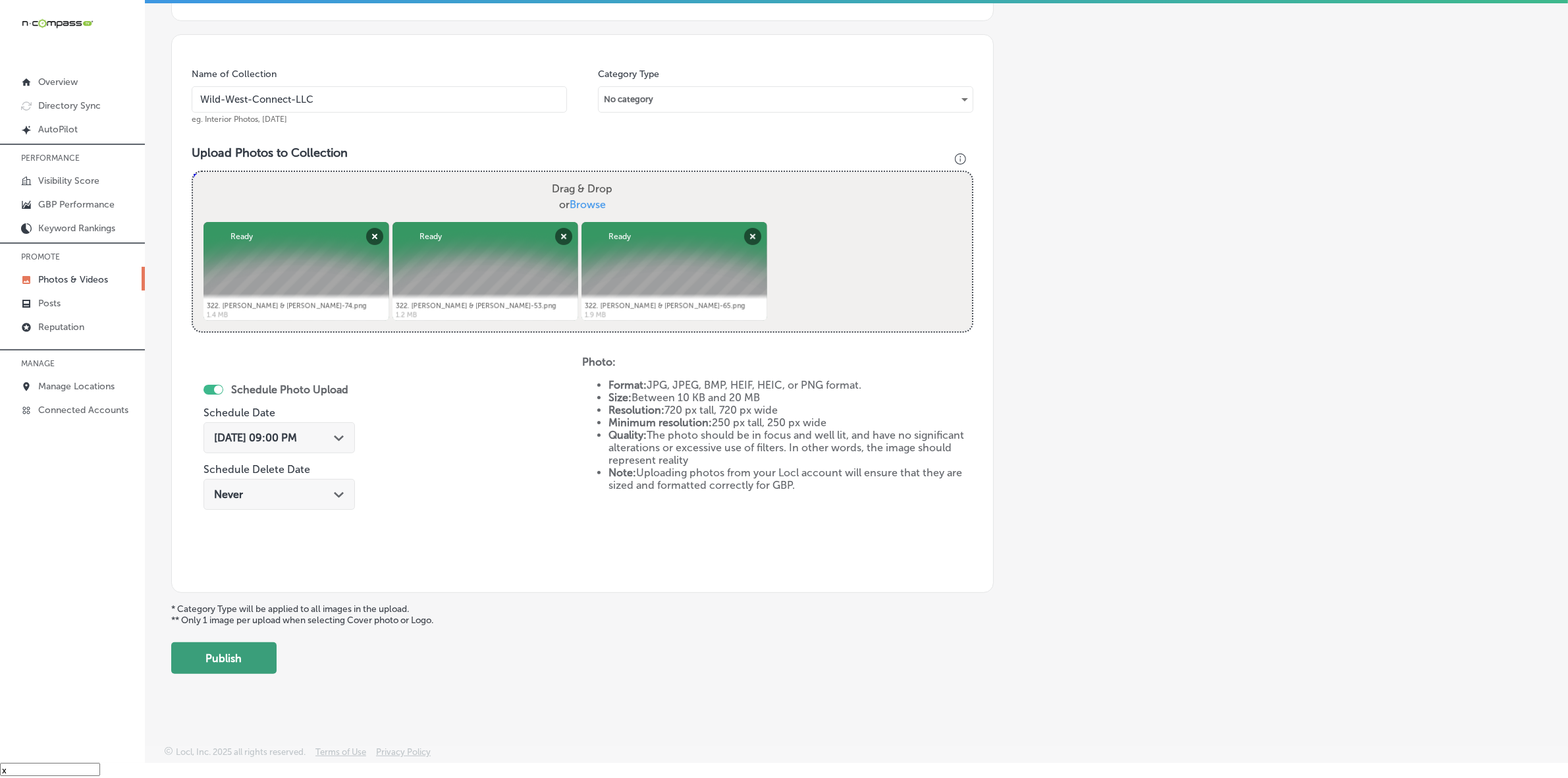
click at [242, 657] on button "Publish" at bounding box center [223, 658] width 105 height 32
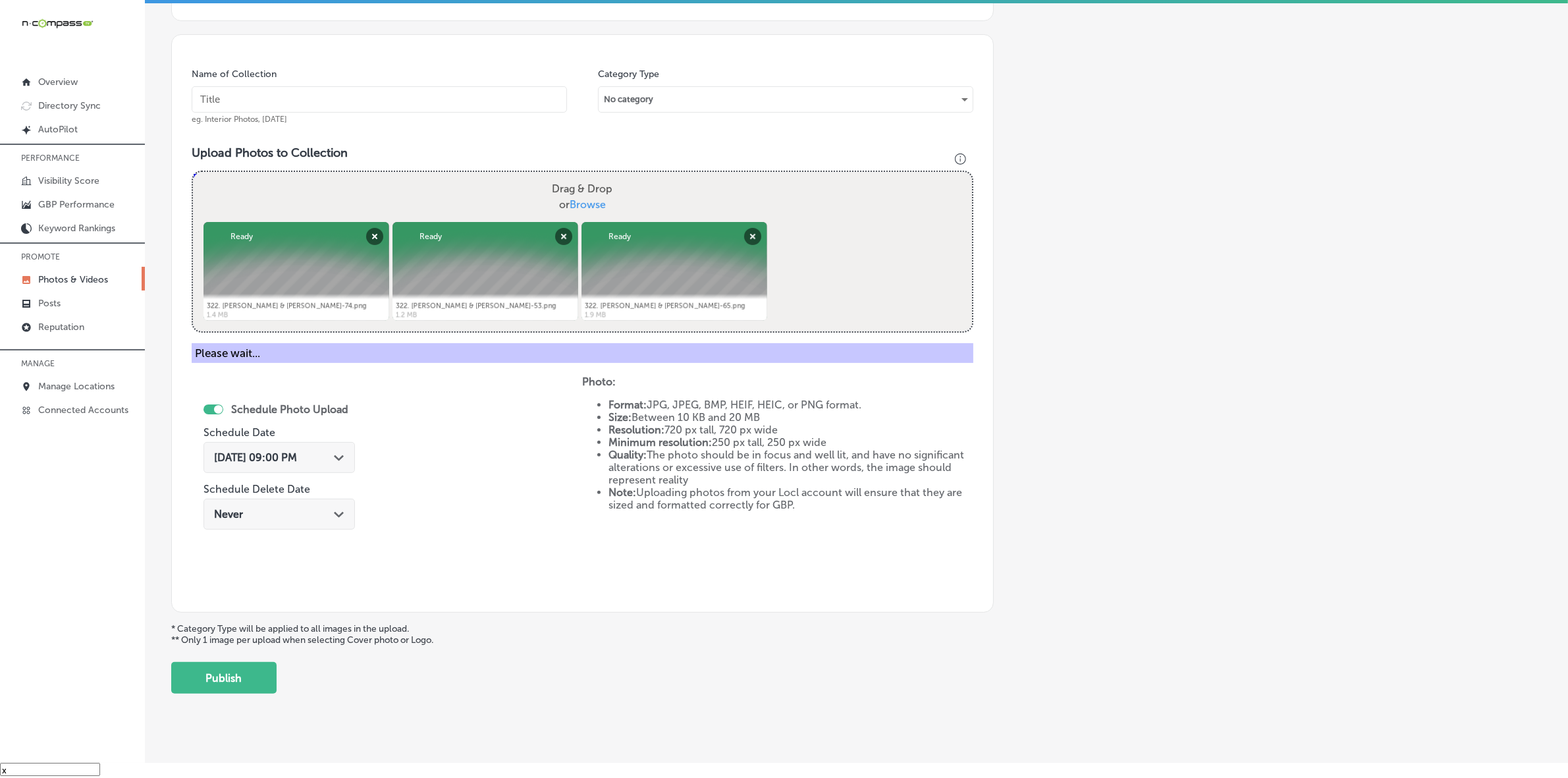
scroll to position [219, 0]
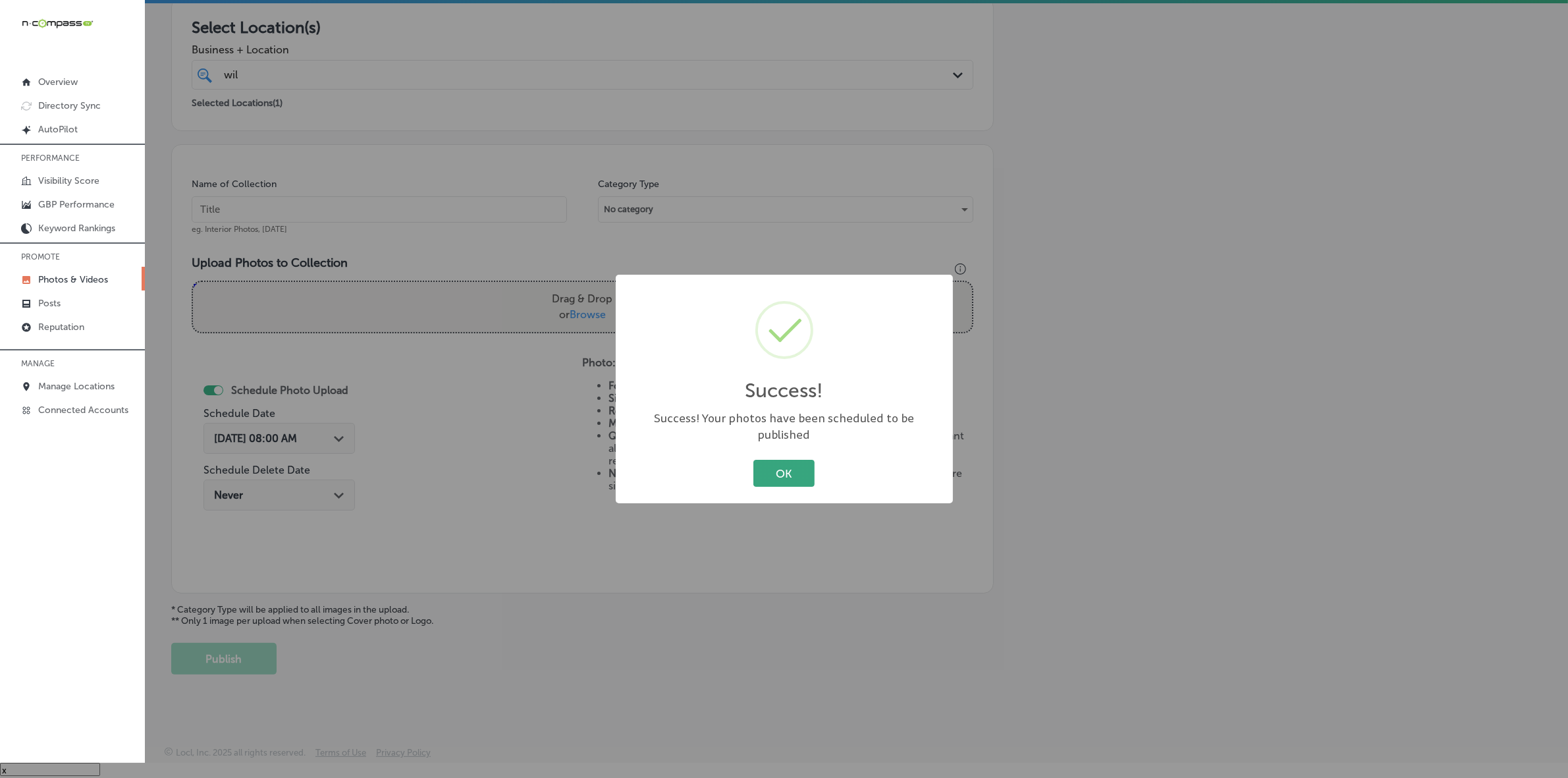
click at [775, 468] on button "OK" at bounding box center [784, 474] width 61 height 27
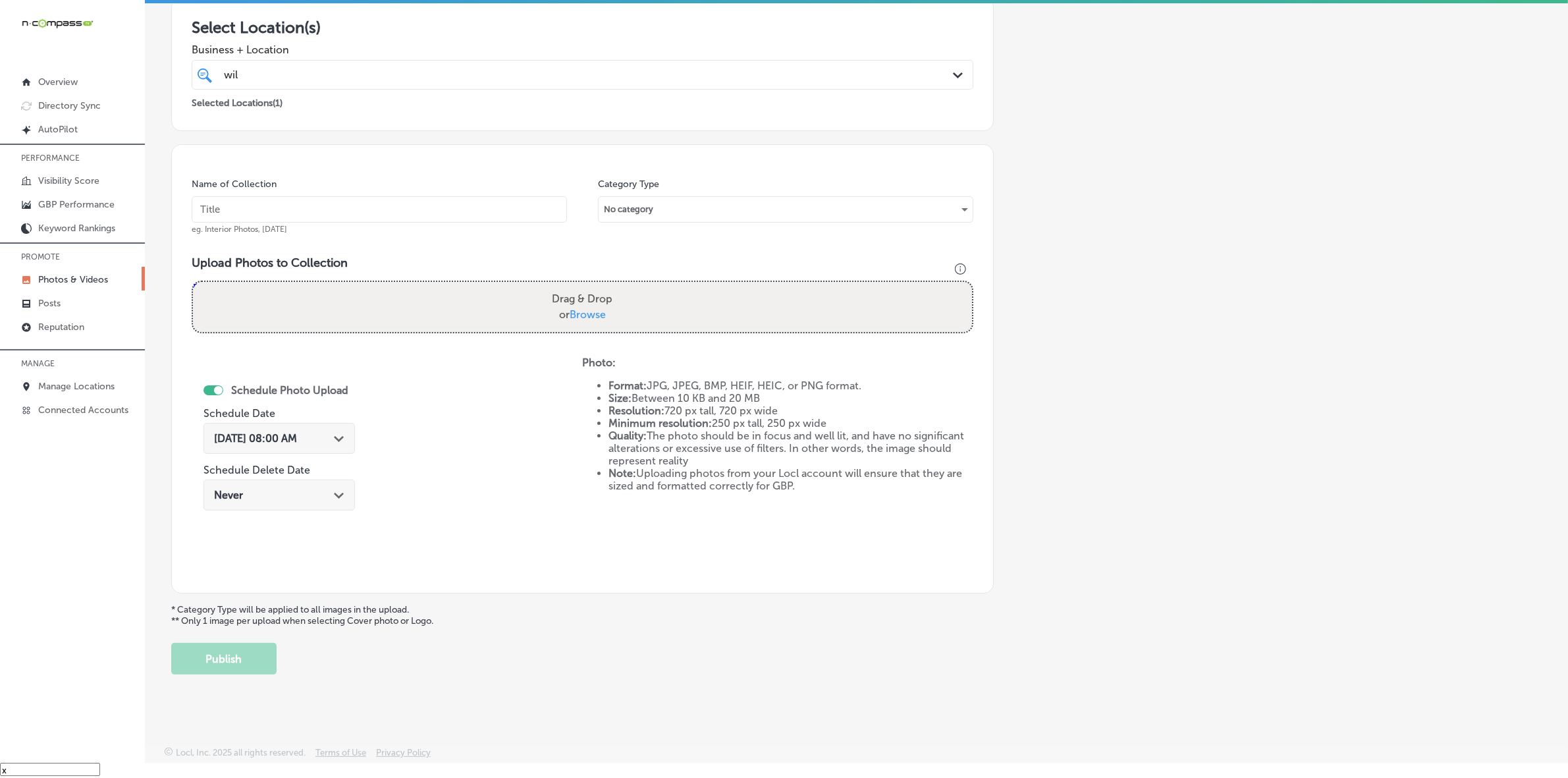
click at [100, 285] on p "Photos & Videos" at bounding box center [73, 279] width 70 height 11
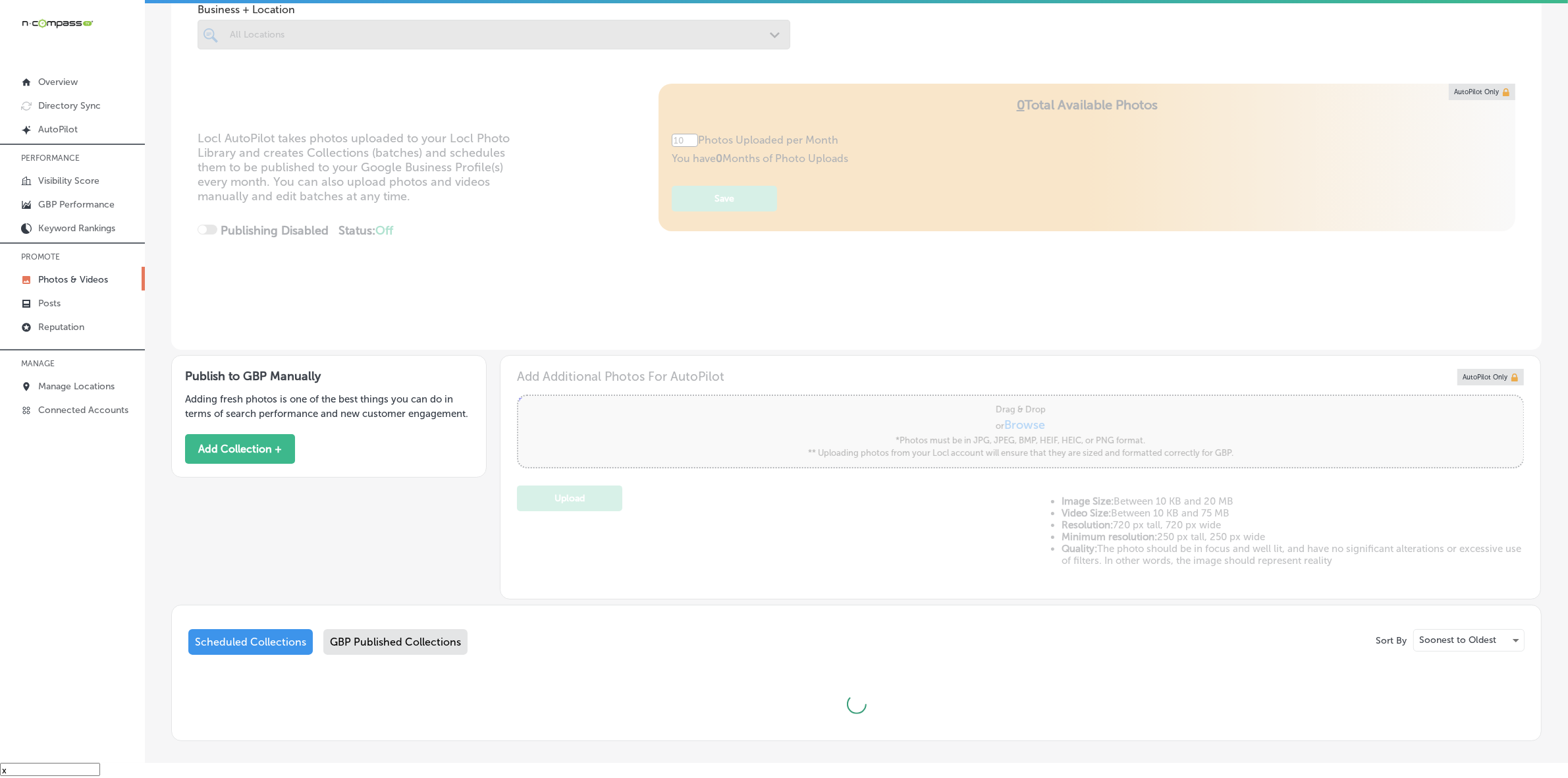
scroll to position [138, 0]
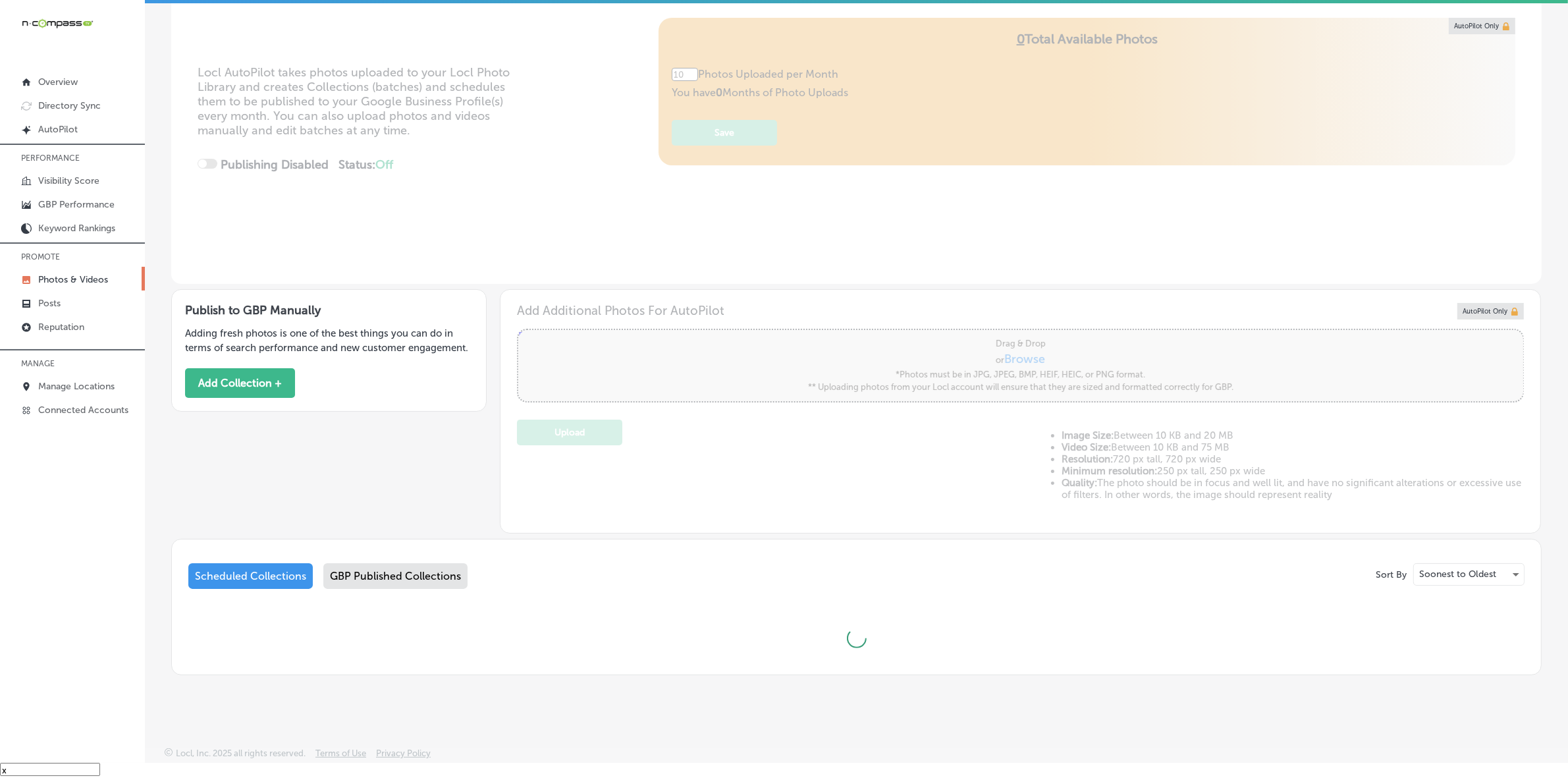
type input "5"
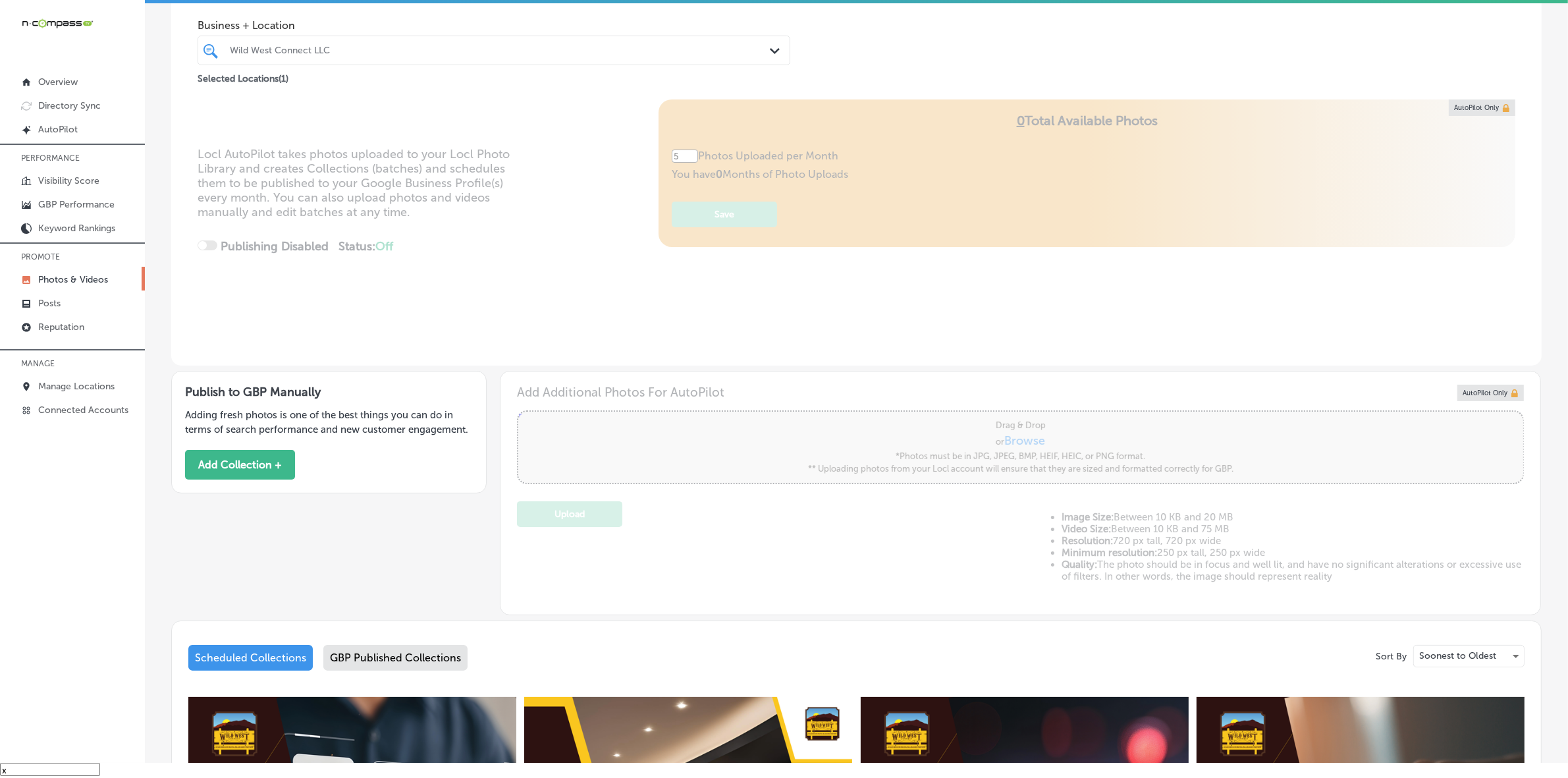
scroll to position [56, 0]
click at [274, 468] on button "Add Collection +" at bounding box center [240, 465] width 110 height 30
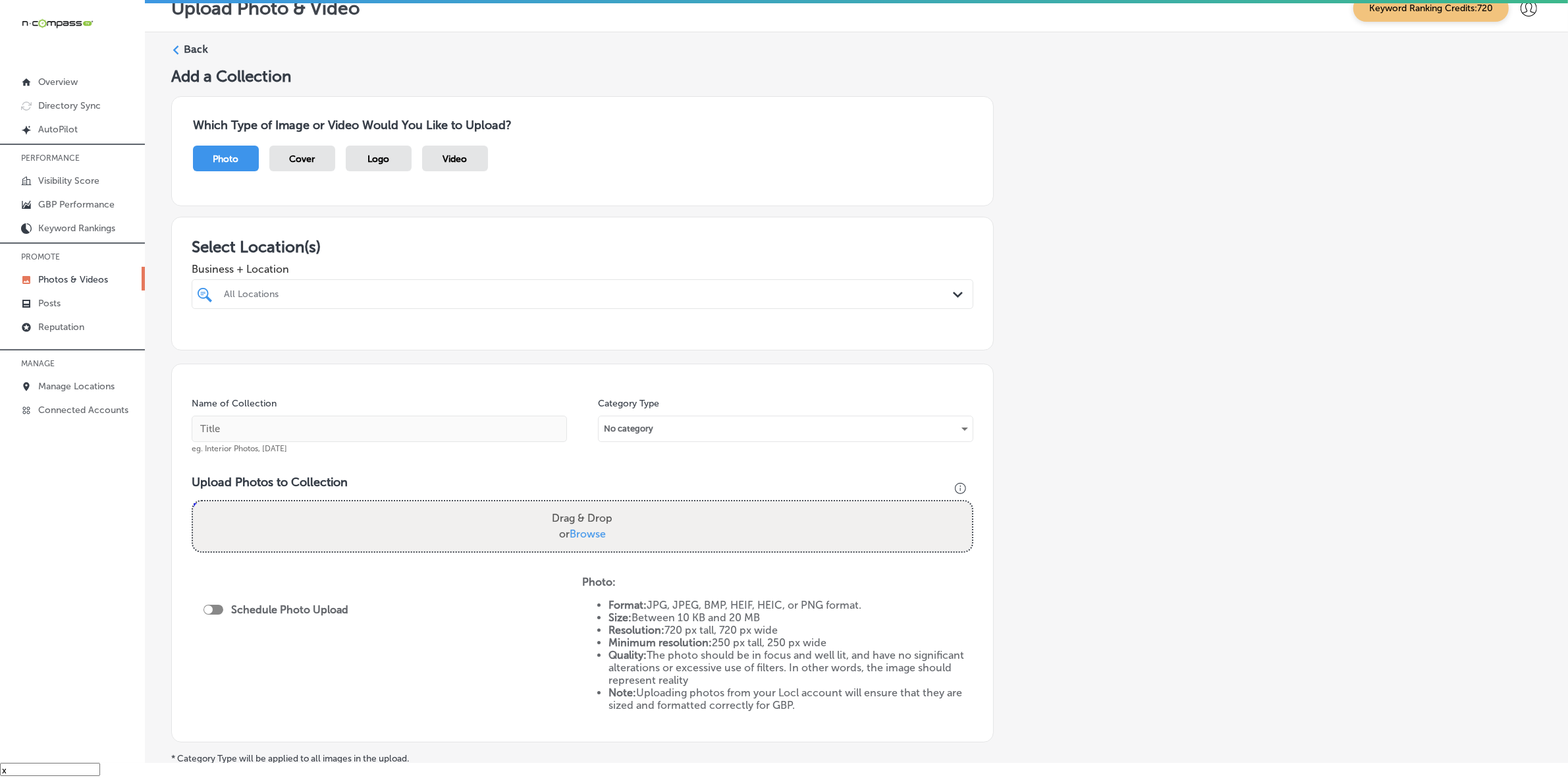
click at [815, 291] on div "All Locations" at bounding box center [589, 294] width 731 height 11
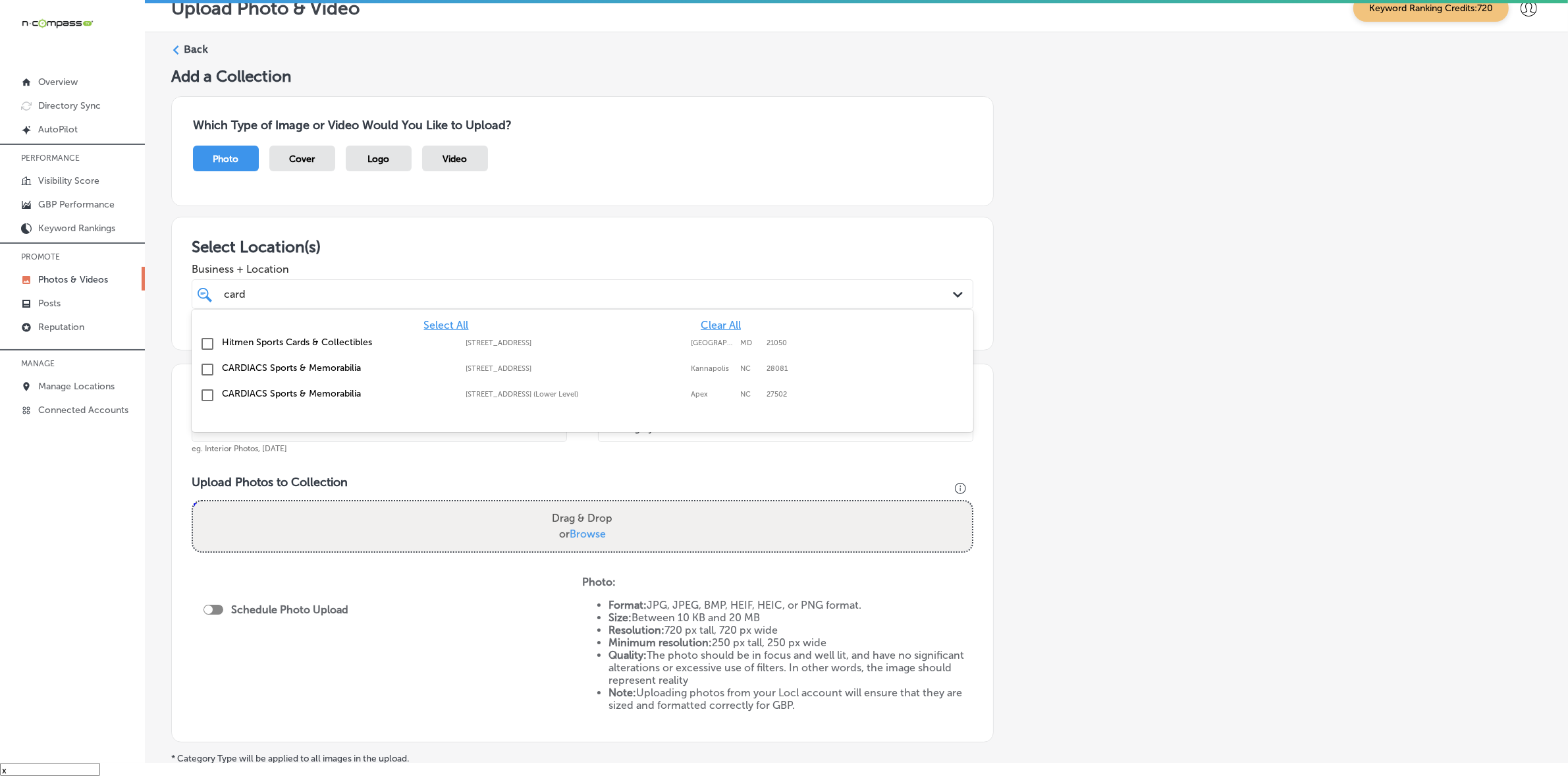
click at [340, 366] on label "CARDIACS Sports & Memorabilia" at bounding box center [337, 368] width 231 height 11
type input "card"
click at [1098, 397] on div "Add a Collection Which Type of Image or Video Would You Like to Upload? Photo C…" at bounding box center [856, 445] width 1371 height 757
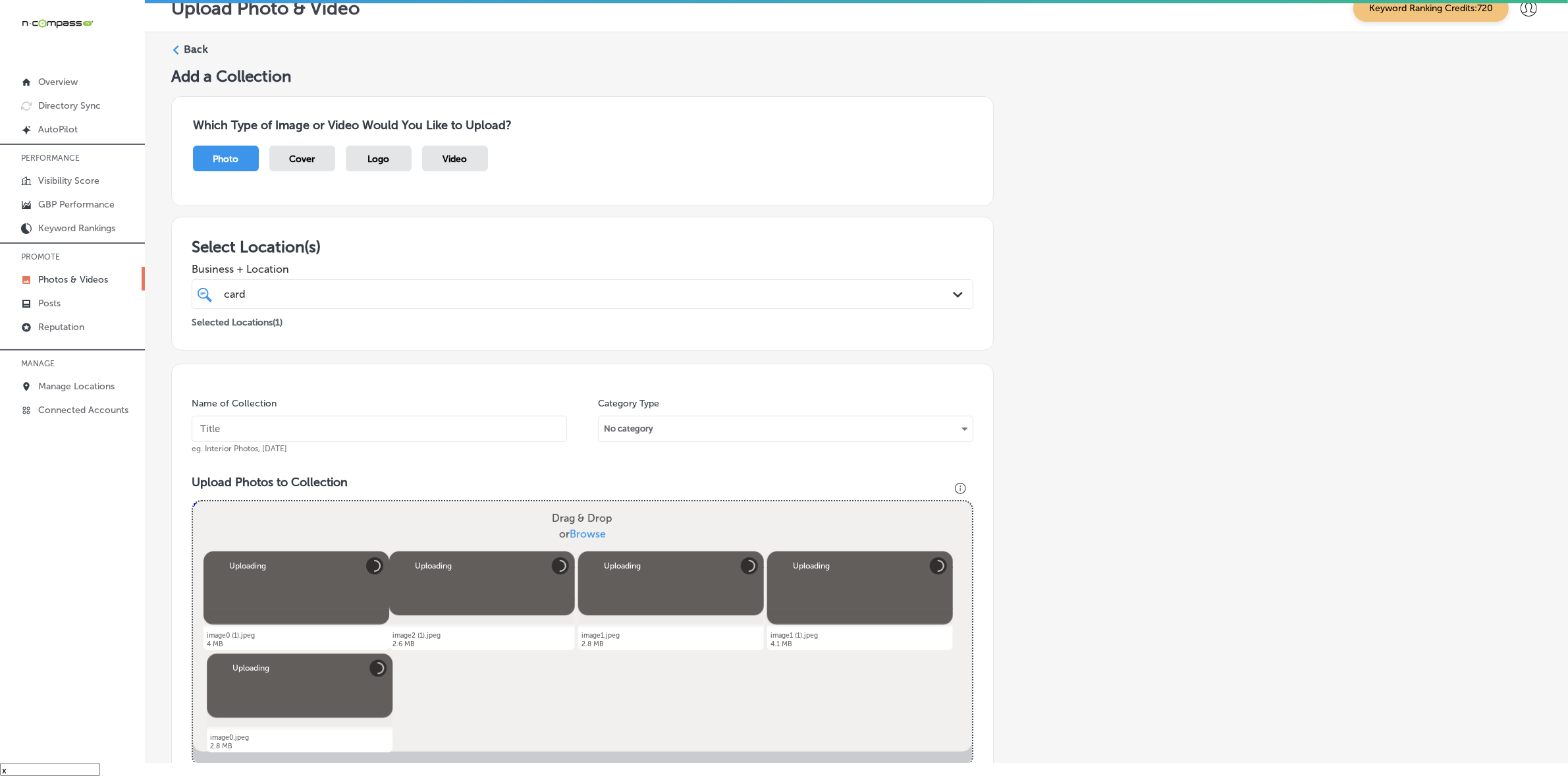
click at [393, 420] on input "text" at bounding box center [379, 428] width 375 height 26
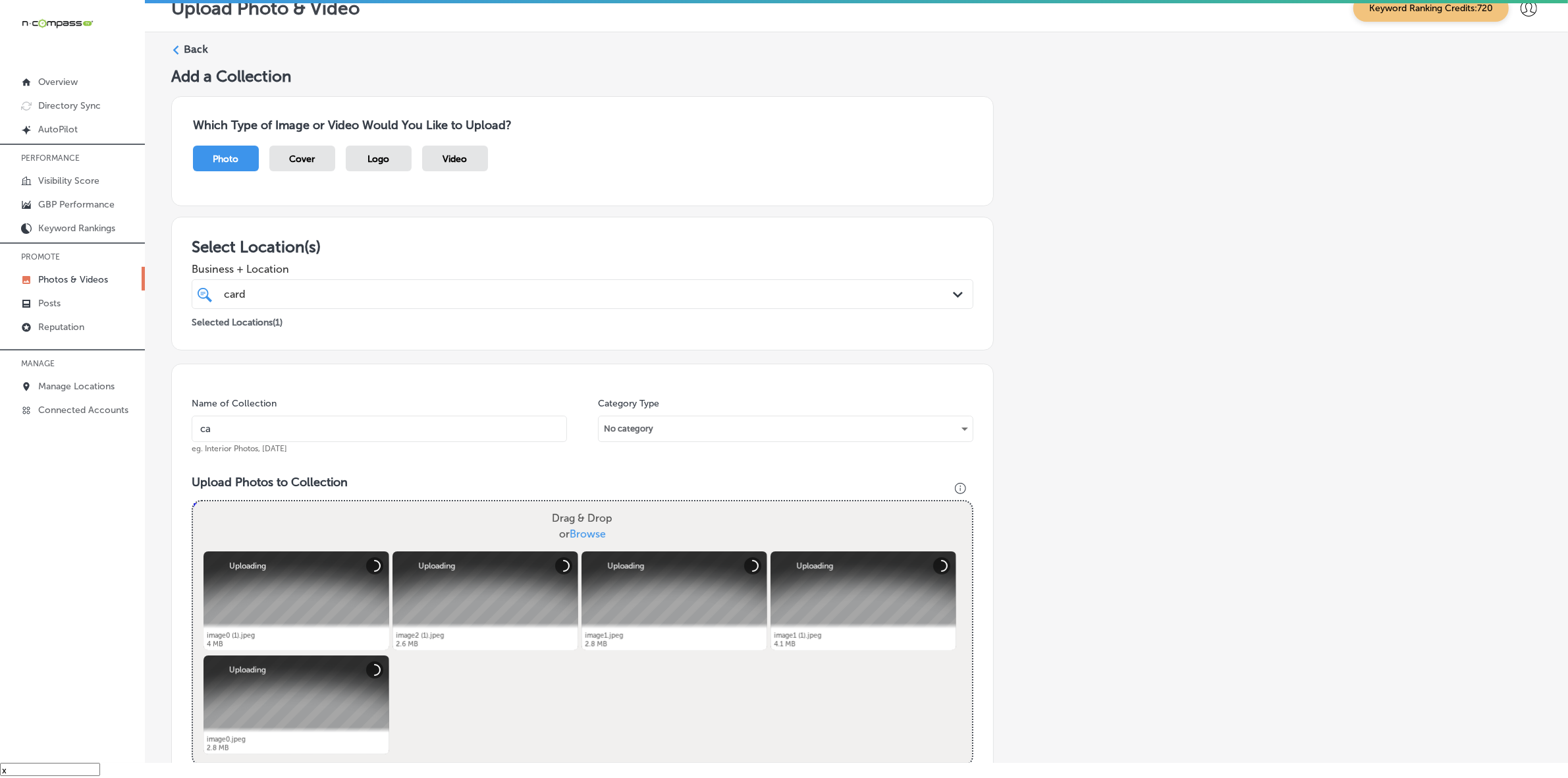
type input "CARDIACS-Sports-&-Memorabilia-[GEOGRAPHIC_DATA]"
click at [422, 434] on input "CARDIACS-Sports-&-Memorabilia-[GEOGRAPHIC_DATA]" at bounding box center [379, 428] width 375 height 26
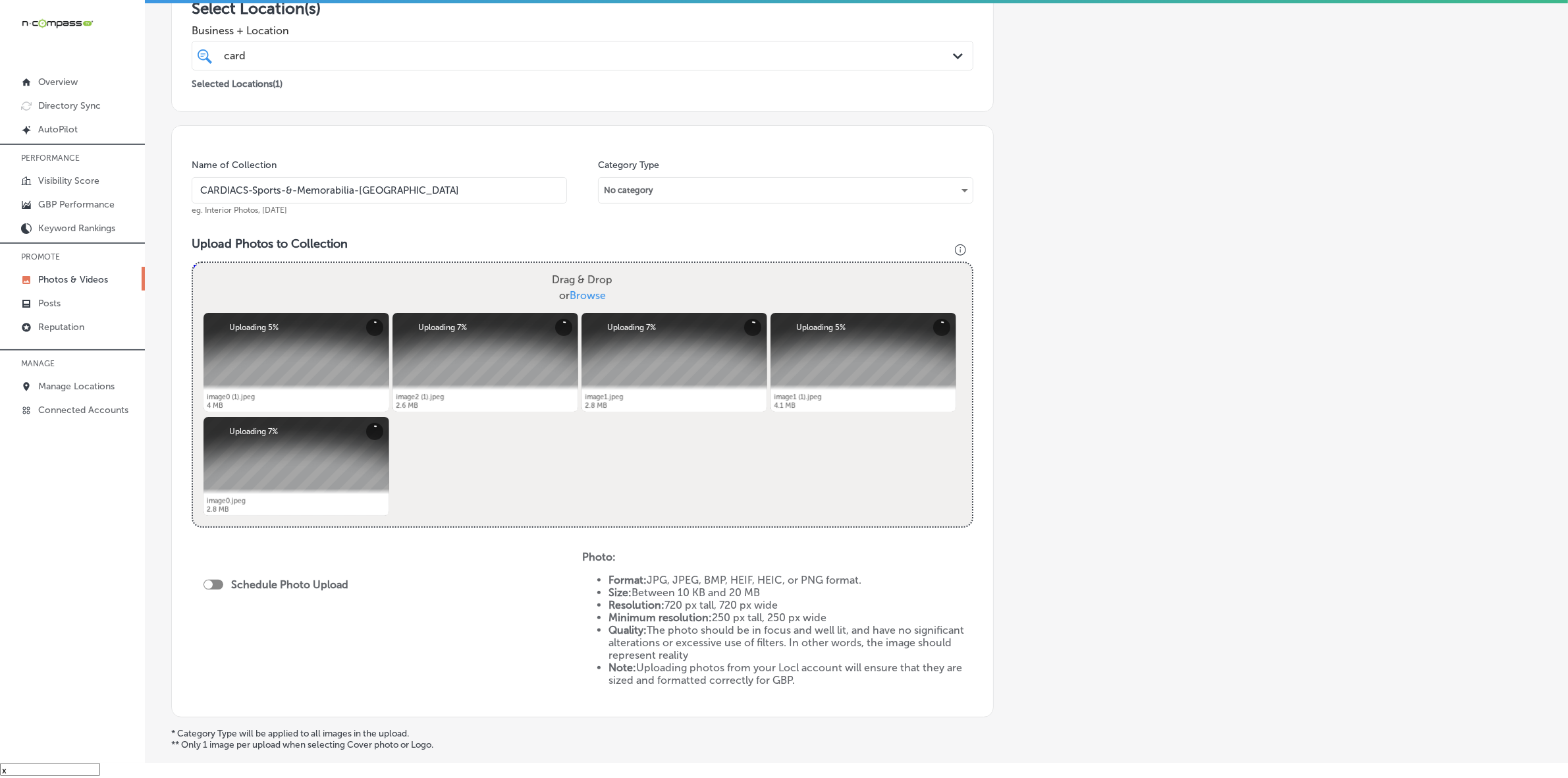
scroll to position [329, 0]
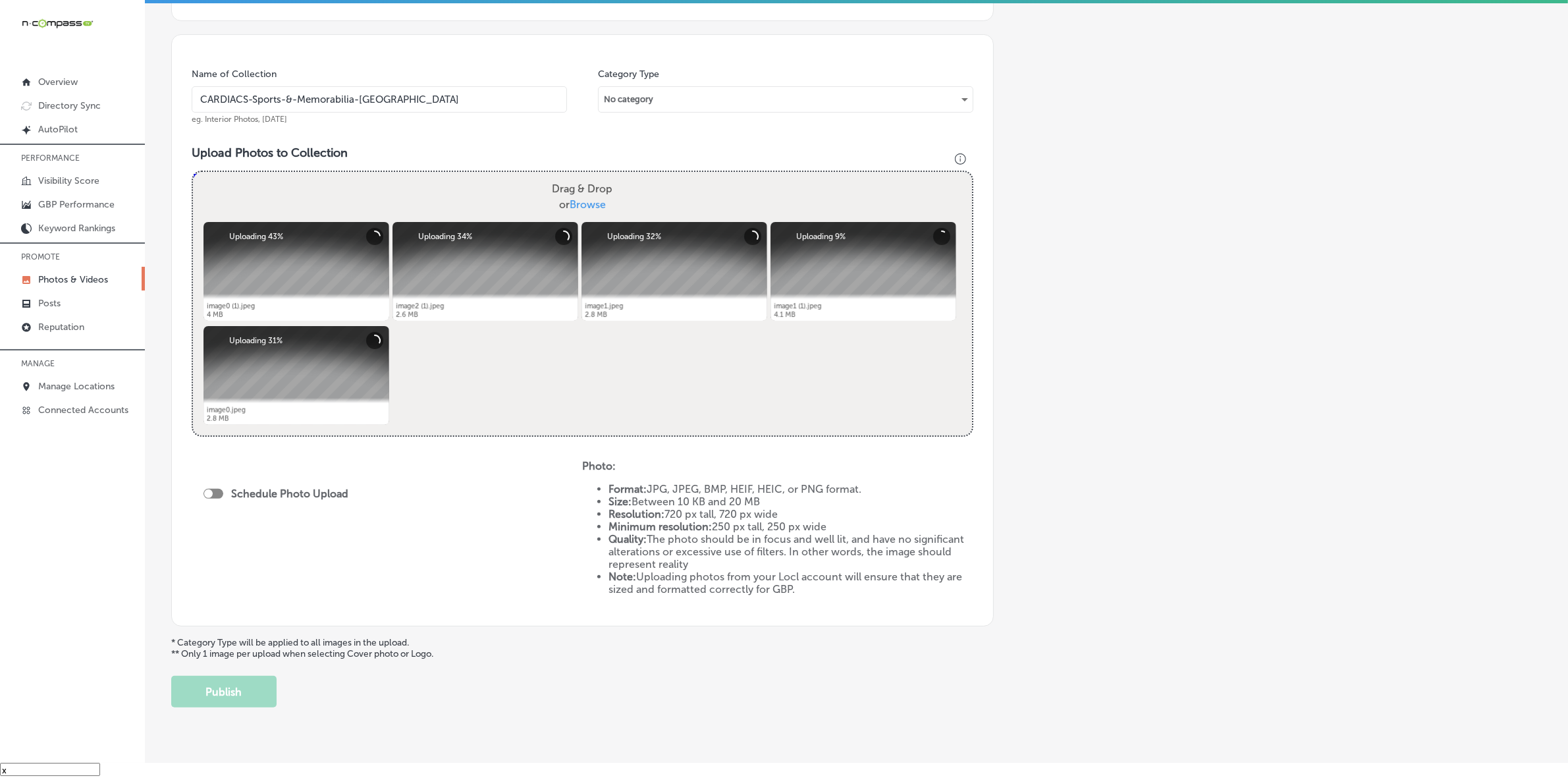
click at [218, 496] on div at bounding box center [213, 493] width 20 height 10
checkbox input "true"
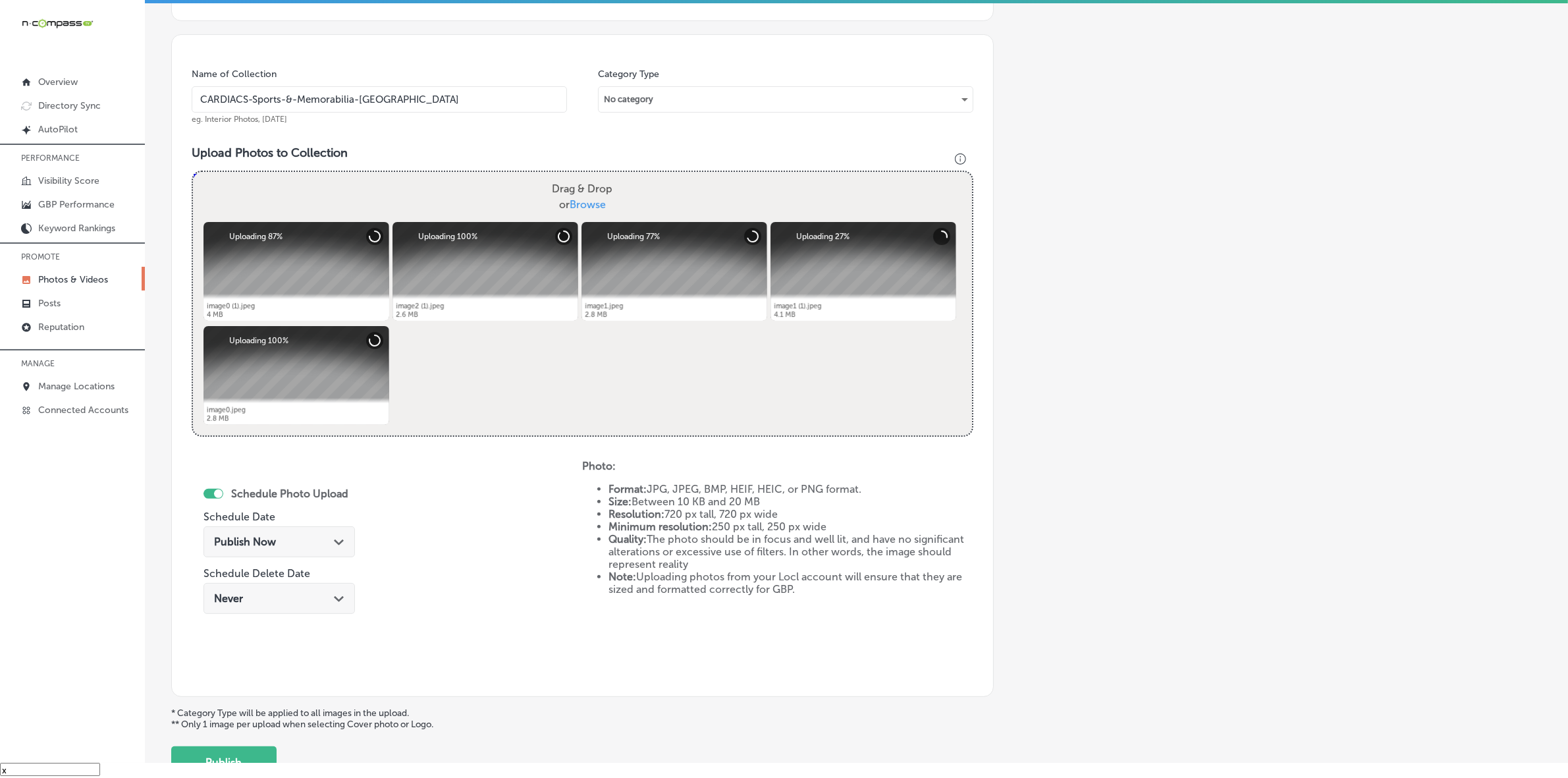
click at [318, 552] on div "Publish Now Path Created with Sketch." at bounding box center [279, 542] width 151 height 31
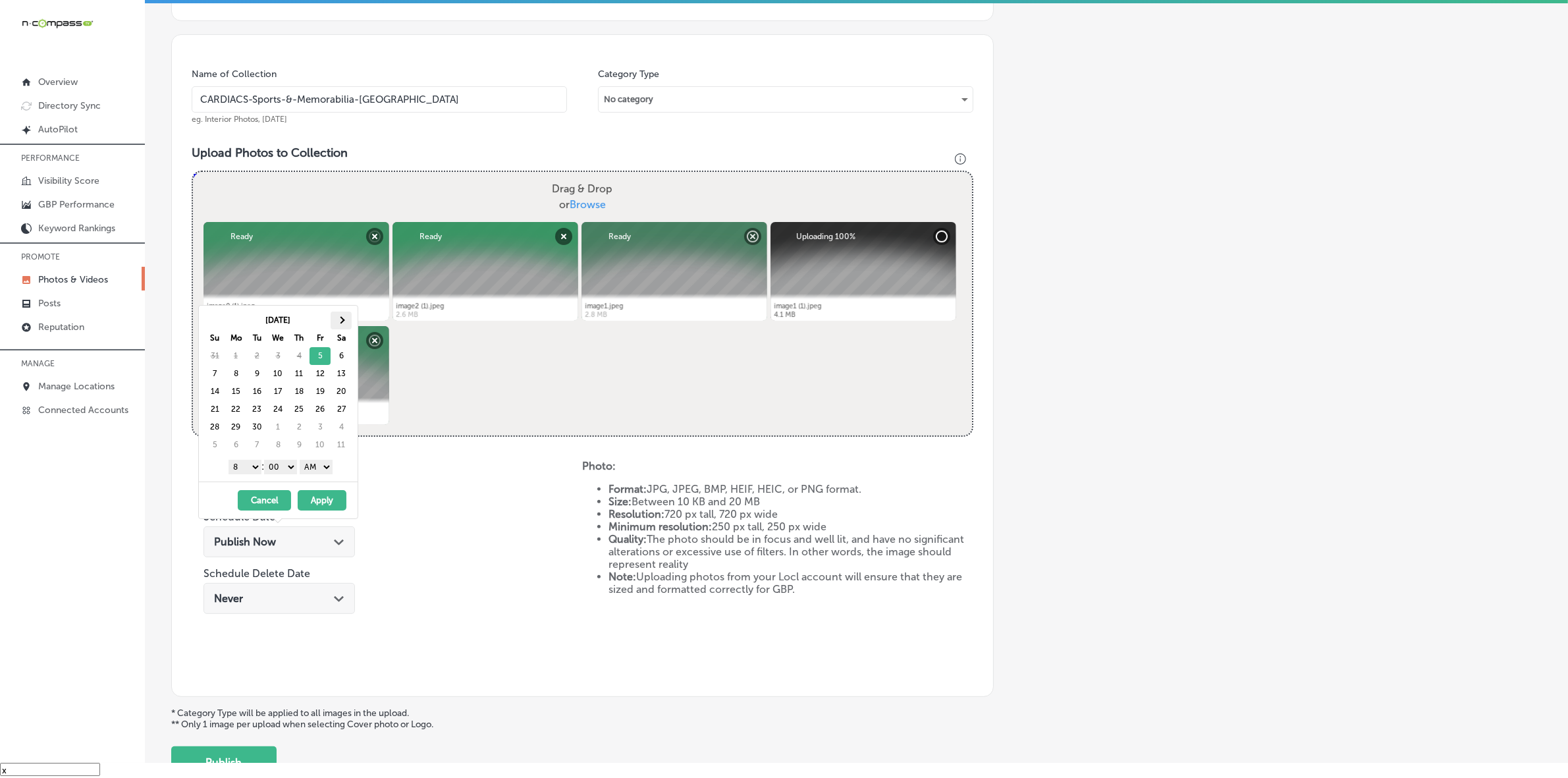
click at [347, 317] on th at bounding box center [341, 321] width 21 height 18
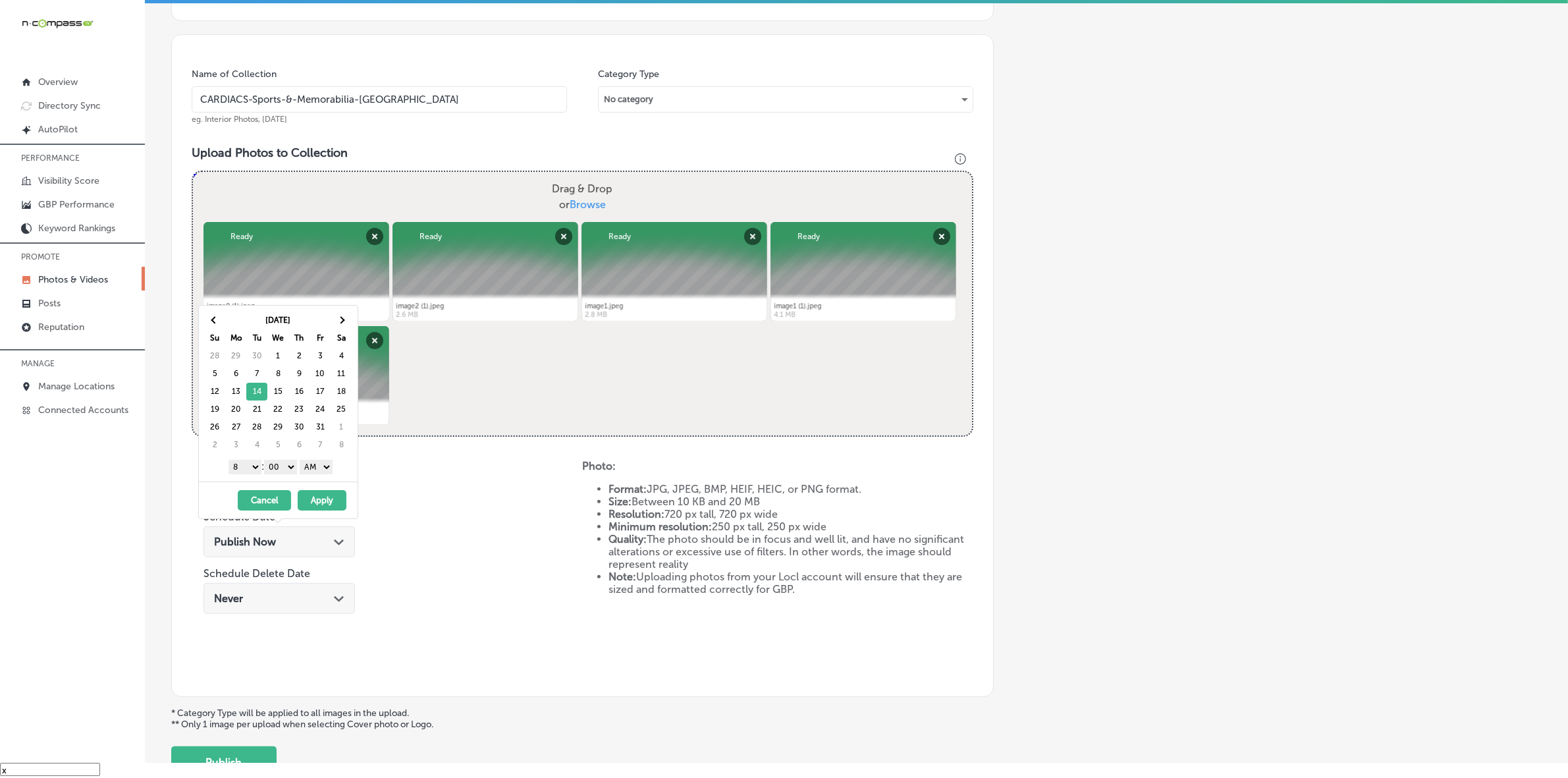
click at [250, 469] on select "1 2 3 4 5 6 7 8 9 10 11 12" at bounding box center [245, 467] width 33 height 14
click at [315, 473] on select "AM PM" at bounding box center [316, 467] width 33 height 14
click at [313, 501] on button "Apply" at bounding box center [322, 500] width 48 height 20
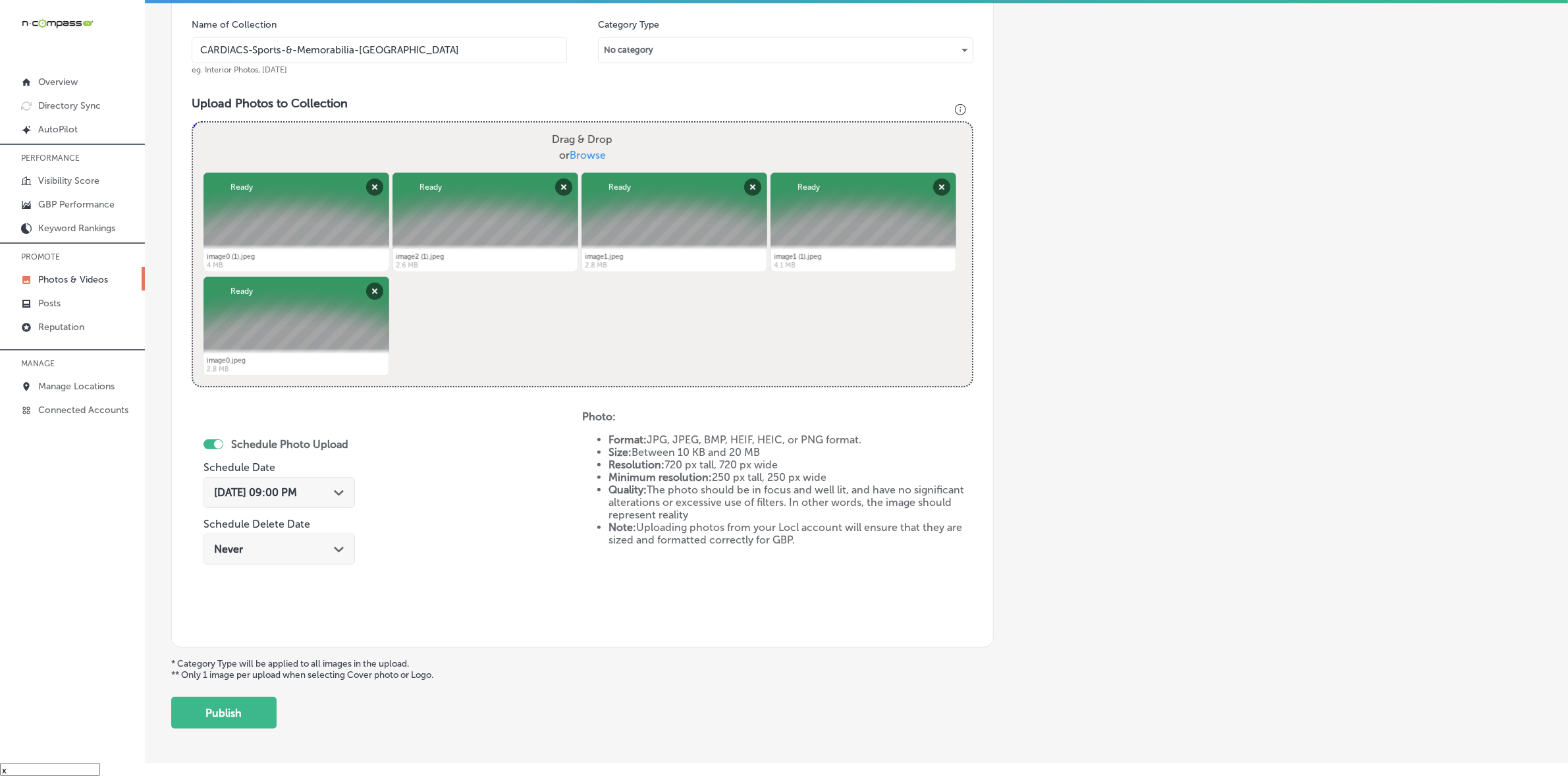
scroll to position [433, 0]
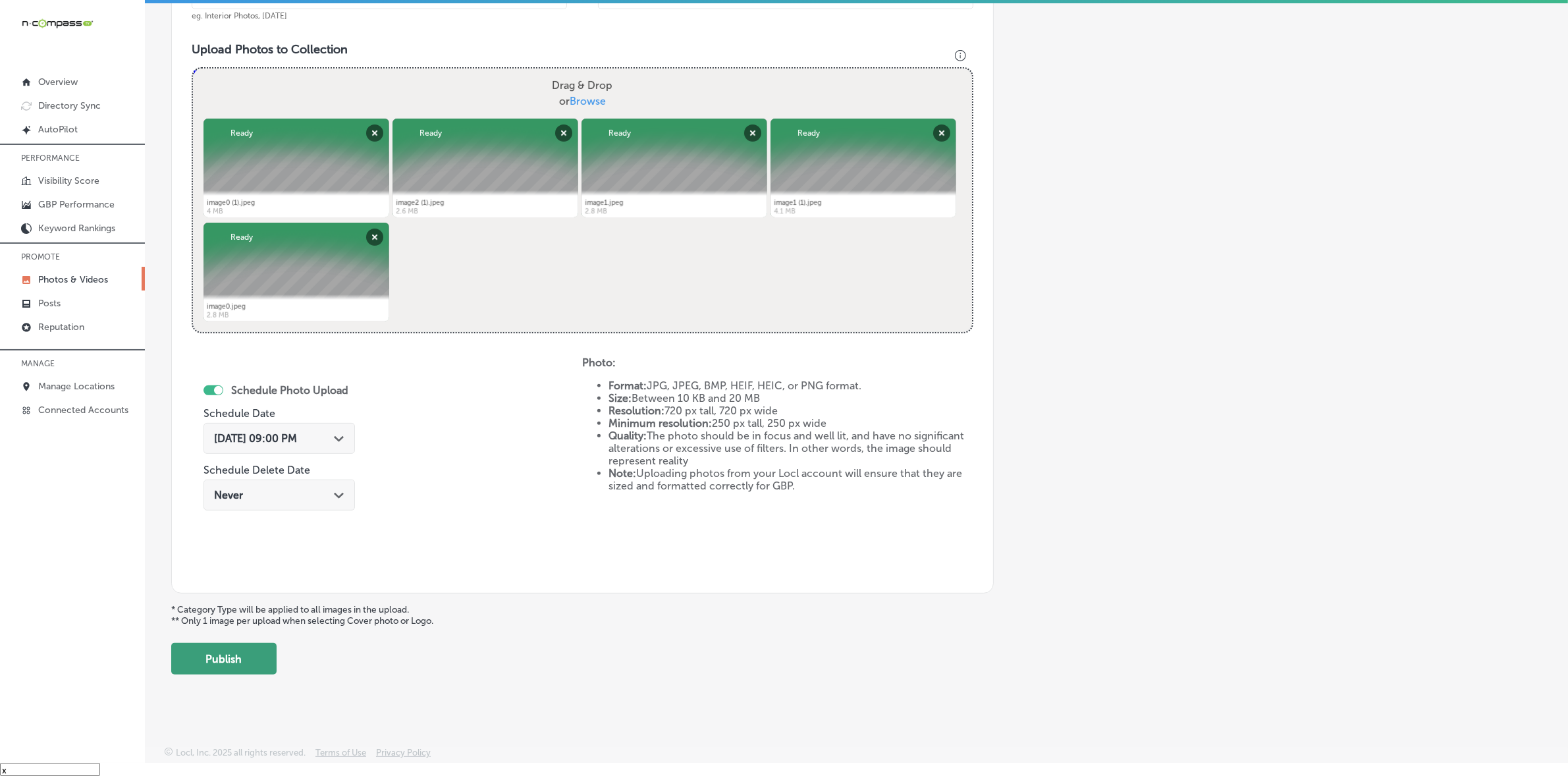
click at [250, 659] on button "Publish" at bounding box center [223, 659] width 105 height 32
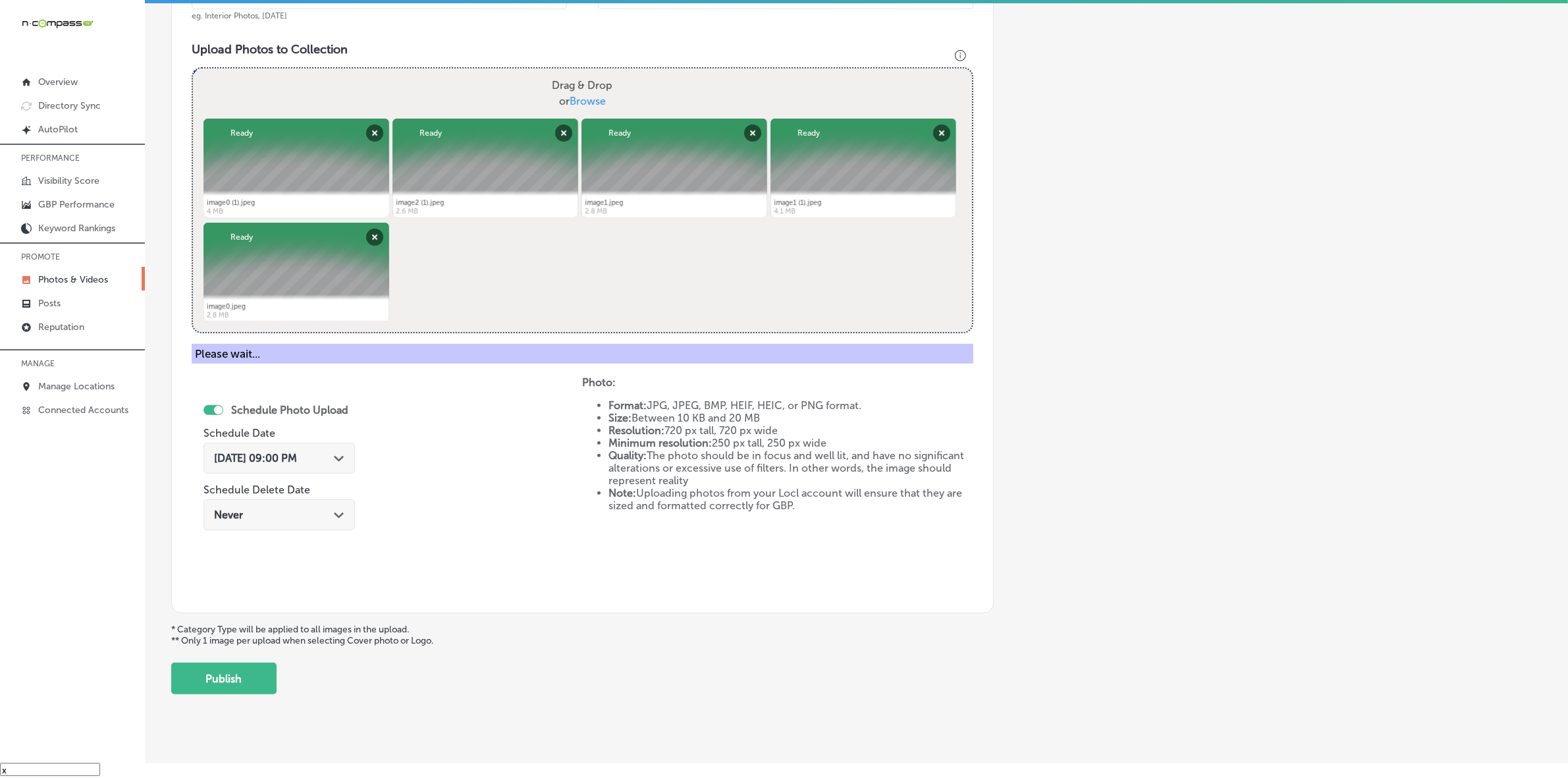
scroll to position [219, 0]
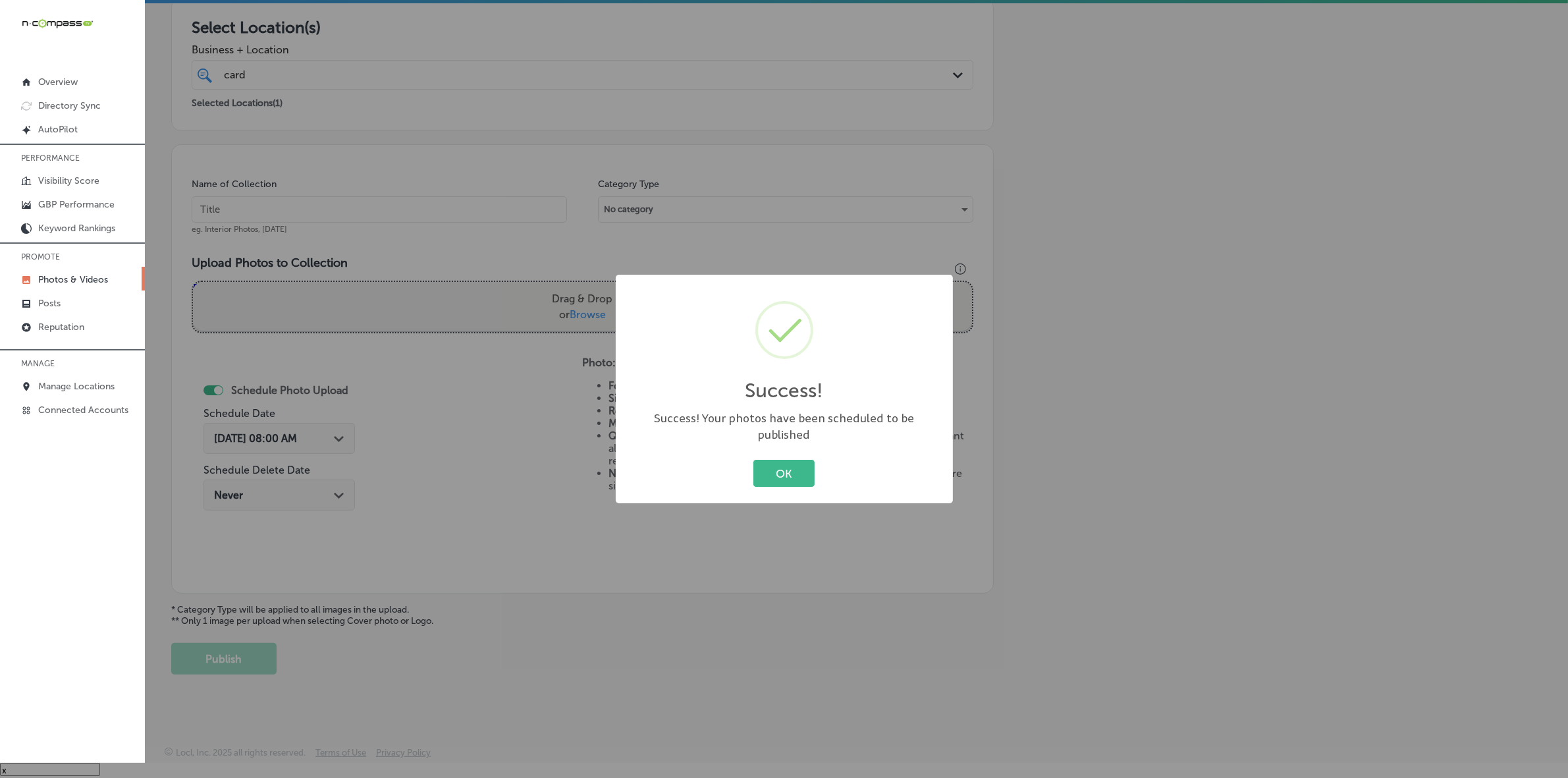
click at [753, 460] on button "OK" at bounding box center [784, 474] width 61 height 27
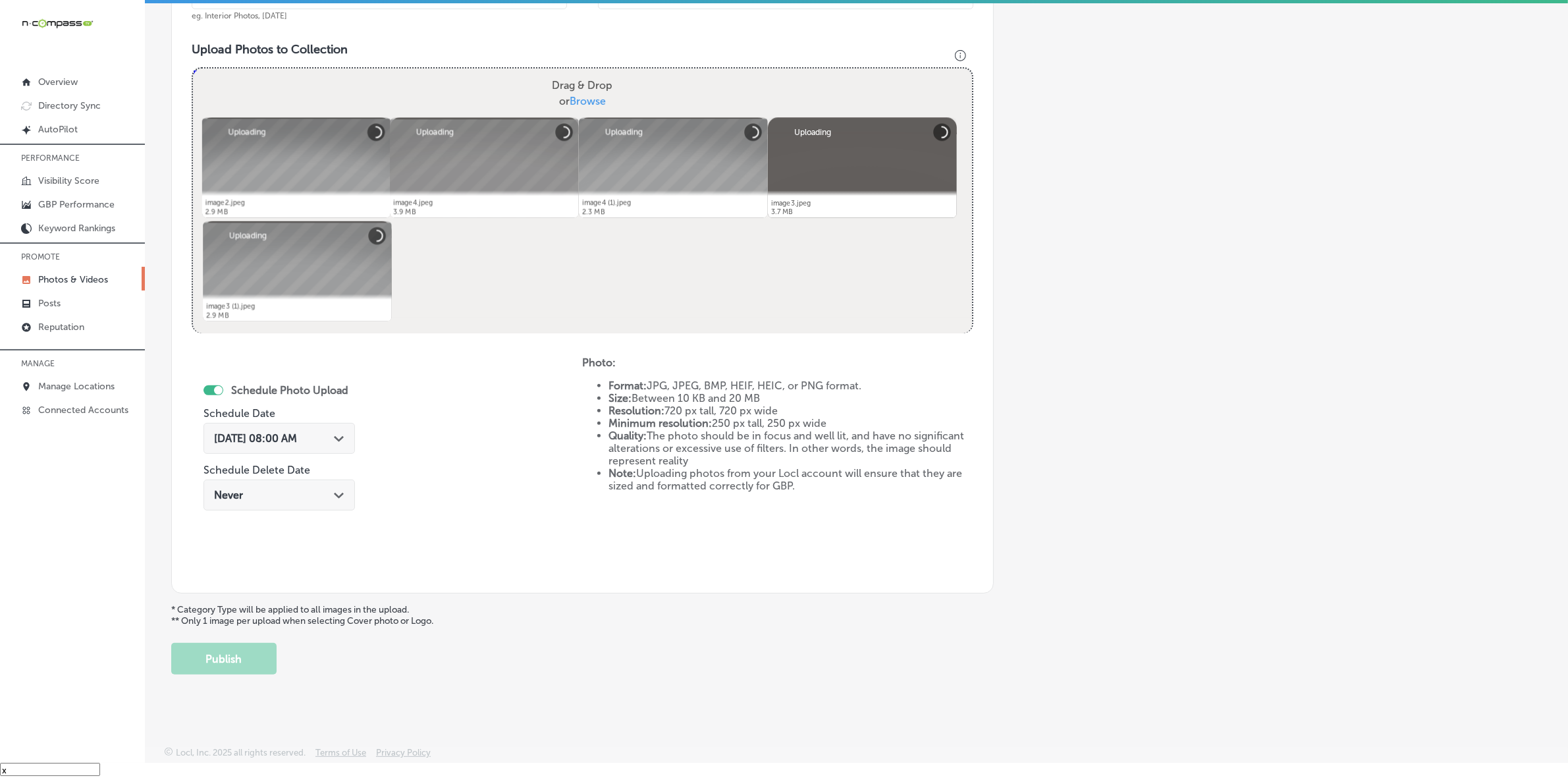
scroll to position [186, 0]
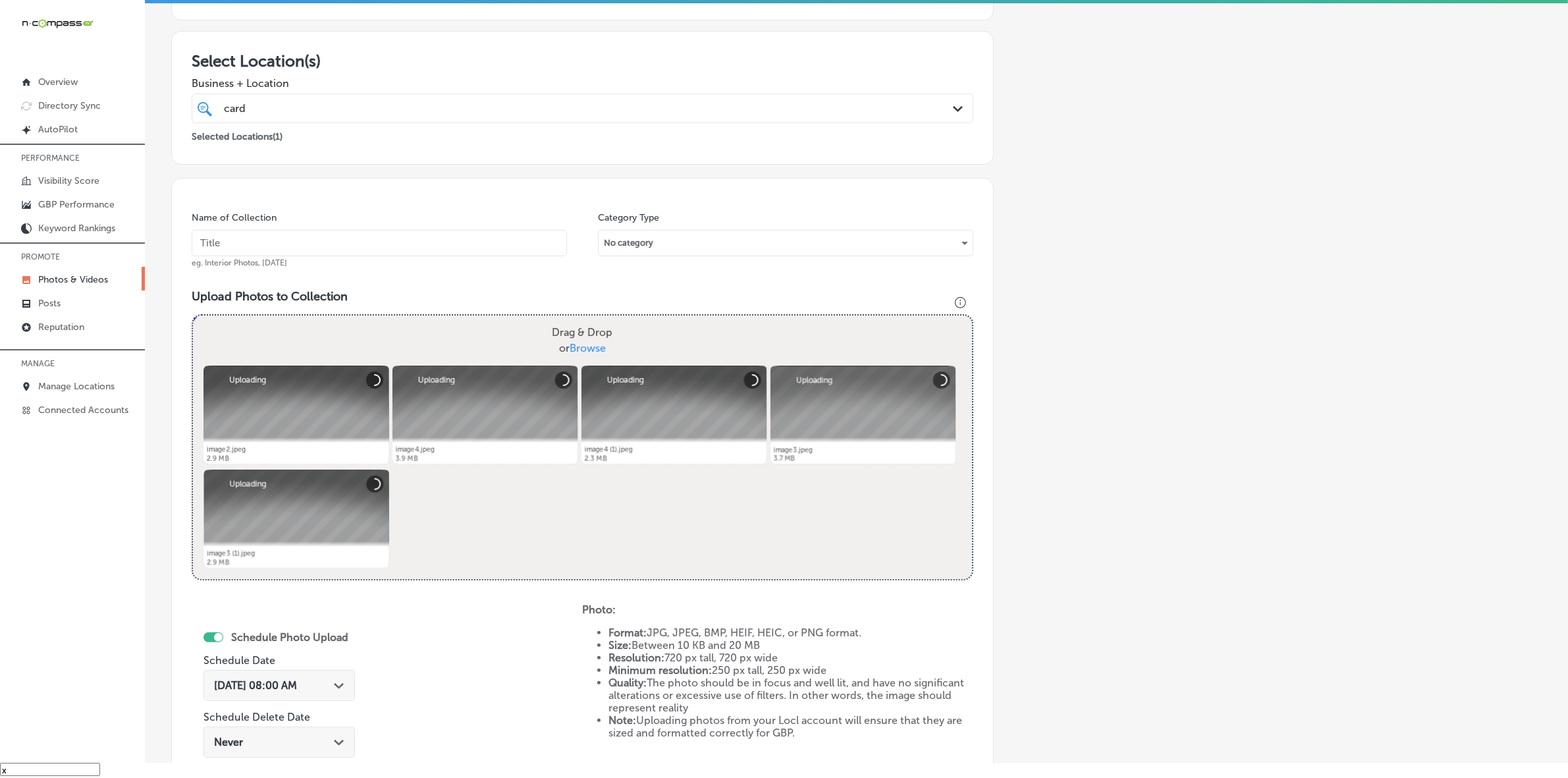
click at [424, 238] on input "text" at bounding box center [379, 243] width 375 height 26
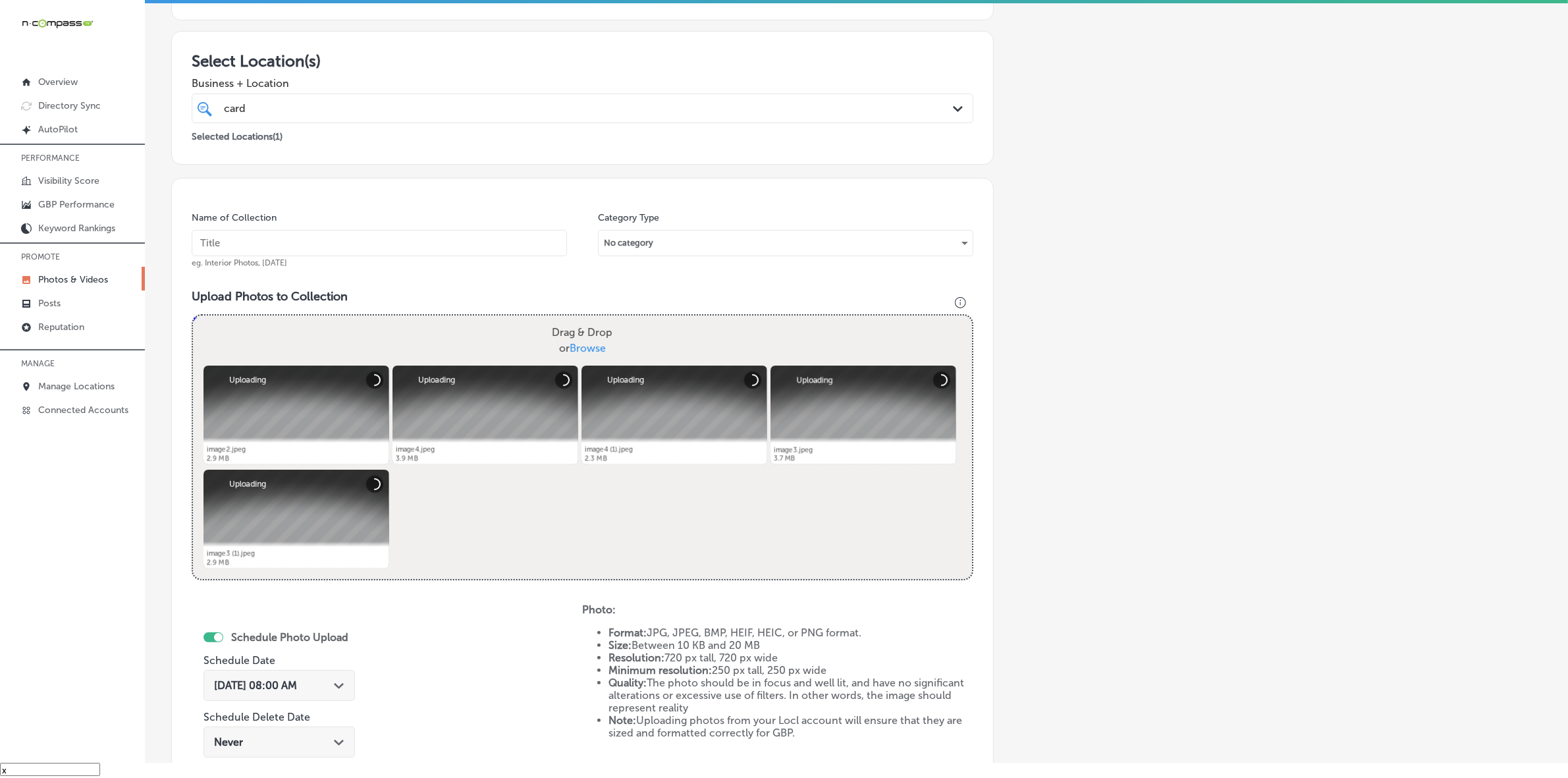
paste input "CARDIACS-Sports-&-Memorabilia-[GEOGRAPHIC_DATA]"
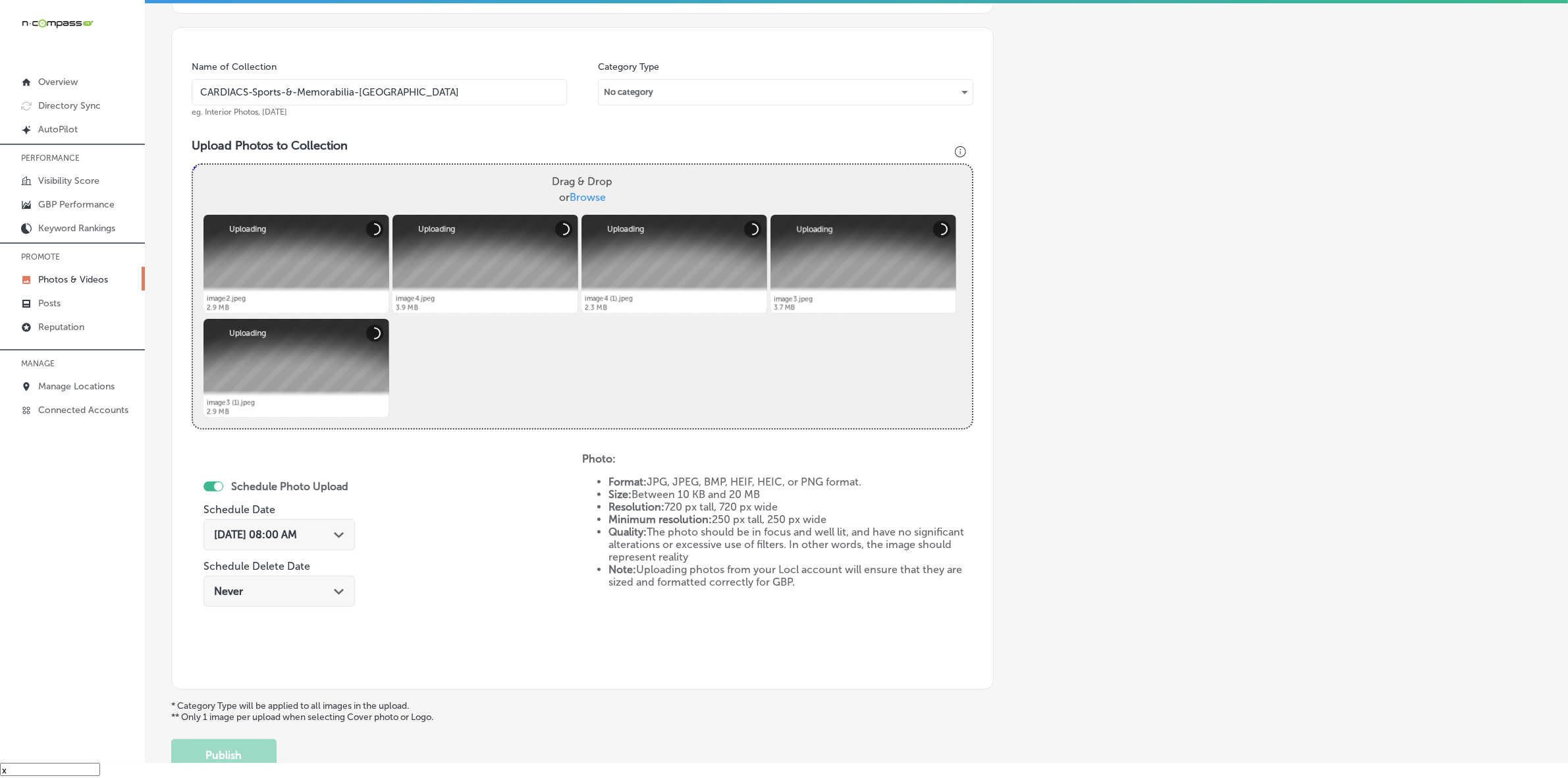
scroll to position [350, 0]
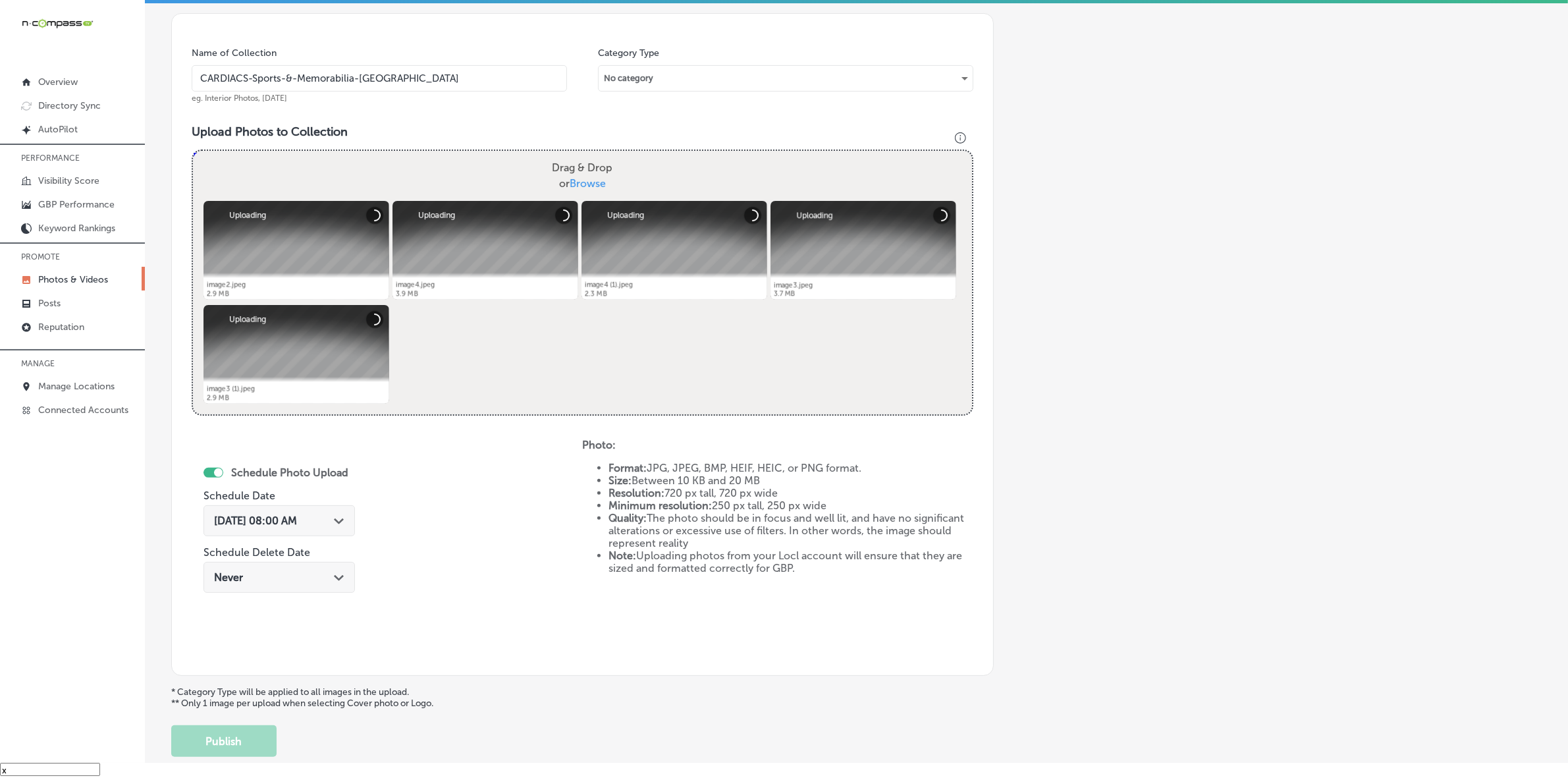
type input "CARDIACS-Sports-&-Memorabilia-[GEOGRAPHIC_DATA]"
click at [333, 524] on div "[DATE] 08:00 AM Path Created with Sketch." at bounding box center [279, 521] width 130 height 13
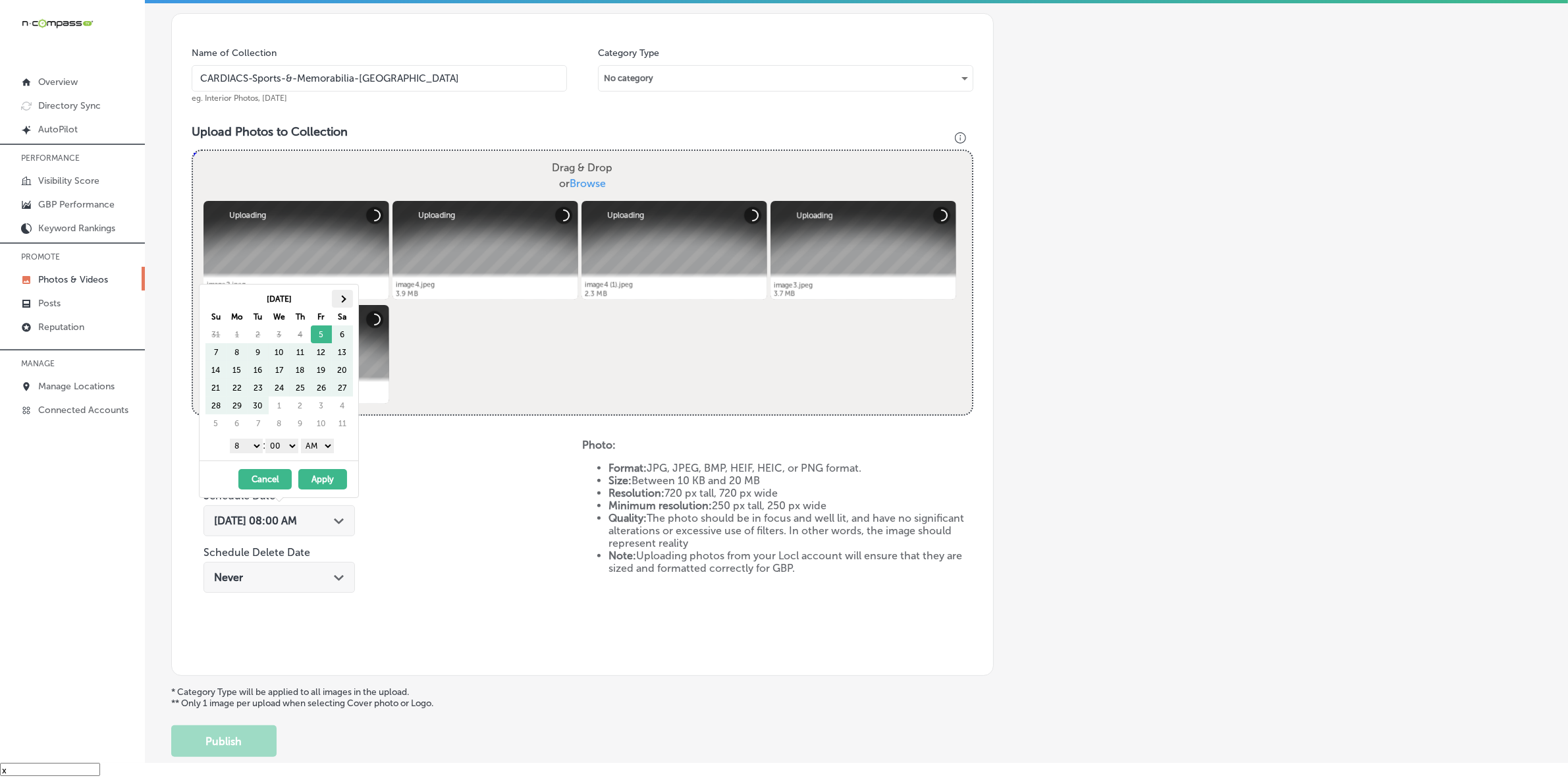
click at [340, 294] on th at bounding box center [343, 299] width 21 height 18
click at [212, 297] on th at bounding box center [216, 299] width 21 height 18
drag, startPoint x: 253, startPoint y: 445, endPoint x: 252, endPoint y: 453, distance: 8.1
click at [253, 445] on select "1 2 3 4 5 6 7 8 9 10 11 12" at bounding box center [247, 446] width 33 height 14
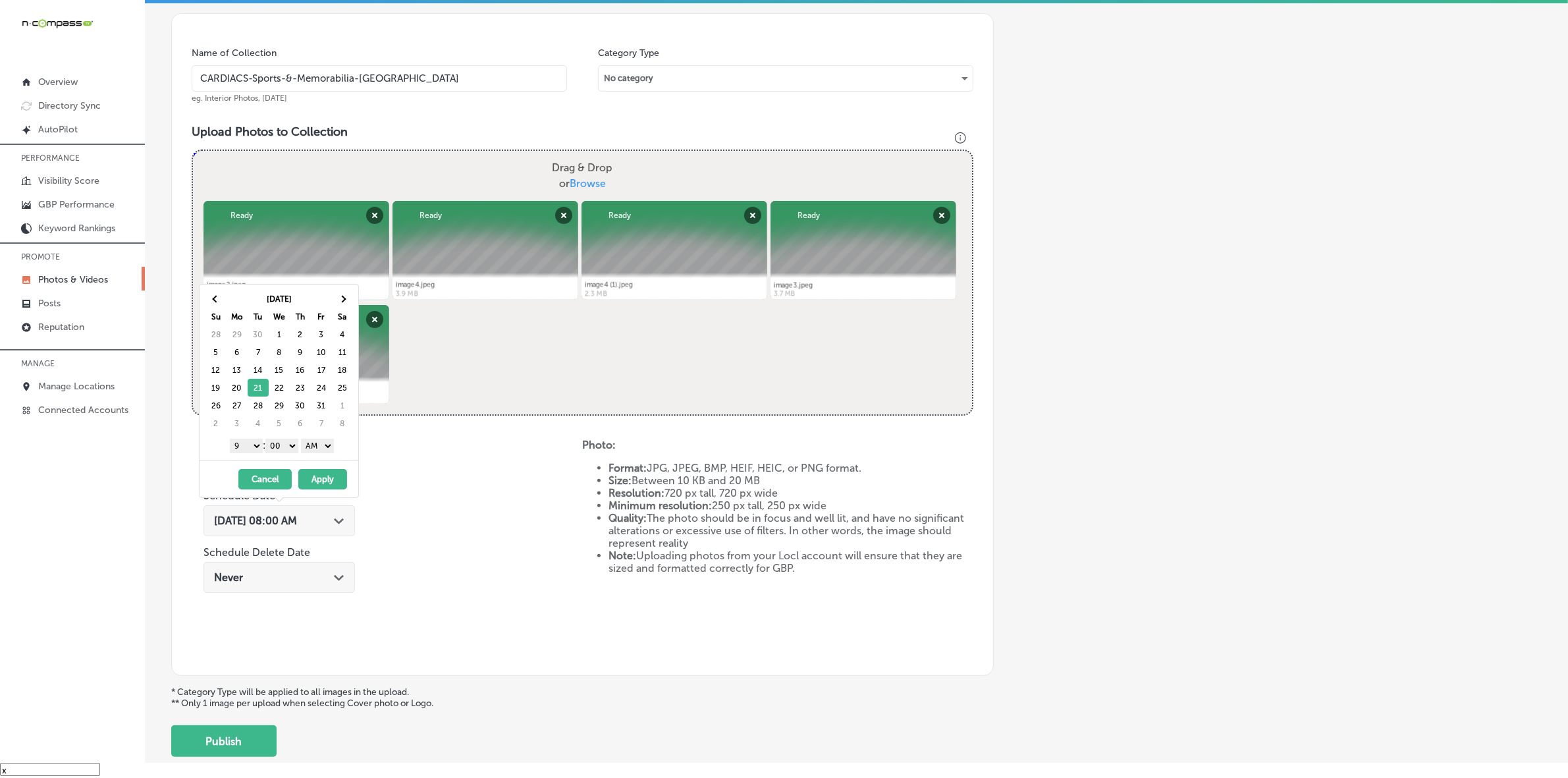
click at [316, 448] on select "AM PM" at bounding box center [318, 446] width 33 height 14
click at [318, 483] on button "Apply" at bounding box center [322, 479] width 48 height 20
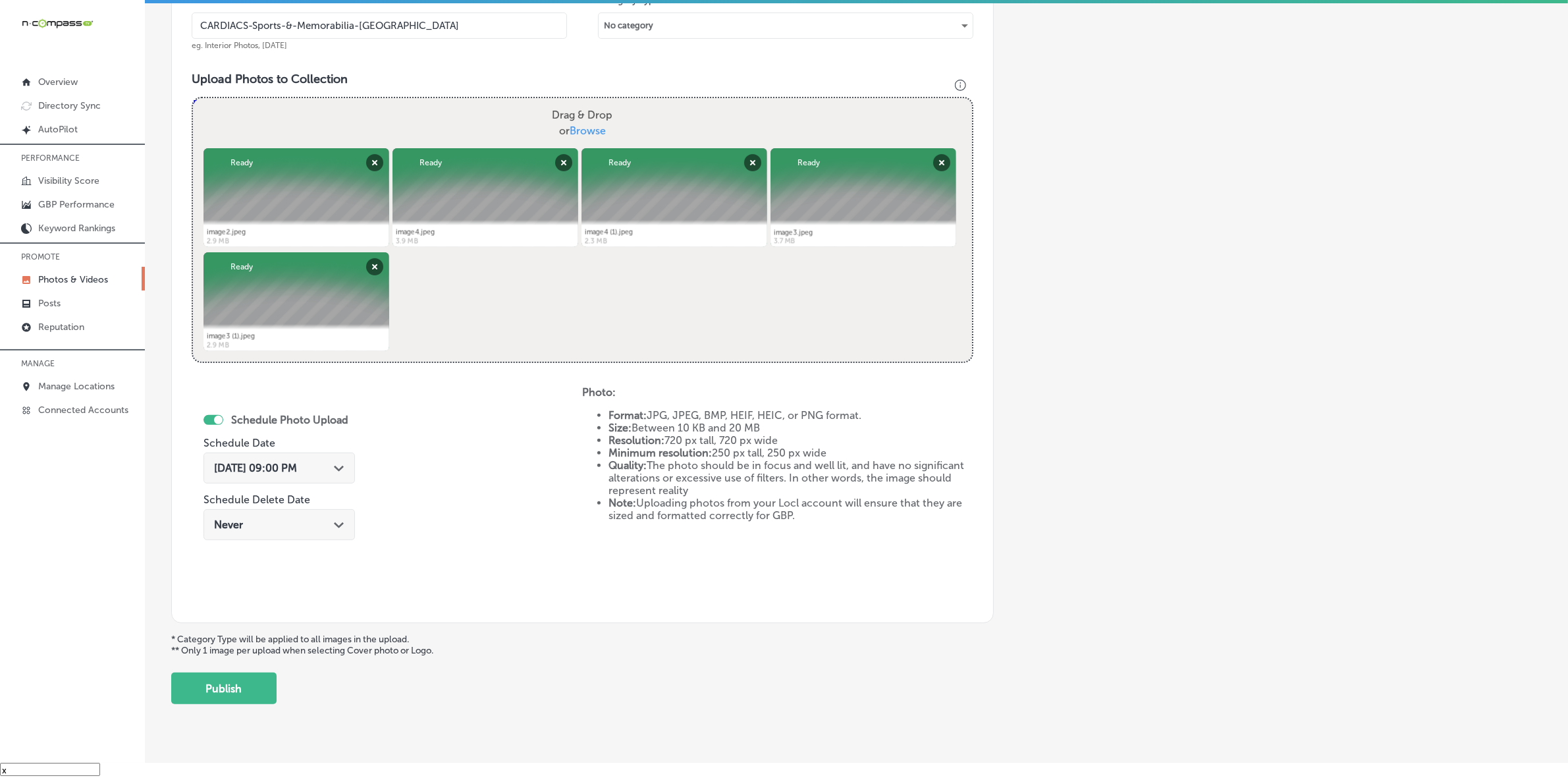
scroll to position [433, 0]
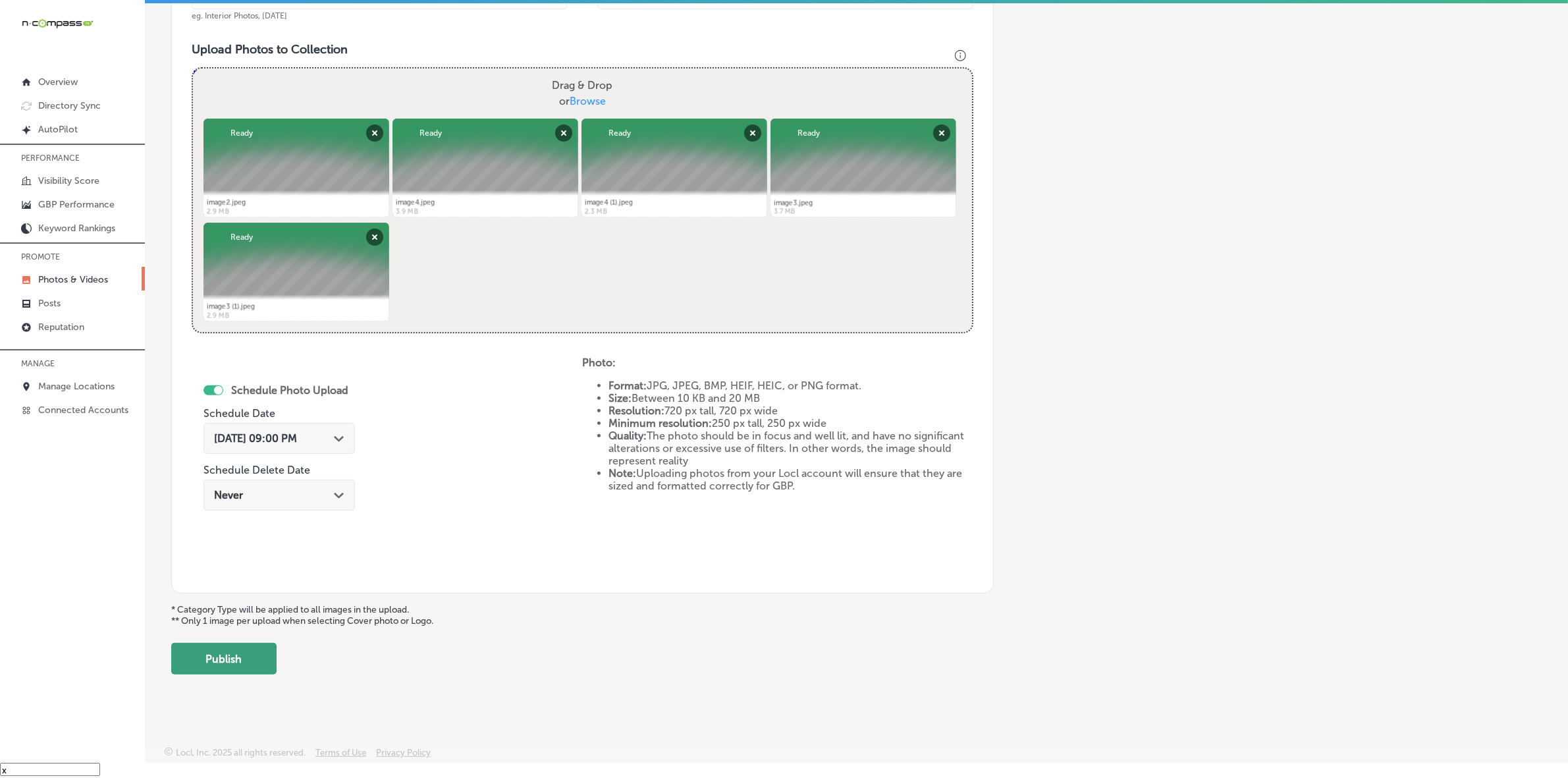
click at [258, 650] on button "Publish" at bounding box center [223, 659] width 105 height 32
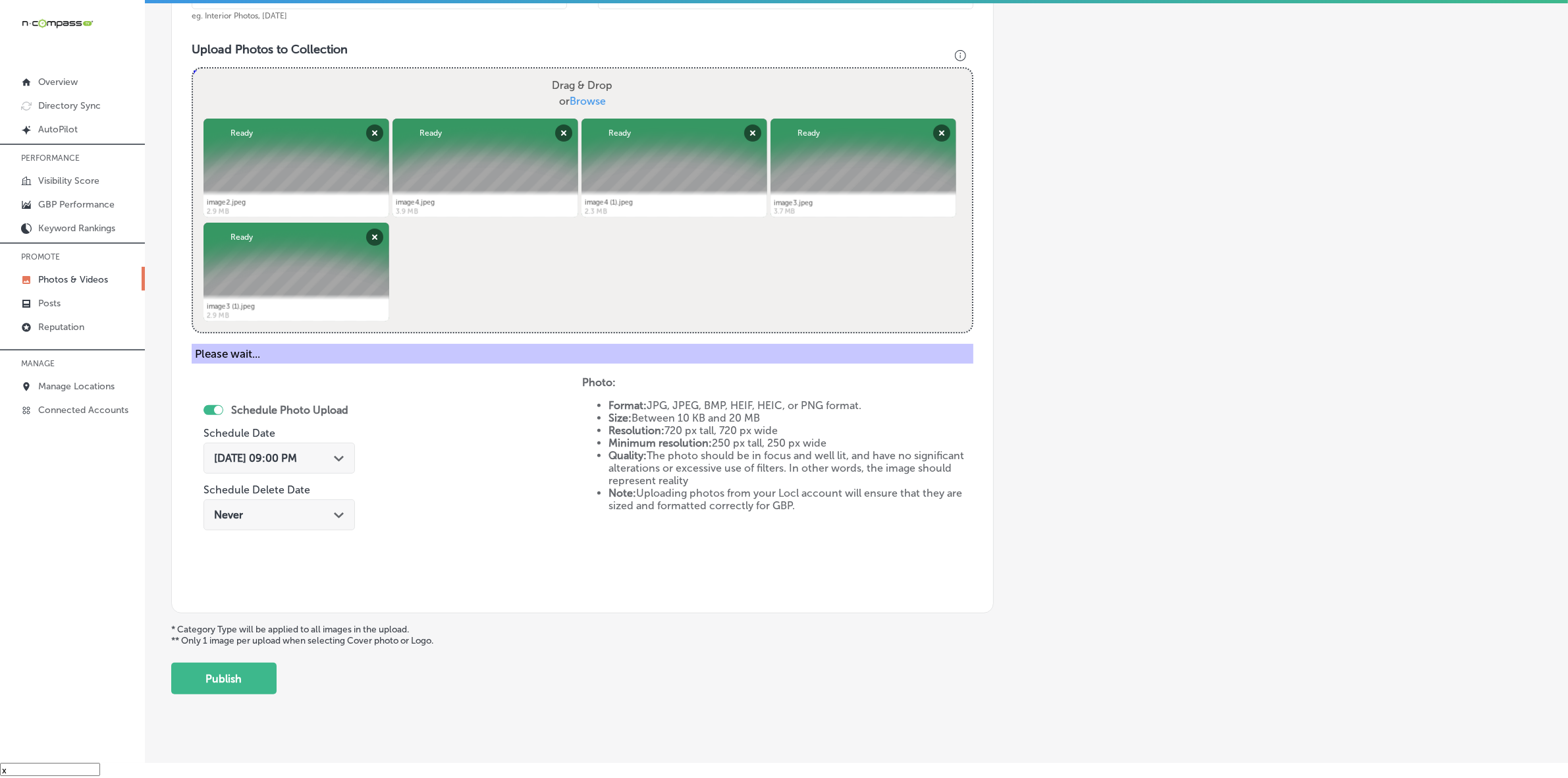
scroll to position [219, 0]
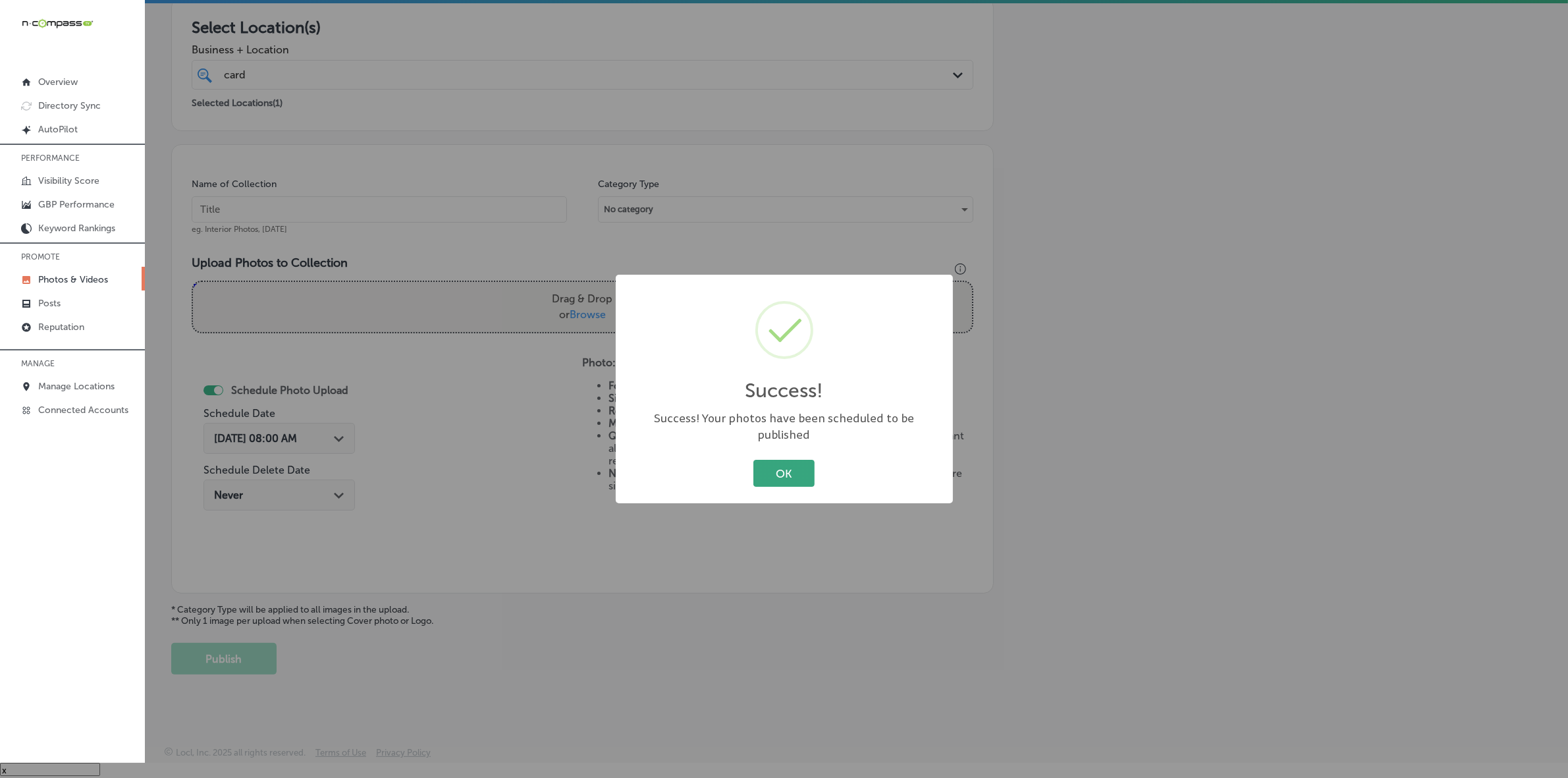
click at [781, 468] on button "OK" at bounding box center [784, 474] width 61 height 27
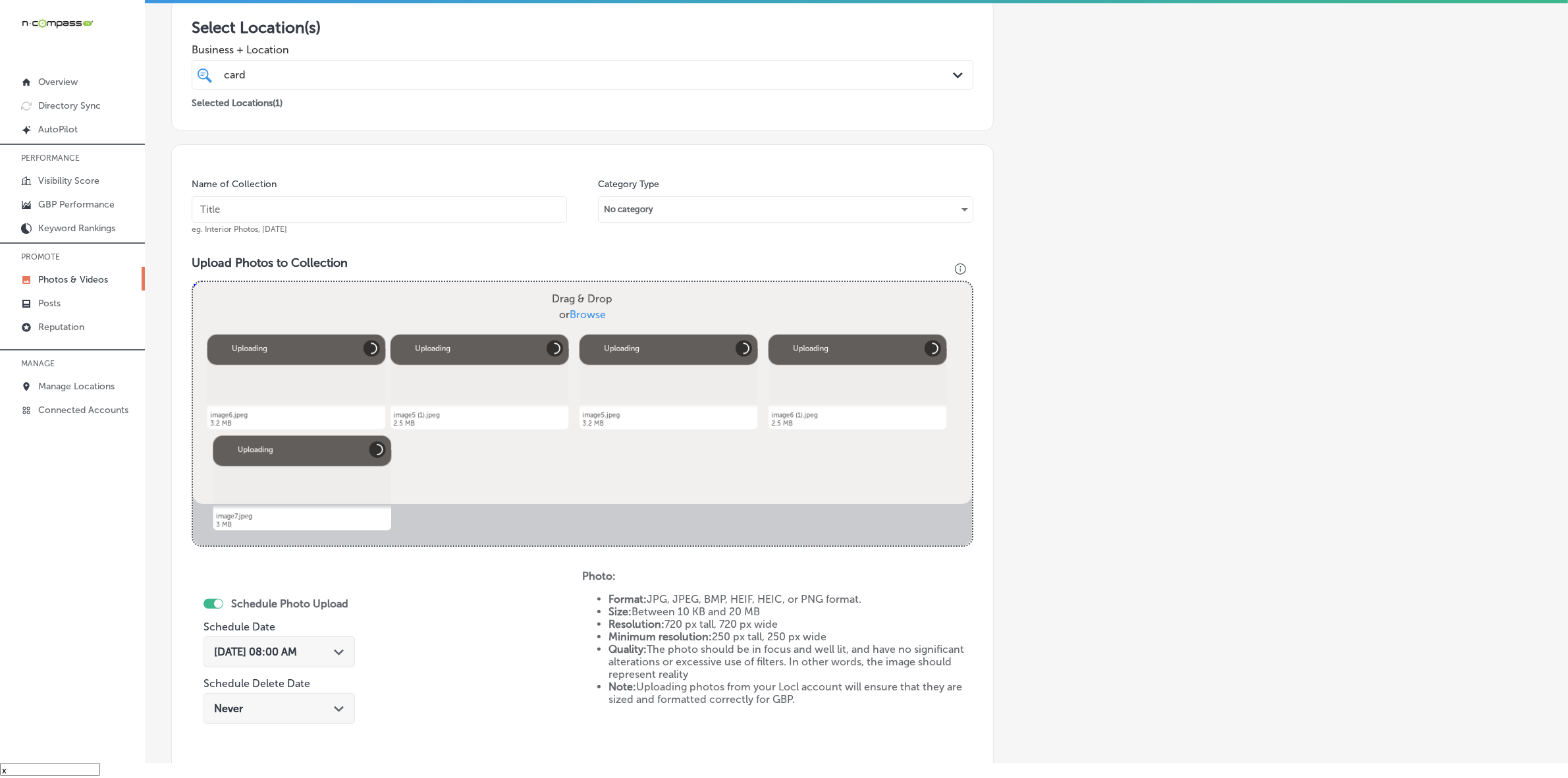
scroll to position [268, 0]
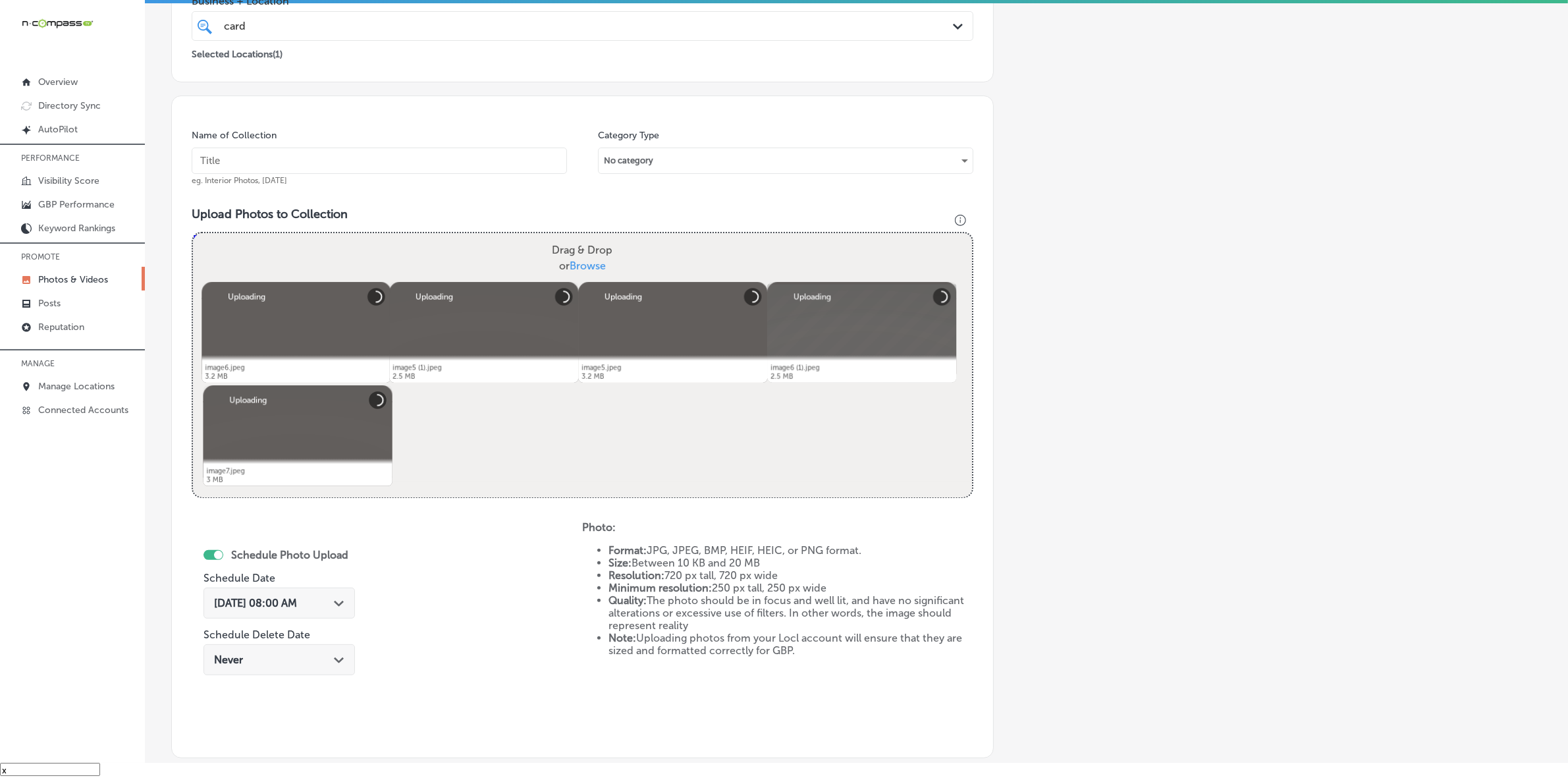
click at [509, 168] on input "text" at bounding box center [379, 160] width 375 height 26
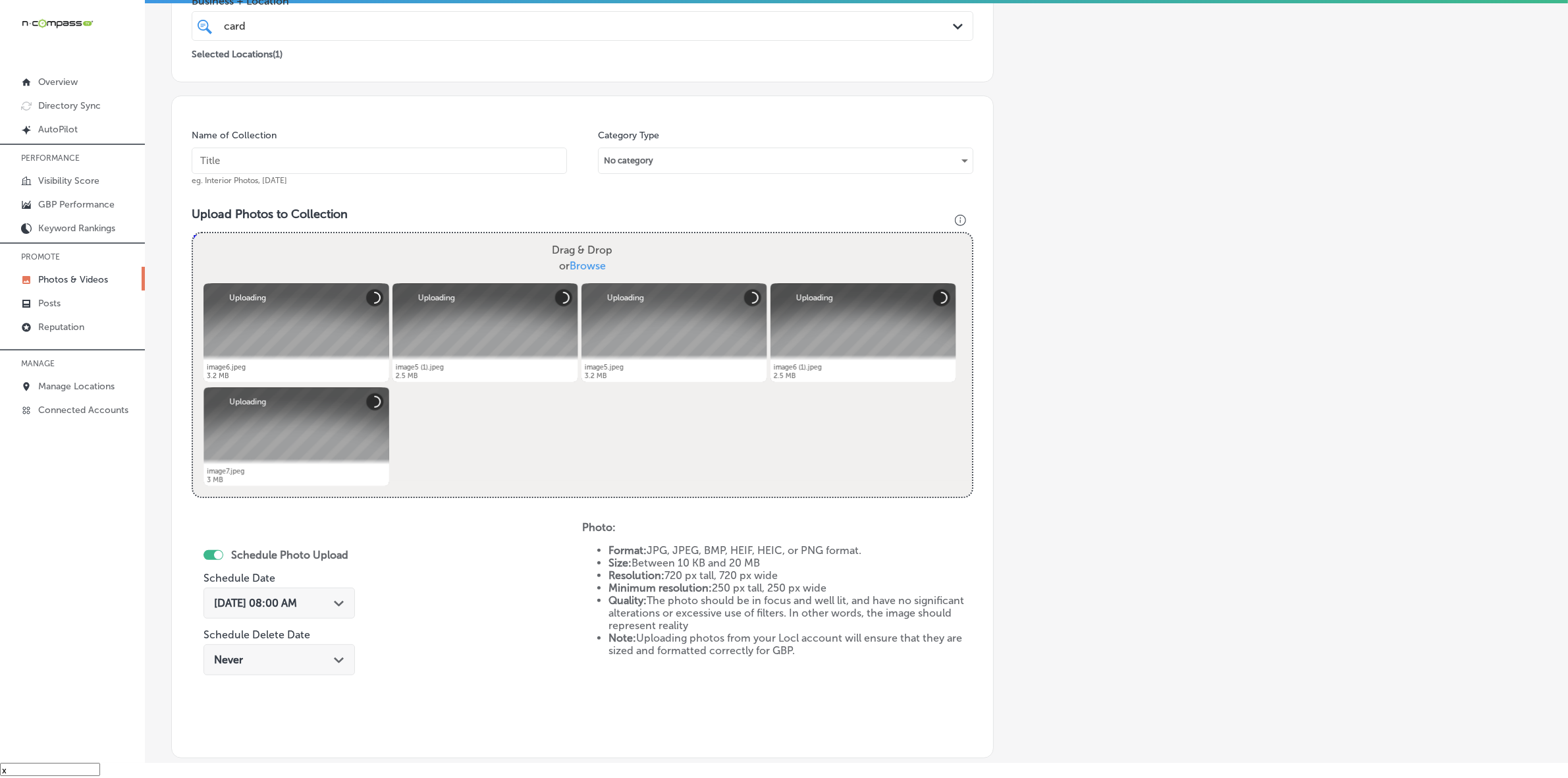
paste input "CARDIACS-Sports-&-Memorabilia-[GEOGRAPHIC_DATA]"
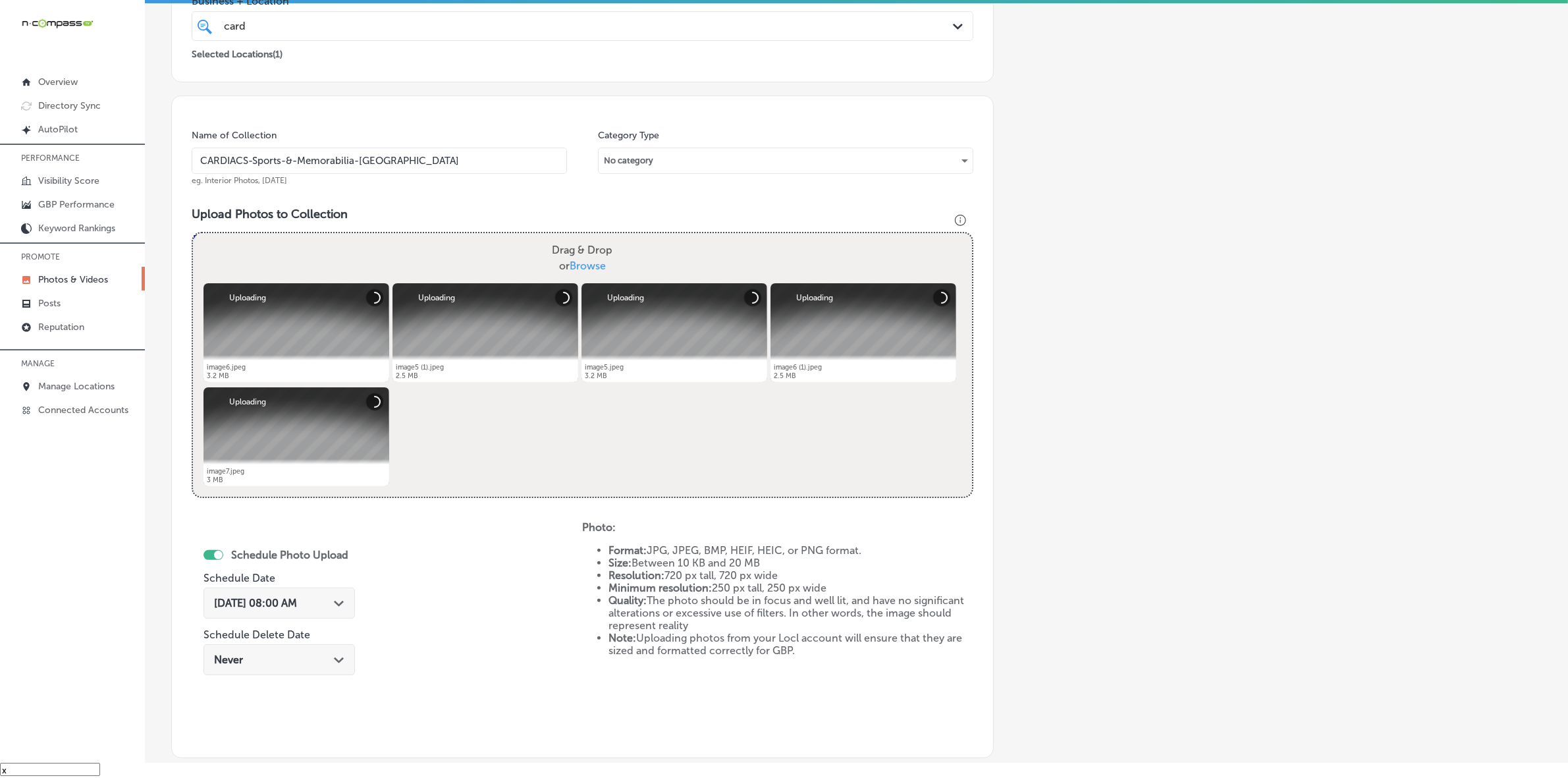
type input "CARDIACS-Sports-&-Memorabilia-[GEOGRAPHIC_DATA]"
click at [337, 598] on div "Path Created with Sketch." at bounding box center [339, 602] width 11 height 11
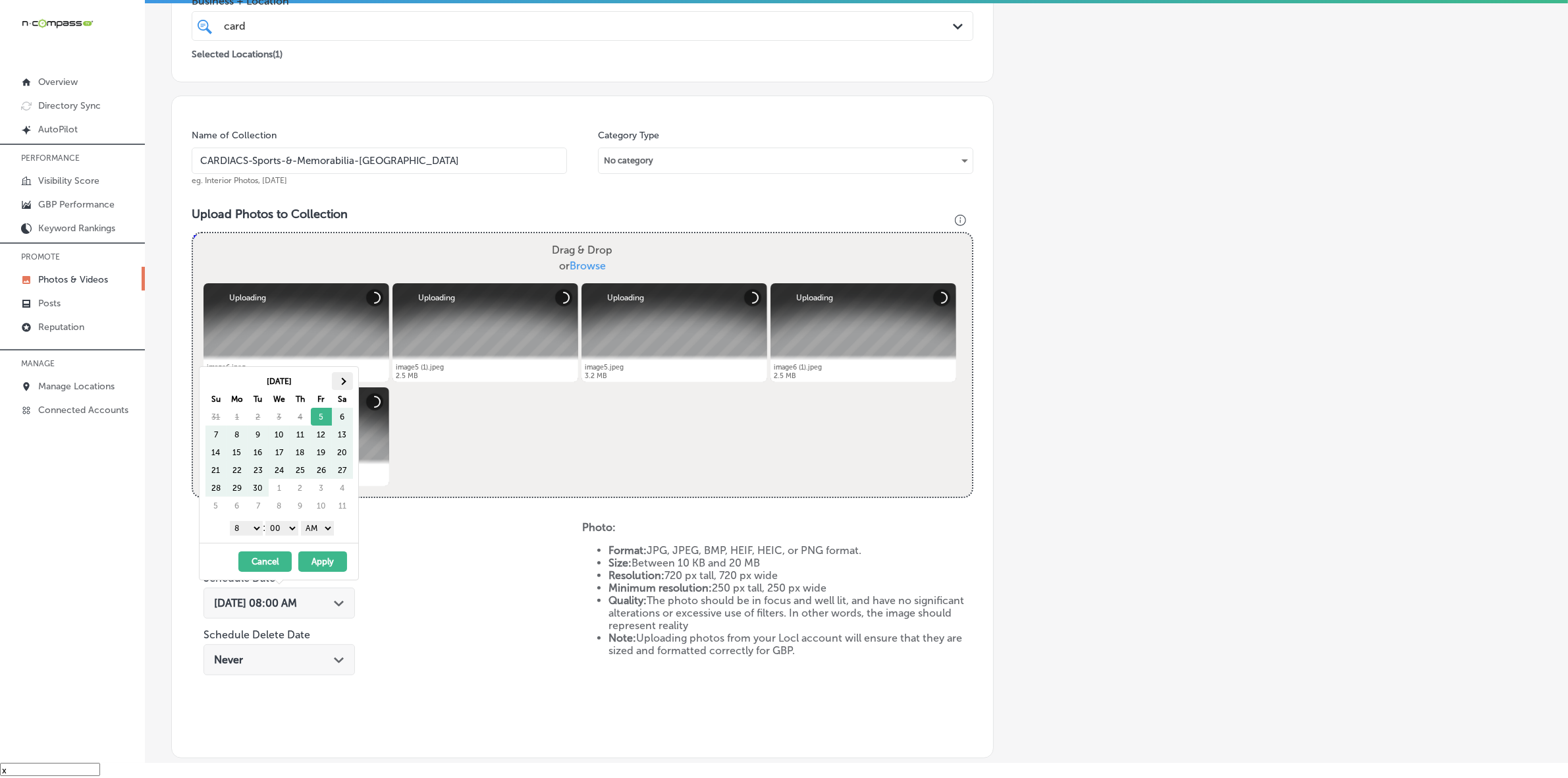
click at [344, 379] on span at bounding box center [342, 381] width 8 height 8
click at [251, 529] on select "1 2 3 4 5 6 7 8 9 10 11 12" at bounding box center [247, 528] width 33 height 14
click at [318, 528] on select "AM PM" at bounding box center [318, 528] width 33 height 14
click at [314, 560] on button "Apply" at bounding box center [322, 562] width 48 height 20
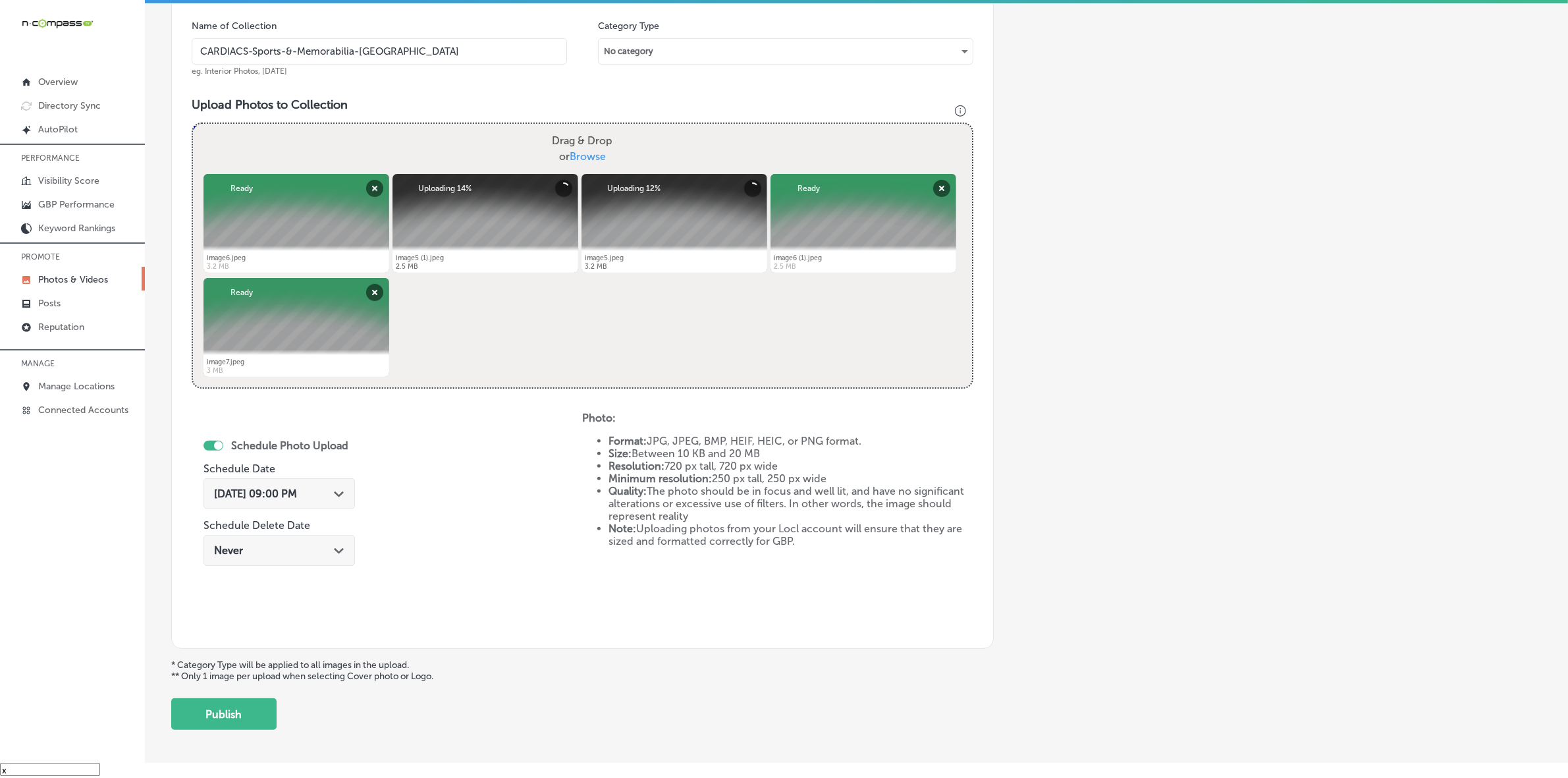
scroll to position [433, 0]
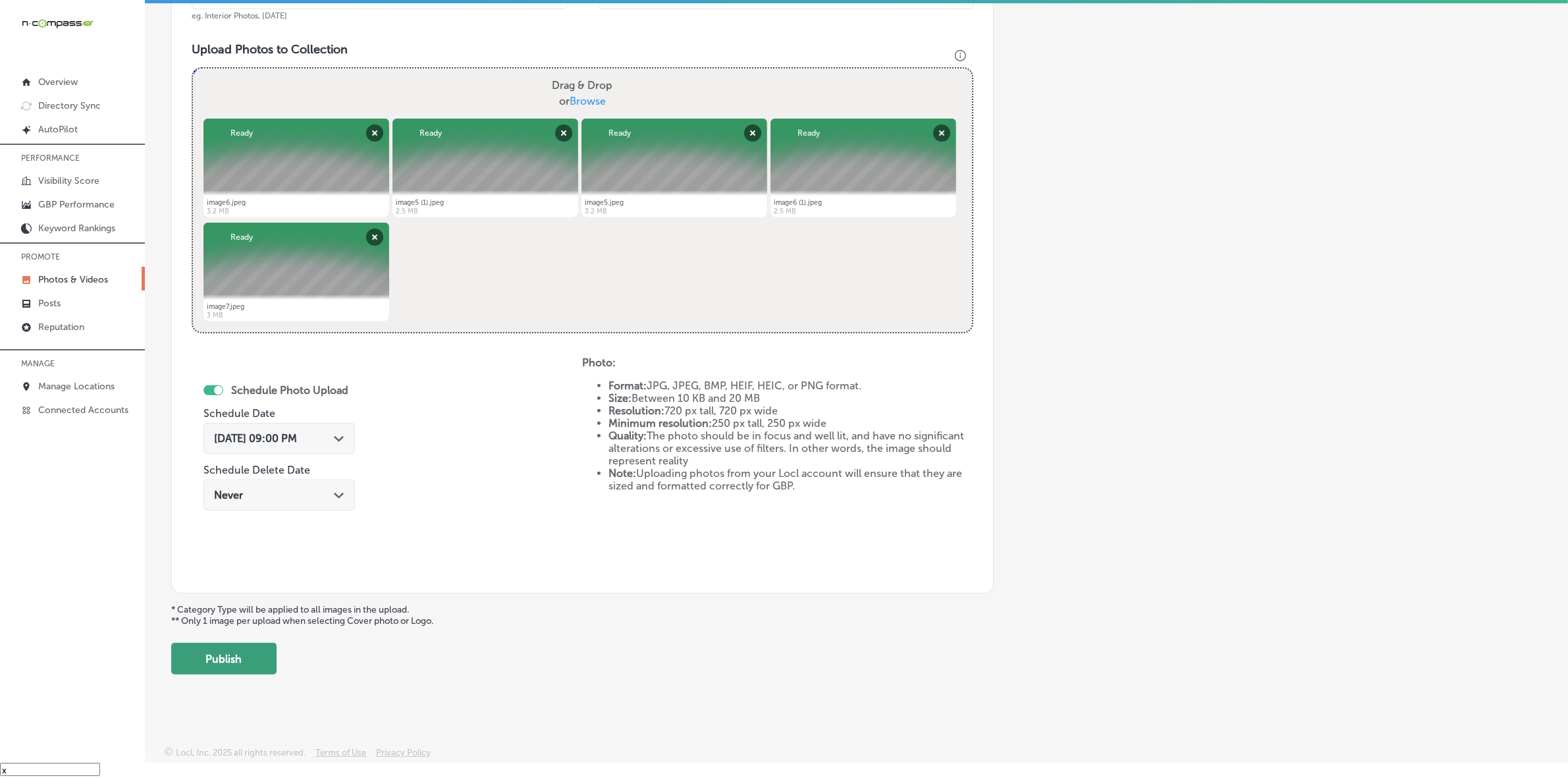
click at [260, 659] on button "Publish" at bounding box center [223, 659] width 105 height 32
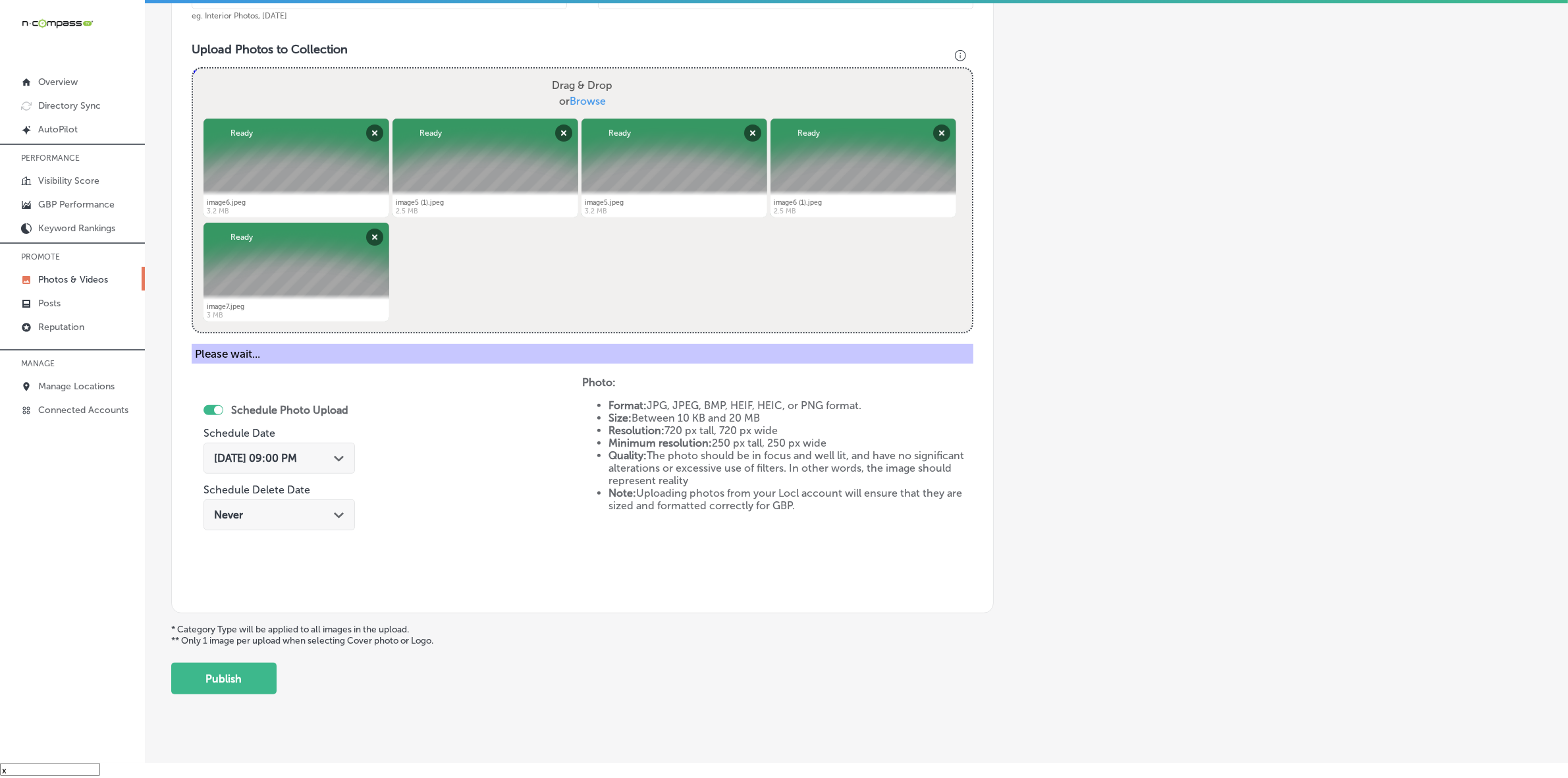
scroll to position [219, 0]
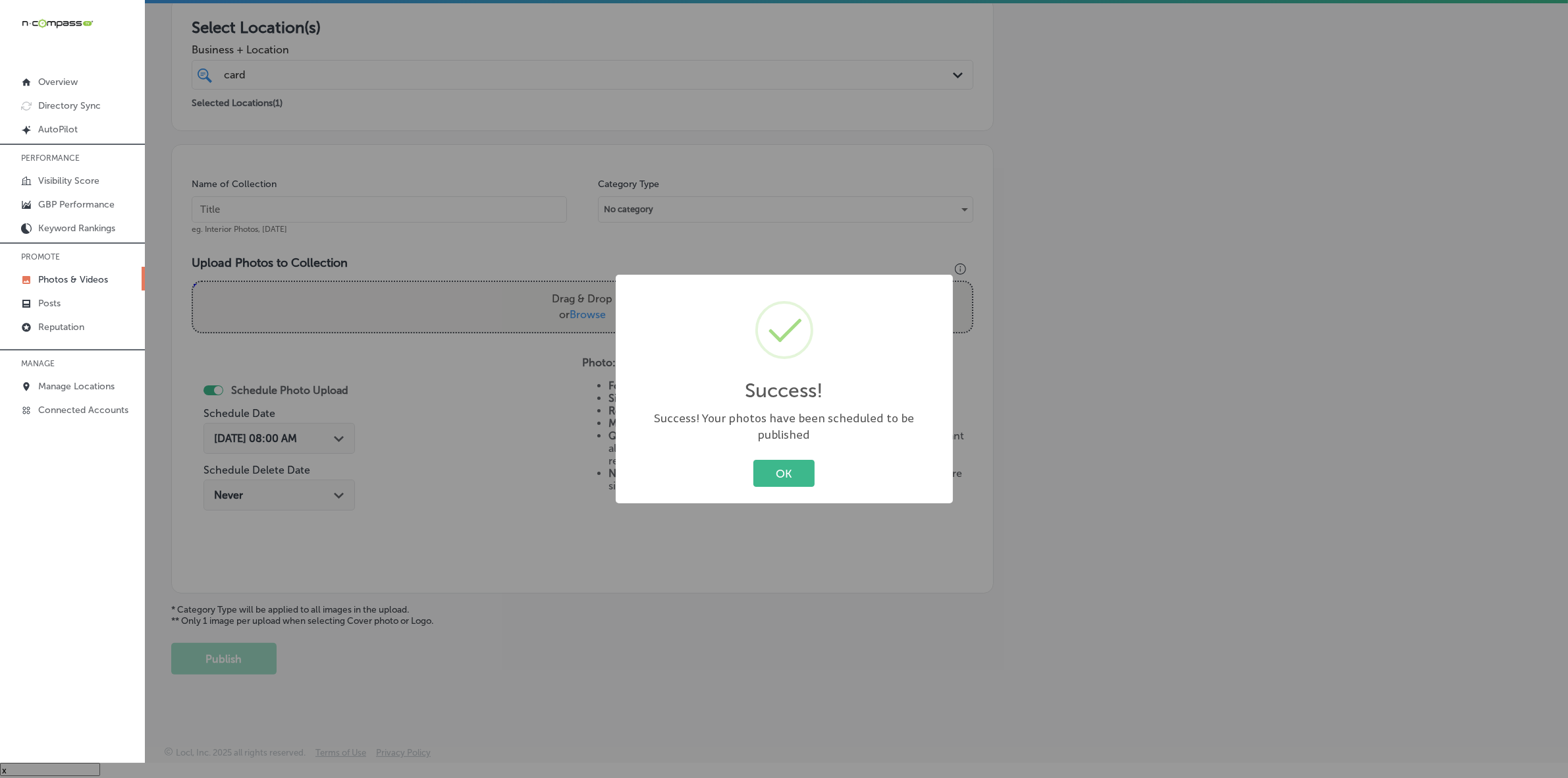
click at [753, 460] on button "OK" at bounding box center [784, 474] width 61 height 27
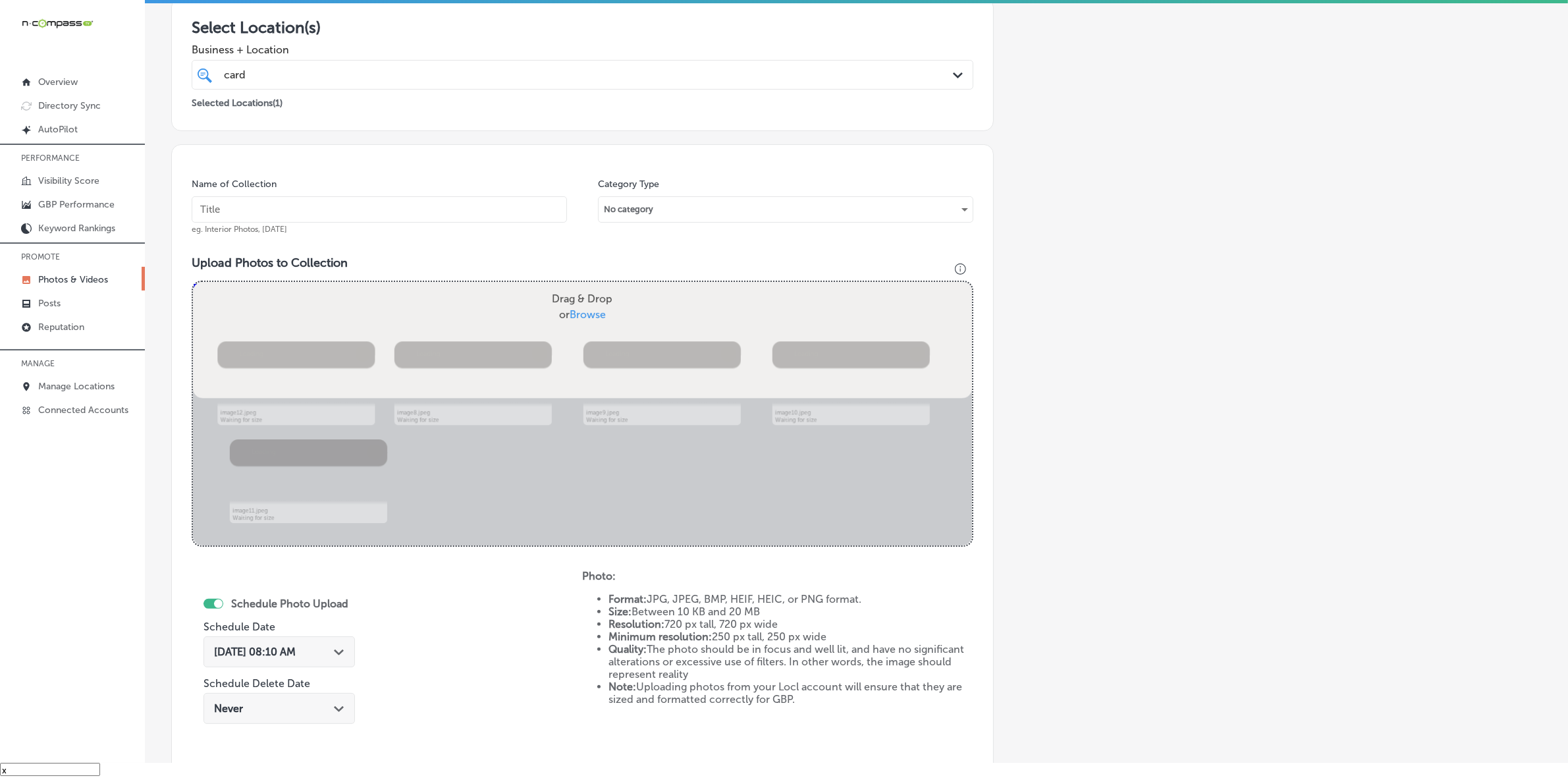
scroll to position [389, 0]
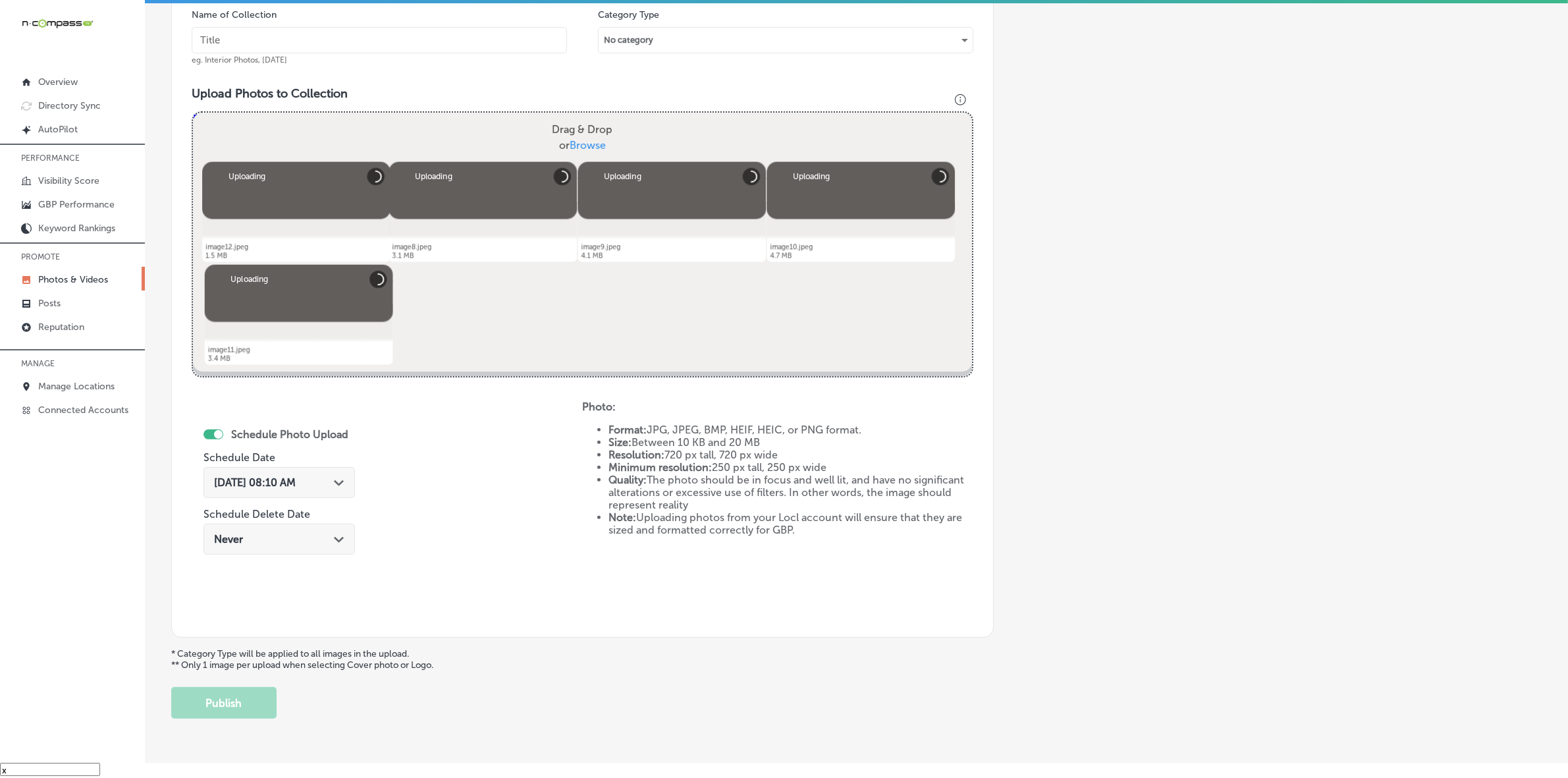
click at [400, 54] on input "text" at bounding box center [379, 40] width 375 height 26
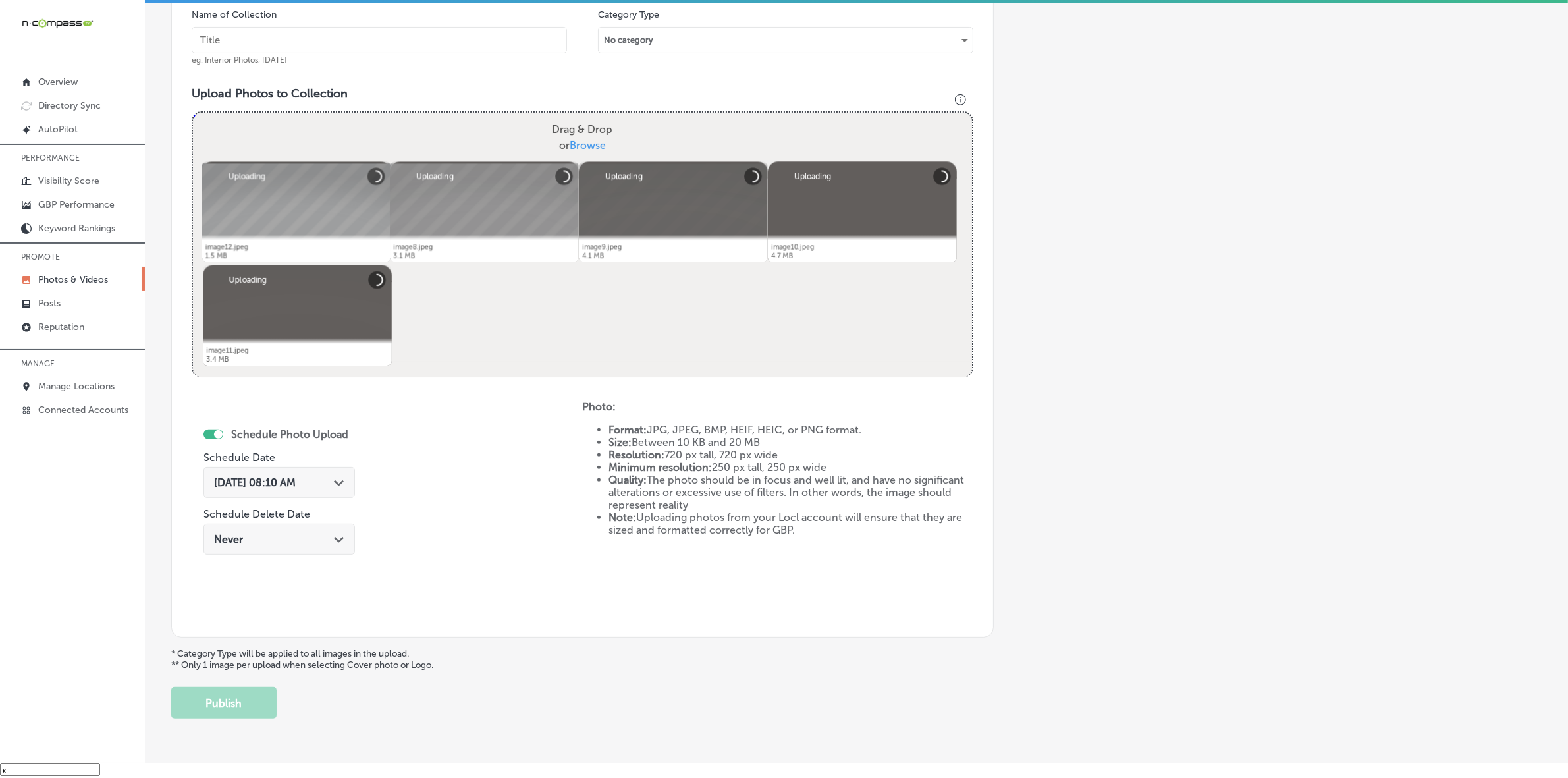
scroll to position [268, 0]
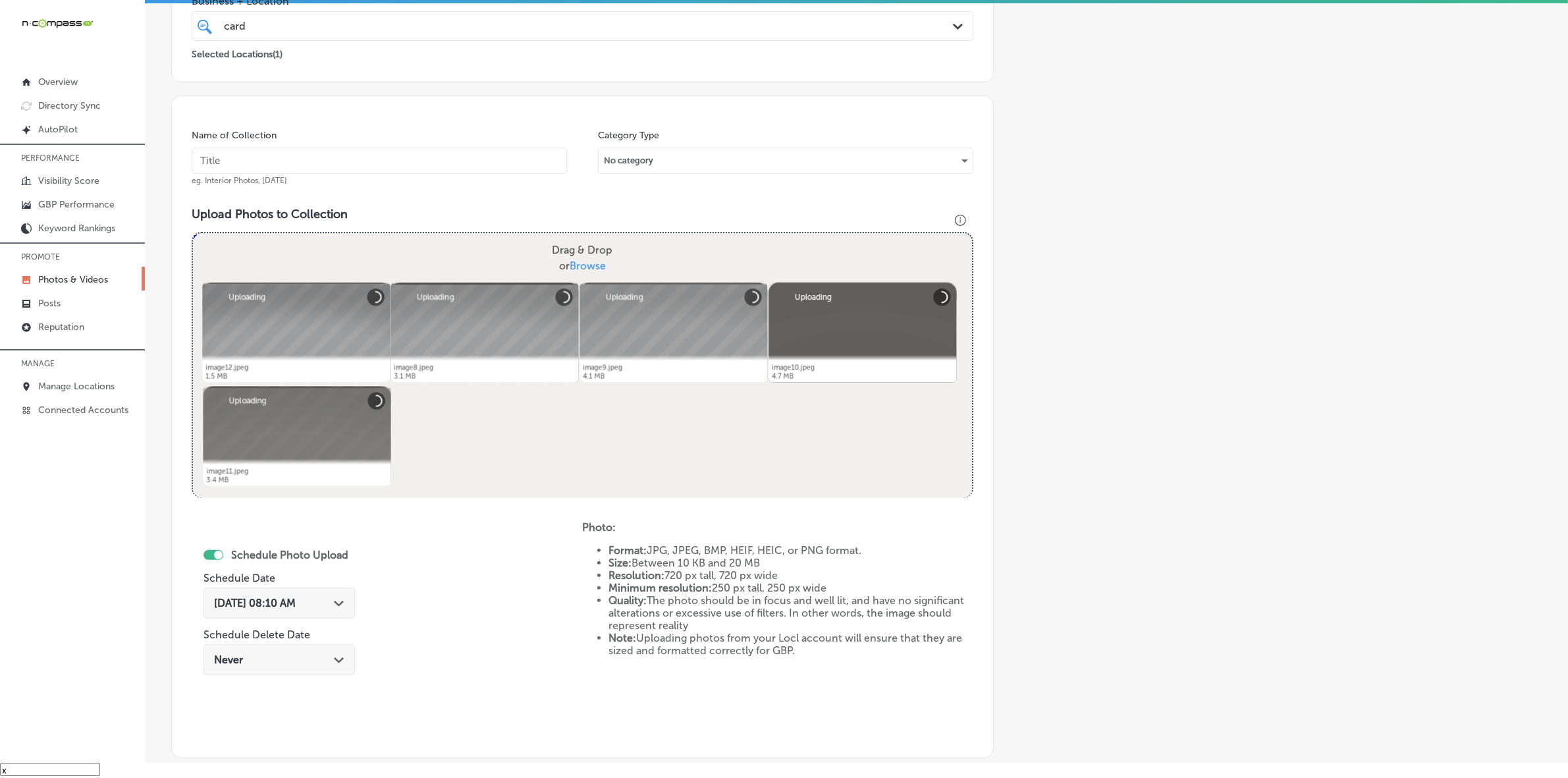
paste input "CARDIACS-Sports-&-Memorabilia-[GEOGRAPHIC_DATA]"
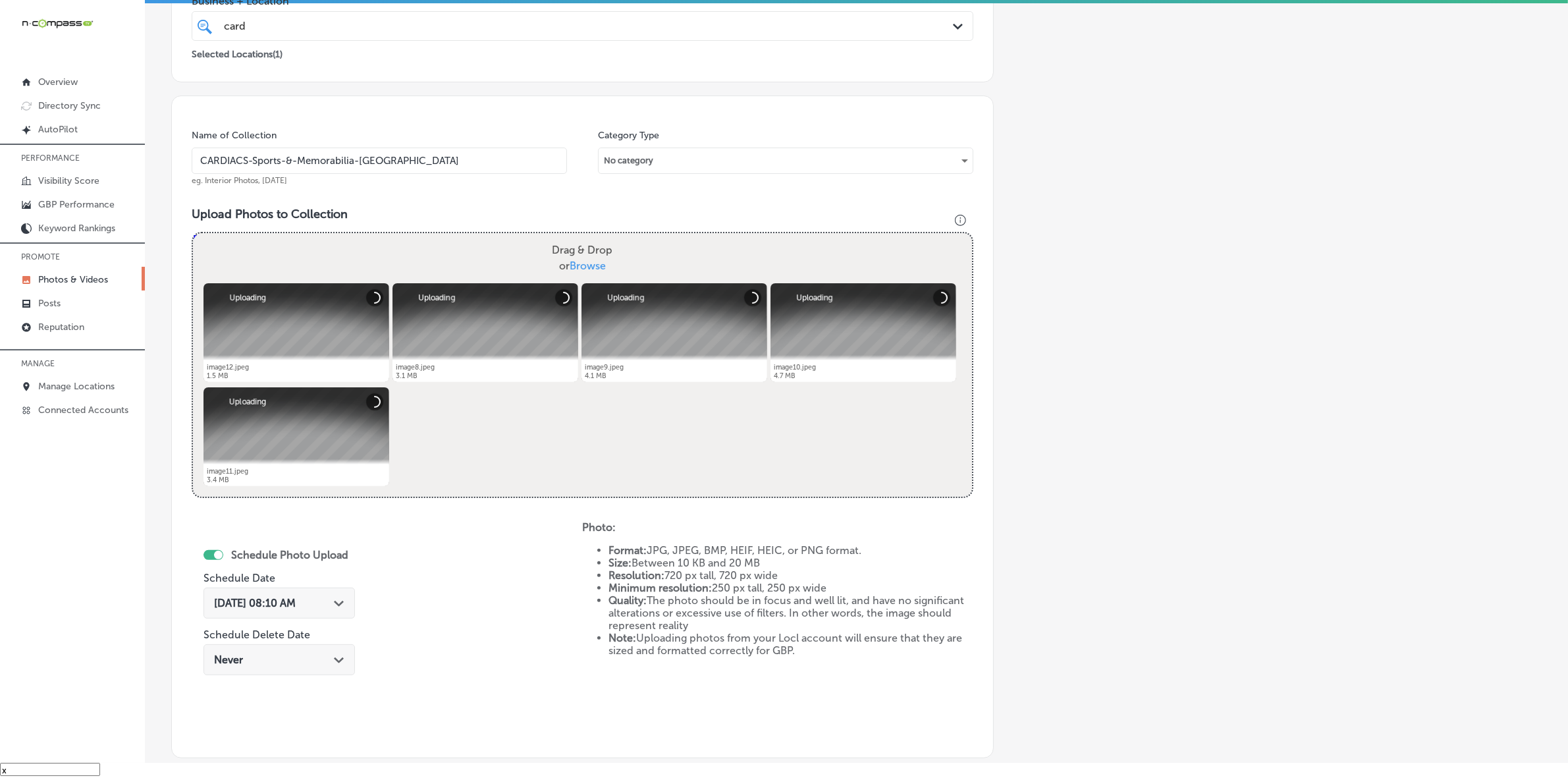
type input "CARDIACS-Sports-&-Memorabilia-[GEOGRAPHIC_DATA]"
click at [336, 602] on polygon at bounding box center [338, 604] width 10 height 6
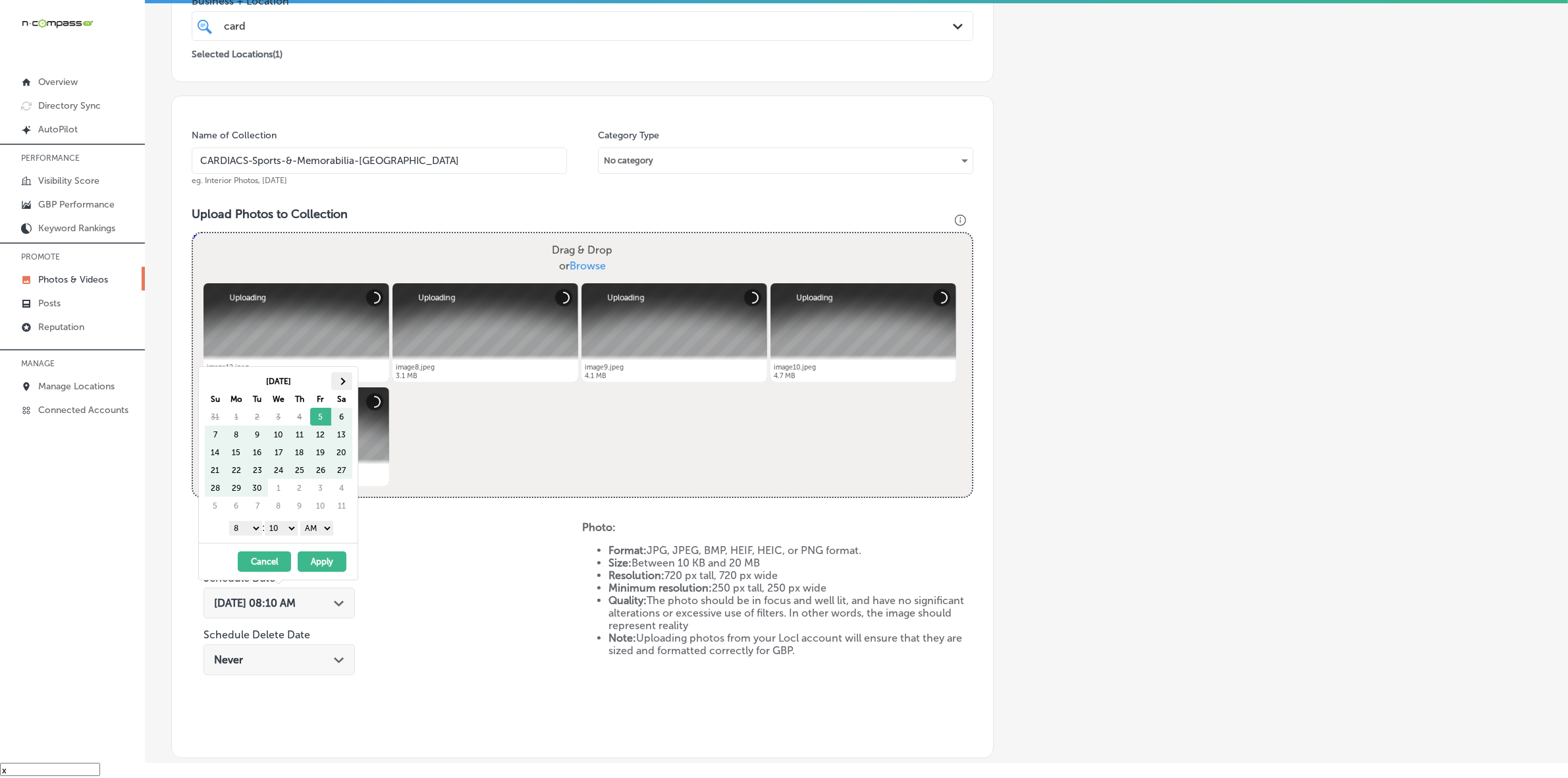
click at [339, 374] on th at bounding box center [342, 381] width 21 height 18
click at [250, 527] on select "1 2 3 4 5 6 7 8 9 10 11 12" at bounding box center [246, 528] width 33 height 14
click at [290, 531] on select "00 10 20 30 40 50" at bounding box center [281, 528] width 33 height 14
click at [324, 527] on select "AM PM" at bounding box center [317, 528] width 33 height 14
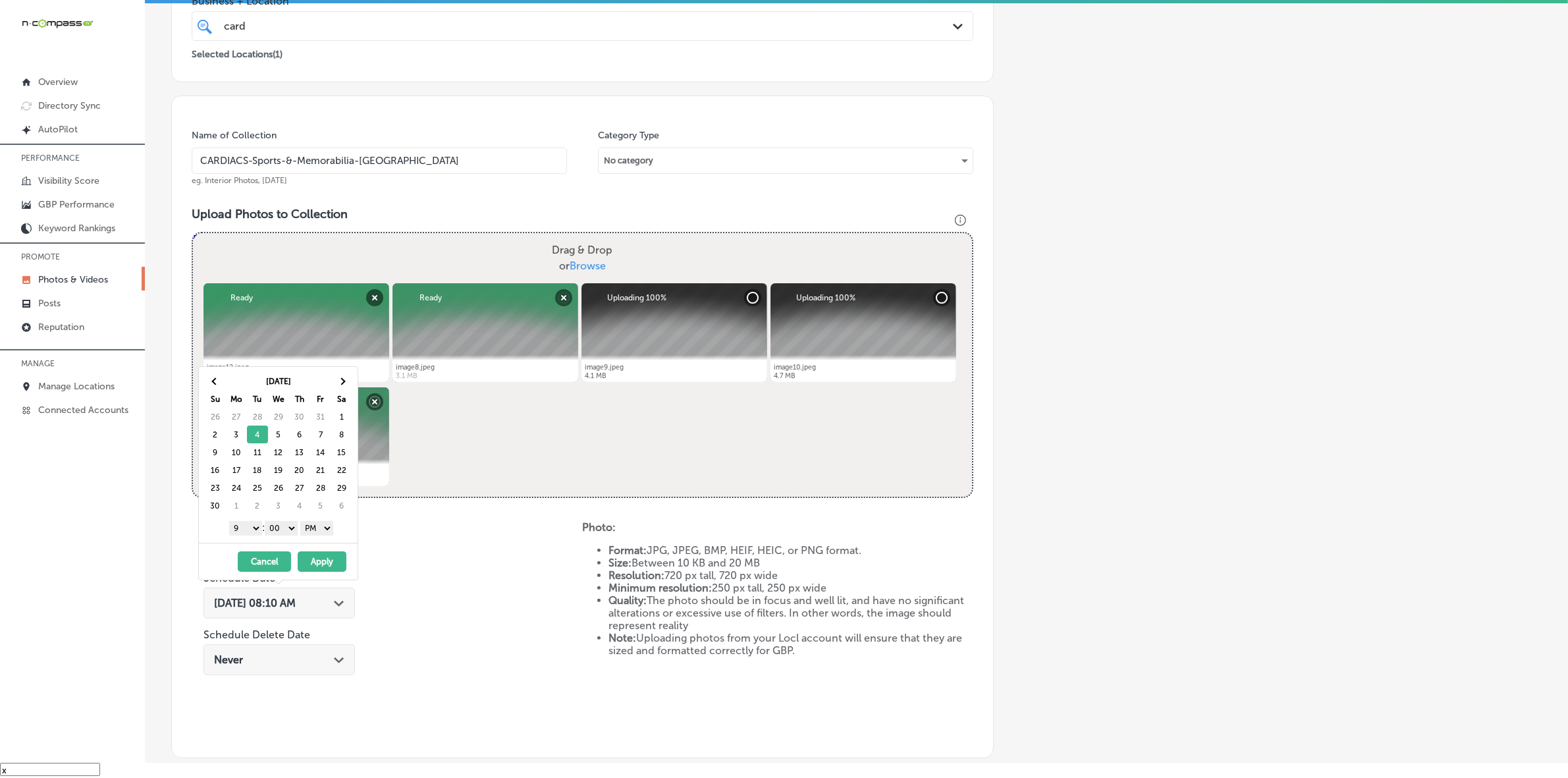
click at [319, 568] on button "Apply" at bounding box center [322, 562] width 48 height 20
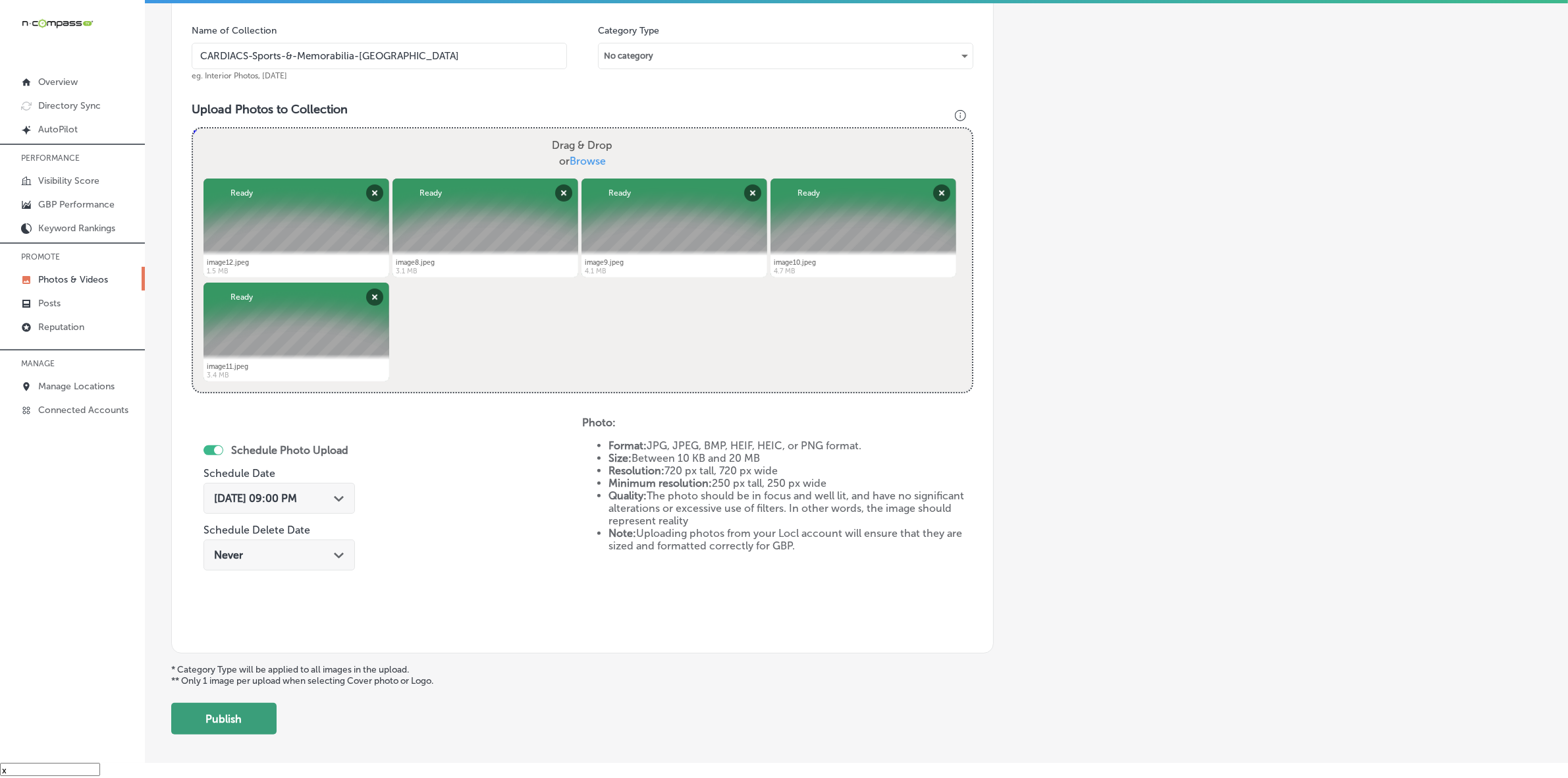
scroll to position [433, 0]
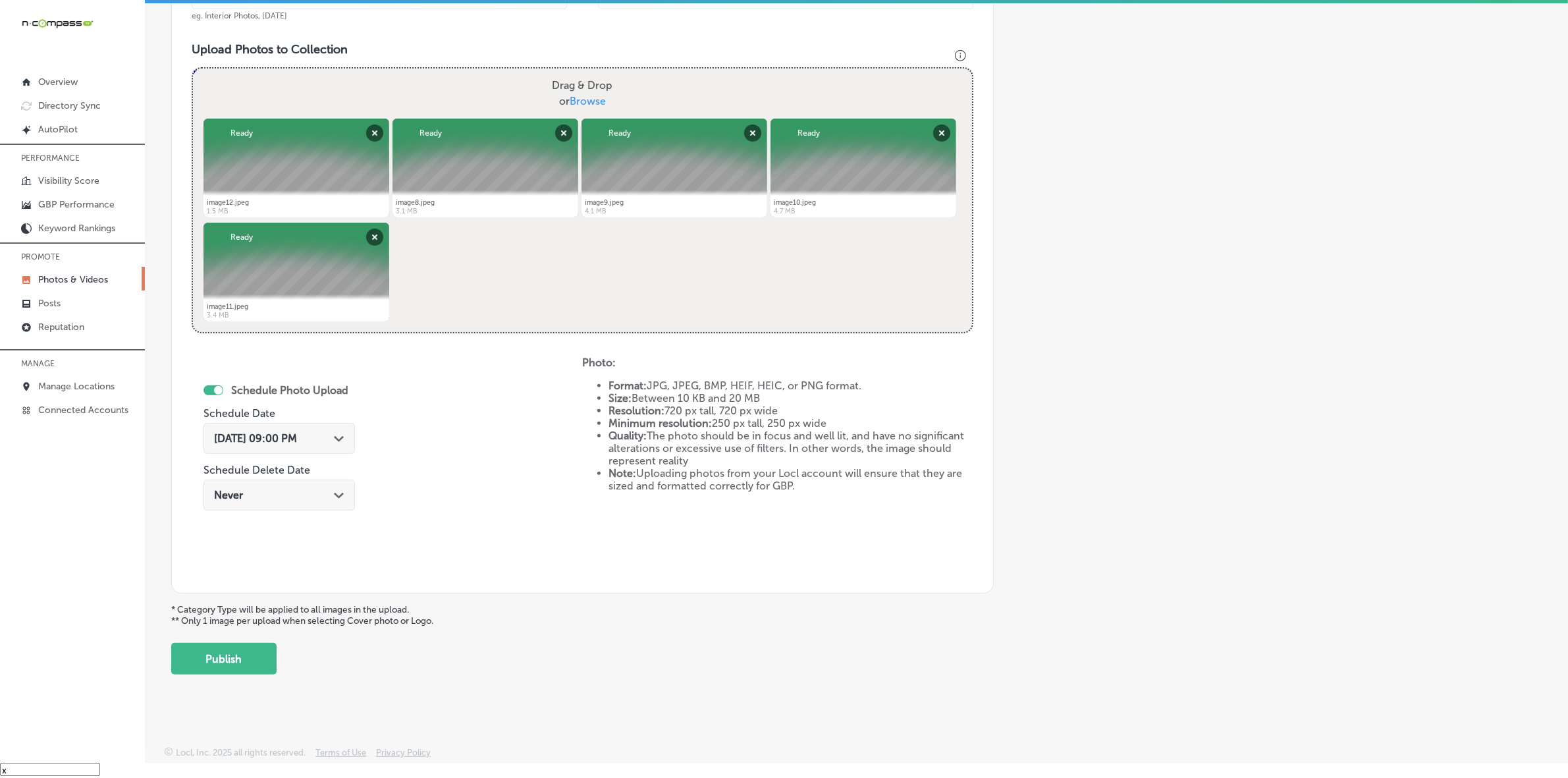
click at [170, 674] on div "Back Add a Collection Which Type of Image or Video Would You Like to Upload? Ph…" at bounding box center [856, 142] width 1423 height 1085
click at [200, 668] on button "Publish" at bounding box center [223, 659] width 105 height 32
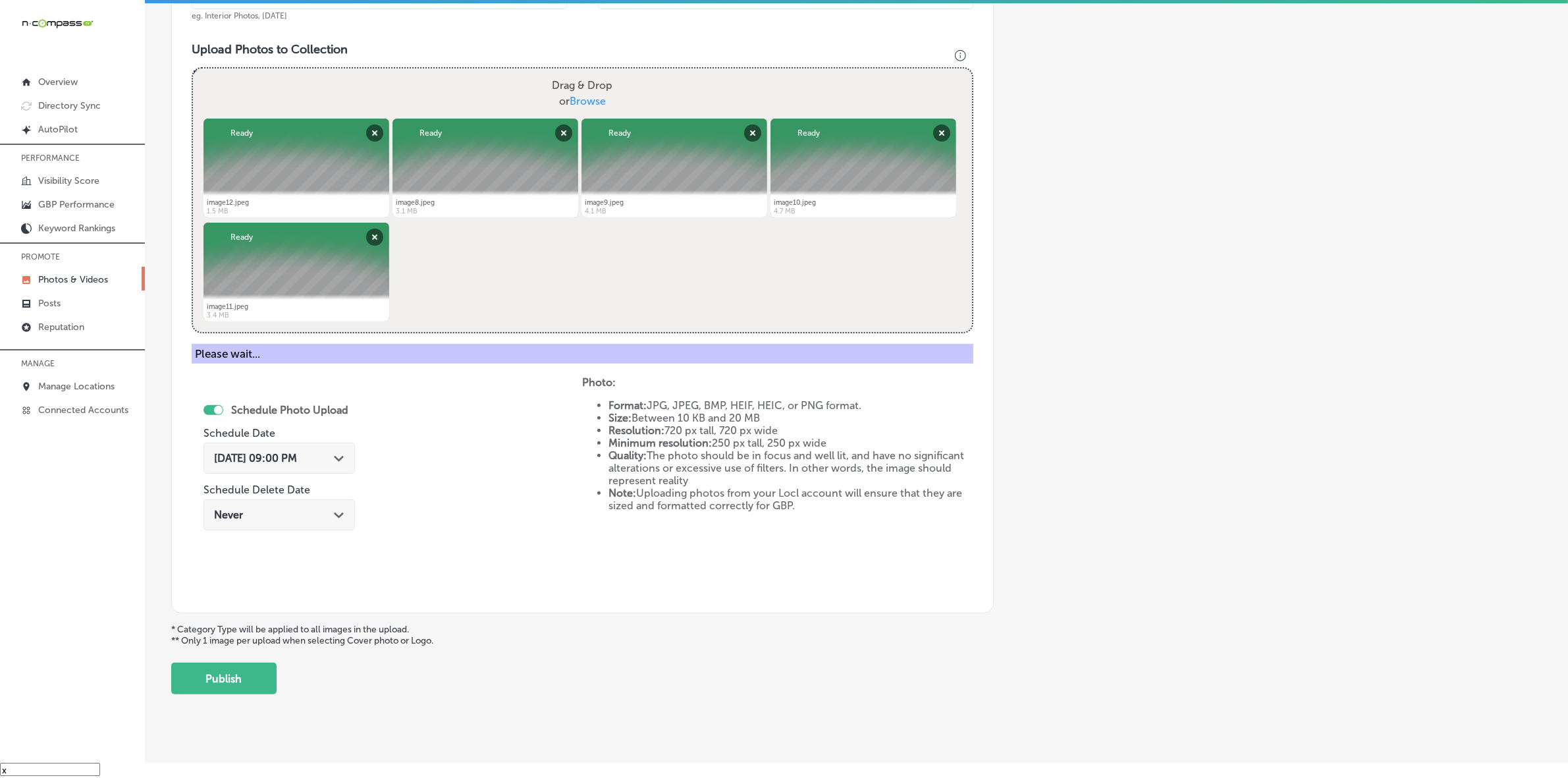
scroll to position [219, 0]
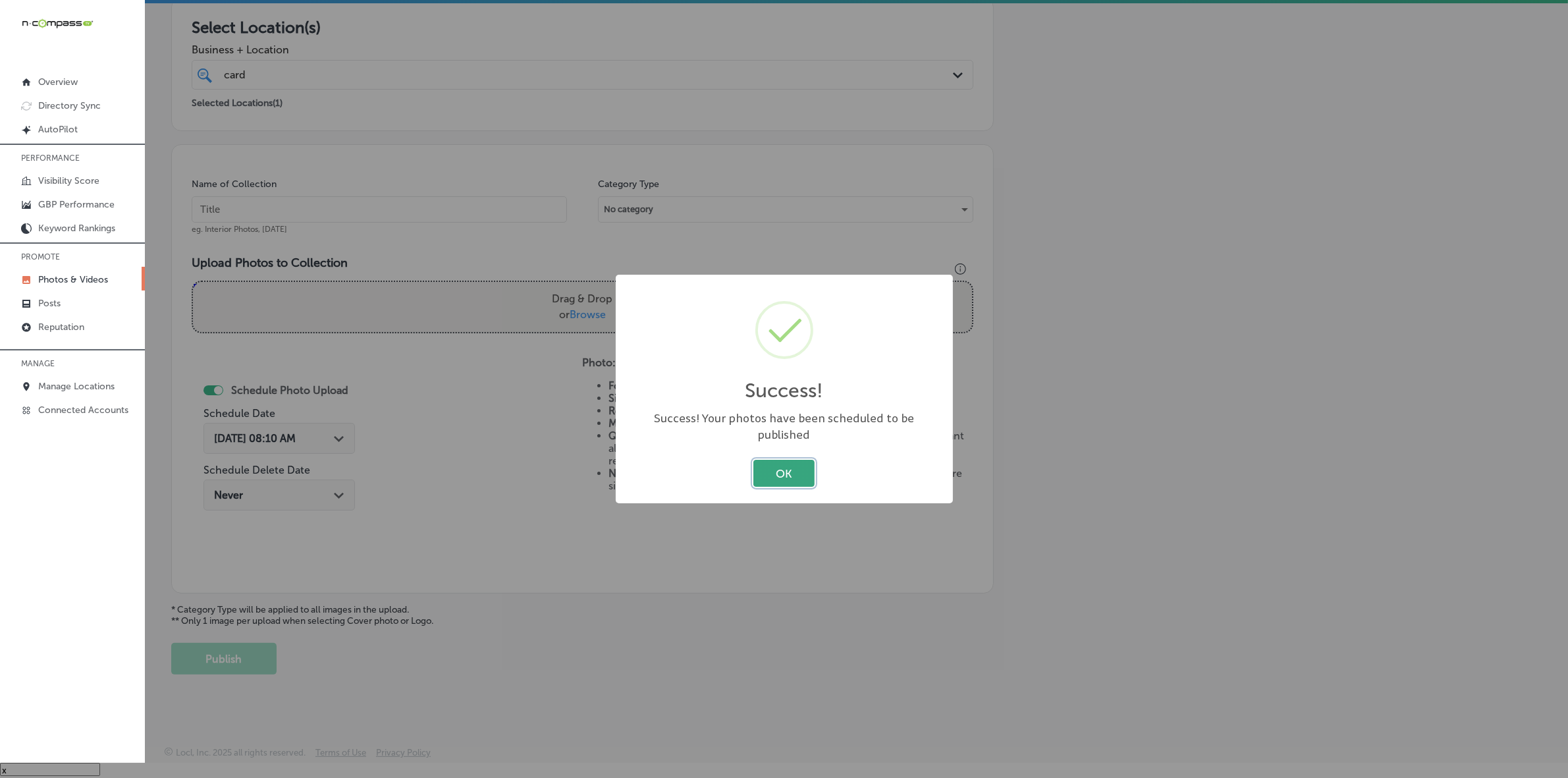
click at [801, 465] on button "OK" at bounding box center [784, 474] width 61 height 27
